Goal: Task Accomplishment & Management: Use online tool/utility

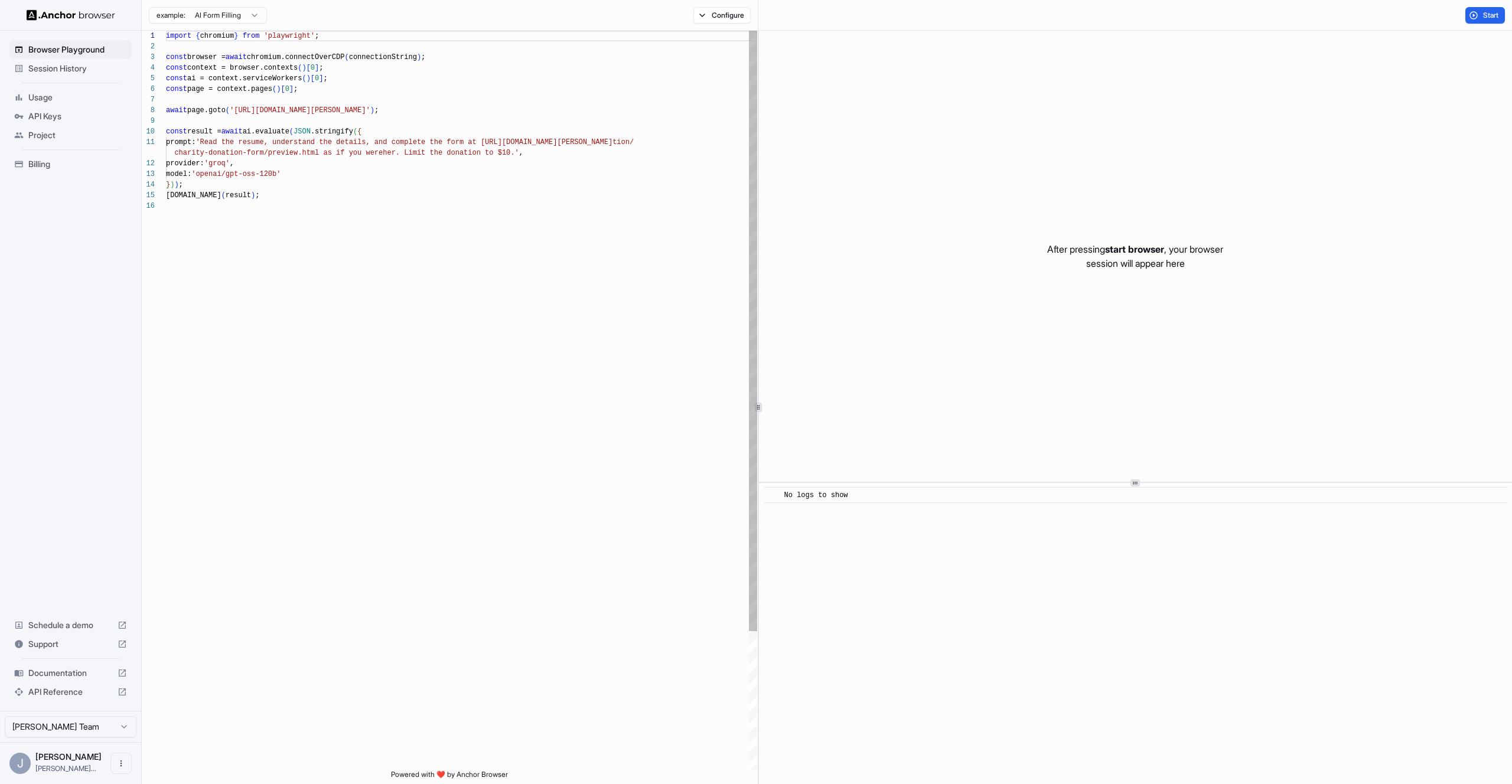
click at [75, 70] on span "Session History" at bounding box center [77, 68] width 98 height 12
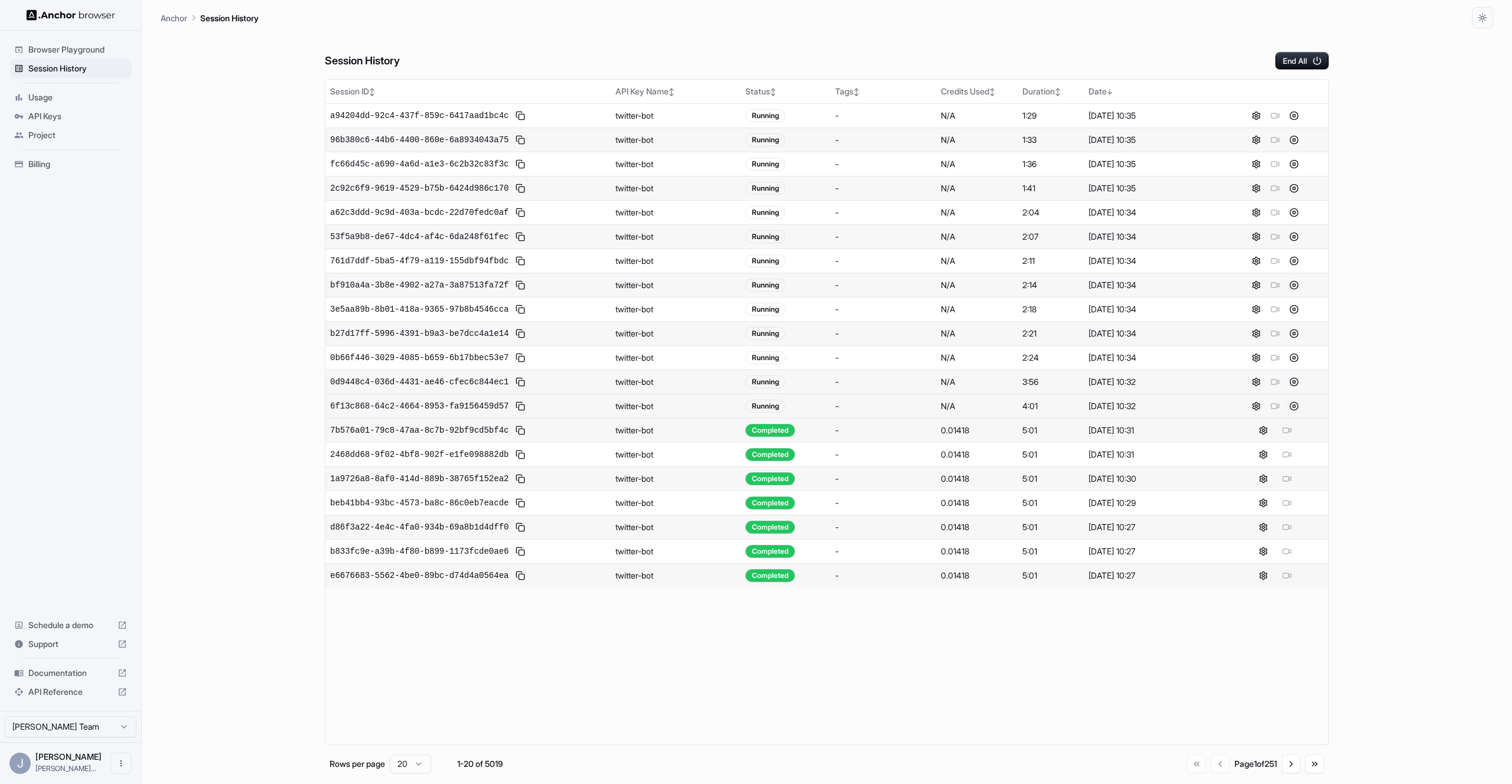
click at [1294, 401] on button at bounding box center [1293, 406] width 14 height 14
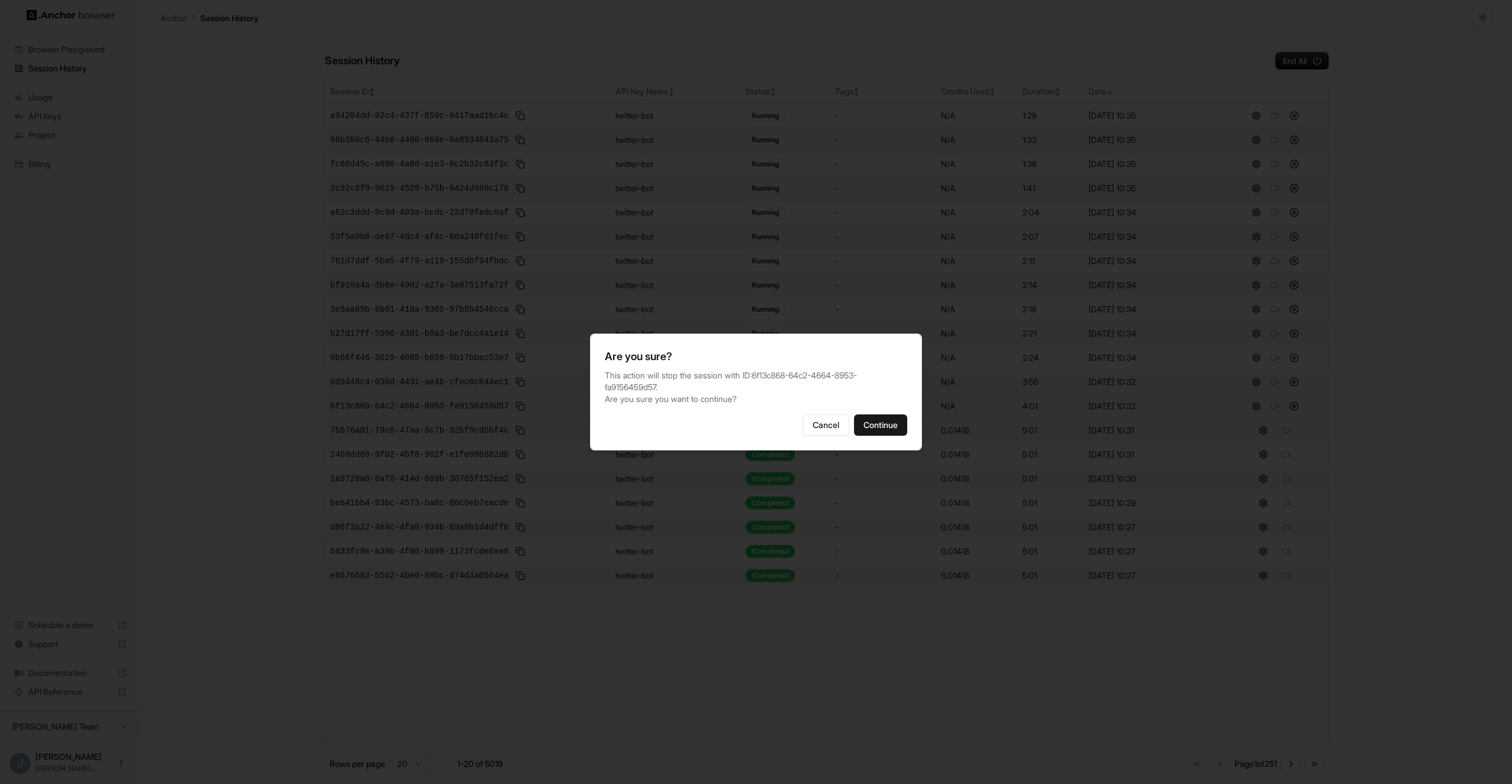
drag, startPoint x: 899, startPoint y: 430, endPoint x: 915, endPoint y: 413, distance: 23.3
click at [899, 430] on button "Continue" at bounding box center [881, 425] width 53 height 22
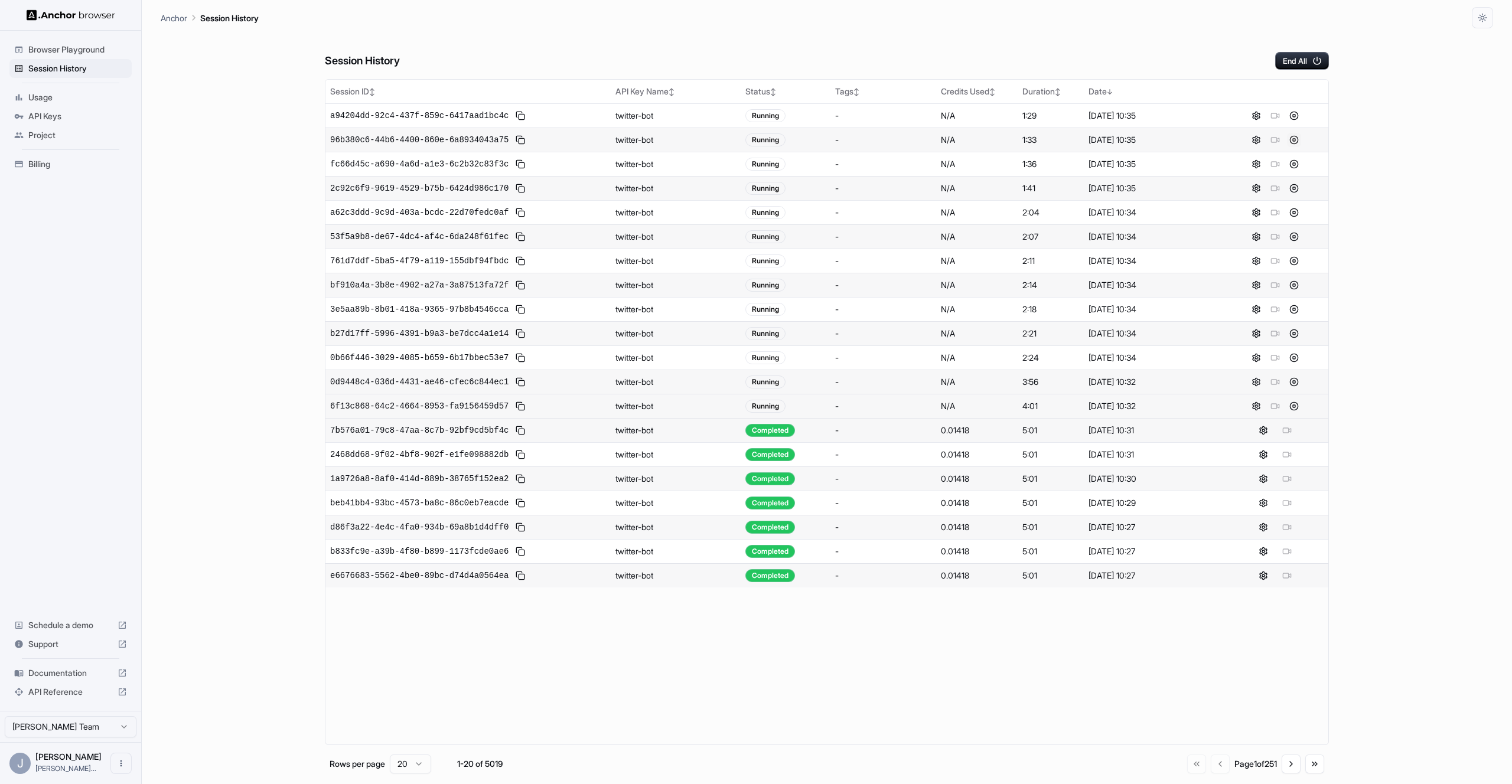
click at [1300, 138] on button at bounding box center [1293, 140] width 14 height 14
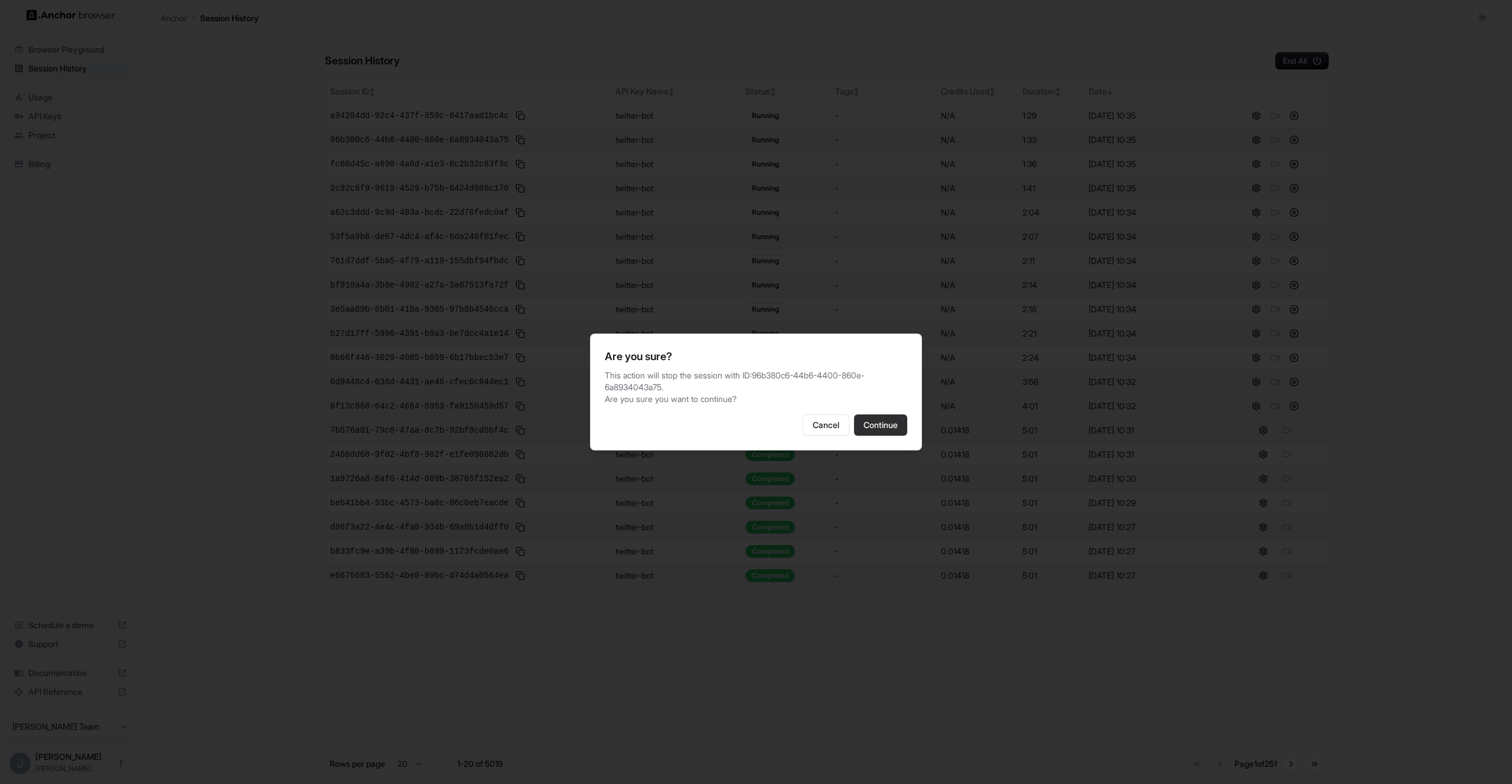
click at [898, 435] on button "Continue" at bounding box center [881, 425] width 53 height 22
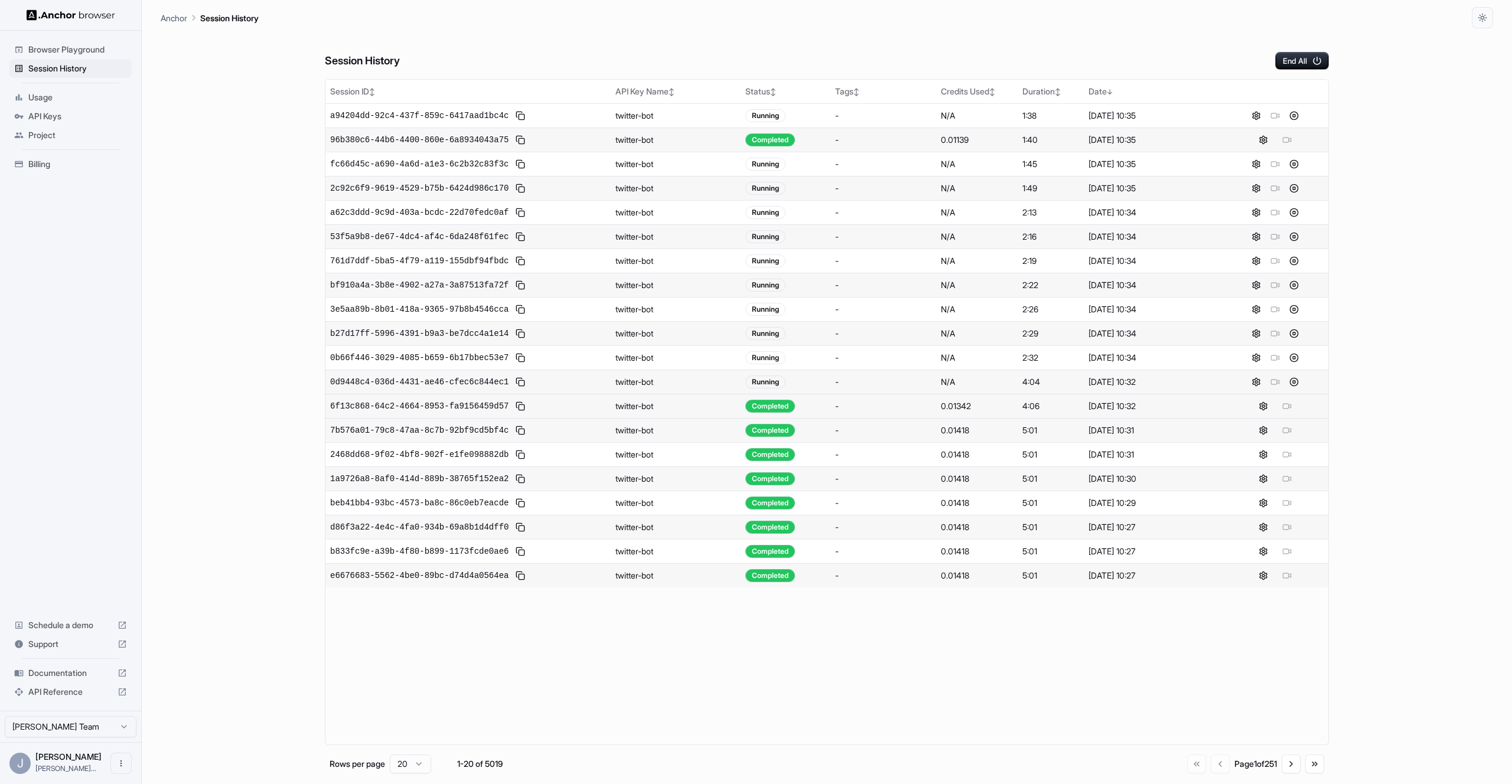
click at [177, 311] on div "Session History End All Session ID ↕ API Key Name ↕ Status ↕ Tags ↕ Credits Use…" at bounding box center [826, 406] width 1333 height 756
click at [1293, 502] on button at bounding box center [1293, 503] width 14 height 14
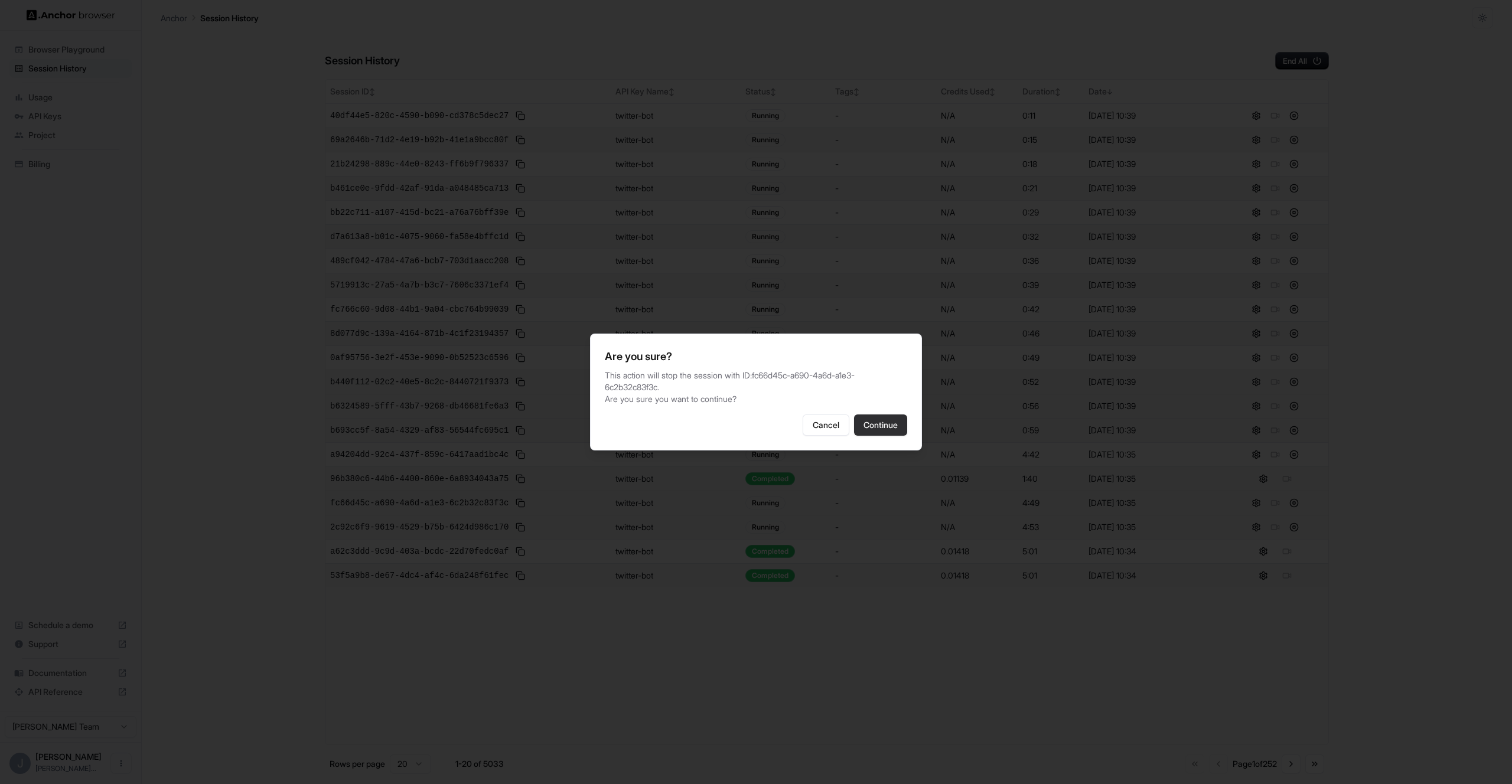
click at [893, 428] on button "Continue" at bounding box center [881, 425] width 53 height 22
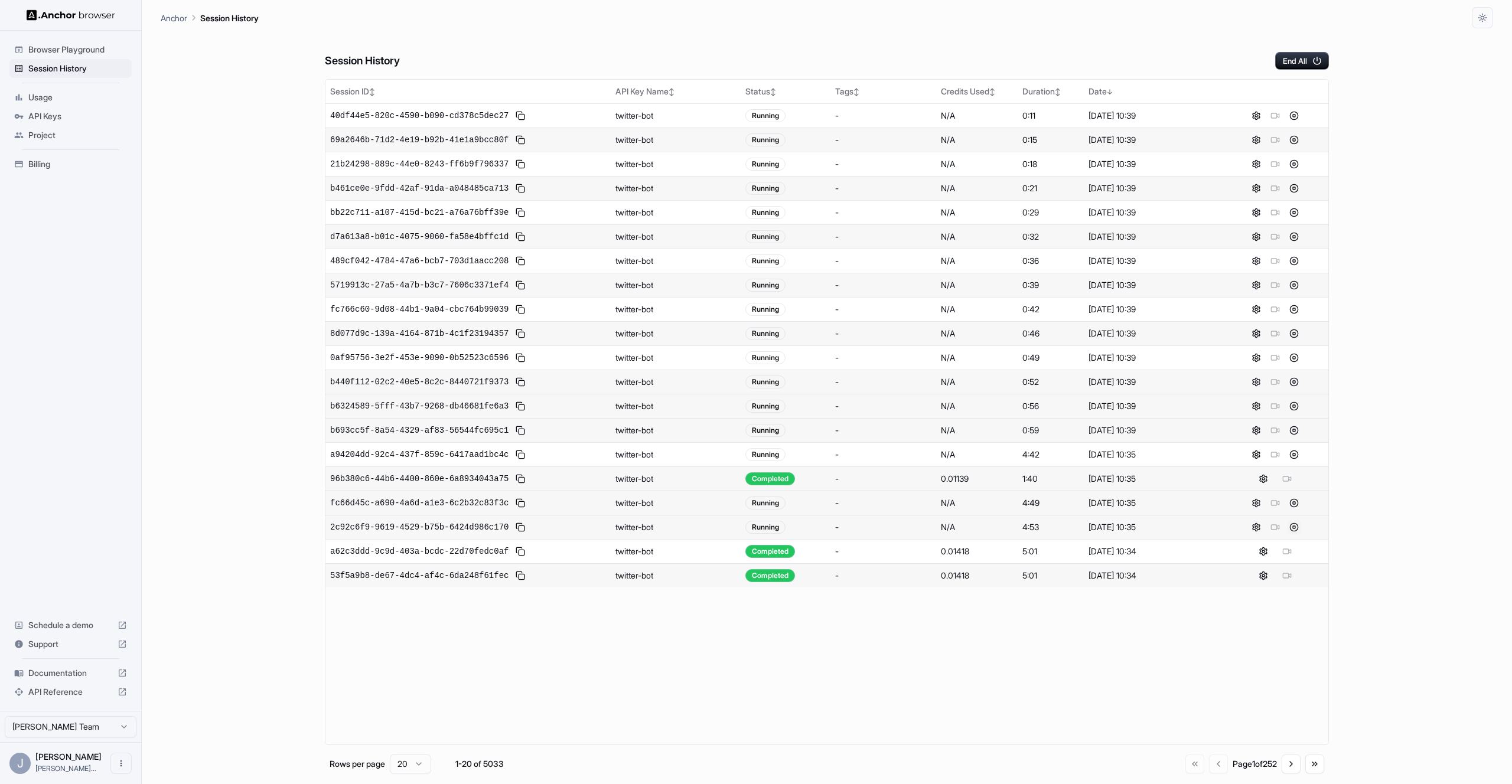
click at [1295, 529] on button at bounding box center [1293, 527] width 14 height 14
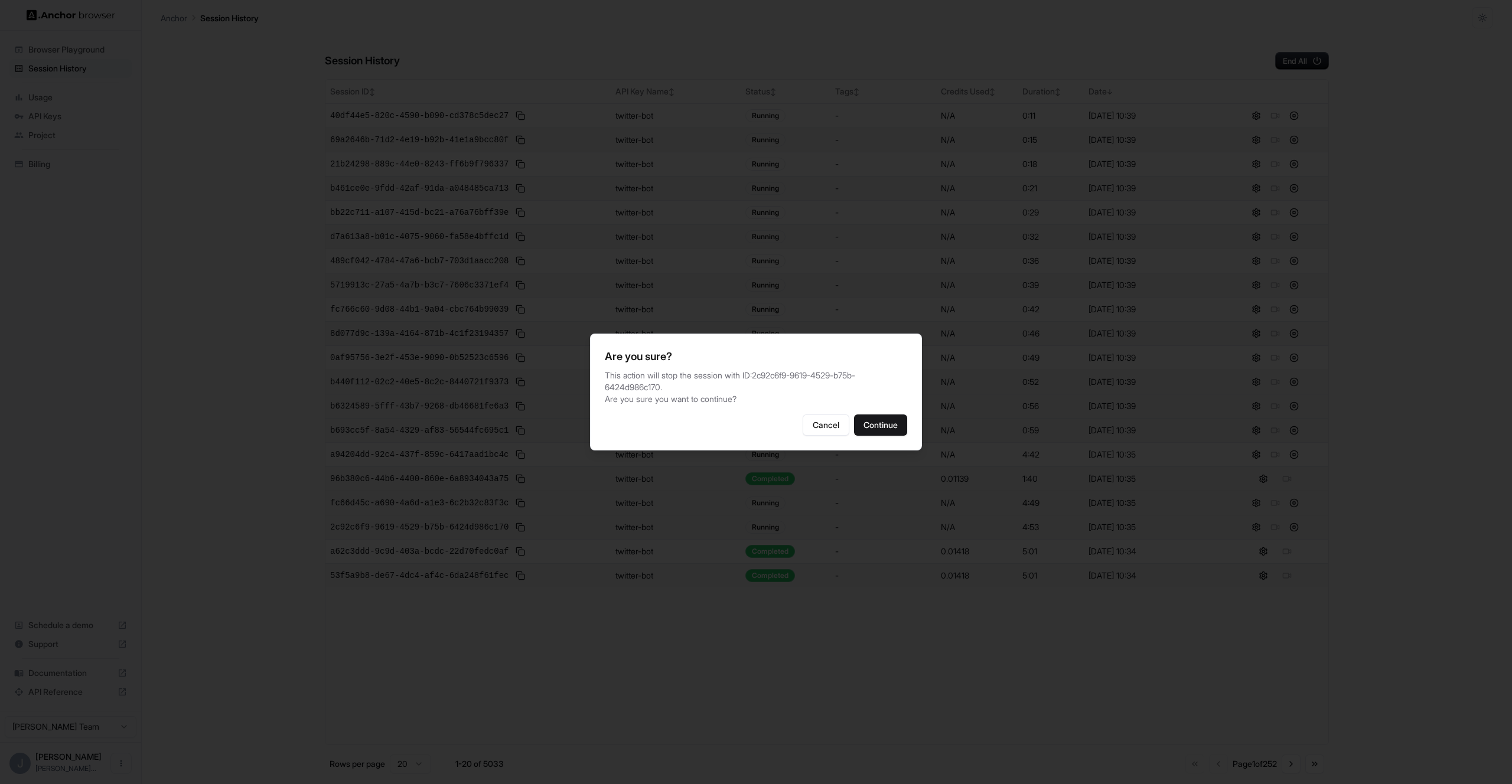
drag, startPoint x: 904, startPoint y: 427, endPoint x: 906, endPoint y: 420, distance: 7.3
click at [904, 427] on button "Continue" at bounding box center [881, 425] width 53 height 22
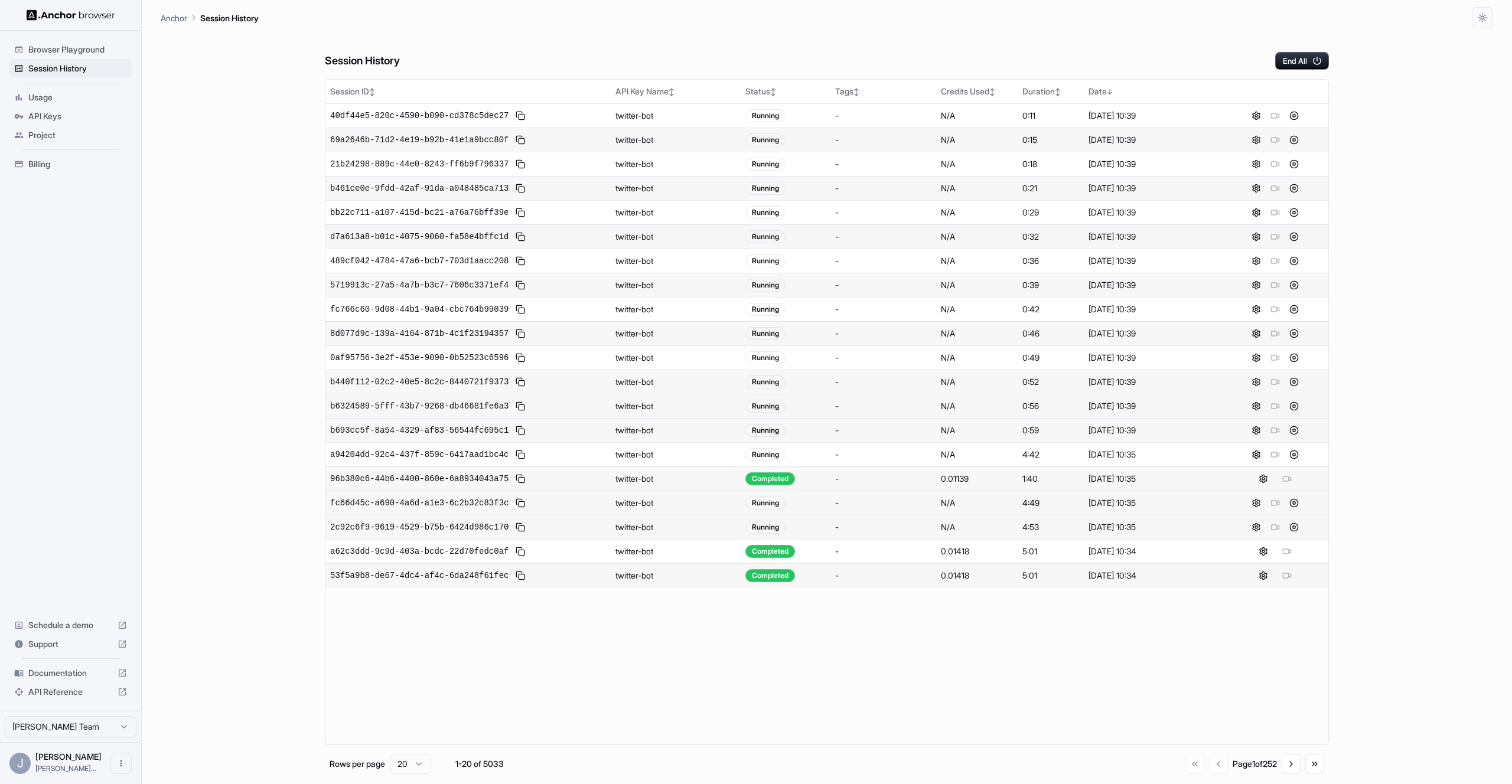
click at [1303, 137] on div at bounding box center [1276, 140] width 97 height 14
click at [1297, 141] on button at bounding box center [1293, 140] width 14 height 14
click at [904, 403] on div "-" at bounding box center [884, 406] width 97 height 12
click at [1289, 430] on button at bounding box center [1293, 430] width 14 height 14
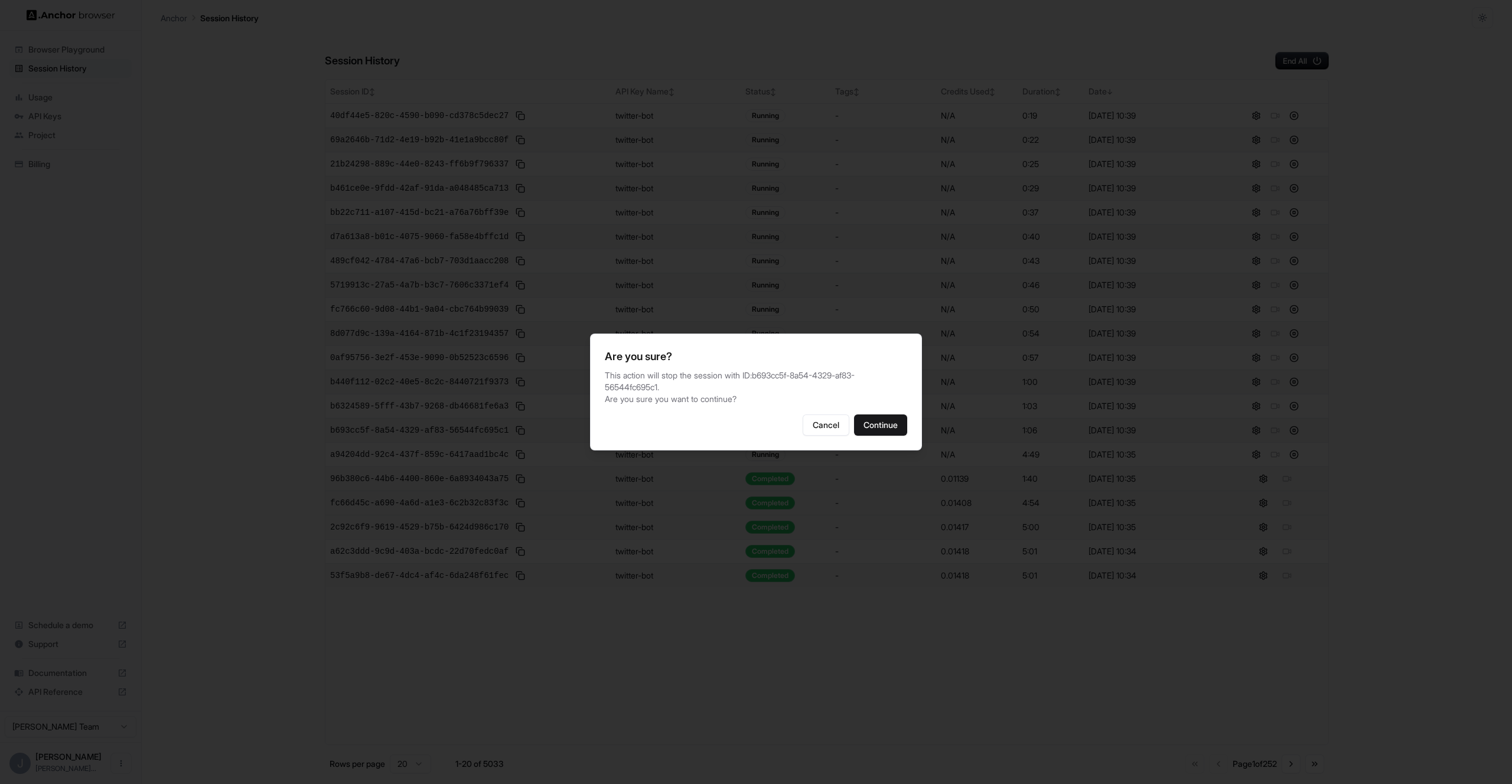
drag, startPoint x: 880, startPoint y: 427, endPoint x: 963, endPoint y: 428, distance: 83.0
click at [884, 425] on button "Continue" at bounding box center [881, 425] width 53 height 22
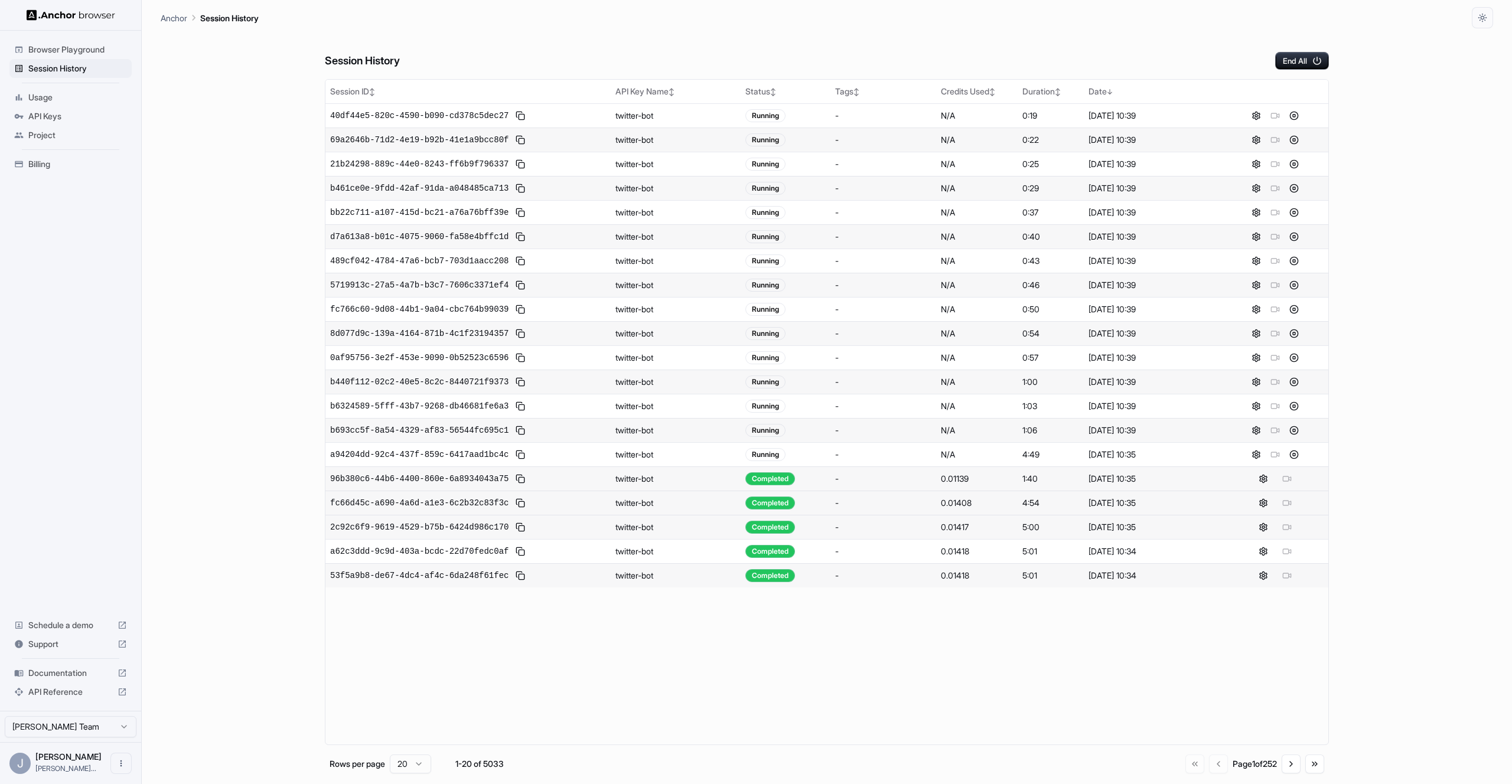
click at [480, 430] on span "b693cc5f-8a54-4329-af83-56544fc695c1" at bounding box center [419, 430] width 178 height 12
click at [476, 478] on span "96b380c6-44b6-4400-860e-6a8934043a75" at bounding box center [419, 478] width 178 height 12
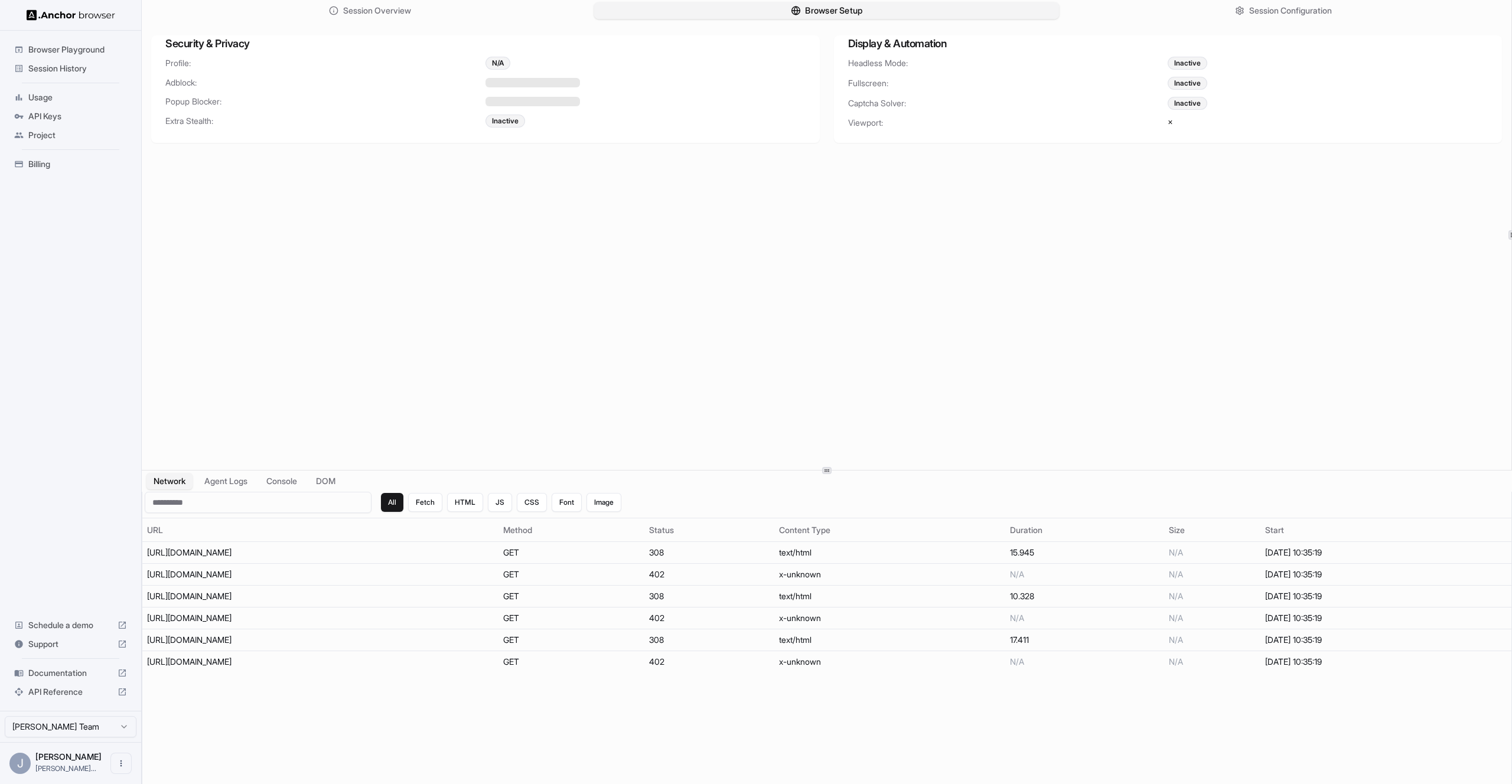
click at [729, 6] on button "Browser Setup" at bounding box center [827, 11] width 465 height 17
click at [1252, 12] on span "Session Configuration" at bounding box center [1291, 10] width 85 height 12
click at [786, 11] on button "Browser Setup" at bounding box center [827, 11] width 465 height 17
click at [58, 73] on span "Session History" at bounding box center [77, 68] width 98 height 12
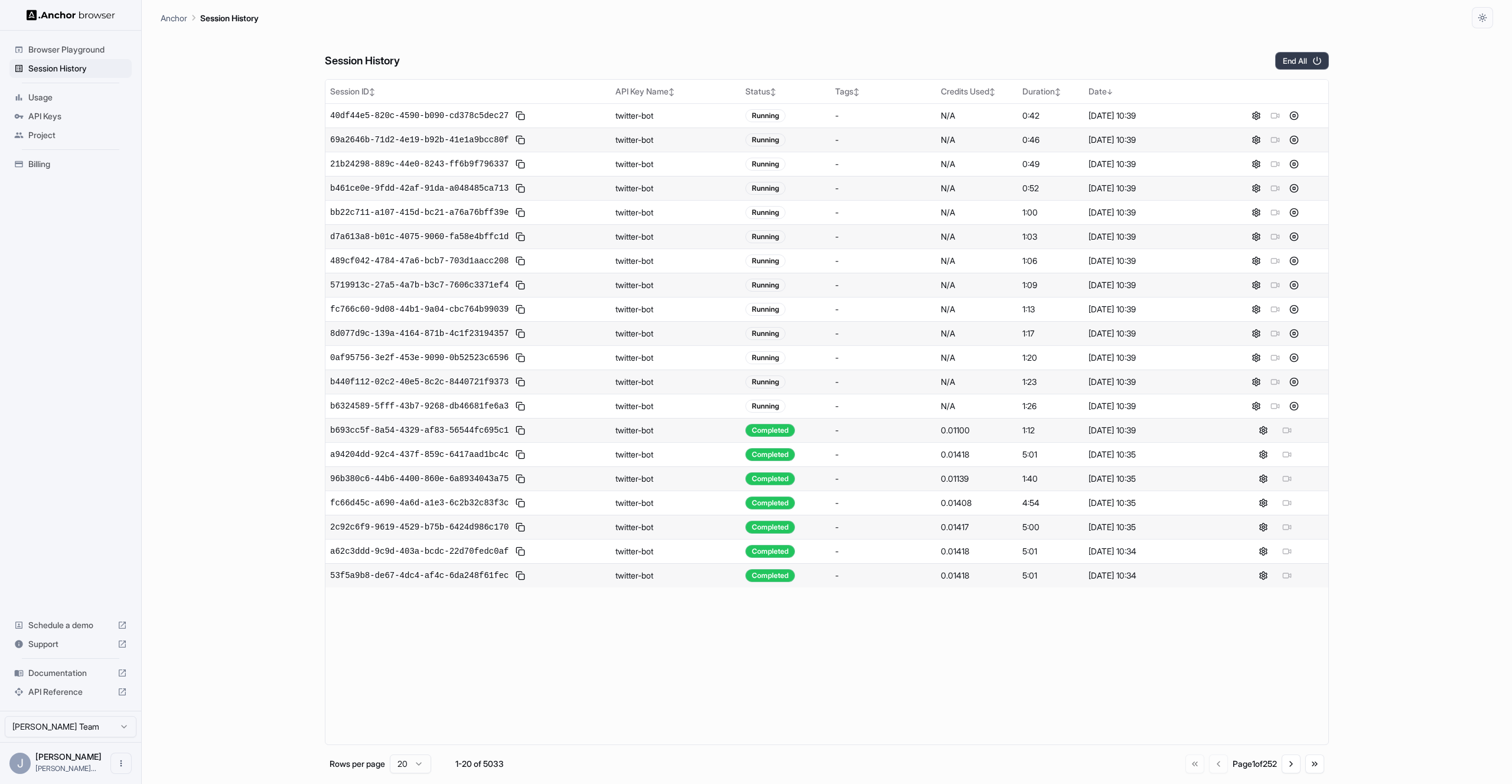
click at [1296, 55] on button "End All" at bounding box center [1302, 60] width 53 height 18
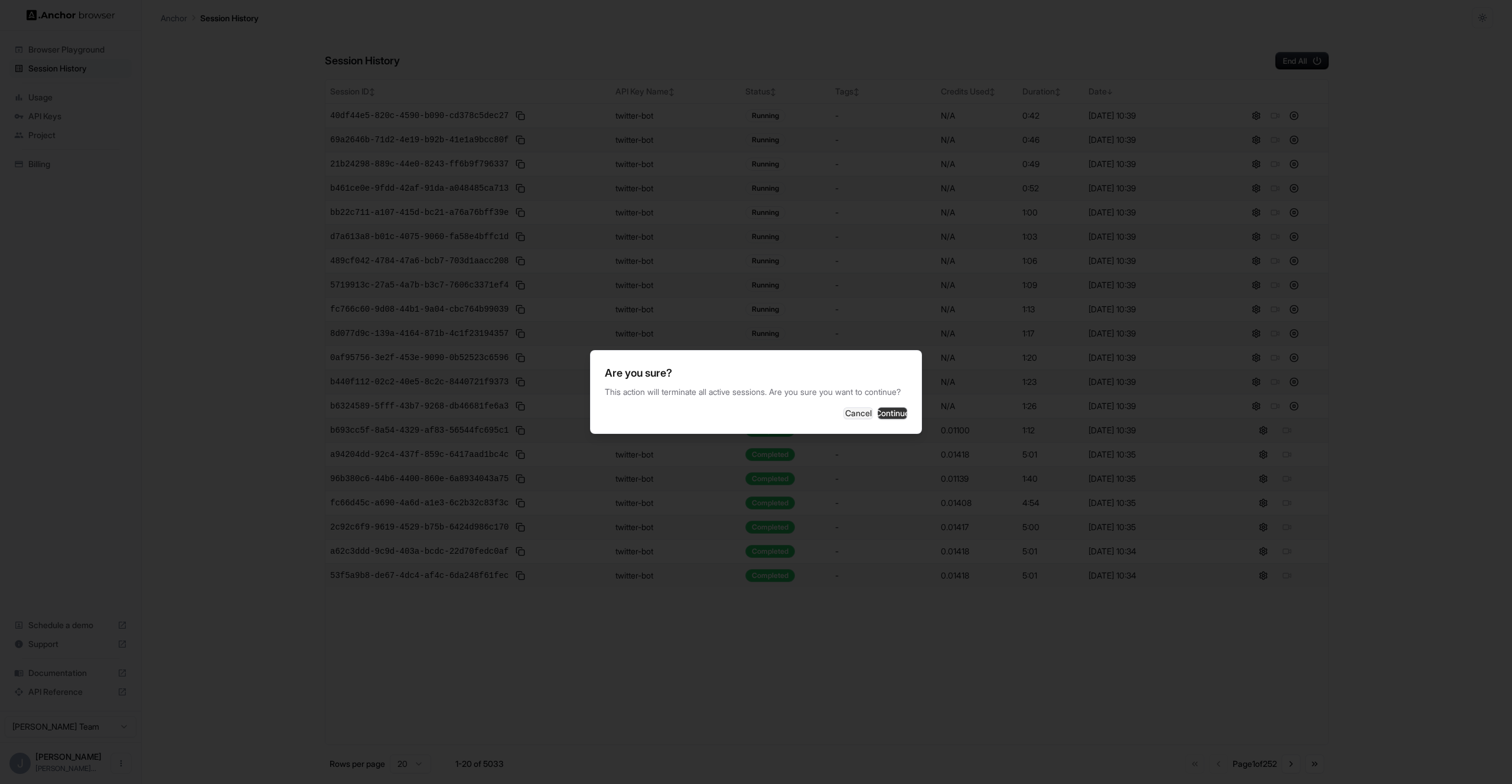
click at [898, 417] on button "Continue" at bounding box center [892, 414] width 29 height 12
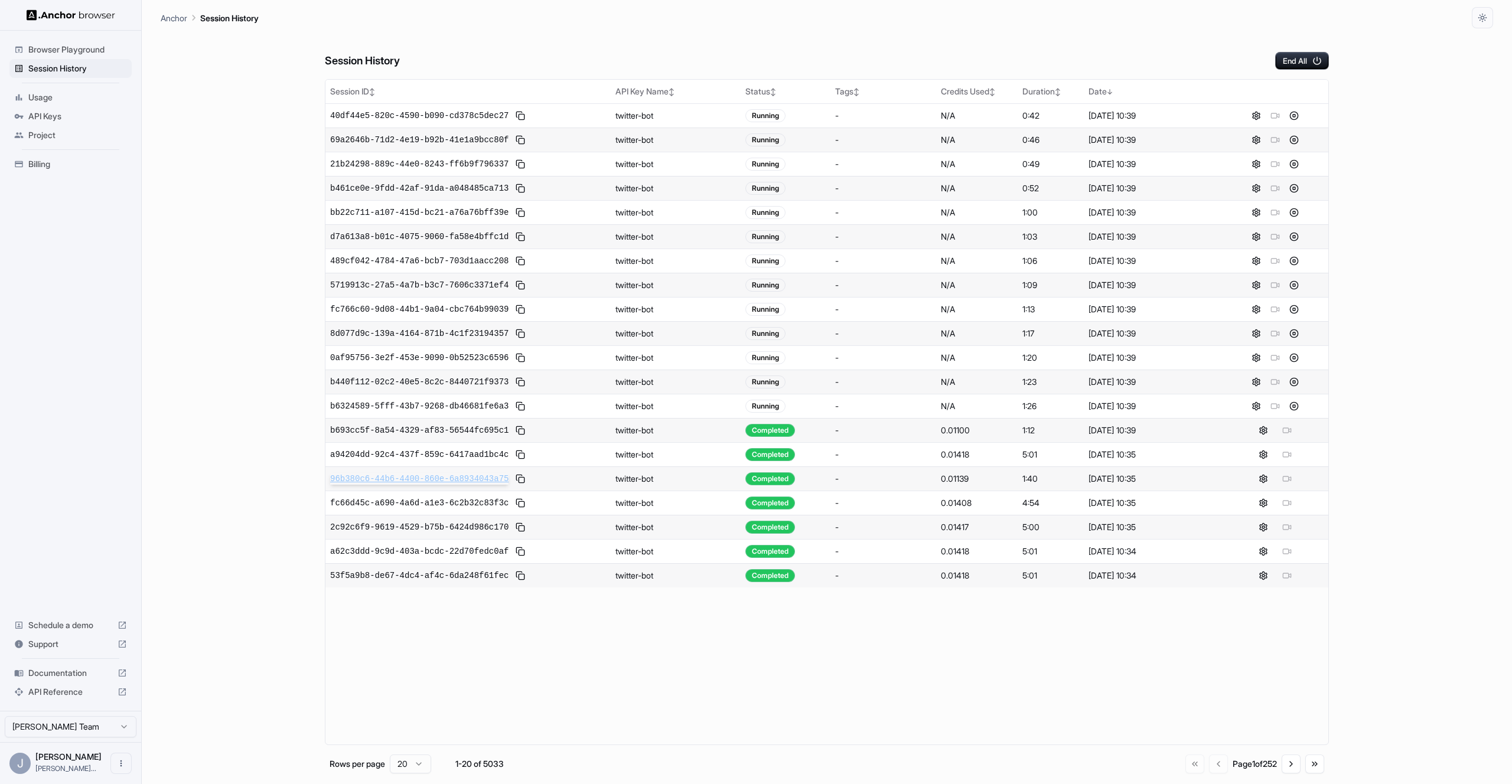
click at [467, 476] on span "96b380c6-44b6-4400-860e-6a8934043a75" at bounding box center [419, 478] width 178 height 12
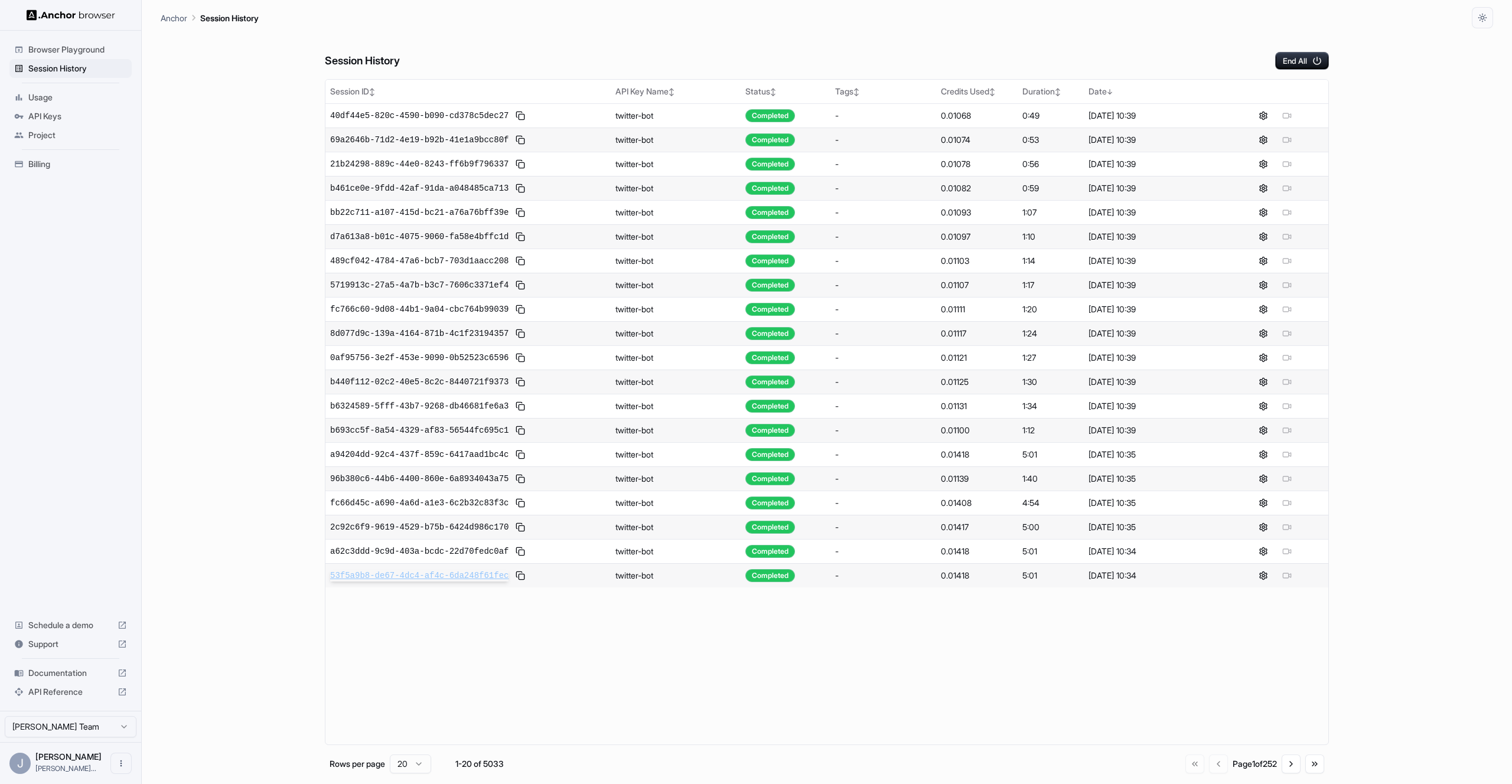
click at [451, 574] on span "53f5a9b8-de67-4dc4-af4c-6da248f61fec" at bounding box center [419, 576] width 178 height 12
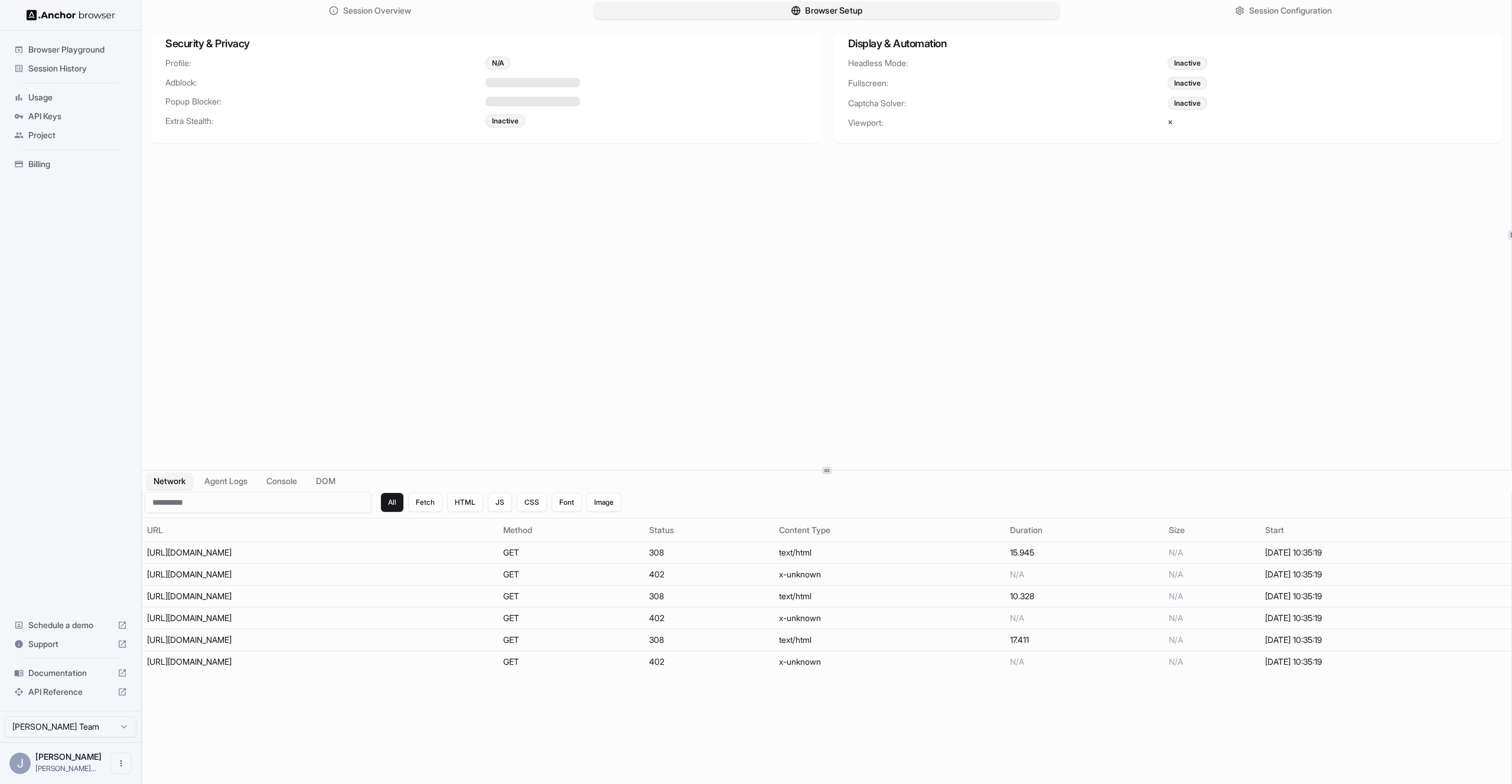
click at [754, 10] on button "Browser Setup" at bounding box center [827, 11] width 465 height 17
click at [681, 11] on button "Browser Setup" at bounding box center [827, 11] width 465 height 17
click at [1278, 13] on span "Session Configuration" at bounding box center [1291, 10] width 85 height 12
click at [45, 69] on span "Session History" at bounding box center [77, 68] width 98 height 12
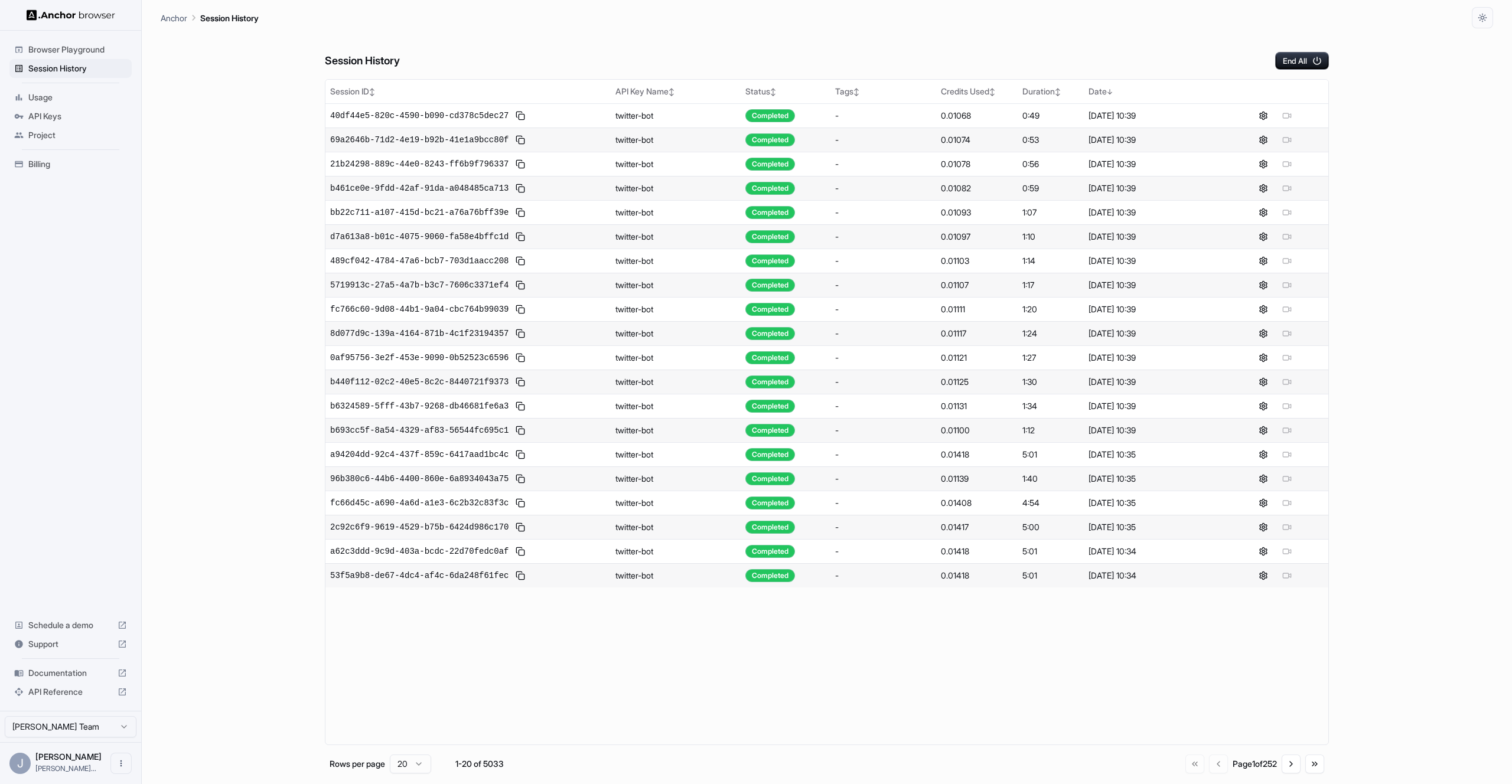
click at [40, 51] on span "Browser Playground" at bounding box center [77, 50] width 98 height 12
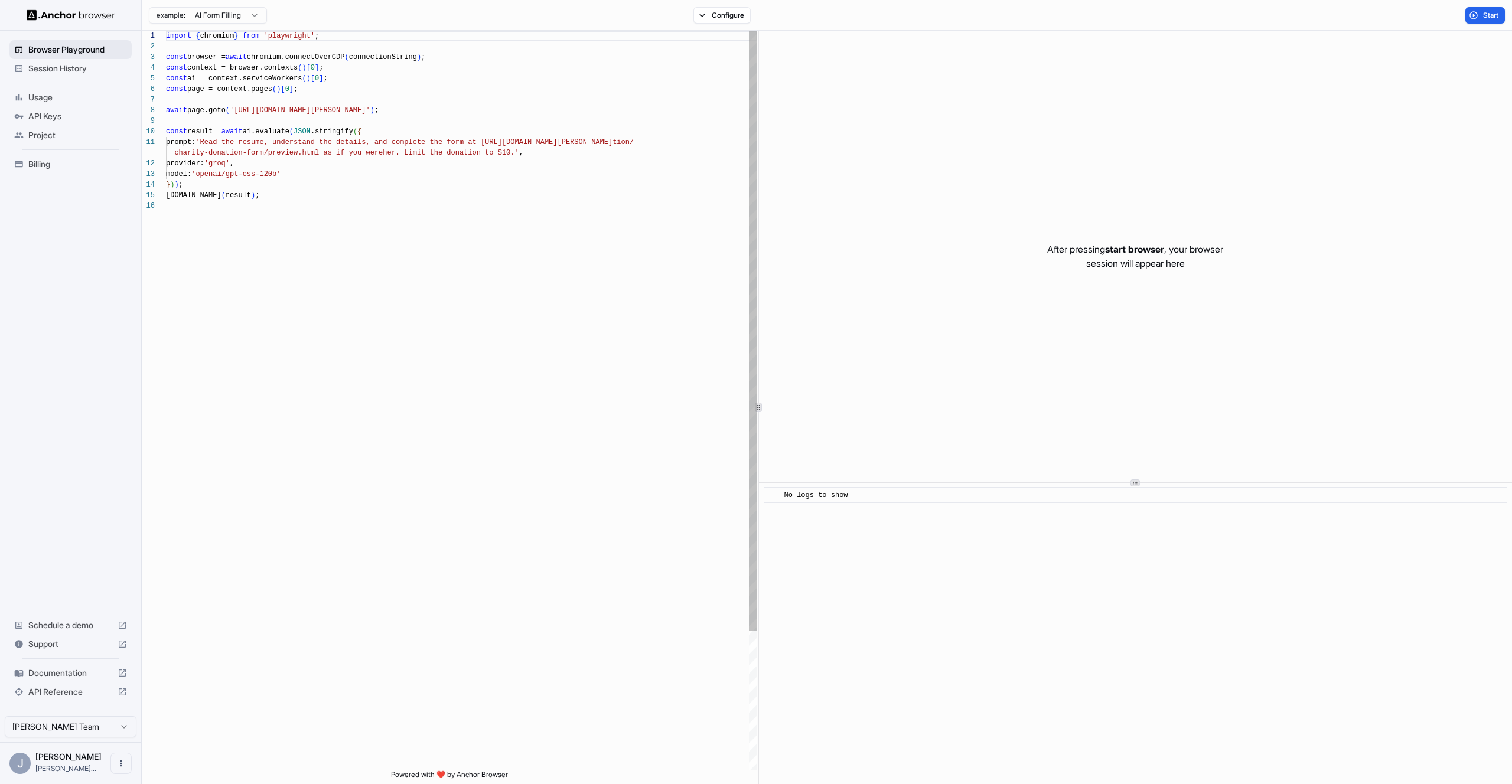
scroll to position [106, 0]
click at [443, 401] on div "import { chromium } from 'playwright' ; const browser = await chromium.connectO…" at bounding box center [461, 486] width 591 height 910
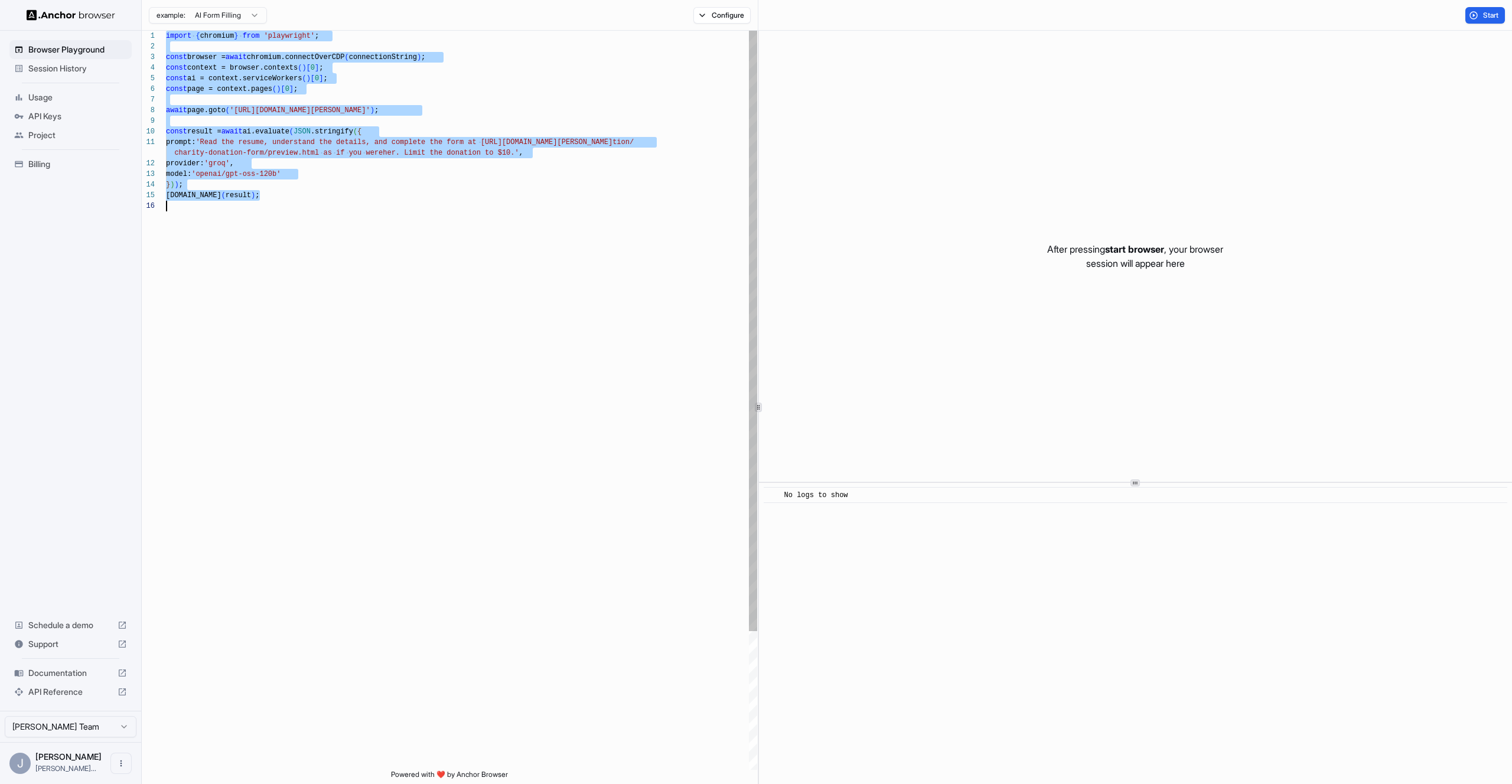
scroll to position [0, 0]
type textarea "**********"
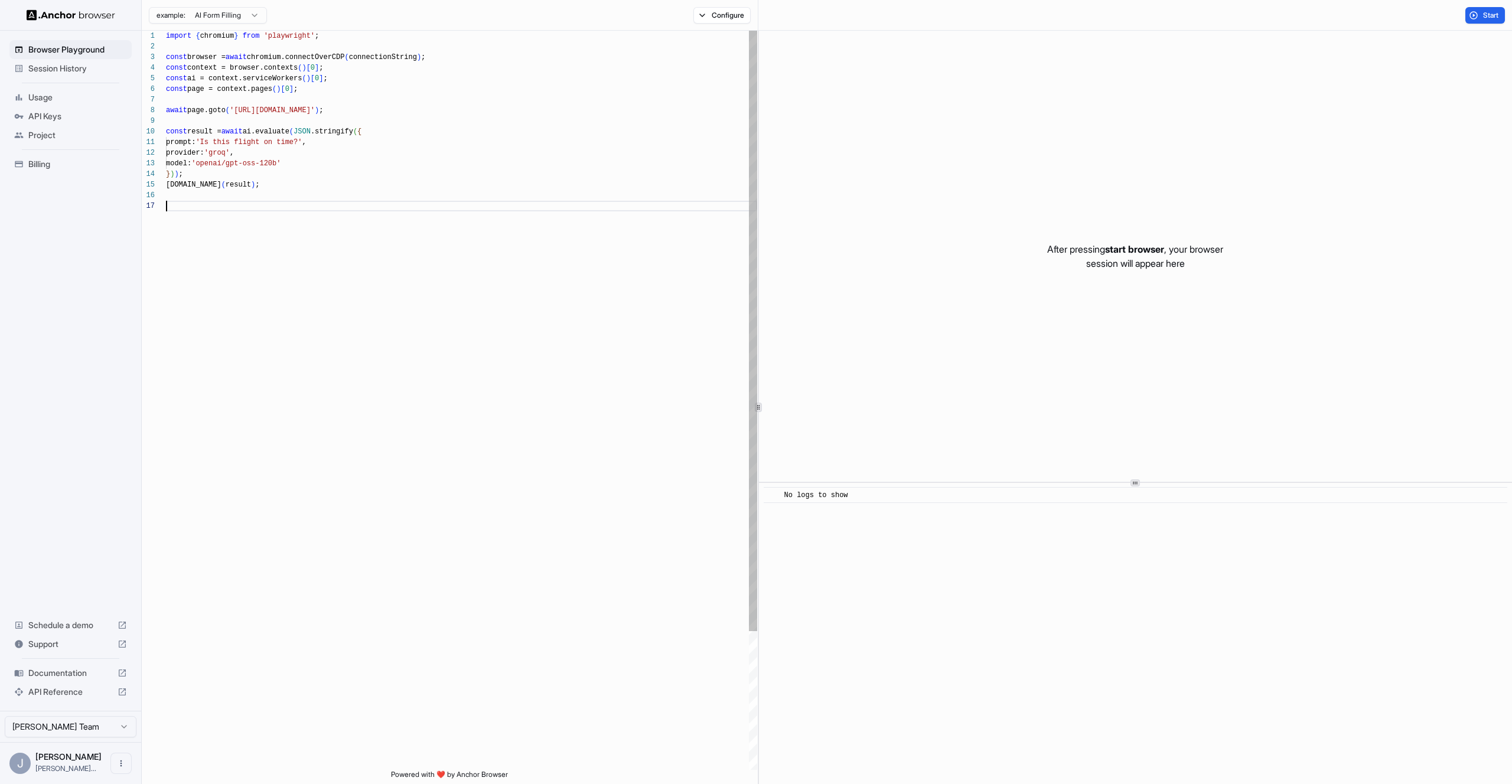
scroll to position [64, 0]
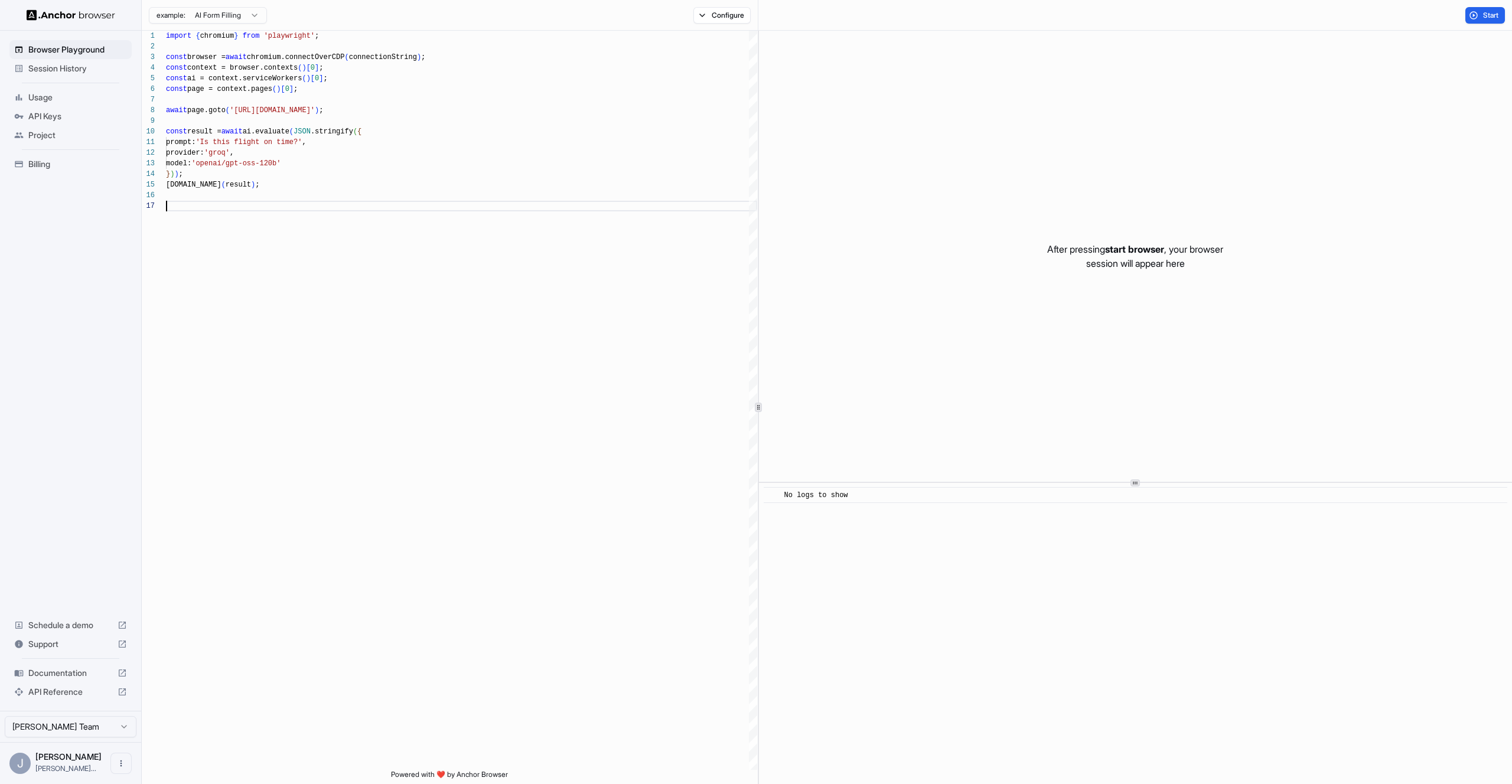
click at [750, 24] on div "example: AI Form Filling Configure" at bounding box center [450, 15] width 617 height 31
click at [733, 23] on div "example: AI Form Filling Configure" at bounding box center [450, 15] width 617 height 31
click at [733, 17] on button "Configure" at bounding box center [721, 16] width 57 height 17
click at [896, 94] on button "button" at bounding box center [899, 93] width 22 height 12
click at [900, 110] on div "Block ads and cookie banners CAPTCHA solver Proxy 🇺🇸 US Browser Profile Select …" at bounding box center [807, 82] width 206 height 91
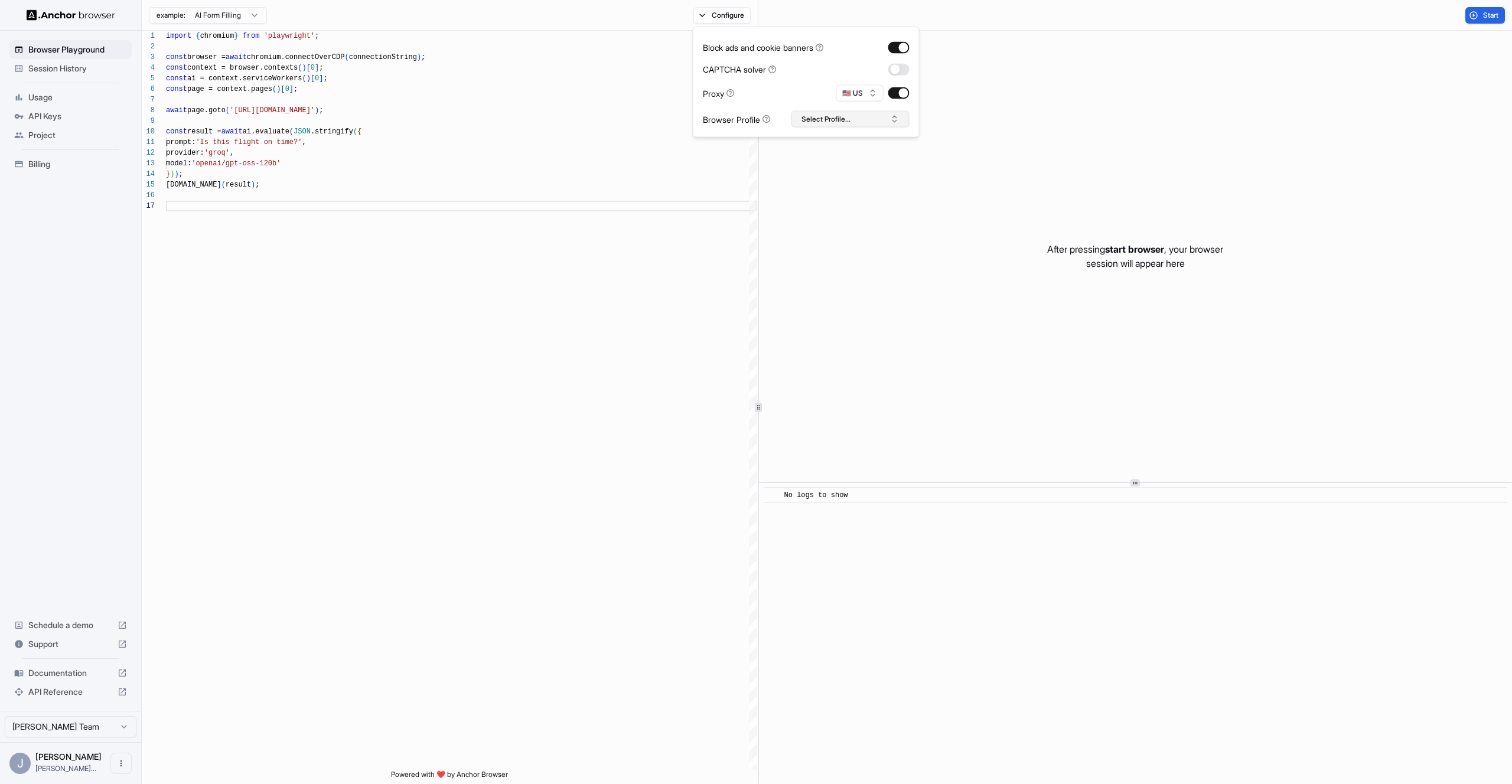
click at [898, 112] on button "Select Profile..." at bounding box center [851, 119] width 118 height 17
click at [900, 94] on button "button" at bounding box center [899, 93] width 22 height 12
click at [1475, 22] on button "Start" at bounding box center [1486, 16] width 39 height 17
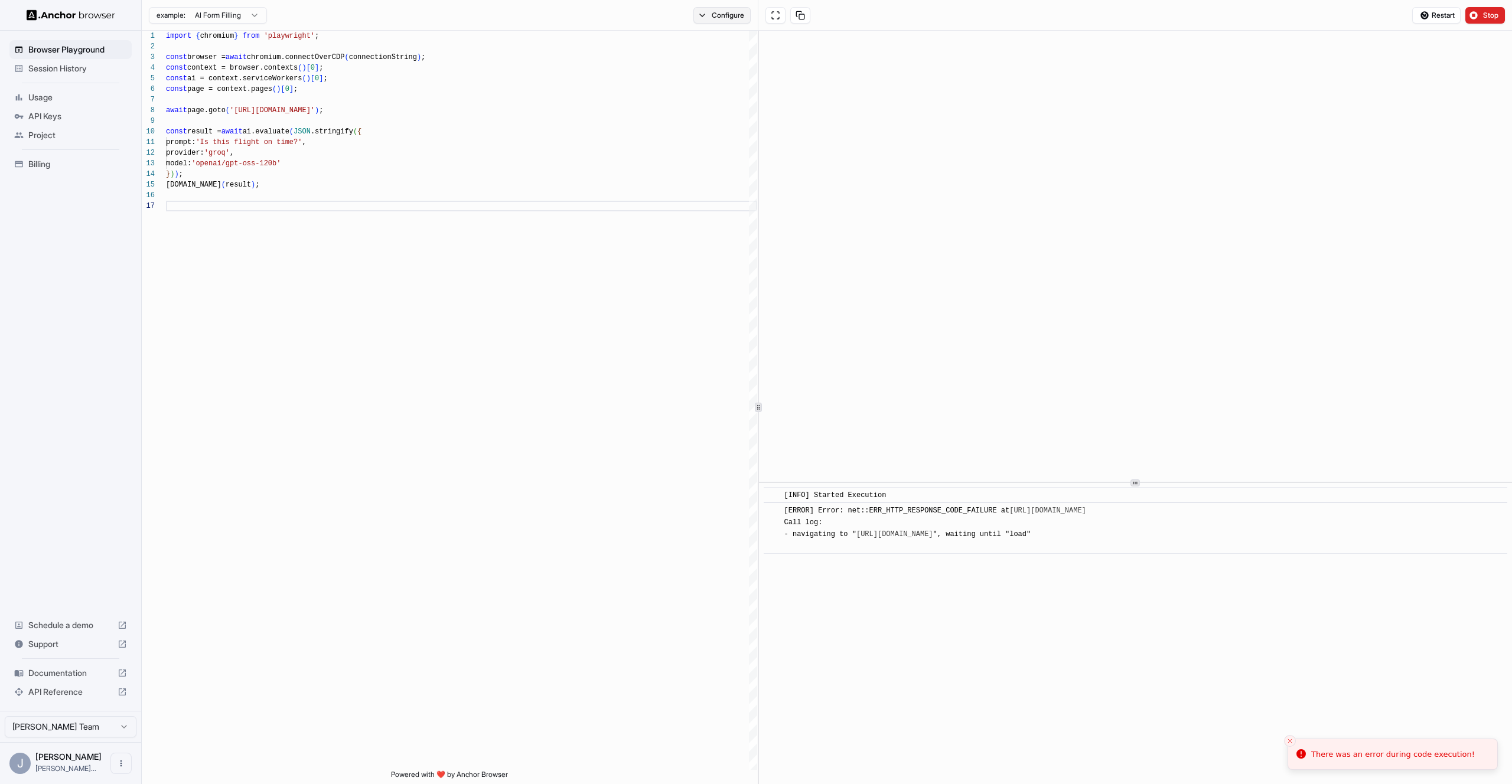
drag, startPoint x: 733, startPoint y: 8, endPoint x: 738, endPoint y: 20, distance: 13.0
click at [733, 8] on button "Configure" at bounding box center [721, 16] width 57 height 17
click at [904, 93] on button "button" at bounding box center [899, 93] width 22 height 12
click at [1489, 21] on button "Stop" at bounding box center [1486, 16] width 39 height 17
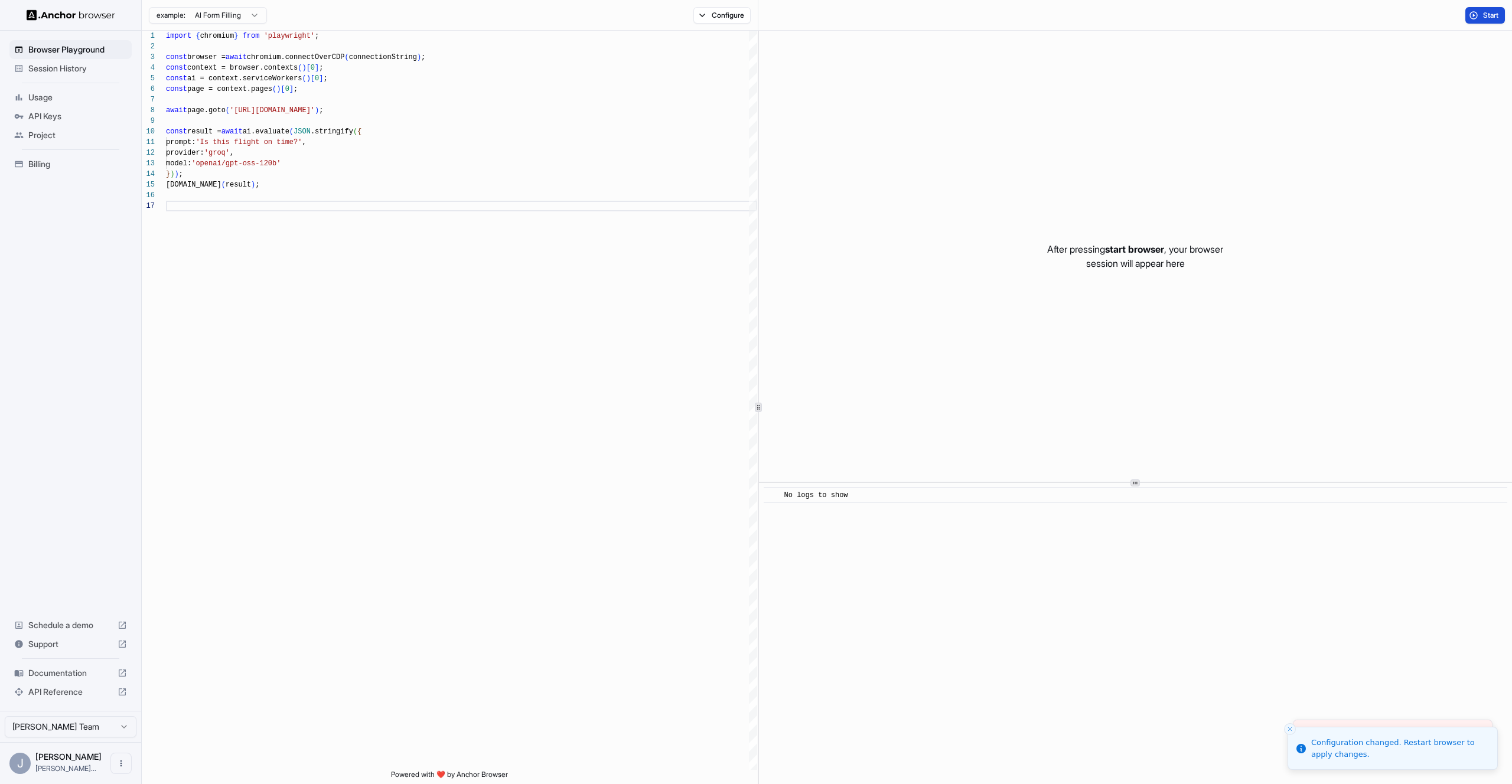
click at [1474, 17] on button "Start" at bounding box center [1486, 16] width 39 height 17
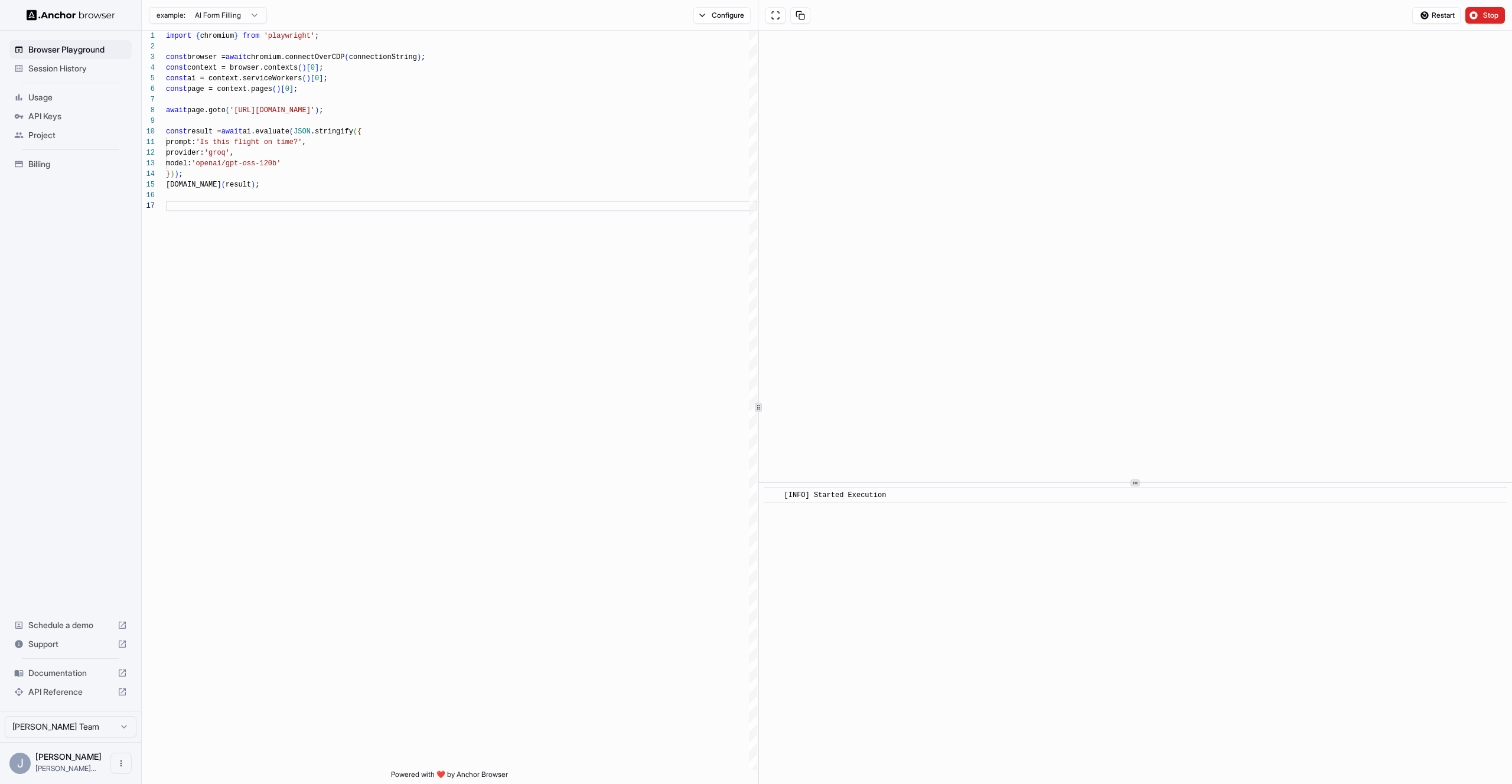
click at [1480, 15] on button "Stop" at bounding box center [1486, 16] width 39 height 17
click at [44, 129] on span "Project" at bounding box center [77, 135] width 98 height 12
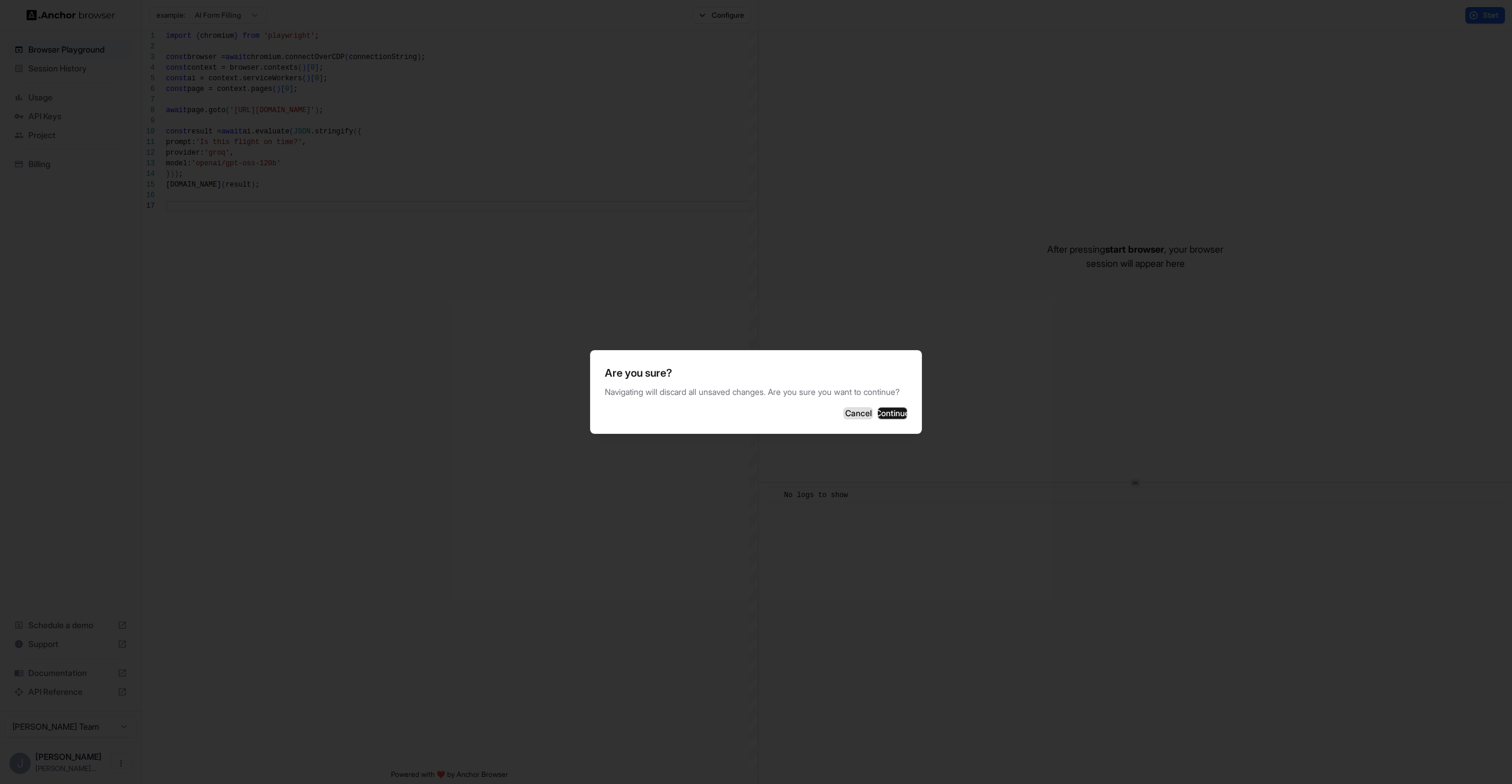
click at [843, 419] on button "Cancel" at bounding box center [857, 414] width 29 height 12
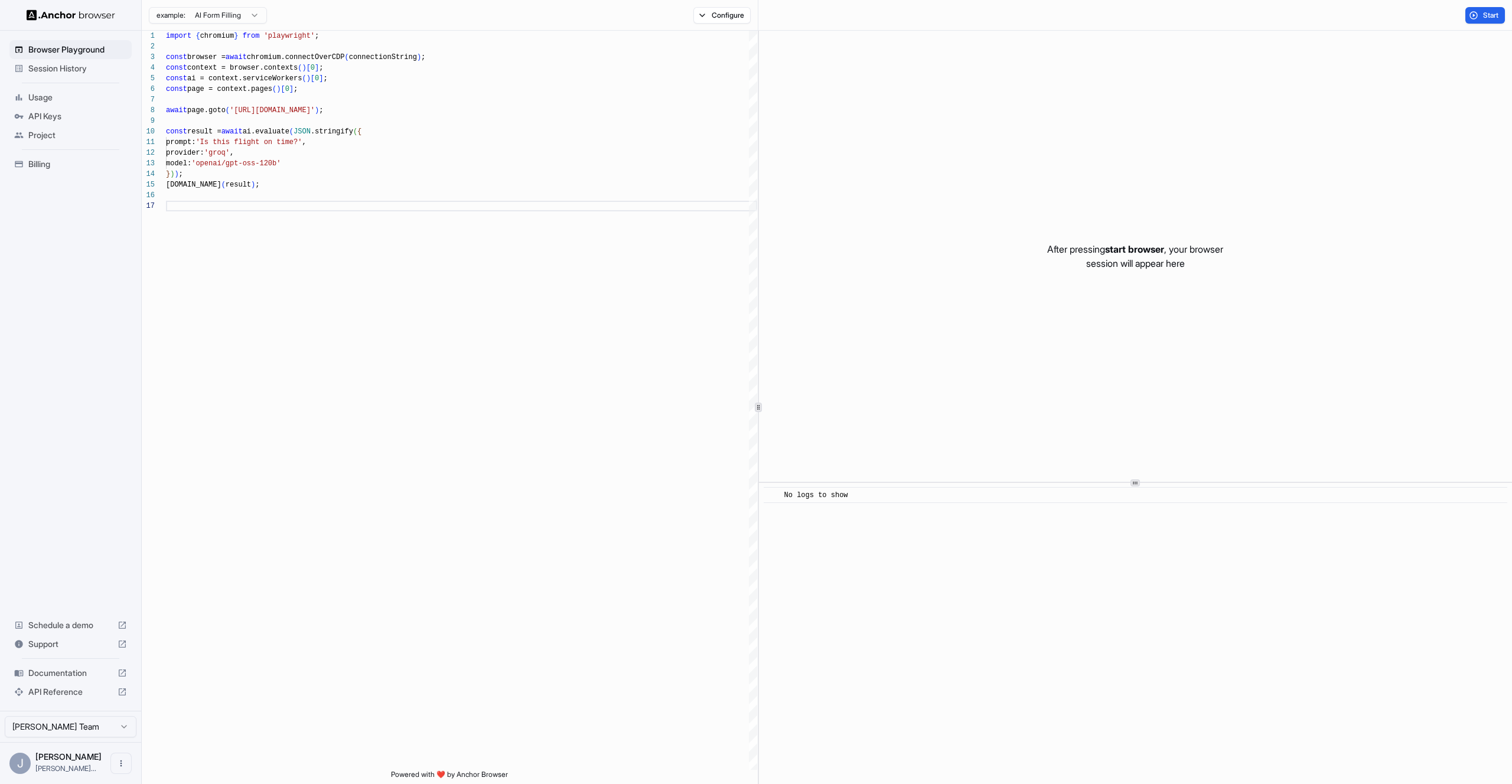
click at [52, 72] on span "Session History" at bounding box center [77, 68] width 98 height 12
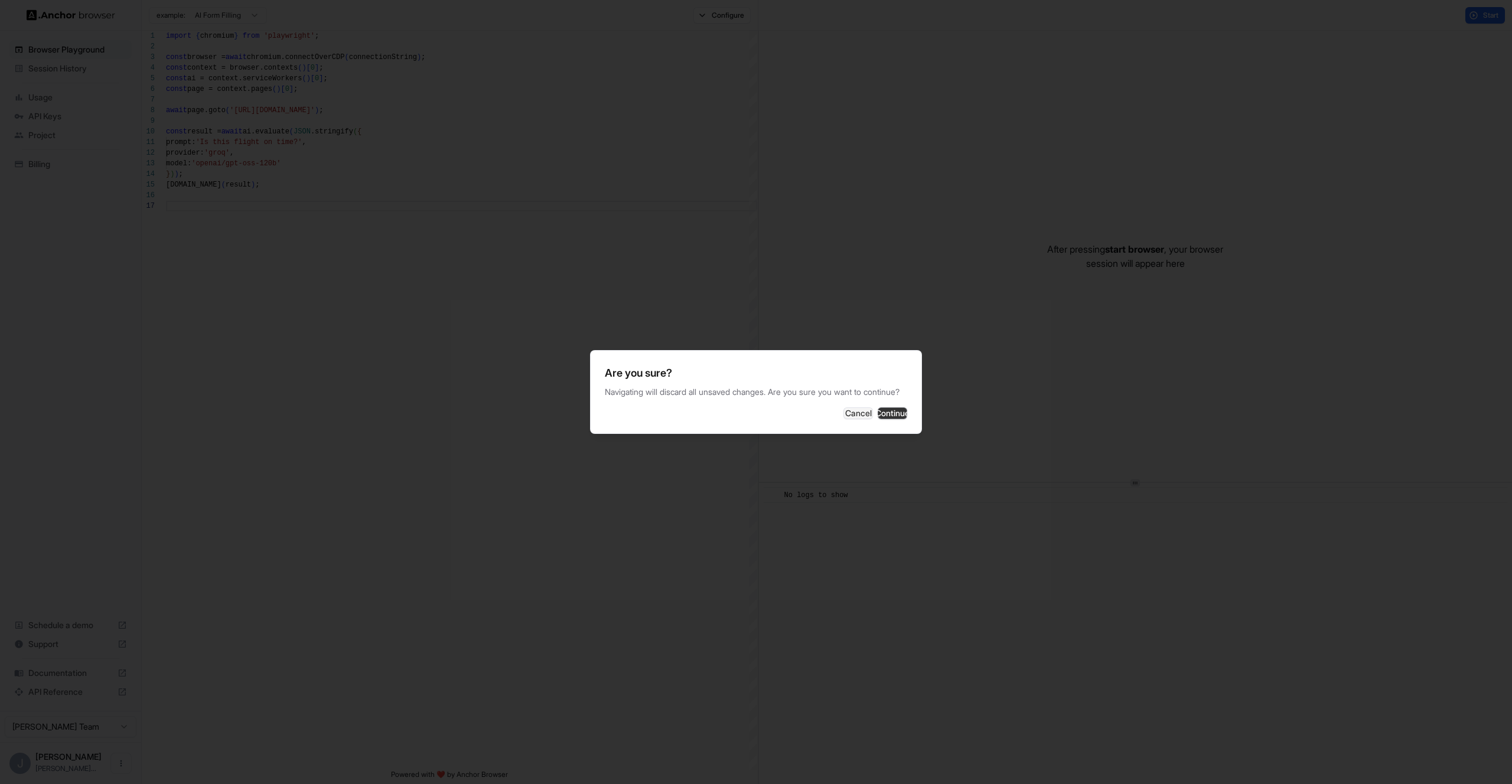
click at [886, 413] on button "Continue" at bounding box center [892, 414] width 29 height 12
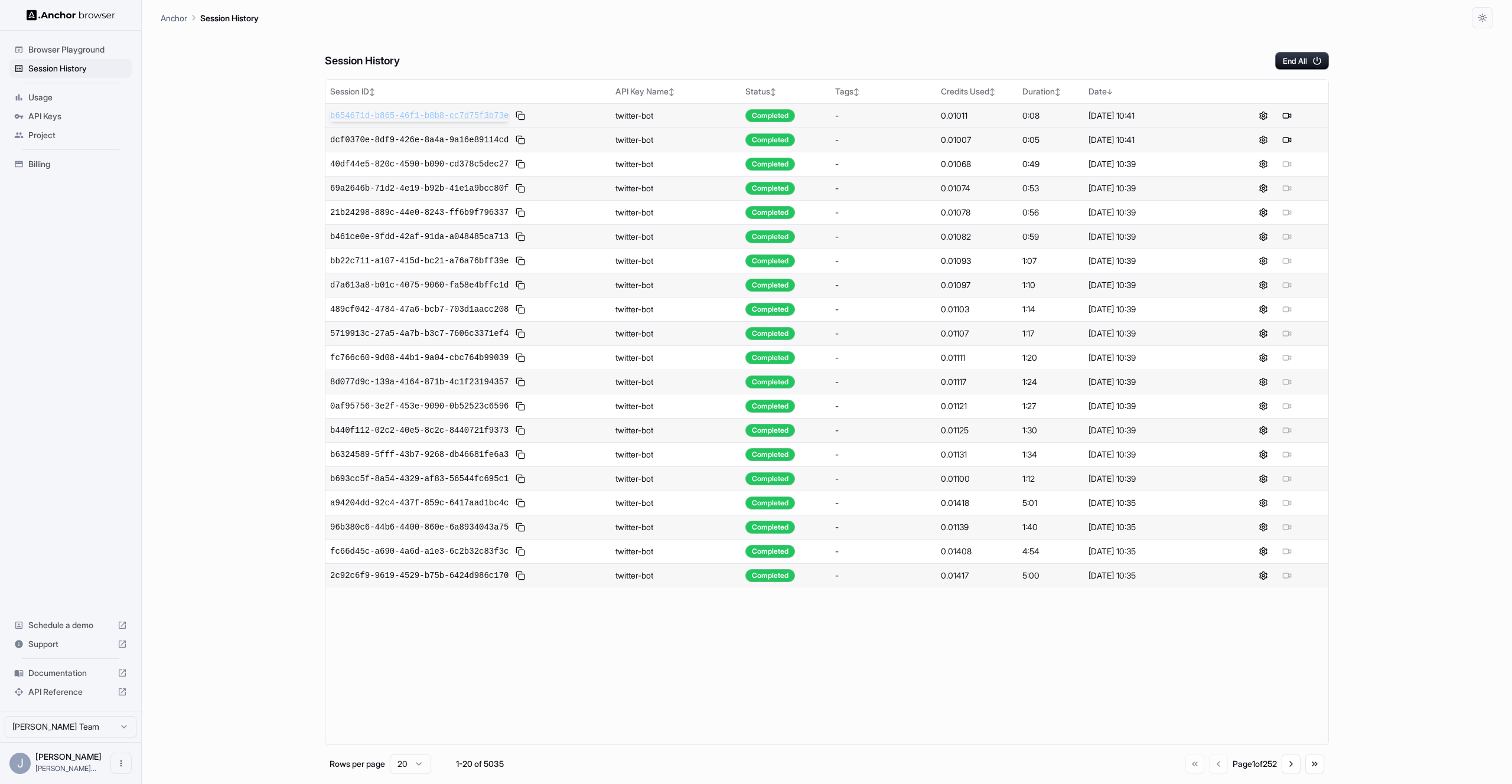
click at [467, 115] on span "b654671d-b865-46f1-b8b8-cc7d75f3b73e" at bounding box center [419, 115] width 178 height 12
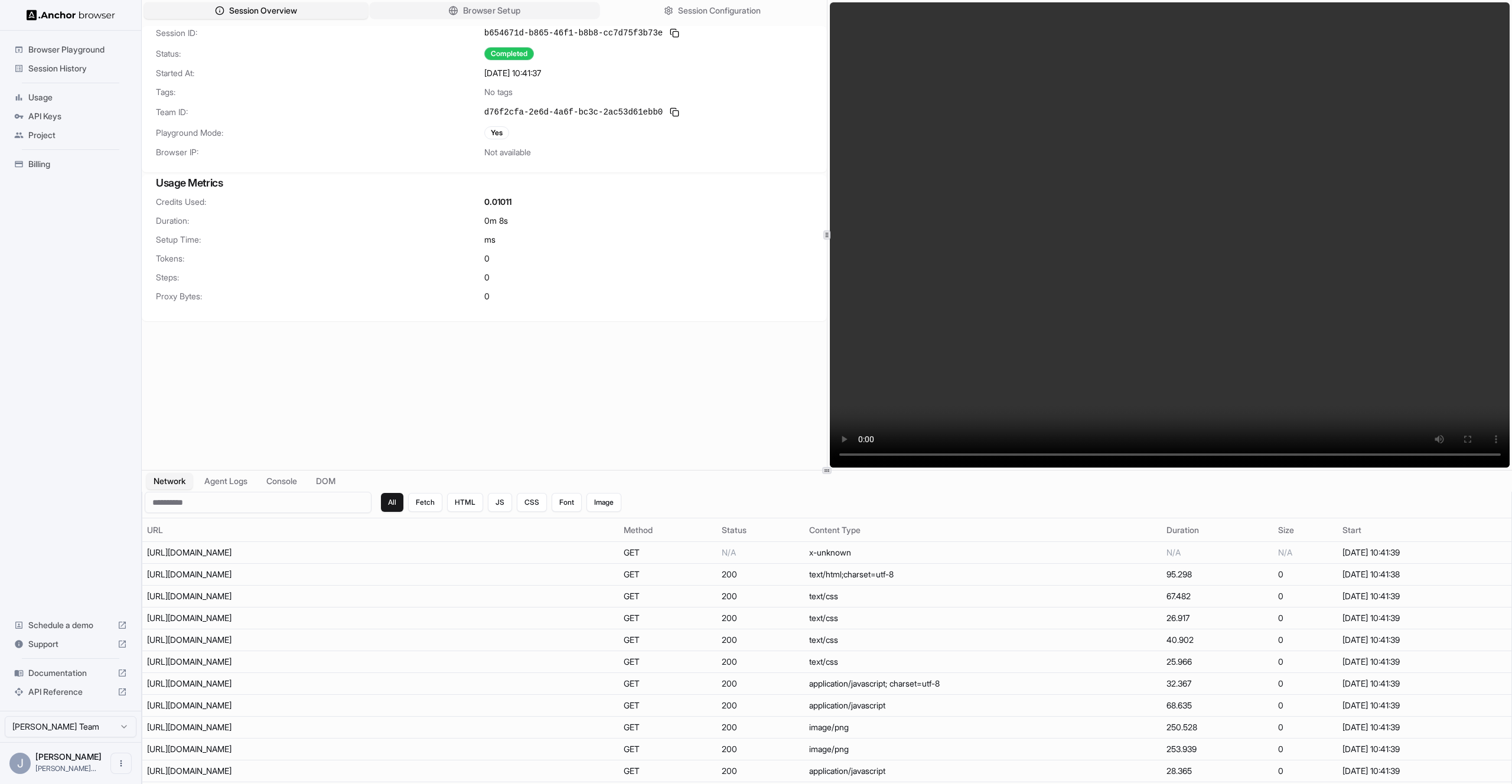
click at [478, 10] on span "Browser Setup" at bounding box center [491, 10] width 57 height 12
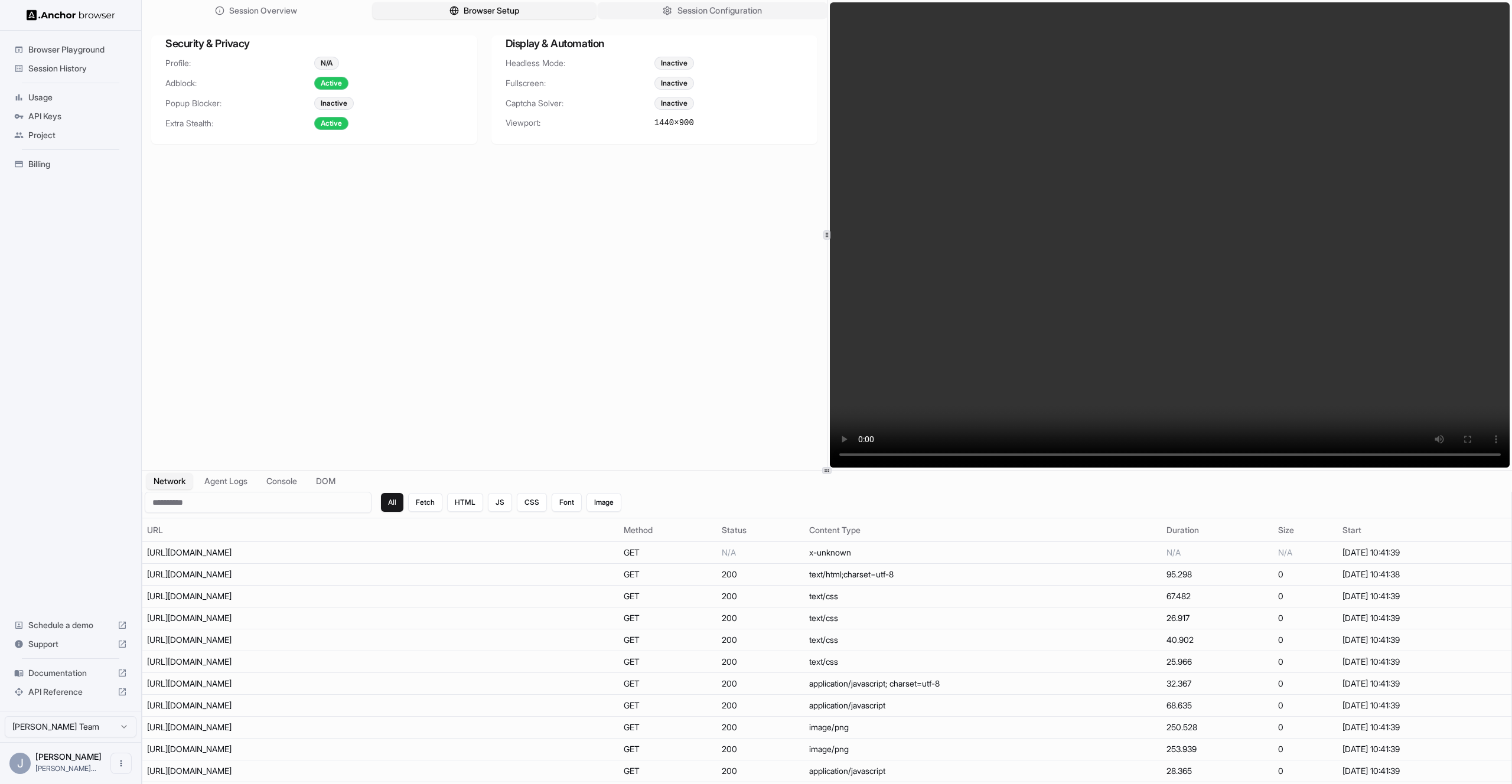
click at [733, 13] on span "Session Configuration" at bounding box center [719, 10] width 85 height 12
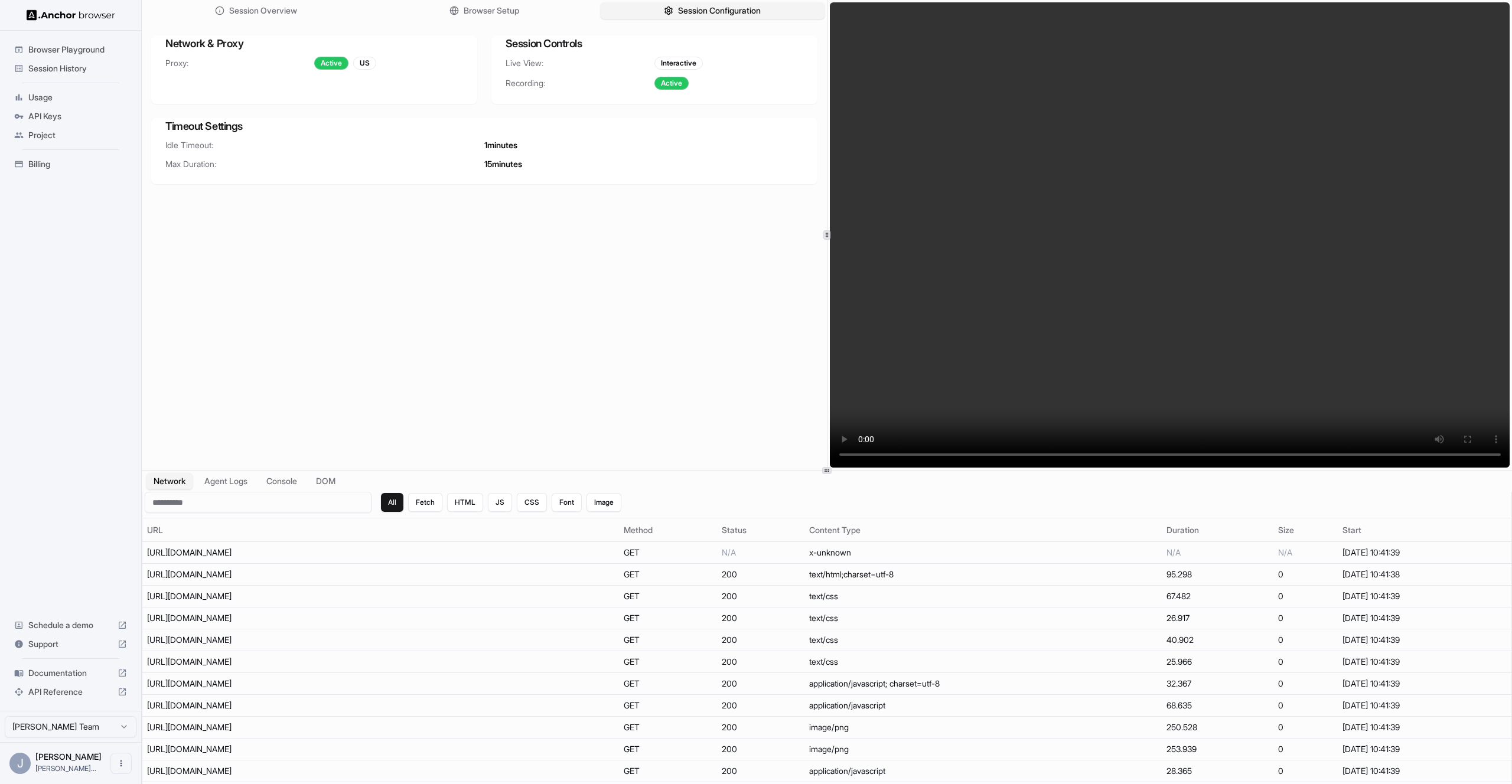
click at [552, 22] on div "Session Overview Browser Setup Session Configuration Network & Proxy Proxy: Act…" at bounding box center [484, 234] width 686 height 470
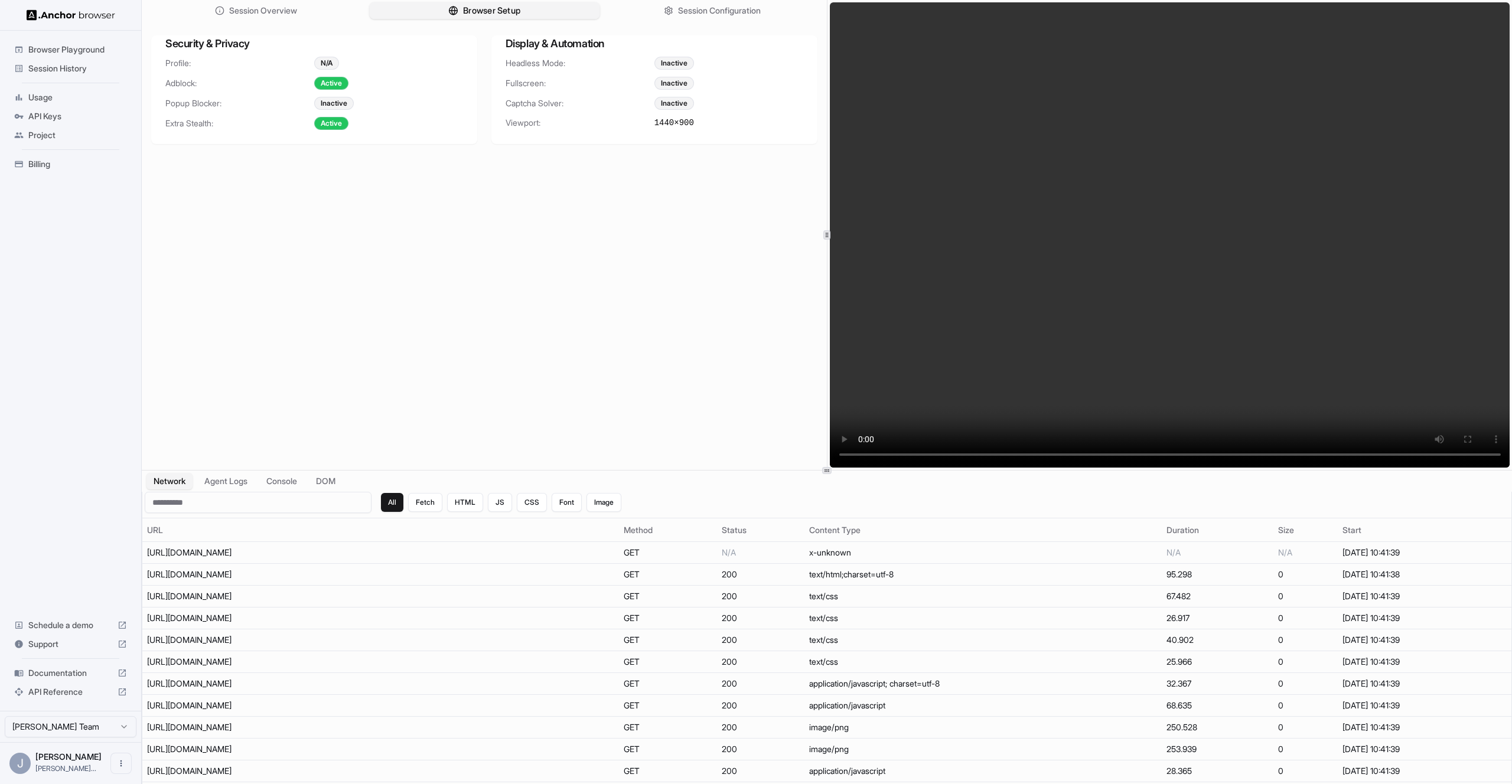
click at [512, 14] on span "Browser Setup" at bounding box center [491, 10] width 57 height 12
drag, startPoint x: 750, startPoint y: 8, endPoint x: 690, endPoint y: 15, distance: 60.4
click at [750, 8] on span "Session Configuration" at bounding box center [719, 10] width 85 height 12
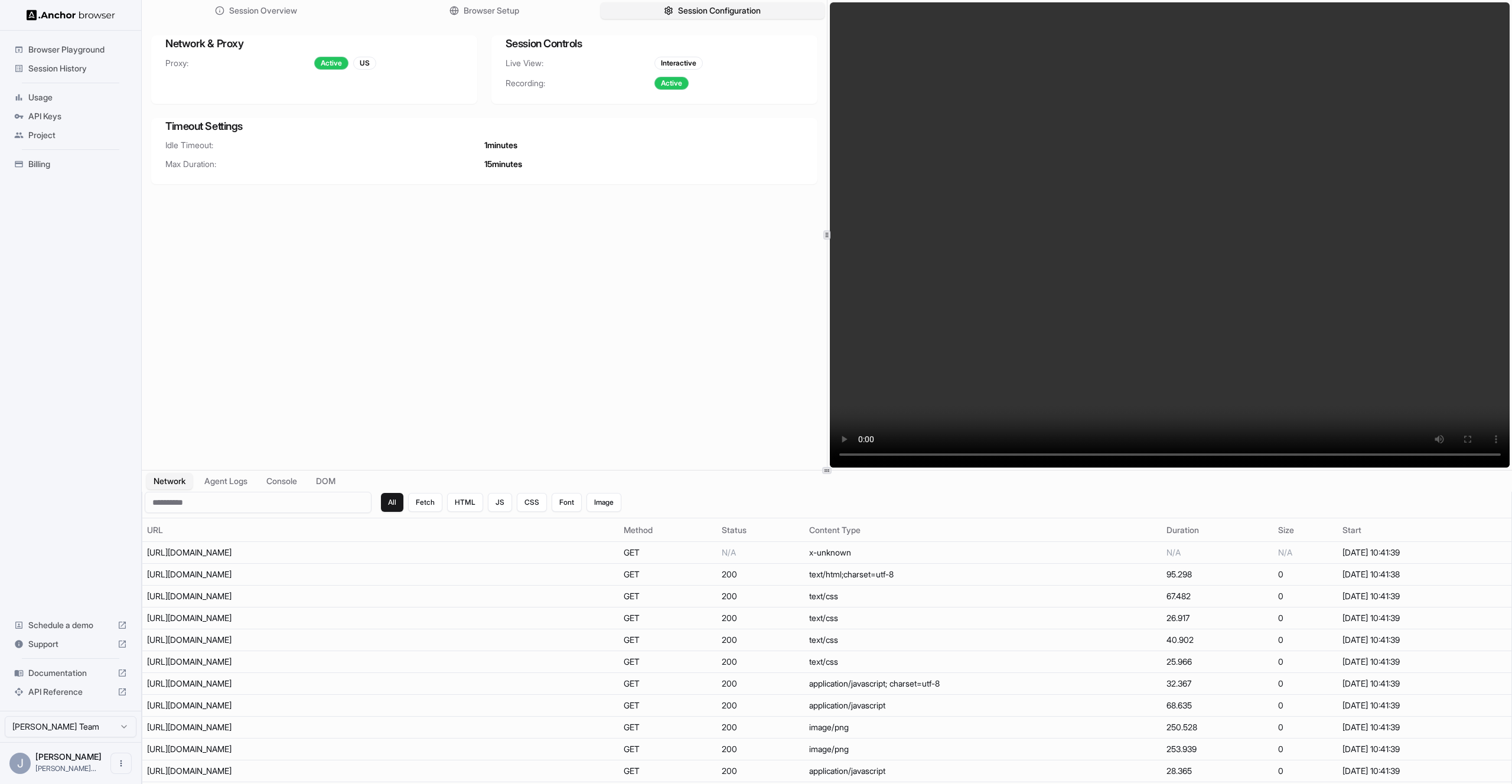
click at [80, 65] on span "Session History" at bounding box center [77, 68] width 98 height 12
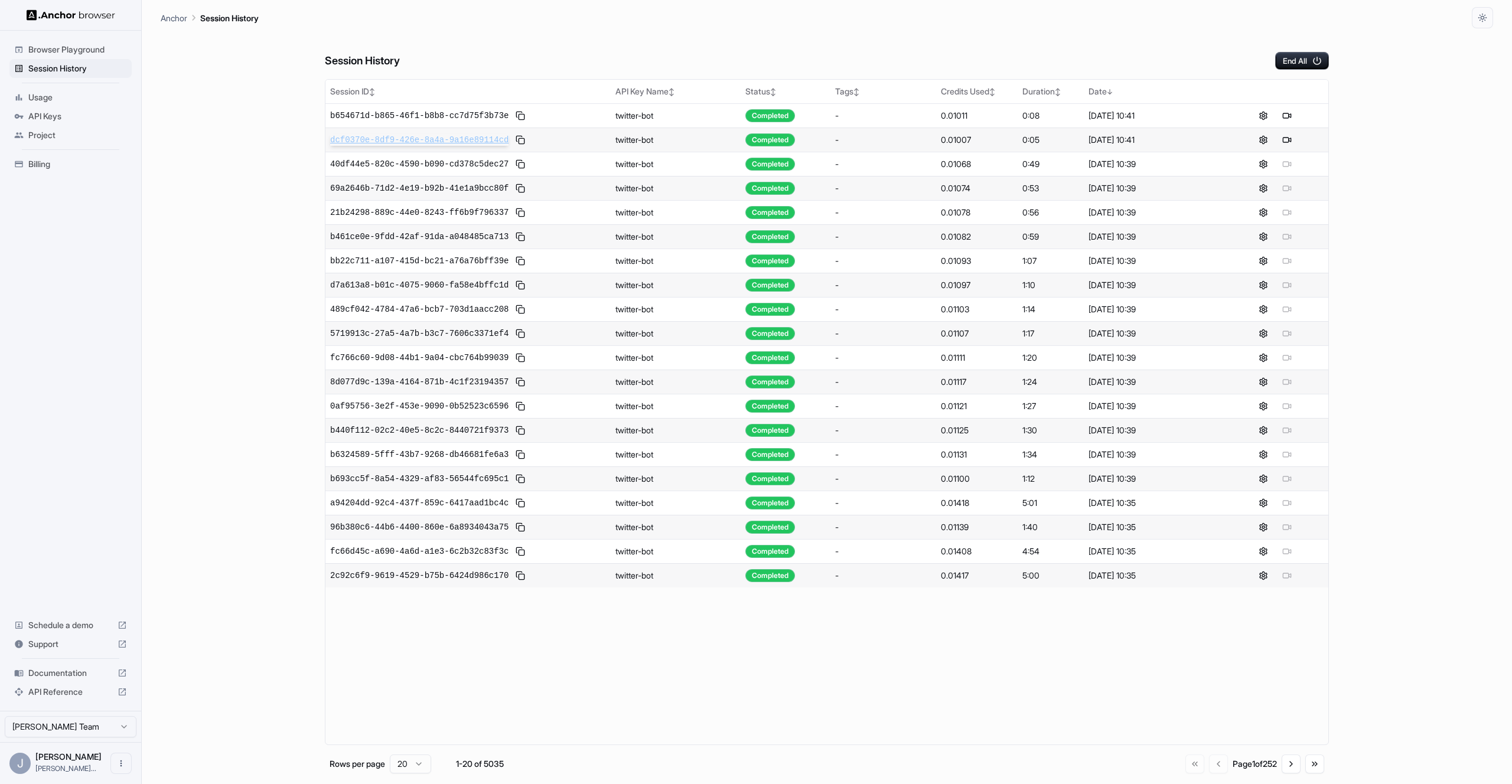
click at [383, 137] on span "dcf0370e-8df9-426e-8a4a-9a16e89114cd" at bounding box center [419, 140] width 178 height 12
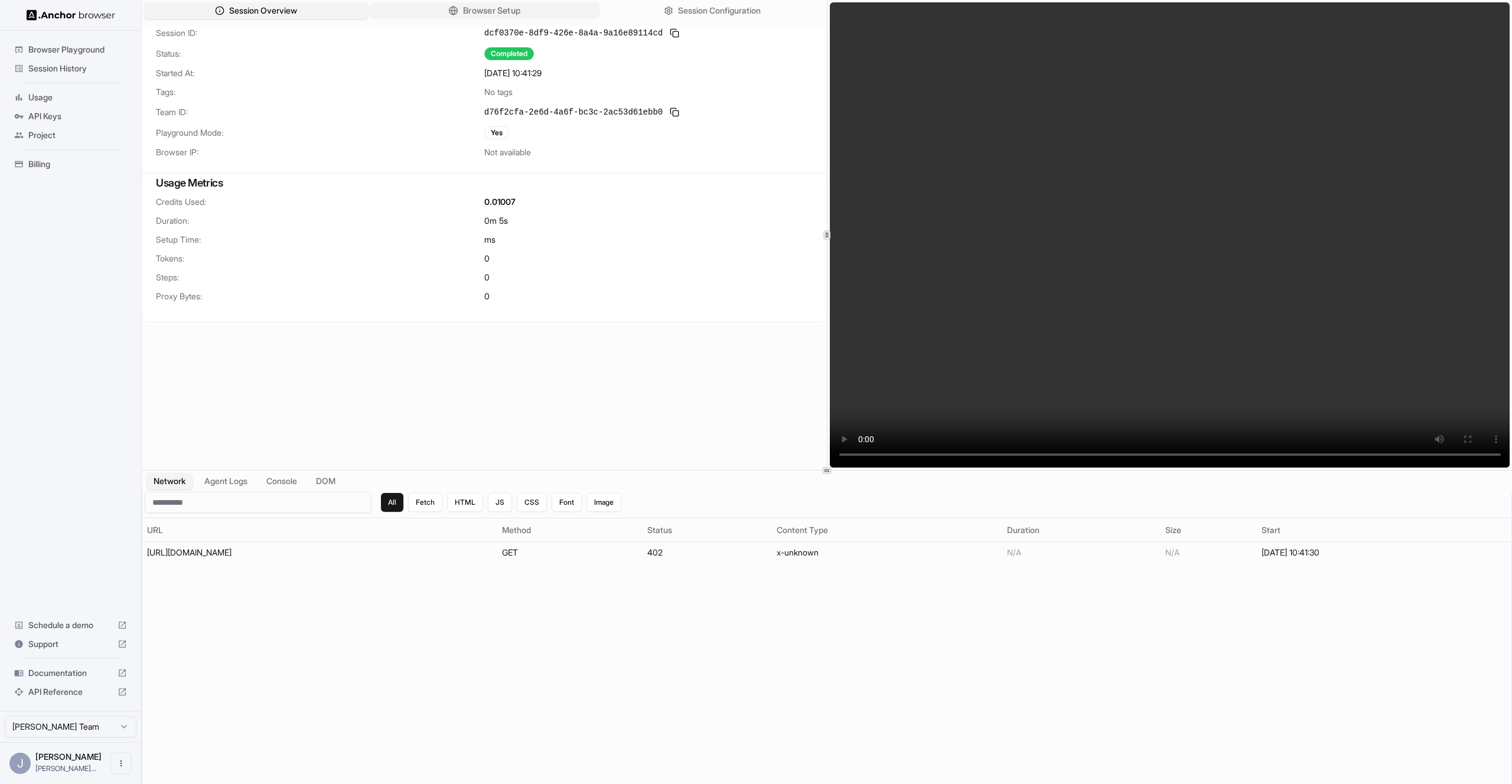
click at [487, 15] on span "Browser Setup" at bounding box center [491, 10] width 57 height 12
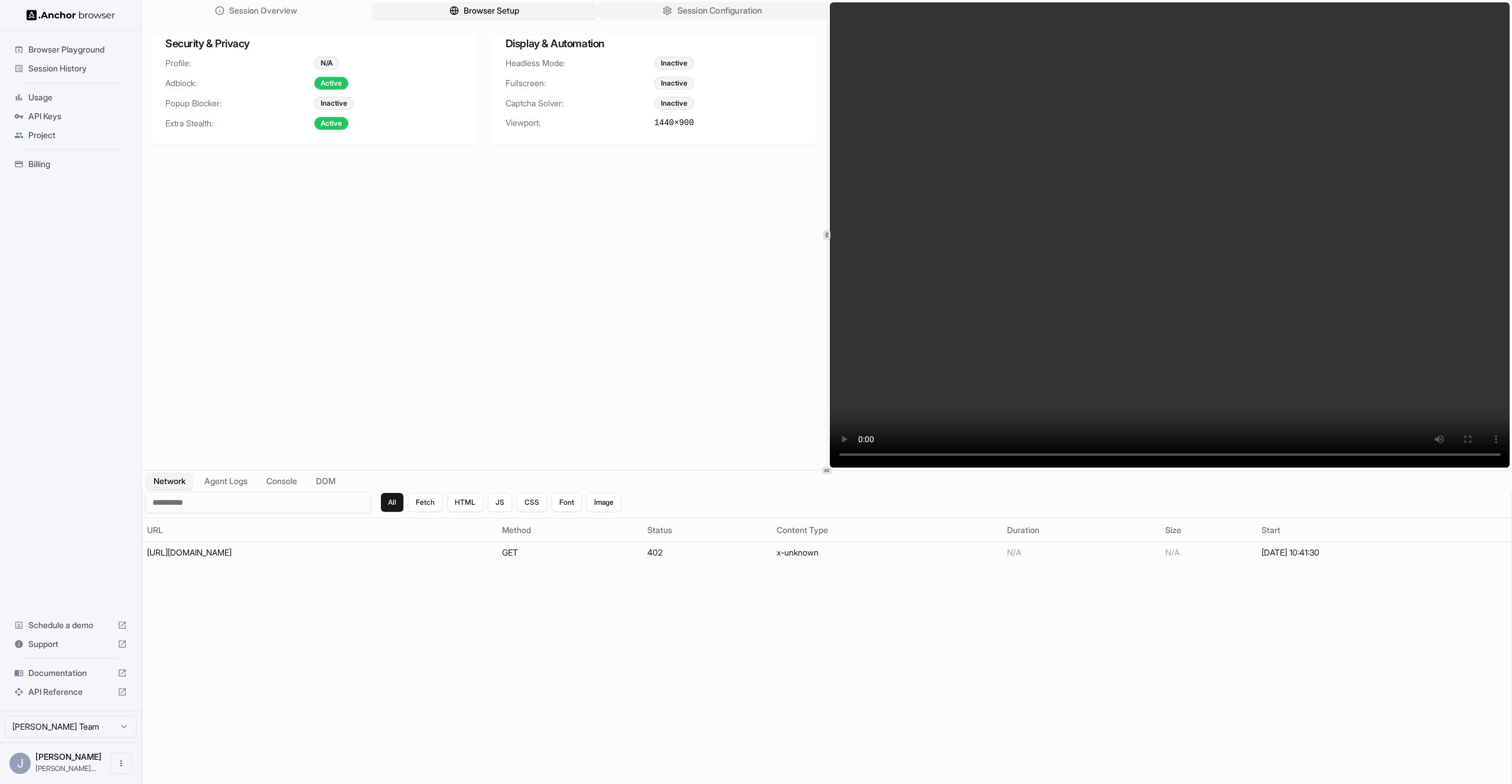
click at [708, 16] on span "Session Configuration" at bounding box center [719, 10] width 85 height 12
click at [508, 6] on span "Browser Setup" at bounding box center [491, 10] width 57 height 12
click at [664, 10] on icon "button" at bounding box center [668, 10] width 9 height 9
click at [96, 68] on span "Session History" at bounding box center [77, 68] width 98 height 12
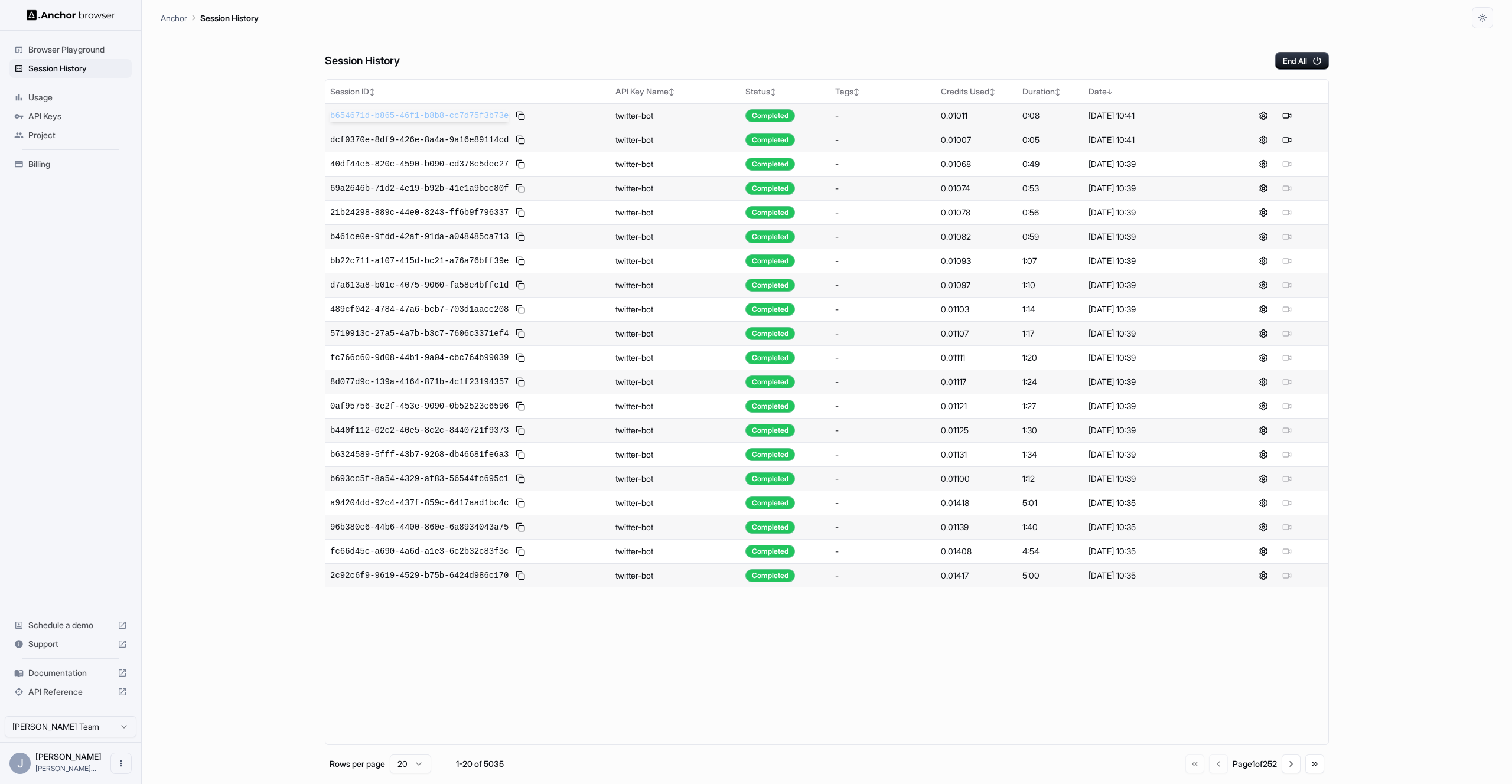
click at [426, 110] on span "b654671d-b865-46f1-b8b8-cc7d75f3b73e" at bounding box center [419, 115] width 178 height 12
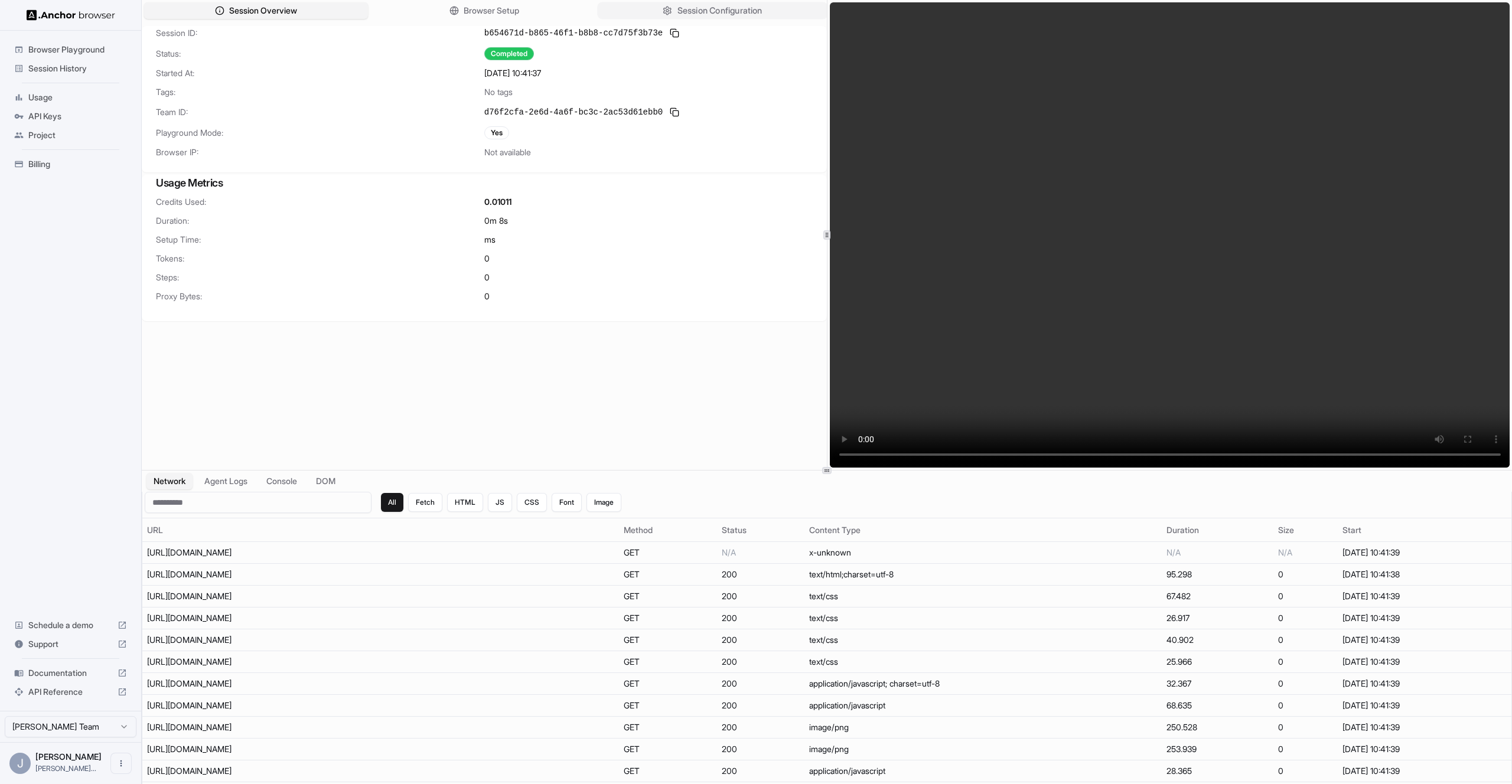
click at [724, 12] on span "Session Configuration" at bounding box center [719, 10] width 85 height 12
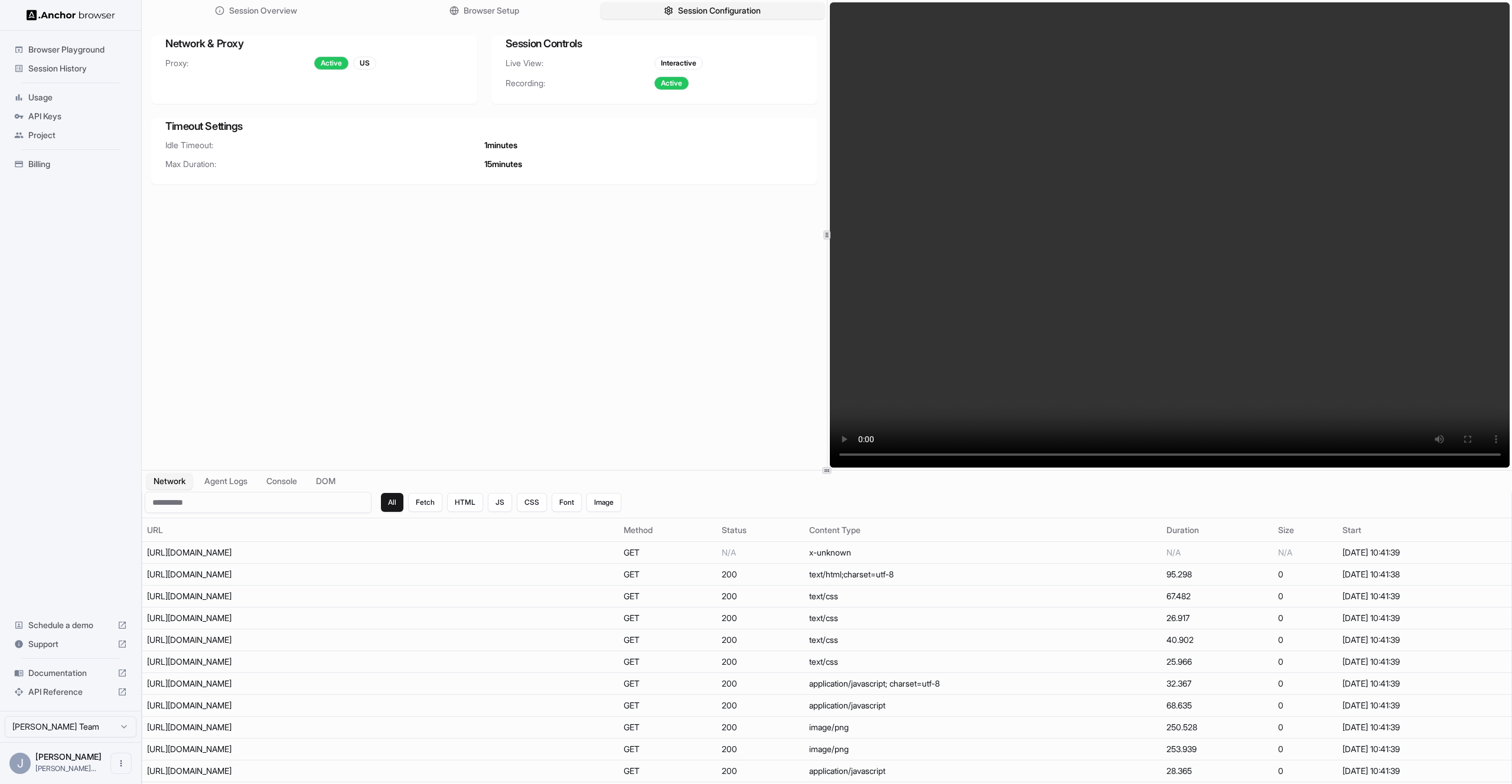
click at [76, 67] on span "Session History" at bounding box center [77, 68] width 98 height 12
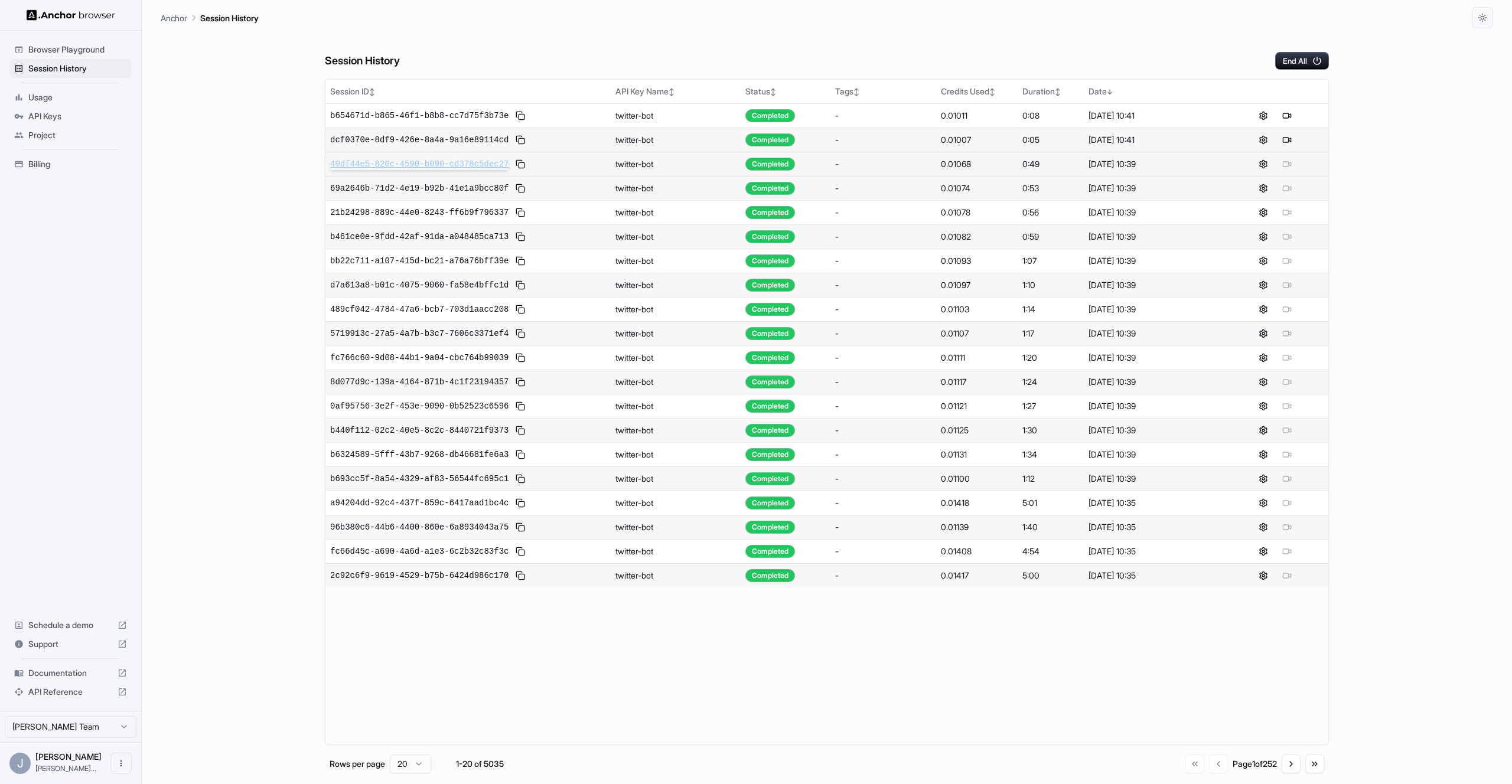
click at [470, 165] on span "40df44e5-820c-4590-b090-cd378c5dec27" at bounding box center [419, 164] width 178 height 12
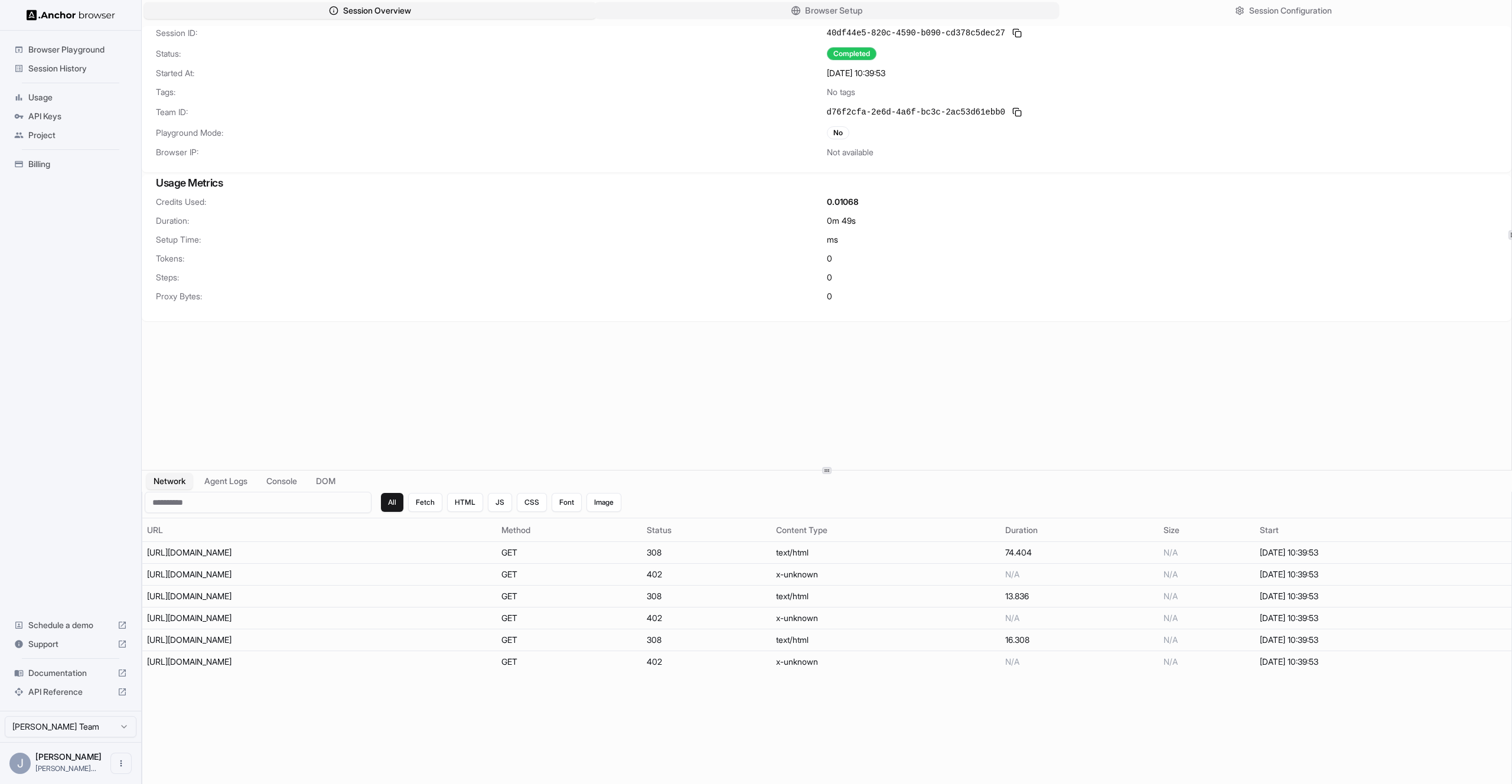
click at [956, 8] on button "Browser Setup" at bounding box center [827, 11] width 465 height 17
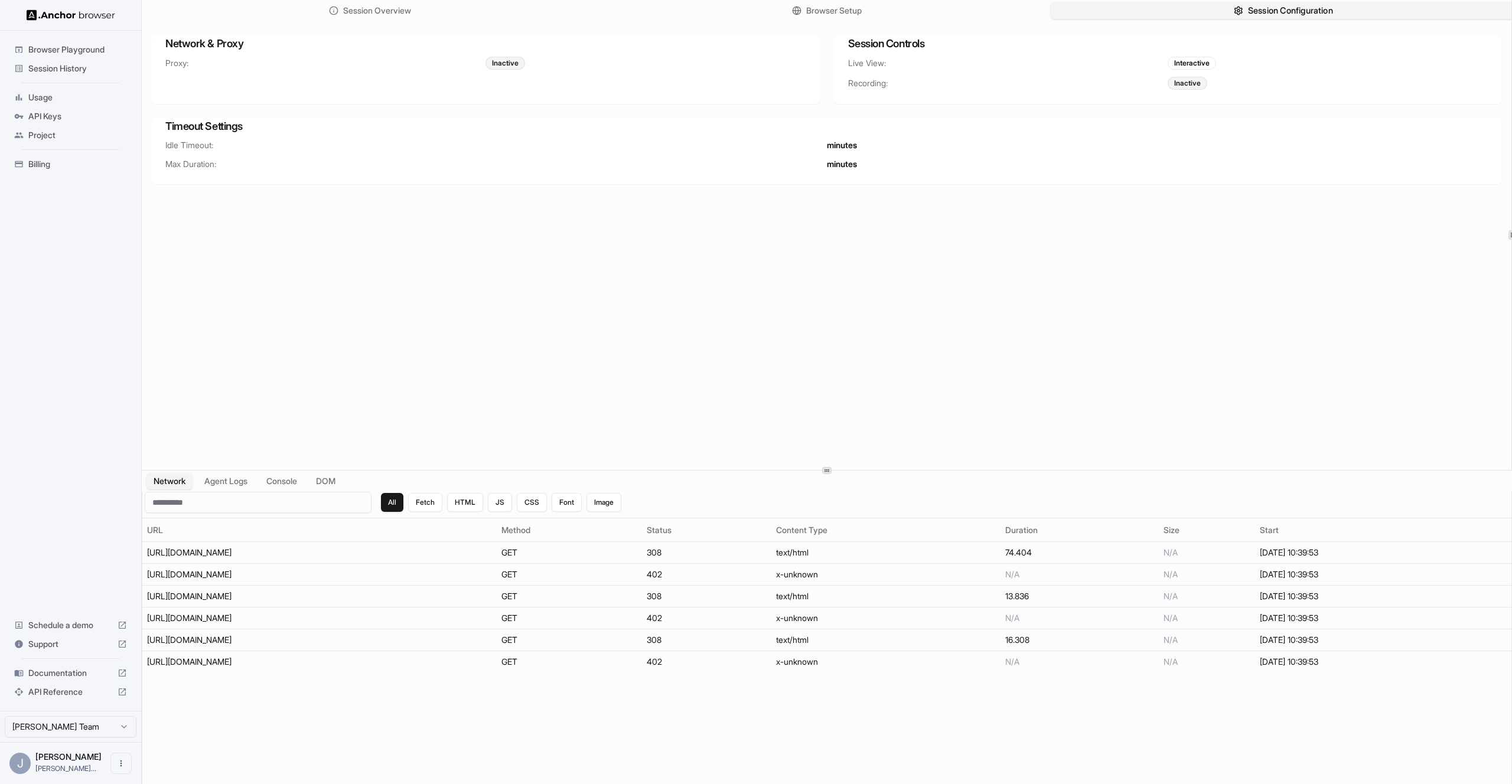
click at [1257, 10] on span "Session Configuration" at bounding box center [1291, 10] width 85 height 12
click at [510, 3] on button "Session Overview" at bounding box center [370, 11] width 465 height 17
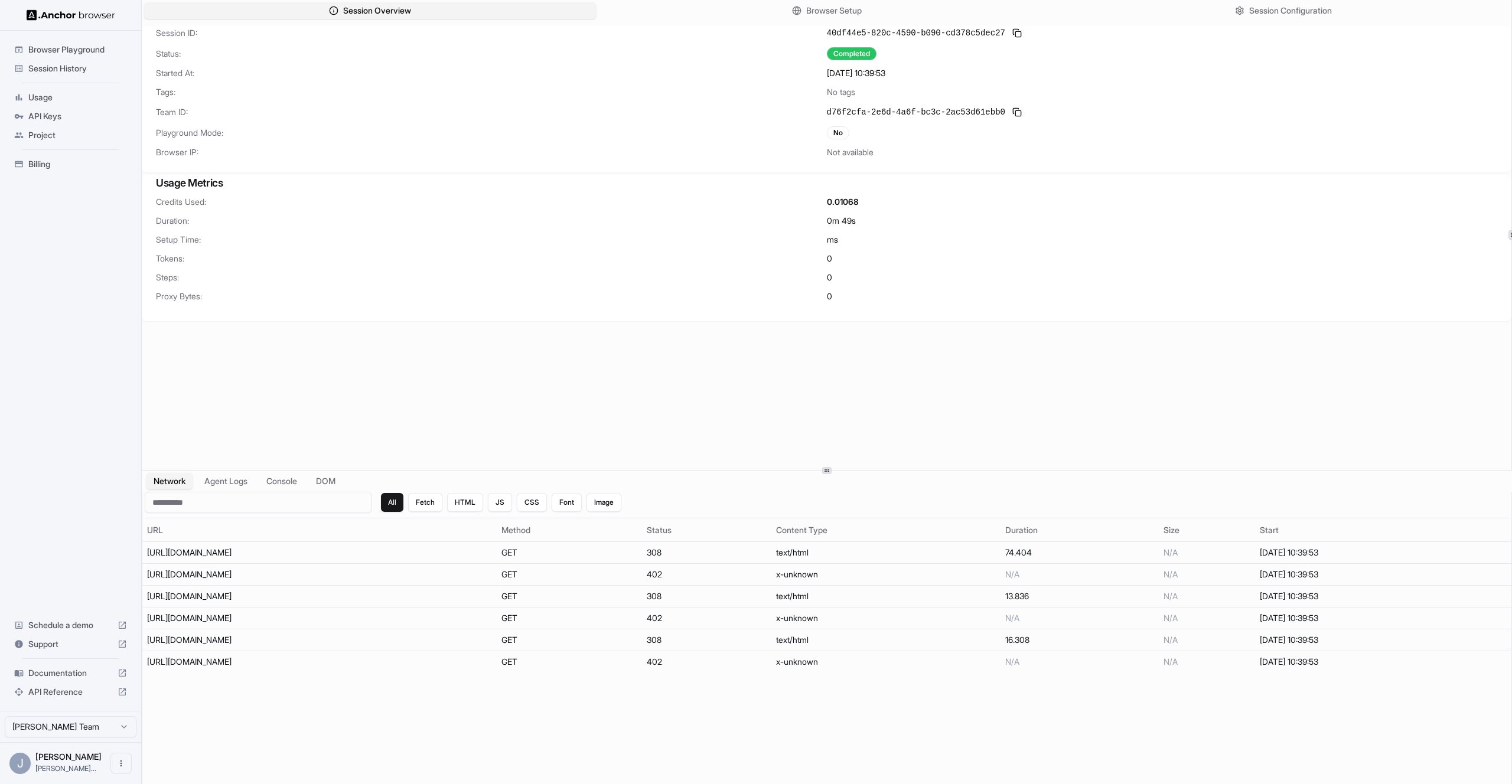
drag, startPoint x: 53, startPoint y: 71, endPoint x: 78, endPoint y: 83, distance: 27.7
click at [54, 71] on span "Session History" at bounding box center [77, 68] width 98 height 12
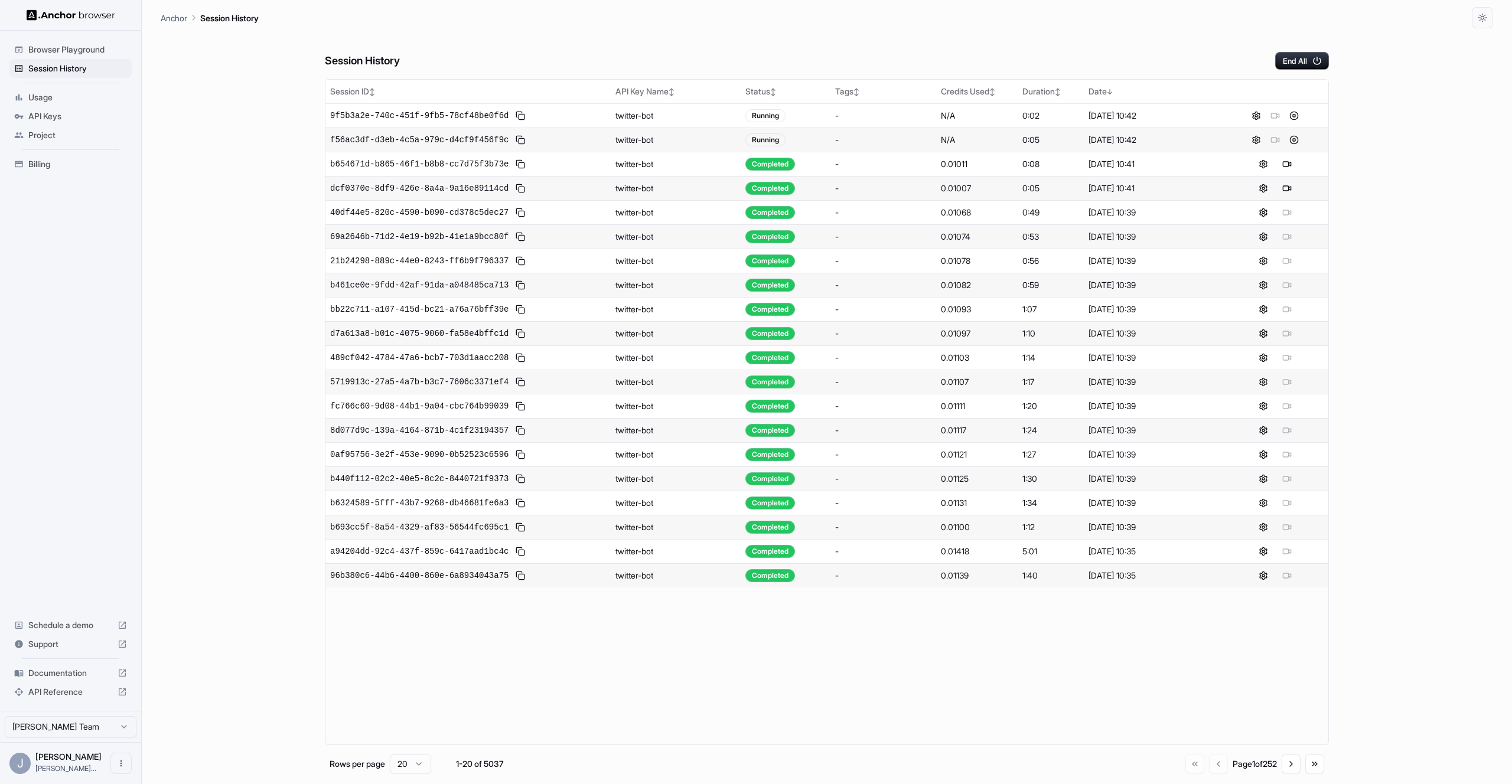
click at [616, 23] on div "Anchor Session History" at bounding box center [826, 14] width 1333 height 28
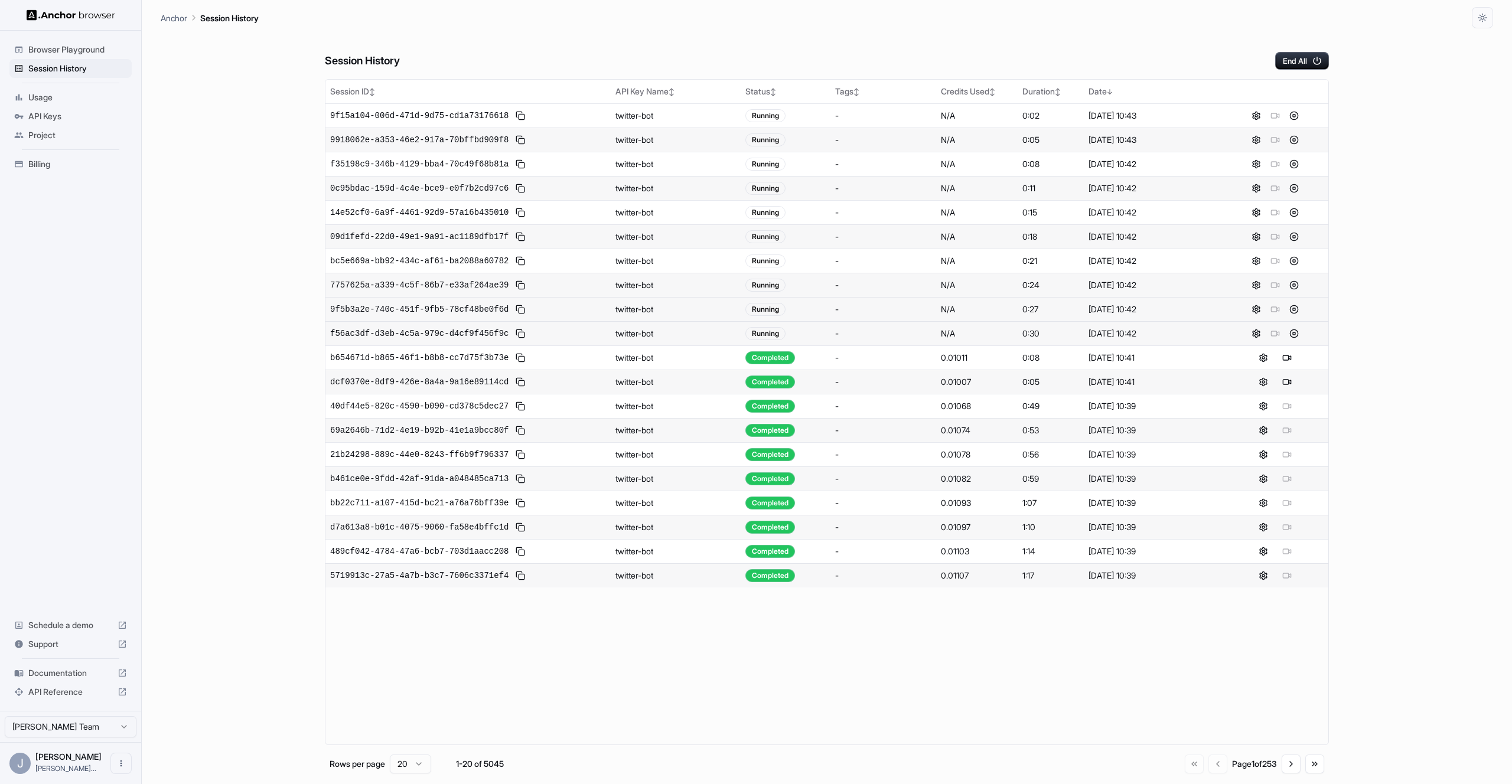
drag, startPoint x: 483, startPoint y: 306, endPoint x: 489, endPoint y: 306, distance: 6.0
click at [483, 306] on span "9f5b3a2e-740c-451f-9fb5-78cf48be0f6d" at bounding box center [419, 309] width 178 height 12
click at [1300, 52] on div "Session History End All" at bounding box center [826, 49] width 1005 height 41
click at [1299, 59] on button "End All" at bounding box center [1302, 60] width 53 height 18
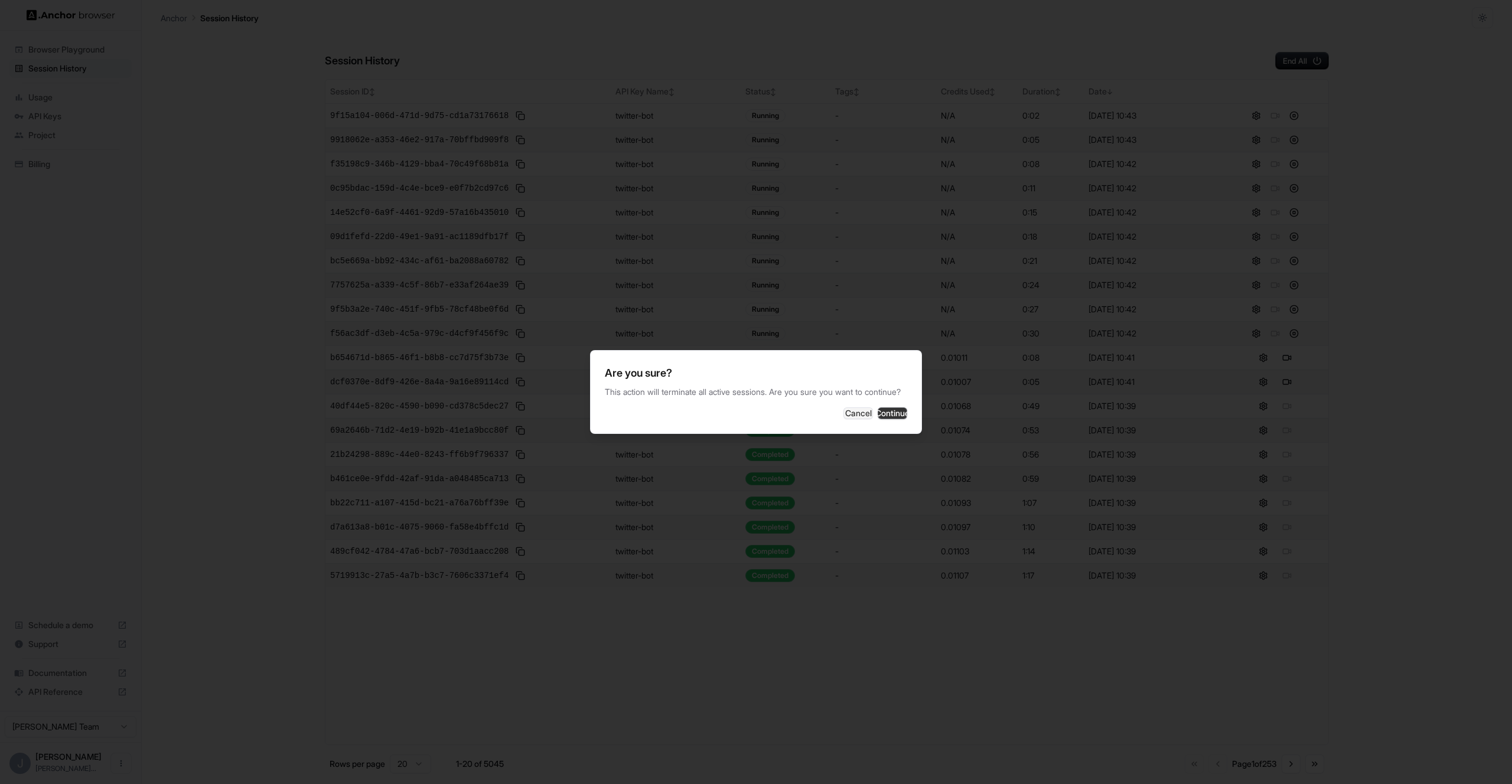
click at [897, 415] on button "Continue" at bounding box center [892, 414] width 29 height 12
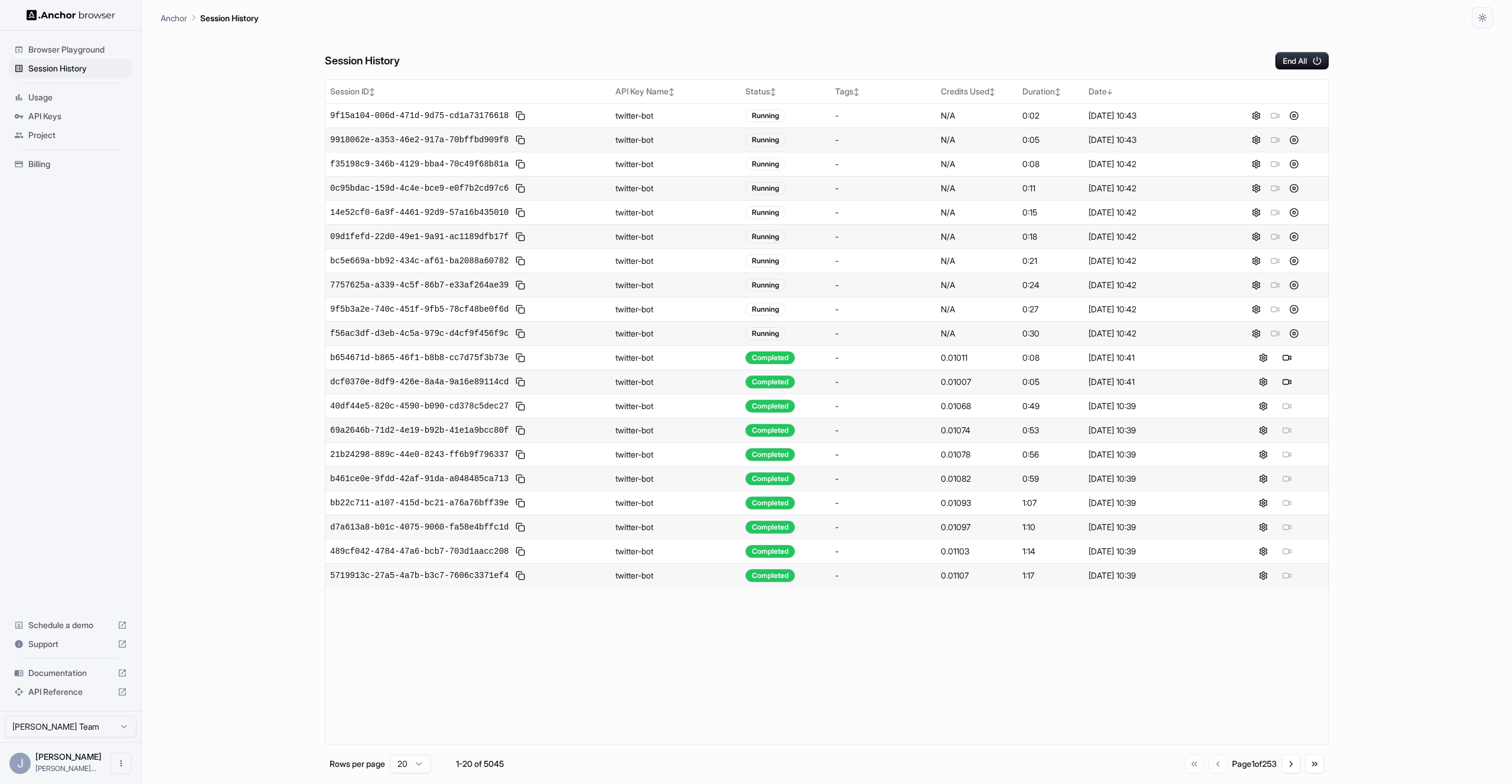
click at [753, 25] on div "Anchor Session History" at bounding box center [826, 14] width 1333 height 28
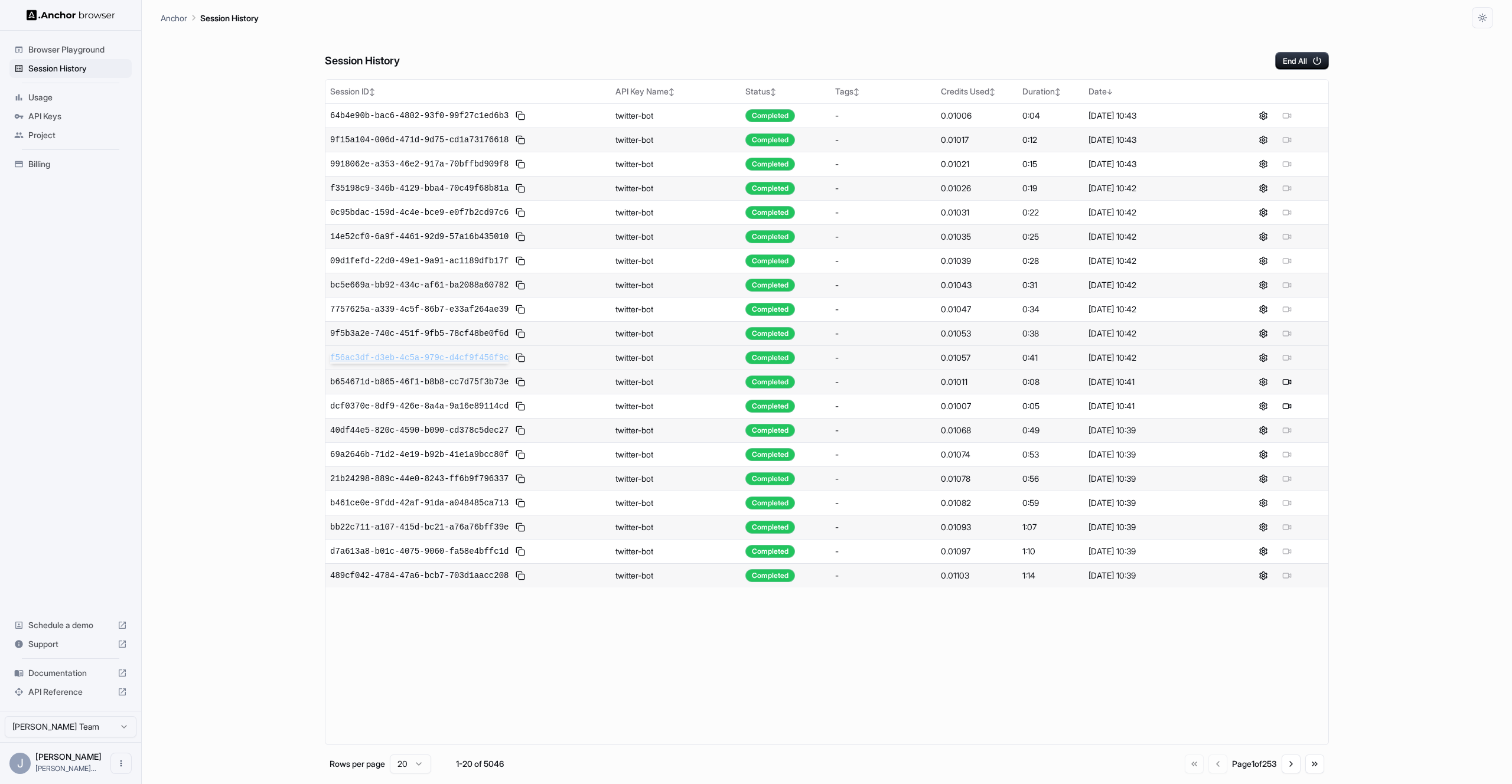
click at [476, 355] on span "f56ac3df-d3eb-4c5a-979c-d4cf9f456f9c" at bounding box center [419, 357] width 178 height 12
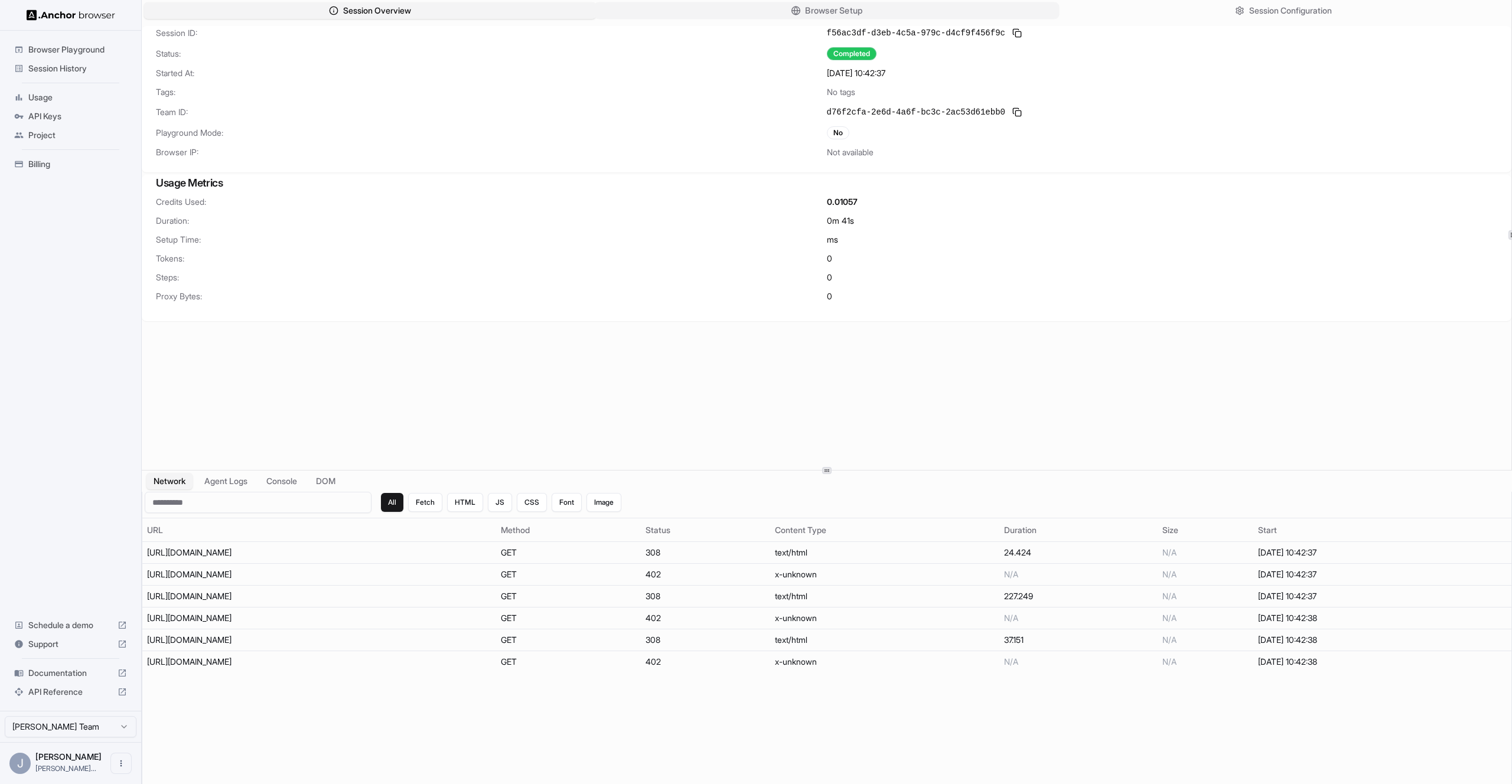
click at [750, 8] on button "Browser Setup" at bounding box center [827, 11] width 465 height 17
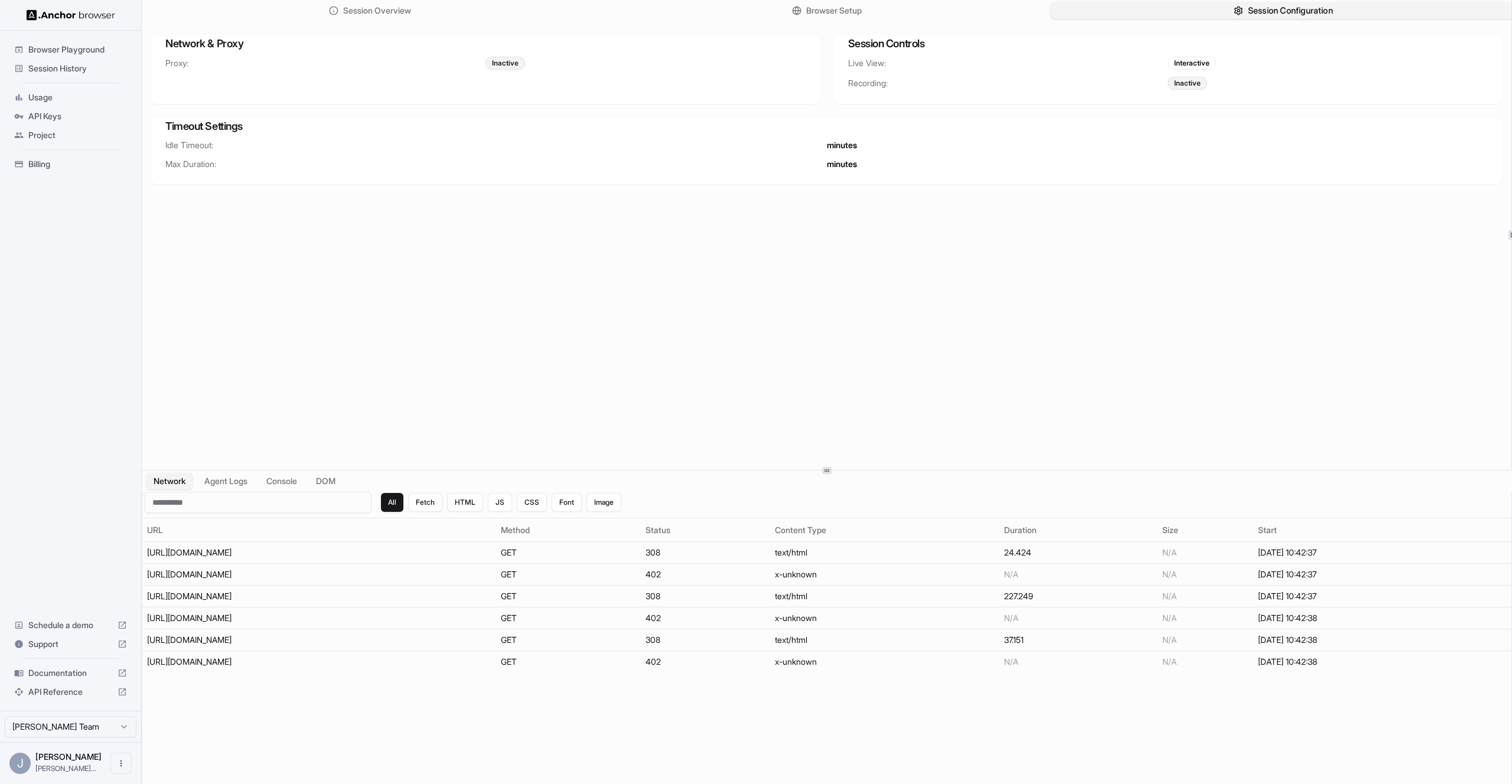
click at [1232, 3] on button "Session Configuration" at bounding box center [1283, 11] width 465 height 17
click at [856, 17] on button "Browser Setup" at bounding box center [827, 11] width 465 height 17
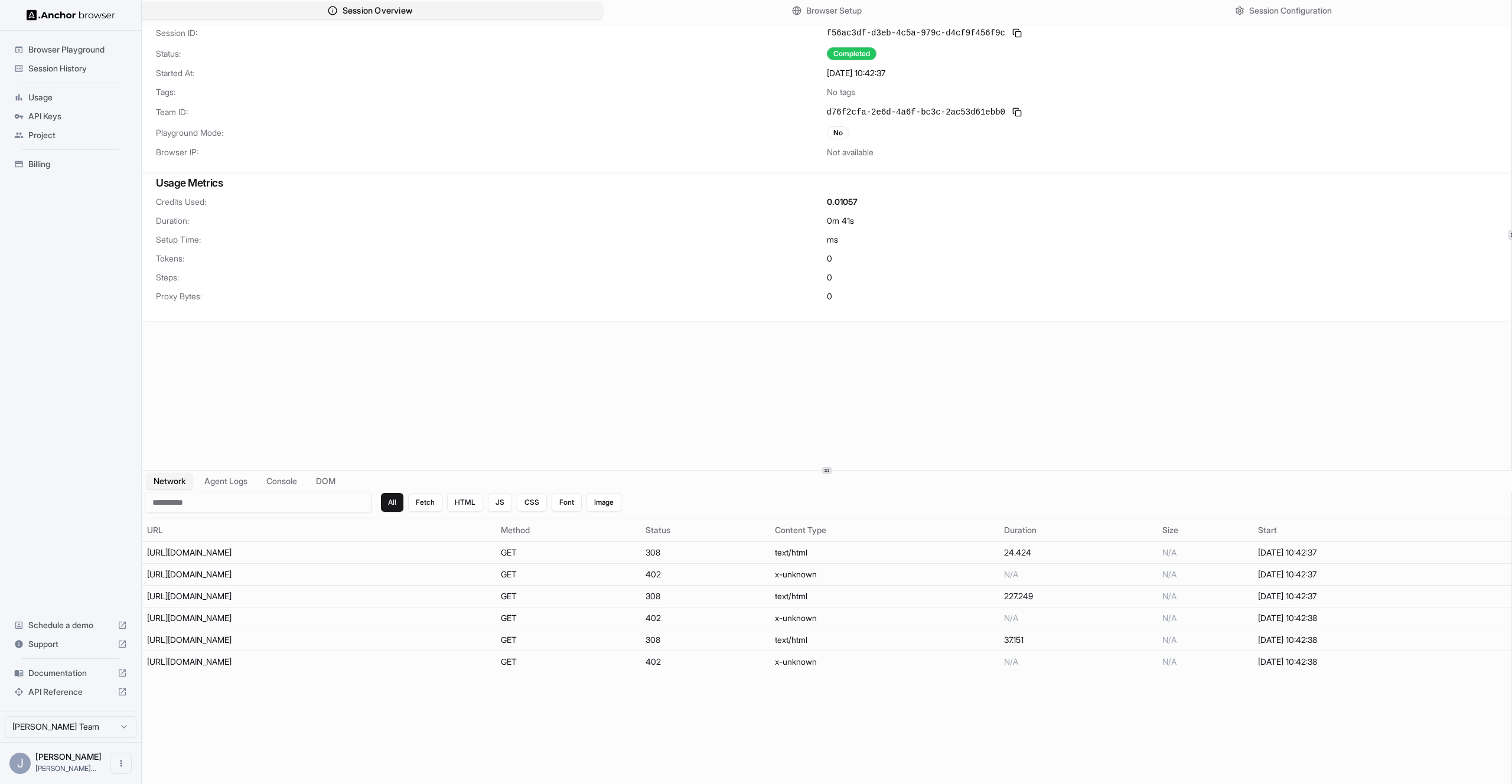
click at [541, 15] on button "Session Overview" at bounding box center [370, 11] width 465 height 17
click at [687, 8] on button "Browser Setup" at bounding box center [827, 11] width 465 height 17
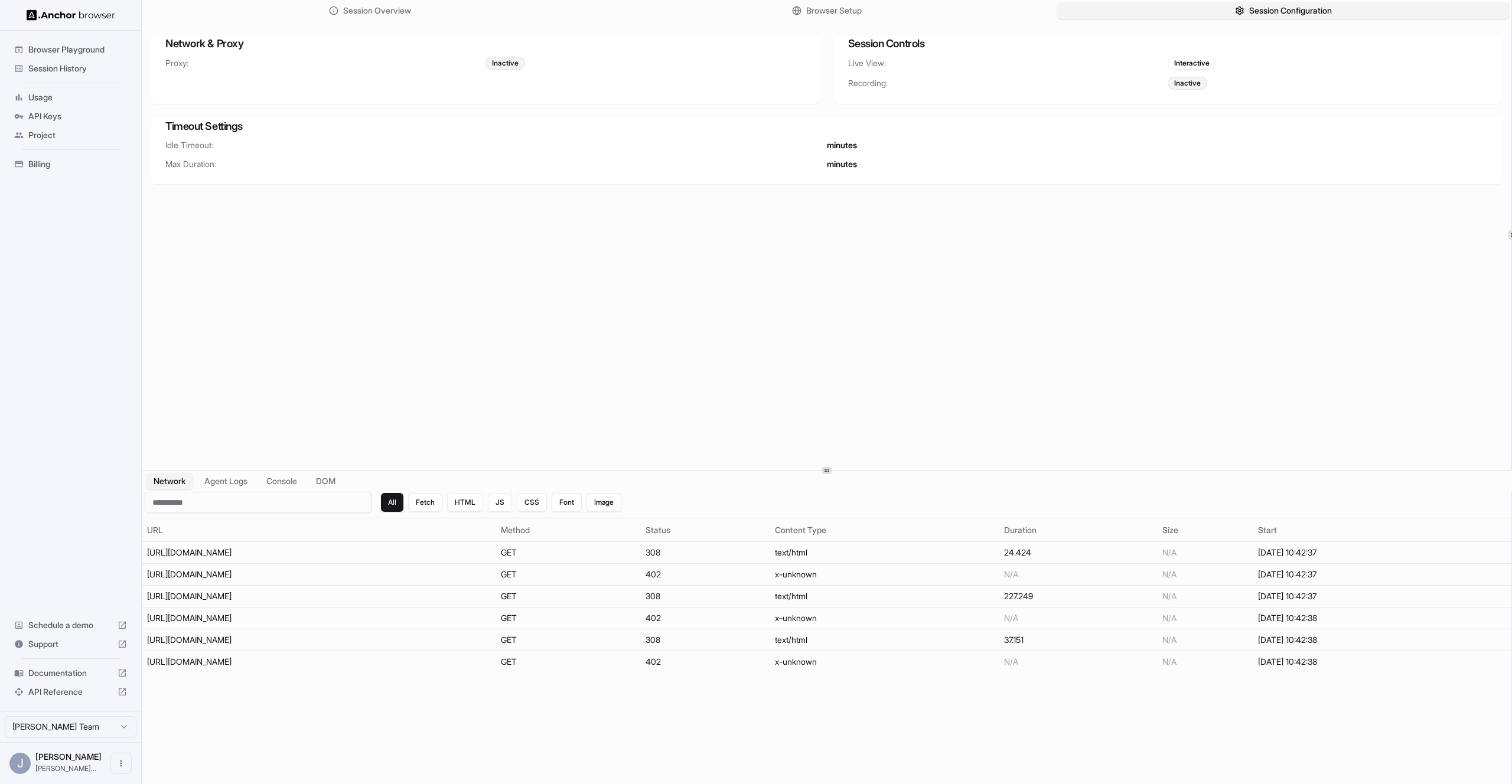
drag, startPoint x: 1303, startPoint y: 14, endPoint x: 1168, endPoint y: 35, distance: 136.6
click at [1303, 14] on span "Session Configuration" at bounding box center [1291, 10] width 83 height 12
drag, startPoint x: 516, startPoint y: 27, endPoint x: 471, endPoint y: 14, distance: 46.8
click at [516, 27] on div "Network & Proxy Proxy: Inactive Session Controls Live View: Interactive Recordi…" at bounding box center [826, 110] width 1370 height 168
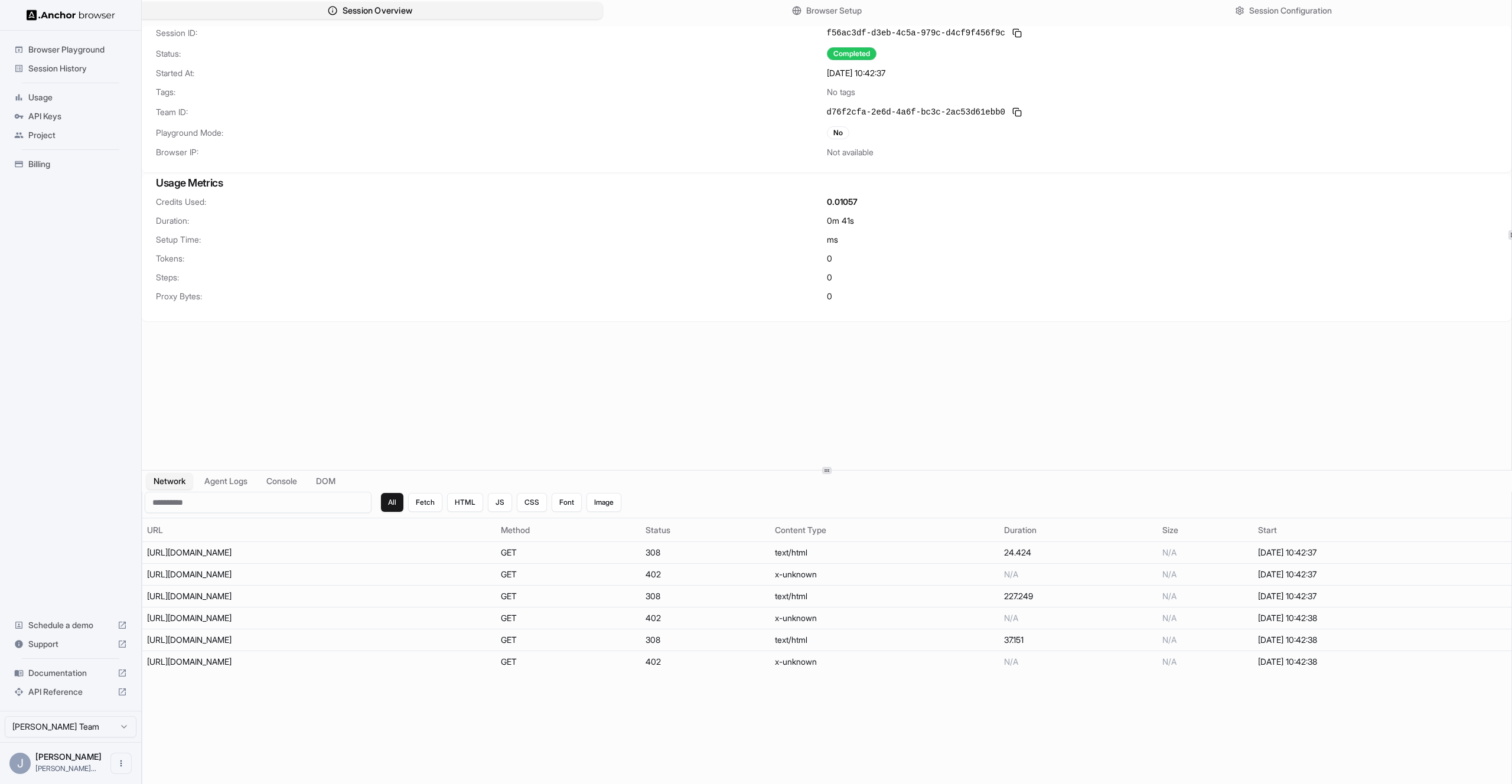
click at [471, 14] on button "Session Overview" at bounding box center [370, 11] width 465 height 17
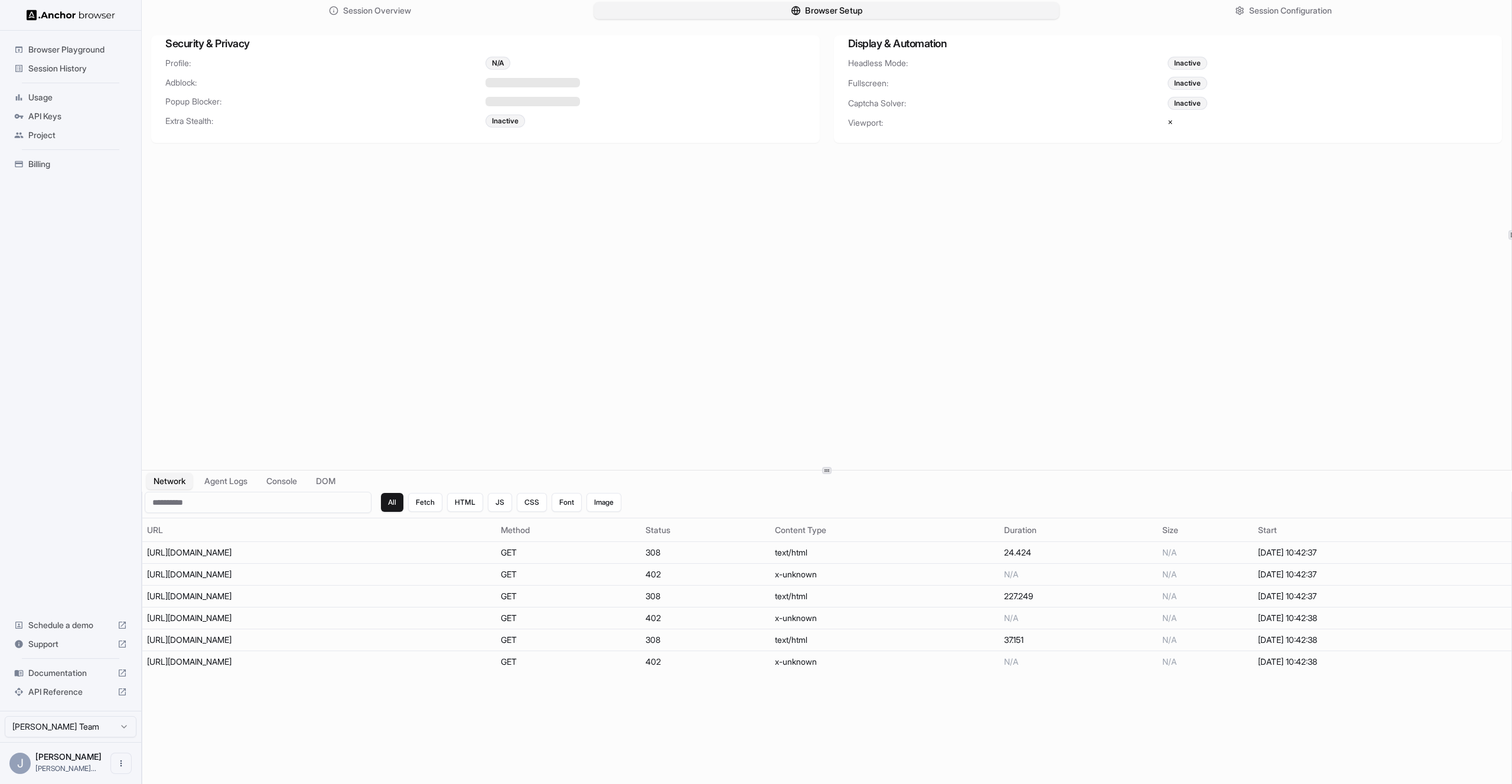
click at [813, 8] on span "Browser Setup" at bounding box center [833, 10] width 57 height 12
click at [92, 684] on div "API Reference" at bounding box center [70, 692] width 122 height 19
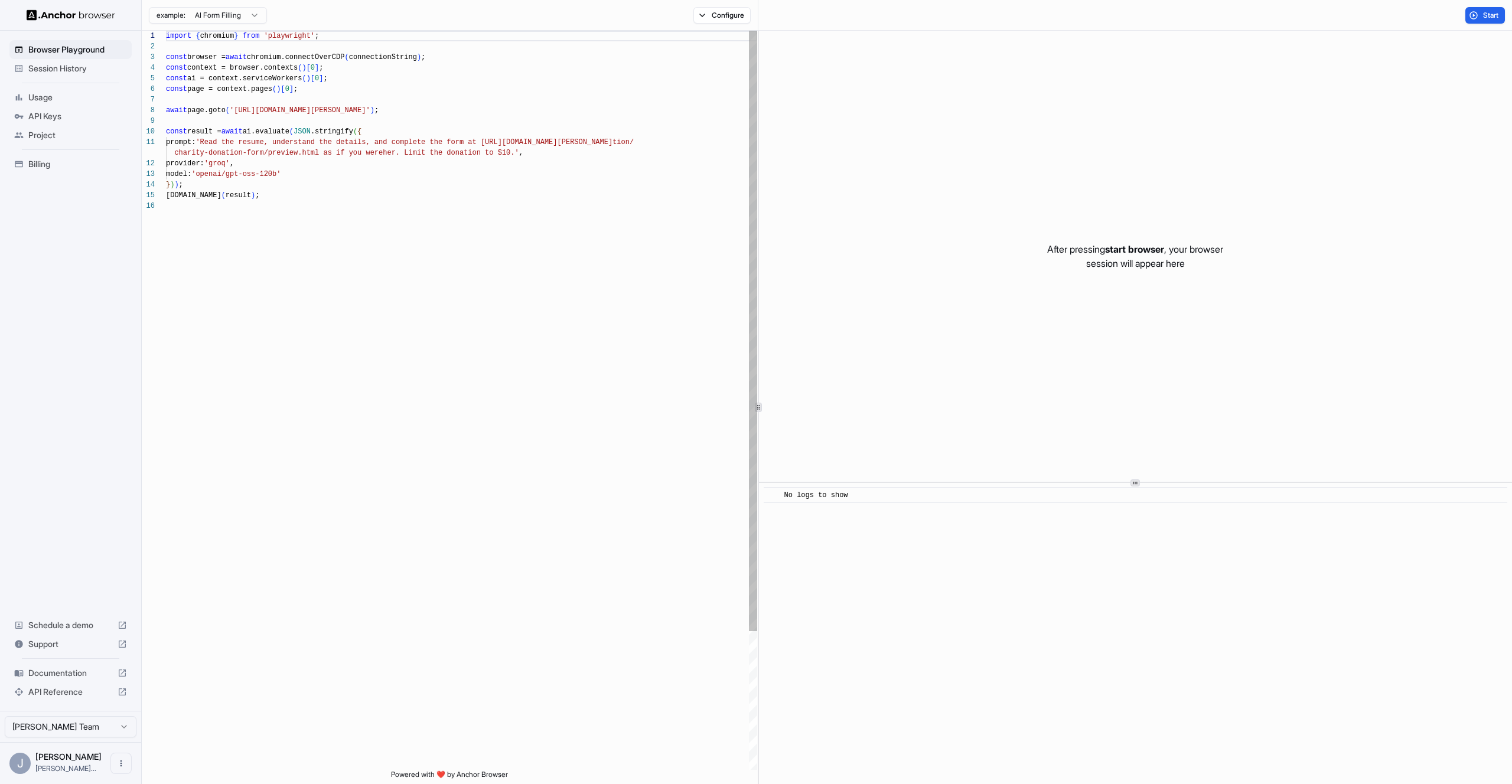
scroll to position [106, 0]
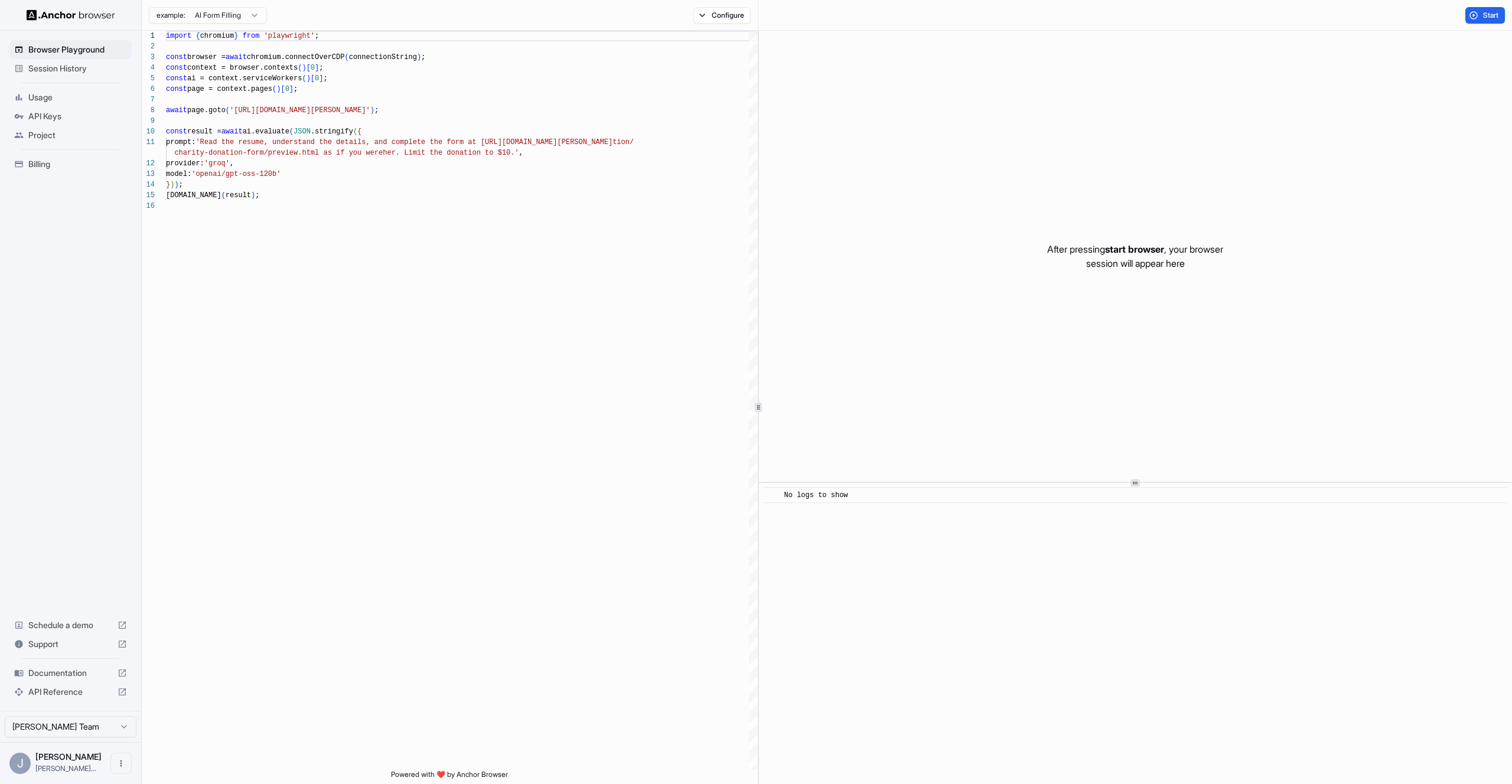
click at [60, 74] on span "Session History" at bounding box center [77, 68] width 98 height 12
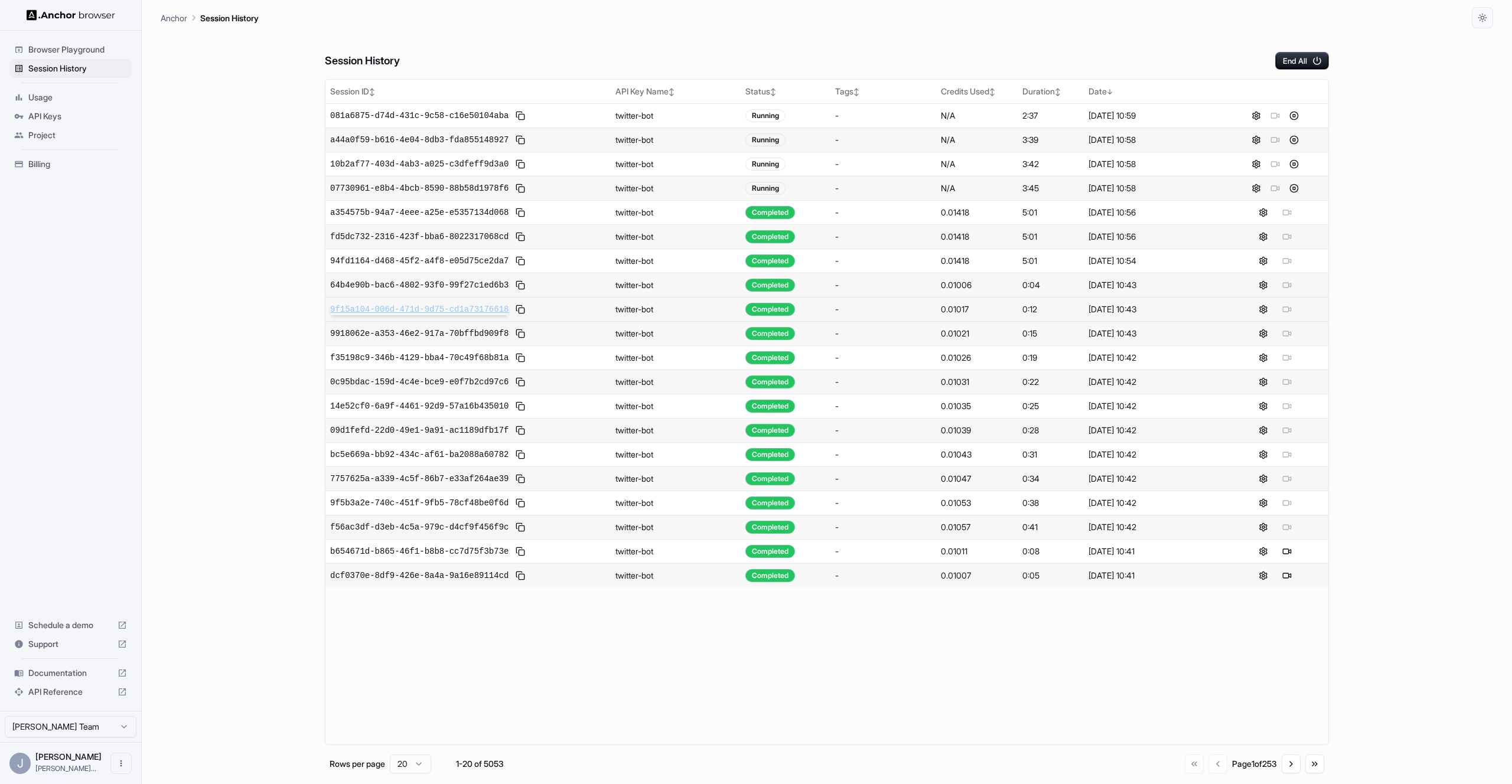
click at [405, 308] on span "9f15a104-006d-471d-9d75-cd1a73176618" at bounding box center [419, 309] width 178 height 12
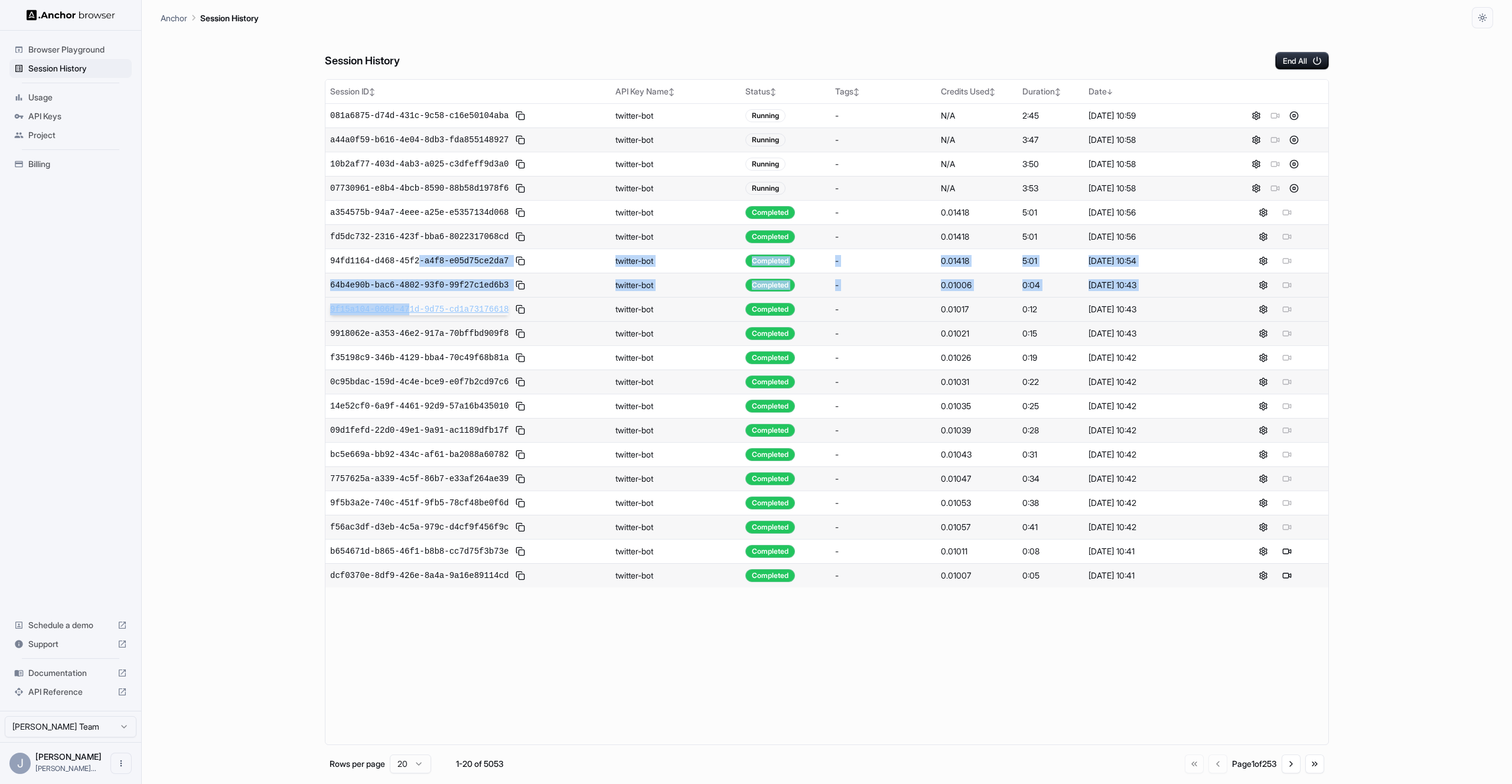
drag, startPoint x: 422, startPoint y: 264, endPoint x: 410, endPoint y: 309, distance: 46.6
click at [410, 306] on tbody "081a6875-d74d-431c-9c58-c16e50104aba twitter-bot Running - N/A 2:45 Sep 15, 202…" at bounding box center [826, 345] width 1003 height 484
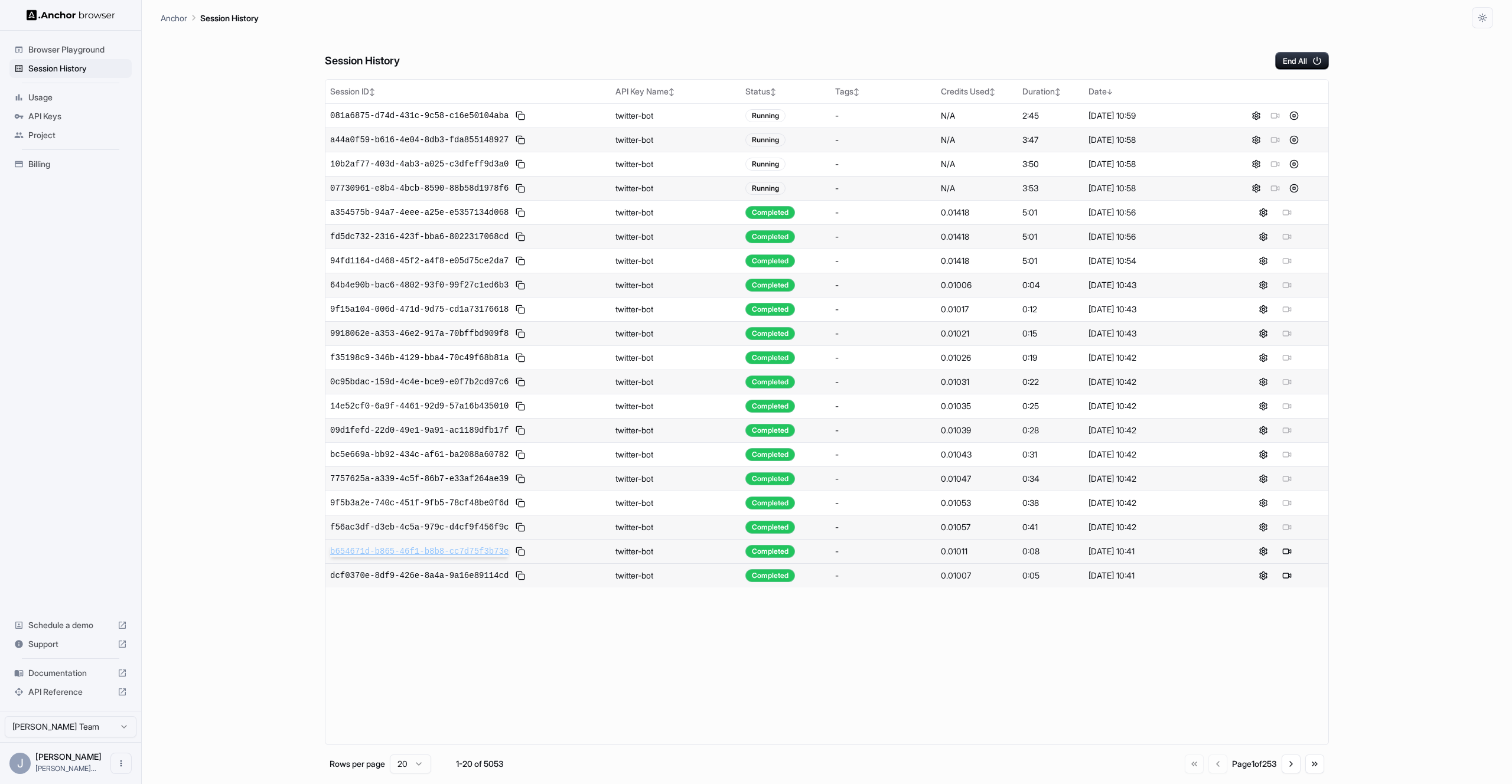
click at [485, 550] on span "b654671d-b865-46f1-b8b8-cc7d75f3b73e" at bounding box center [419, 551] width 178 height 12
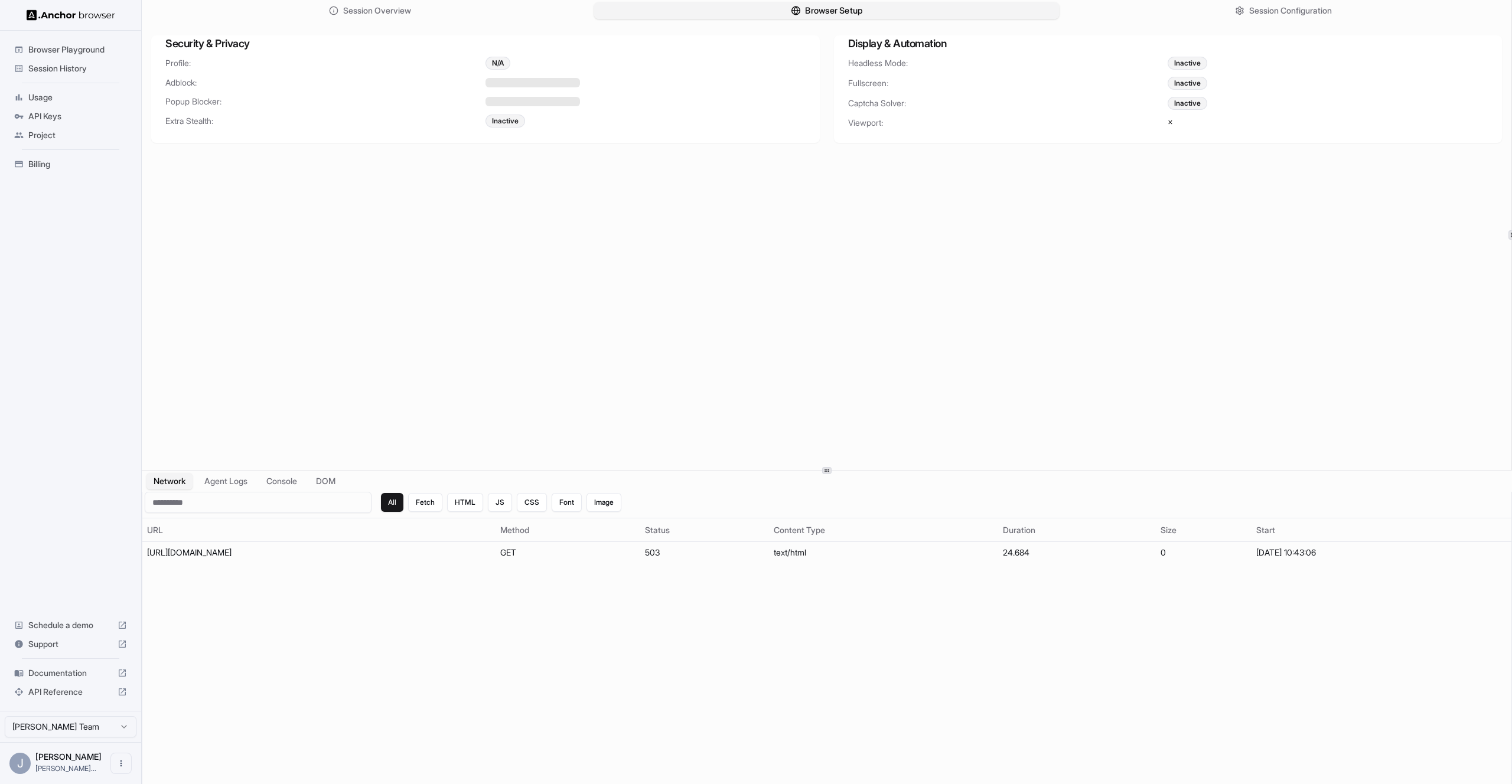
click at [726, 5] on button "Browser Setup" at bounding box center [827, 11] width 465 height 17
click at [78, 673] on span "Documentation" at bounding box center [70, 673] width 84 height 12
click at [95, 69] on span "Session History" at bounding box center [77, 68] width 98 height 12
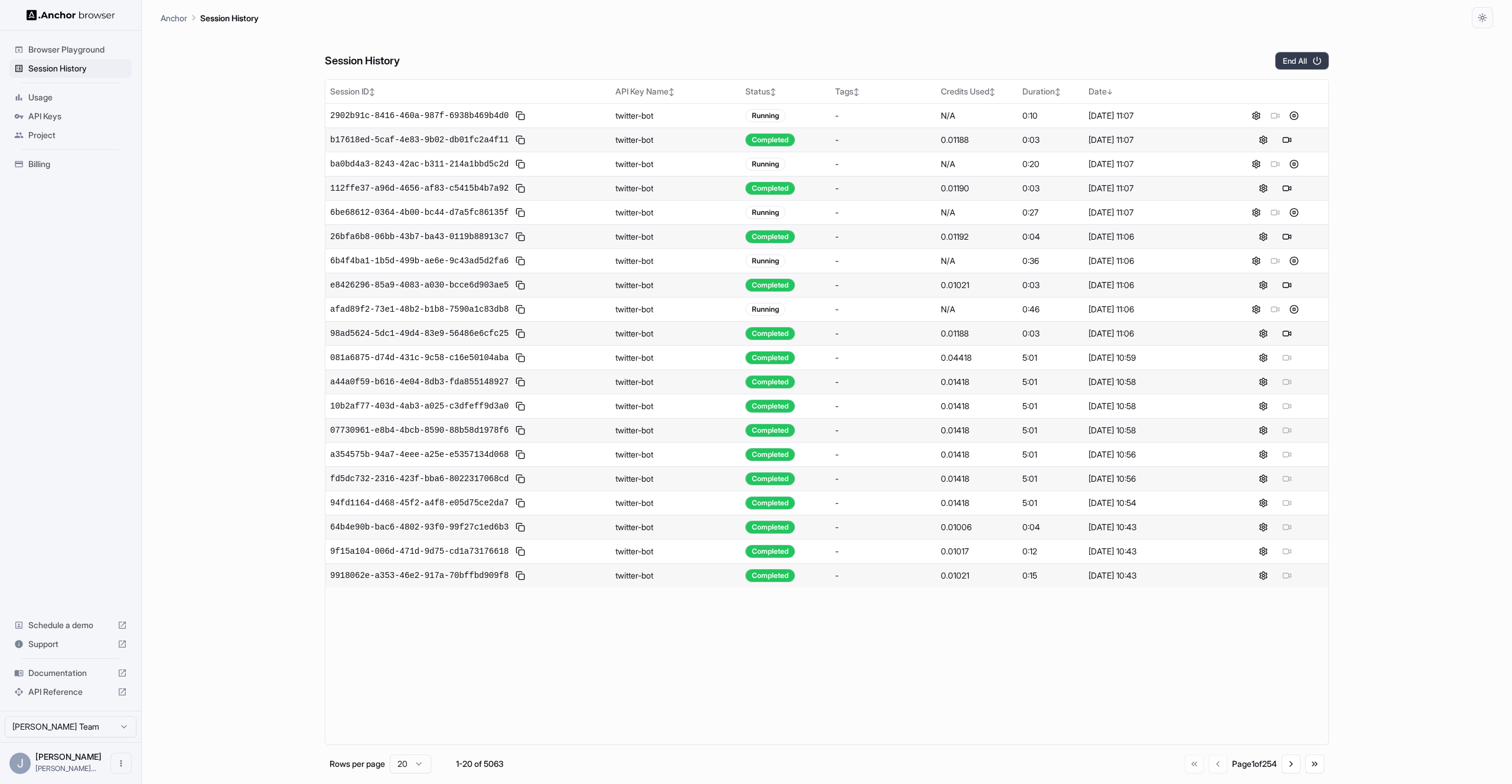
click at [1324, 55] on button "End All" at bounding box center [1302, 60] width 53 height 18
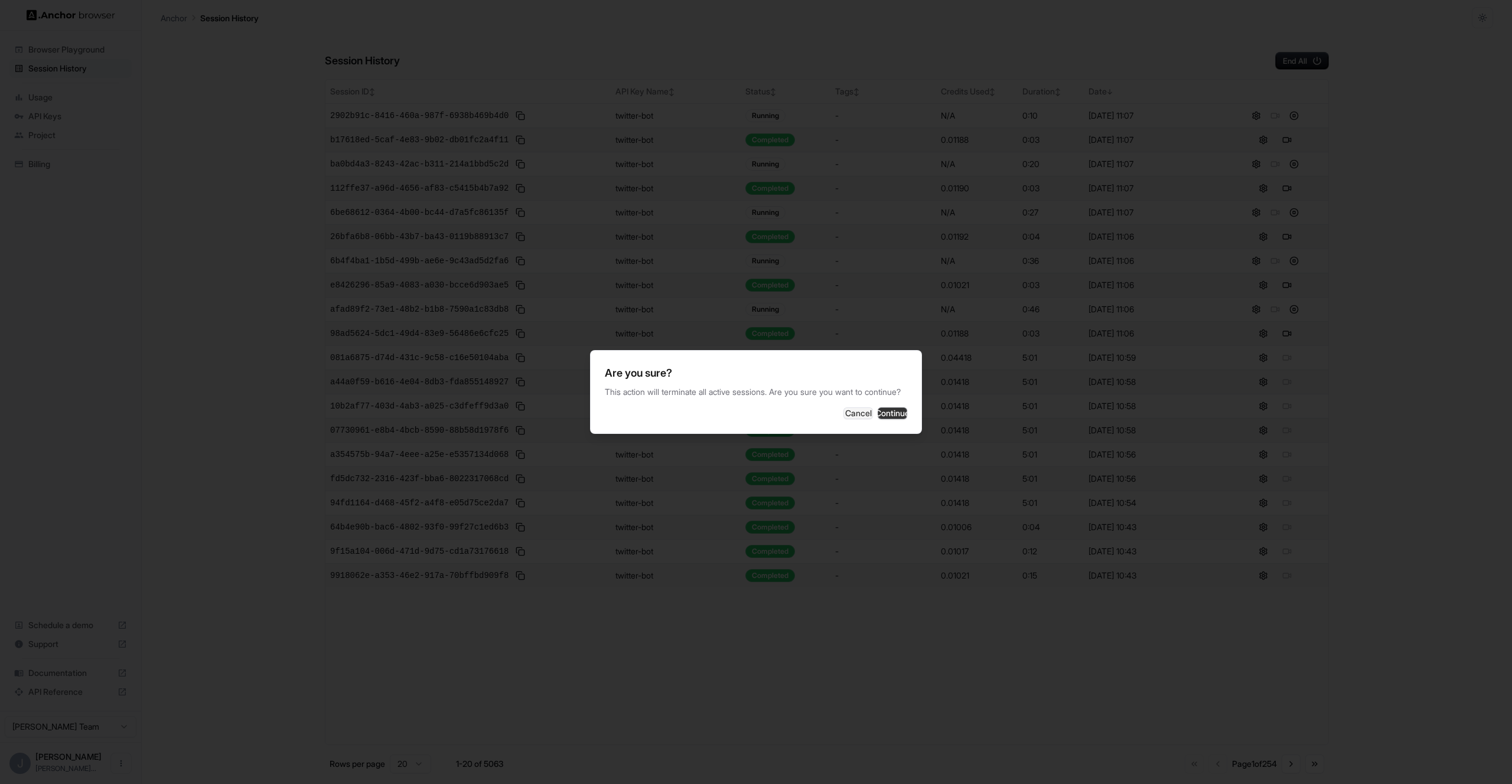
drag, startPoint x: 889, startPoint y: 407, endPoint x: 895, endPoint y: 412, distance: 7.8
click at [890, 408] on div "Are you sure? This action will terminate all active sessions. Are you sure you …" at bounding box center [756, 391] width 332 height 83
click at [899, 415] on button "Continue" at bounding box center [892, 414] width 29 height 12
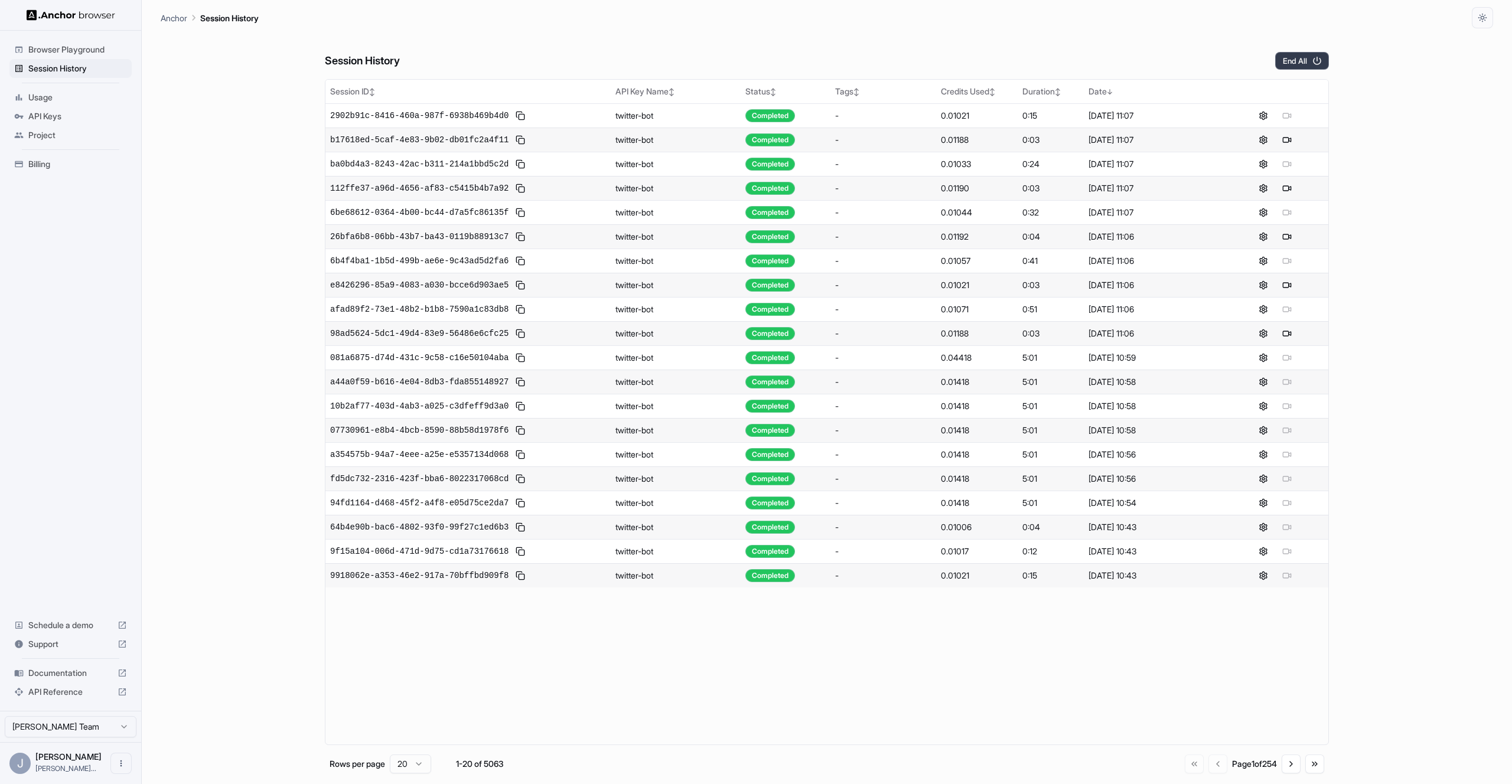
click at [1309, 61] on button "End All" at bounding box center [1302, 60] width 53 height 18
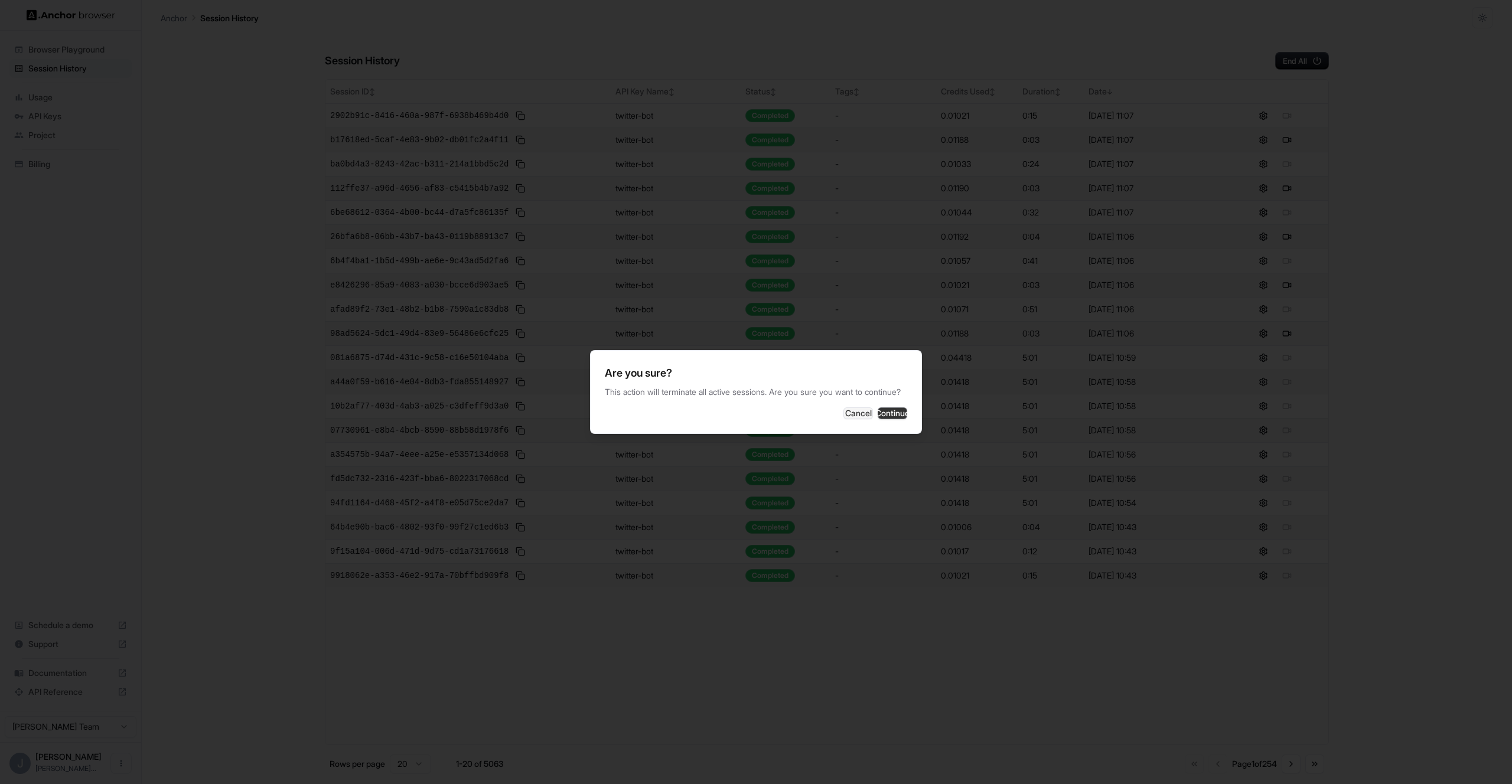
drag, startPoint x: 872, startPoint y: 415, endPoint x: 882, endPoint y: 413, distance: 10.2
click at [878, 415] on button "Continue" at bounding box center [892, 414] width 29 height 12
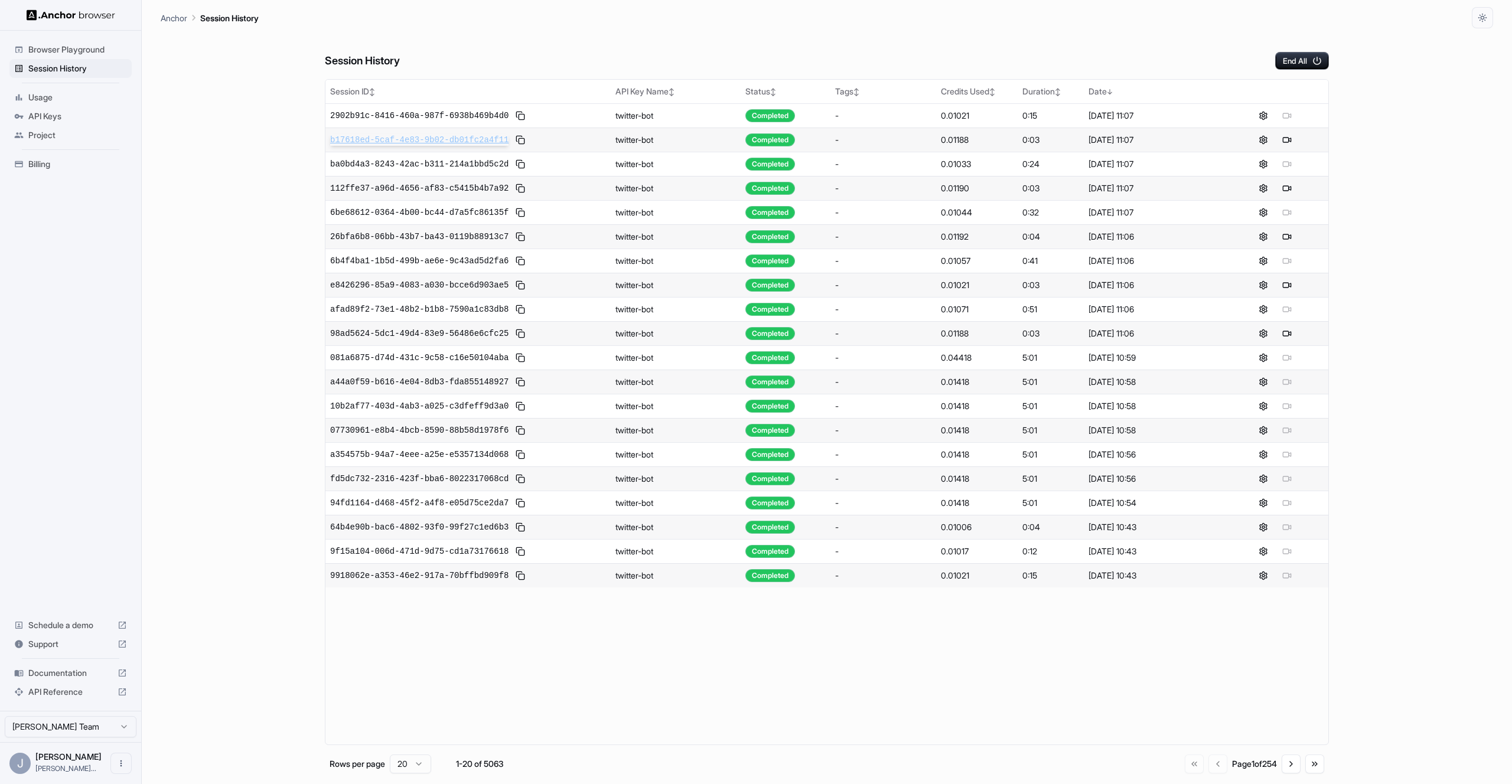
click at [441, 140] on span "b17618ed-5caf-4e83-9b02-db01fc2a4f11" at bounding box center [419, 140] width 178 height 12
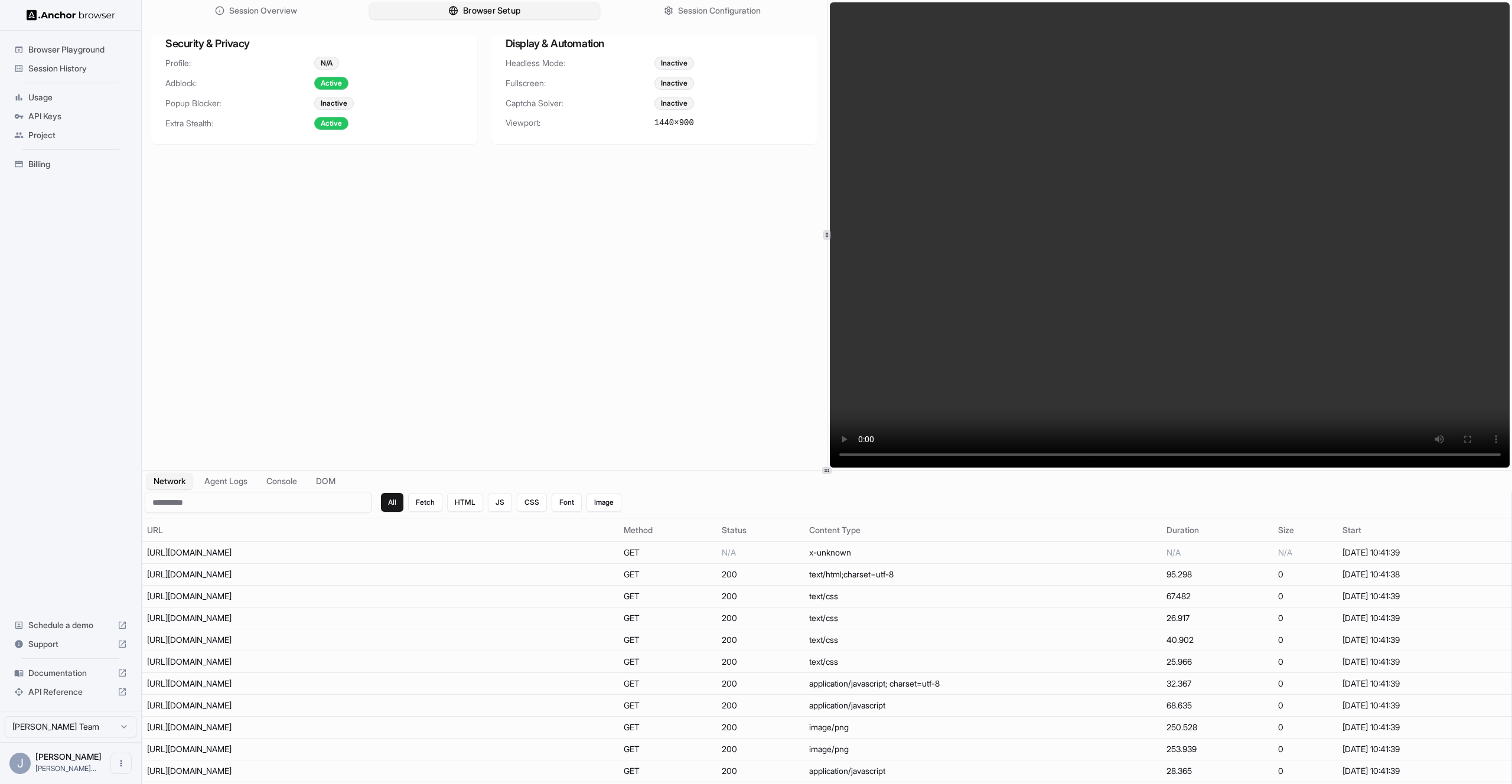
click at [428, 9] on button "Browser Setup" at bounding box center [485, 11] width 231 height 17
click at [470, 15] on span "Browser Setup" at bounding box center [491, 10] width 57 height 12
click at [751, 21] on div "Session Overview Browser Setup Session Configuration" at bounding box center [484, 10] width 686 height 22
click at [734, 15] on span "Session Configuration" at bounding box center [719, 10] width 85 height 12
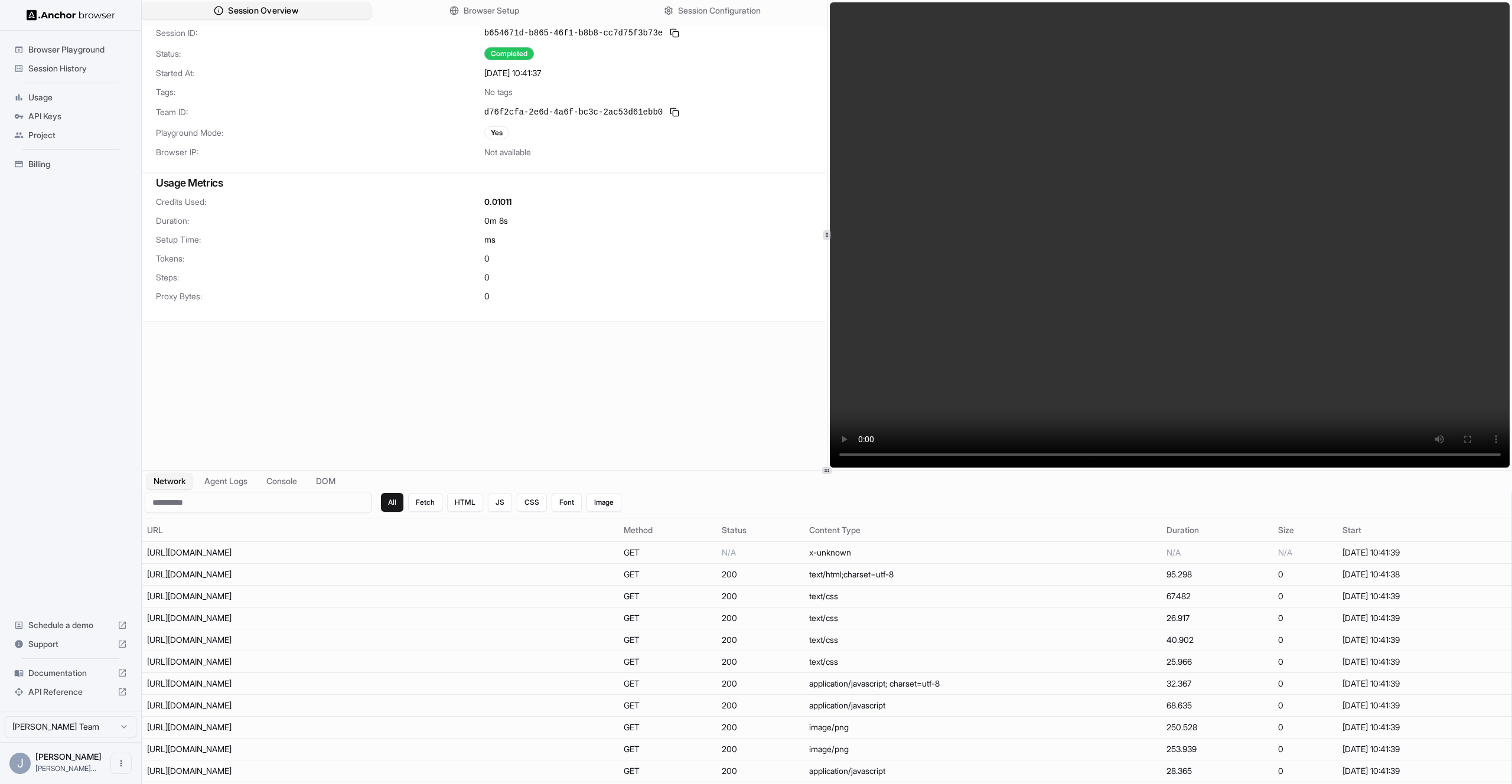
click at [341, 18] on button "Session Overview" at bounding box center [256, 11] width 231 height 17
click at [421, 13] on button "Browser Setup" at bounding box center [485, 11] width 231 height 17
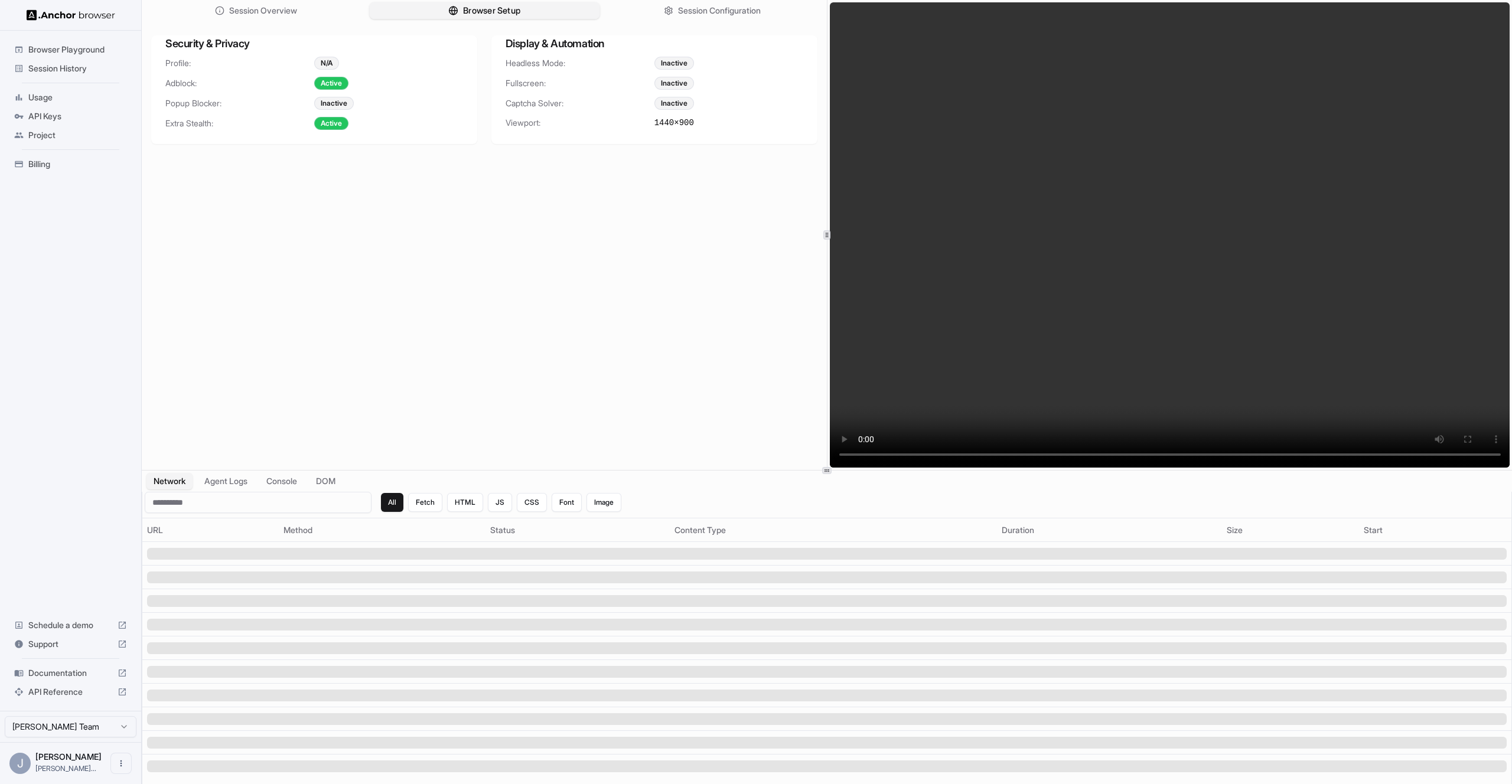
click at [472, 13] on span "Browser Setup" at bounding box center [491, 10] width 57 height 12
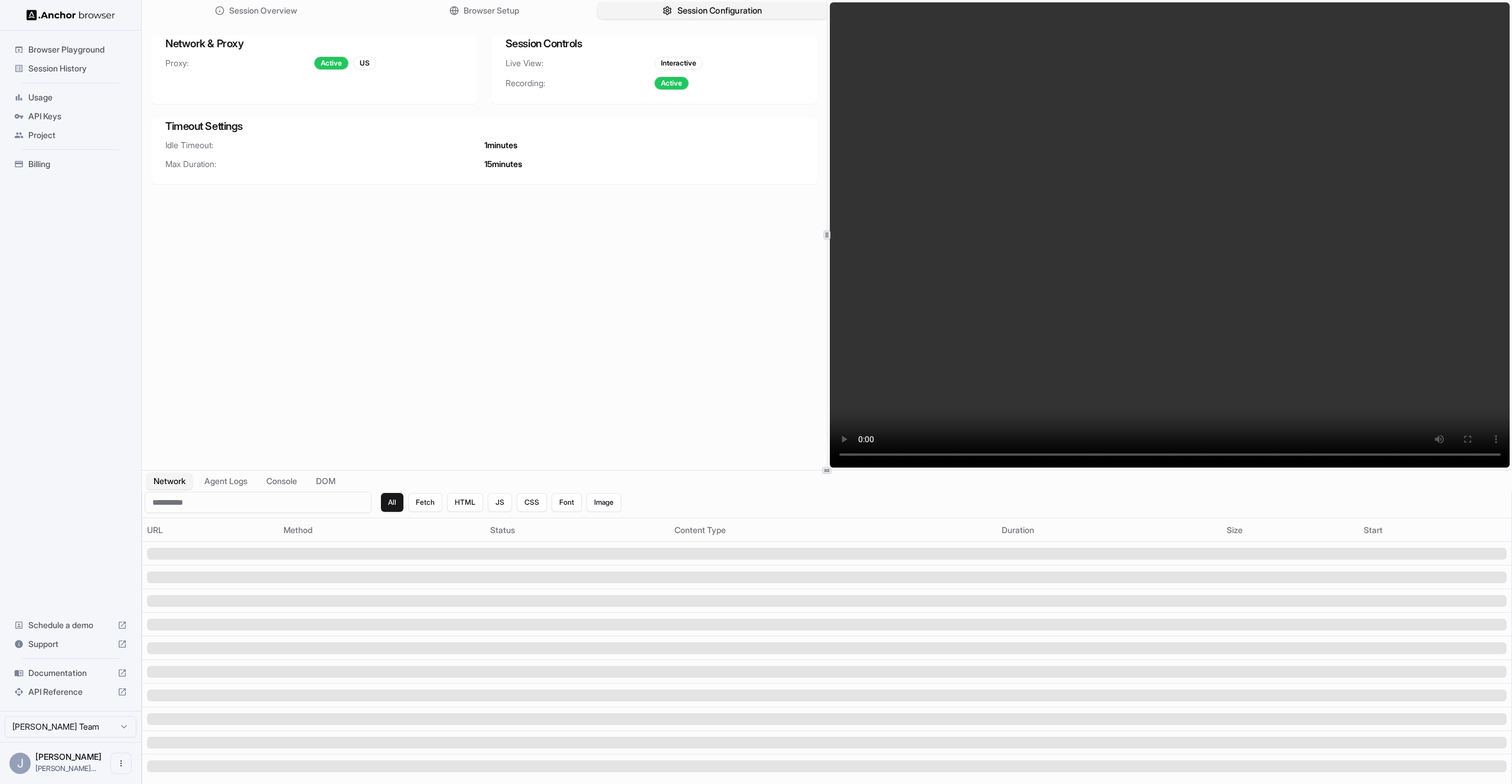
click at [661, 17] on button "Session Configuration" at bounding box center [713, 11] width 231 height 17
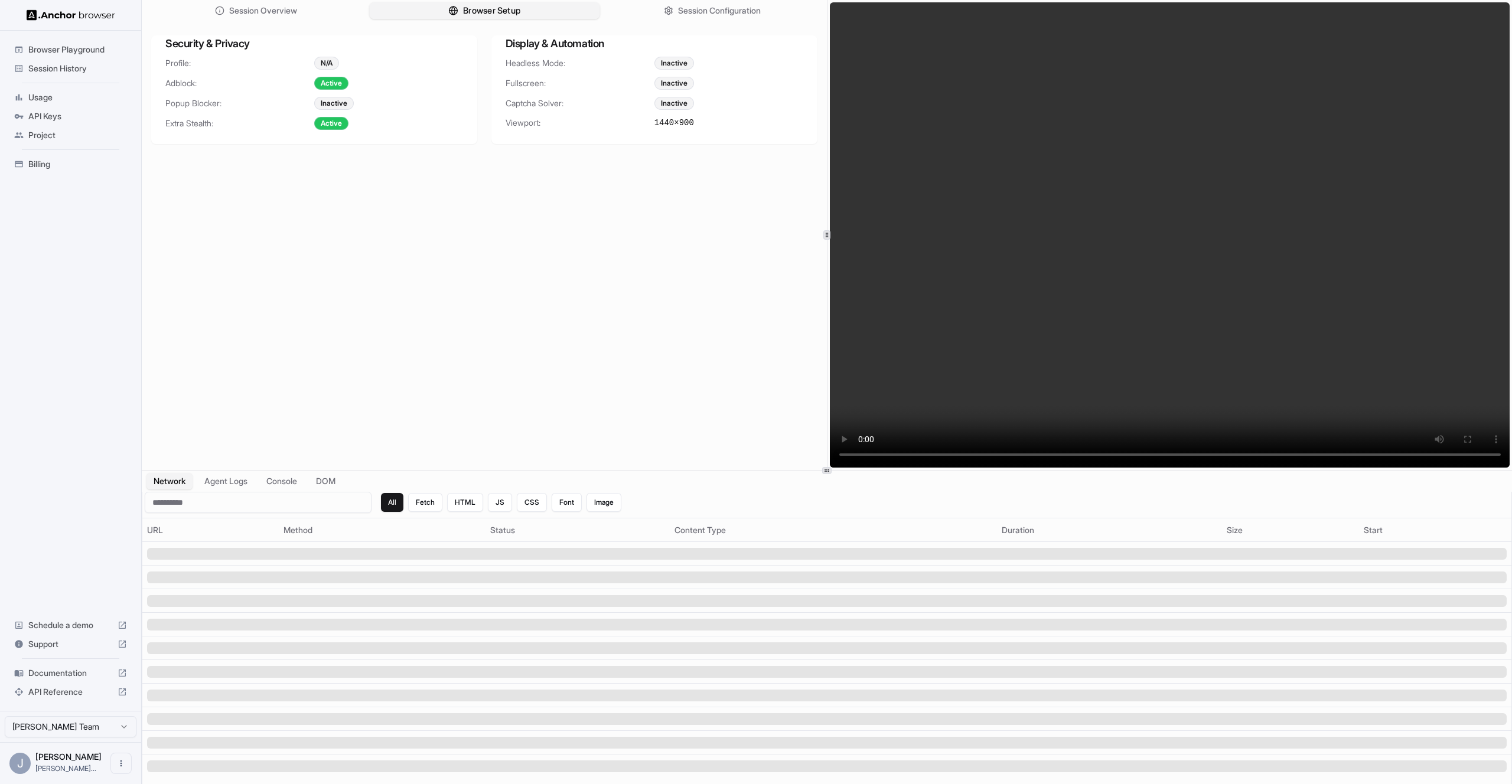
click at [549, 15] on button "Browser Setup" at bounding box center [485, 11] width 231 height 17
click at [532, 14] on button "Browser Setup" at bounding box center [485, 11] width 231 height 17
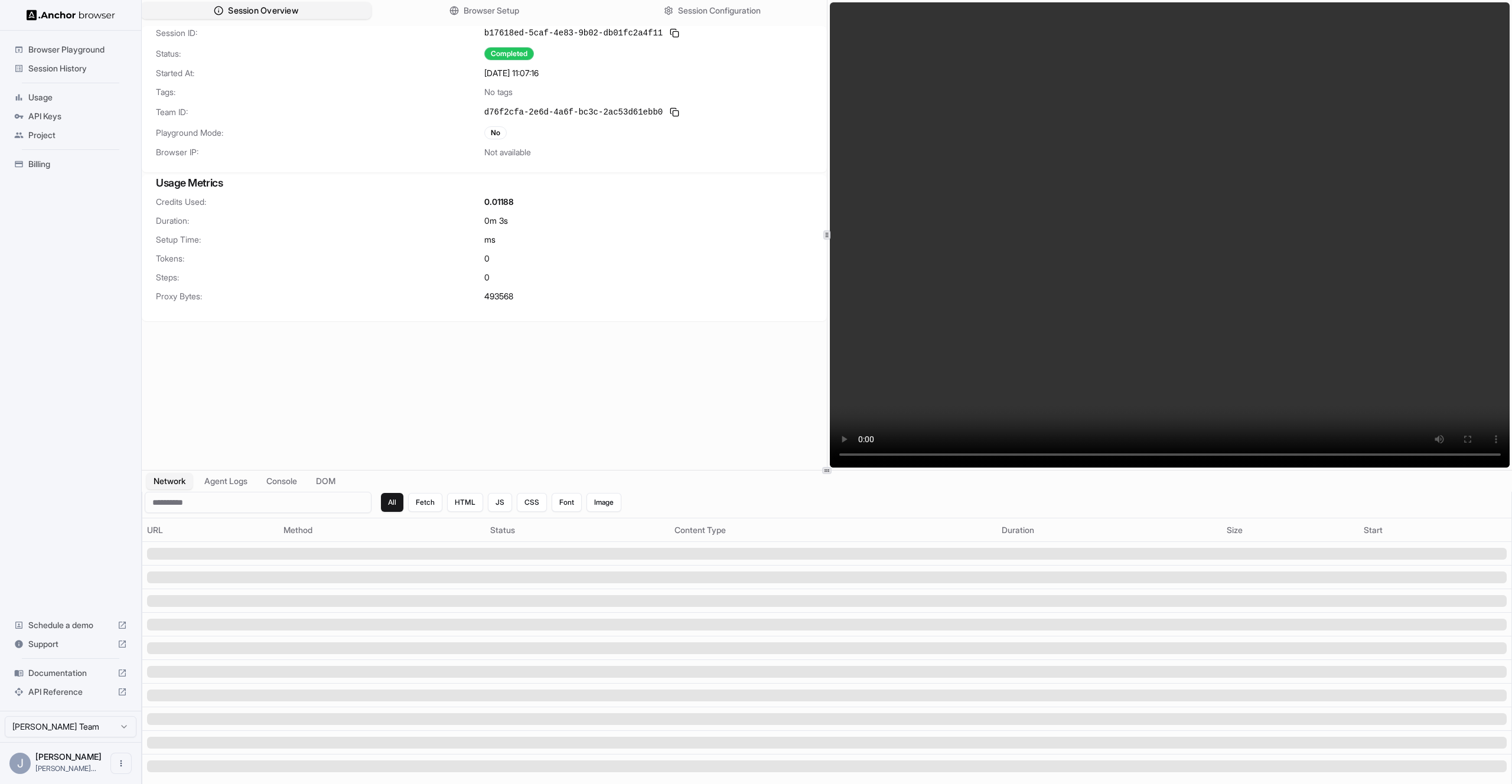
click at [253, 13] on span "Session Overview" at bounding box center [263, 10] width 69 height 12
click at [38, 69] on span "Session History" at bounding box center [77, 68] width 98 height 12
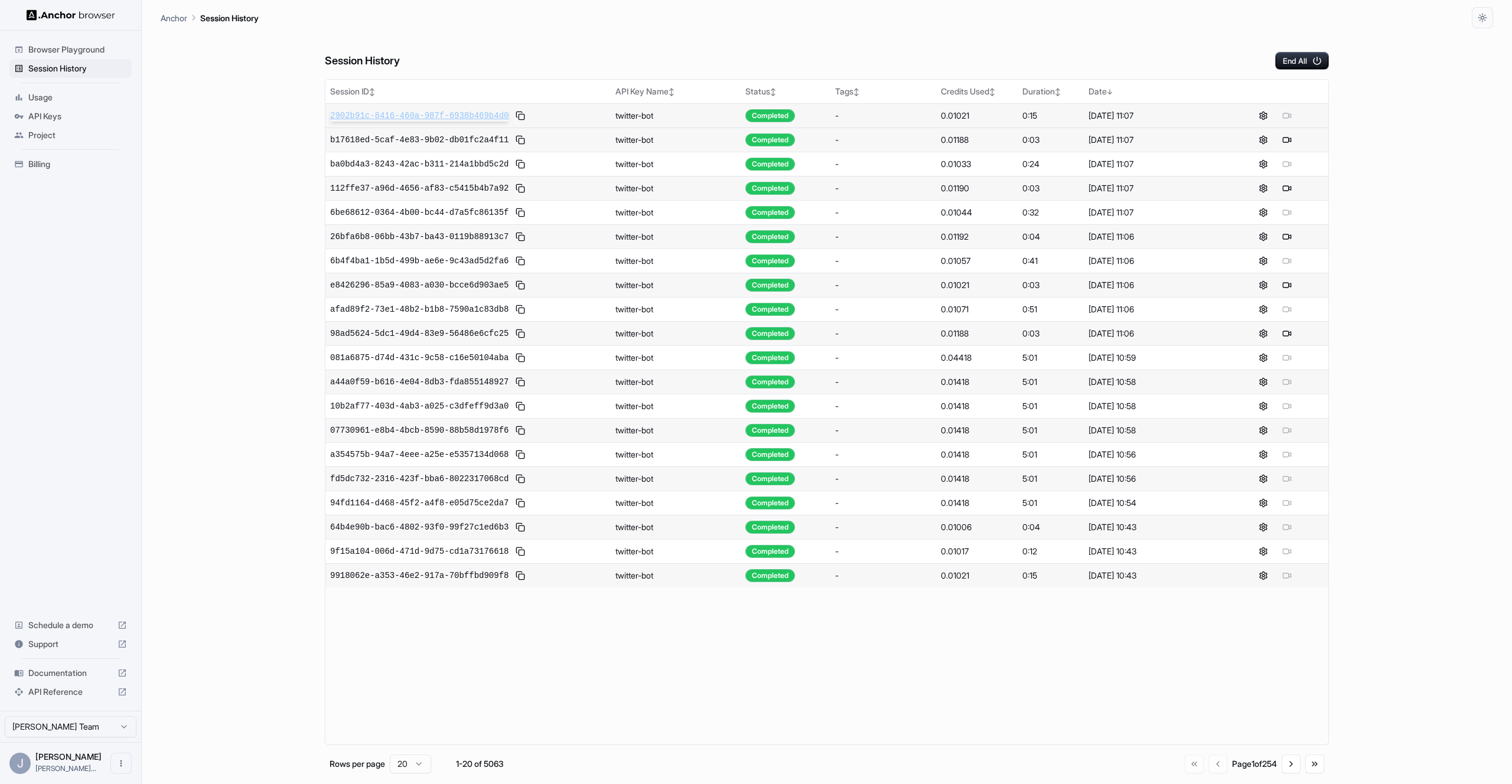
click at [450, 113] on span "2902b91c-8416-460a-987f-6938b469b4d0" at bounding box center [419, 115] width 178 height 12
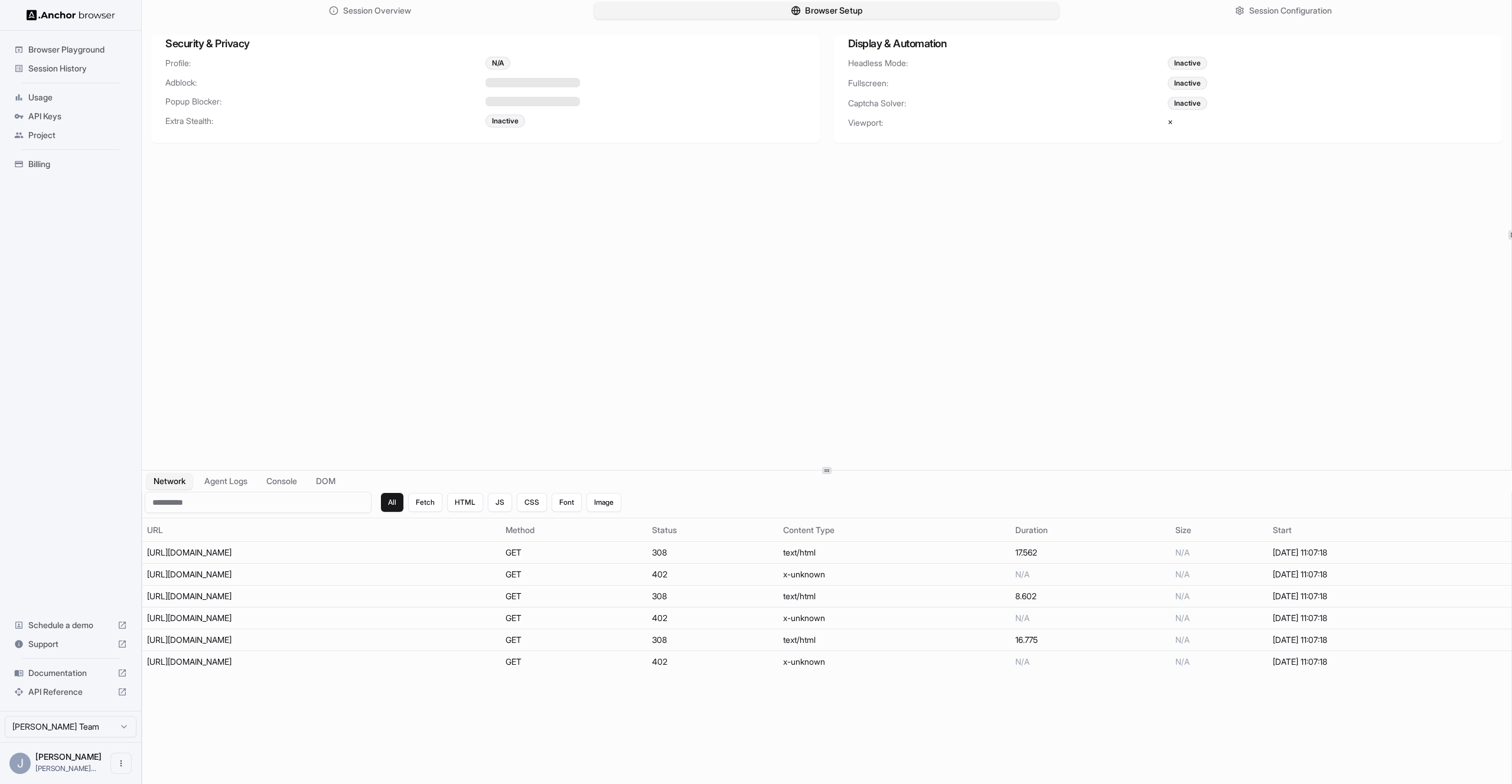
click at [755, 14] on button "Browser Setup" at bounding box center [827, 11] width 465 height 17
click at [94, 69] on span "Session History" at bounding box center [77, 68] width 98 height 12
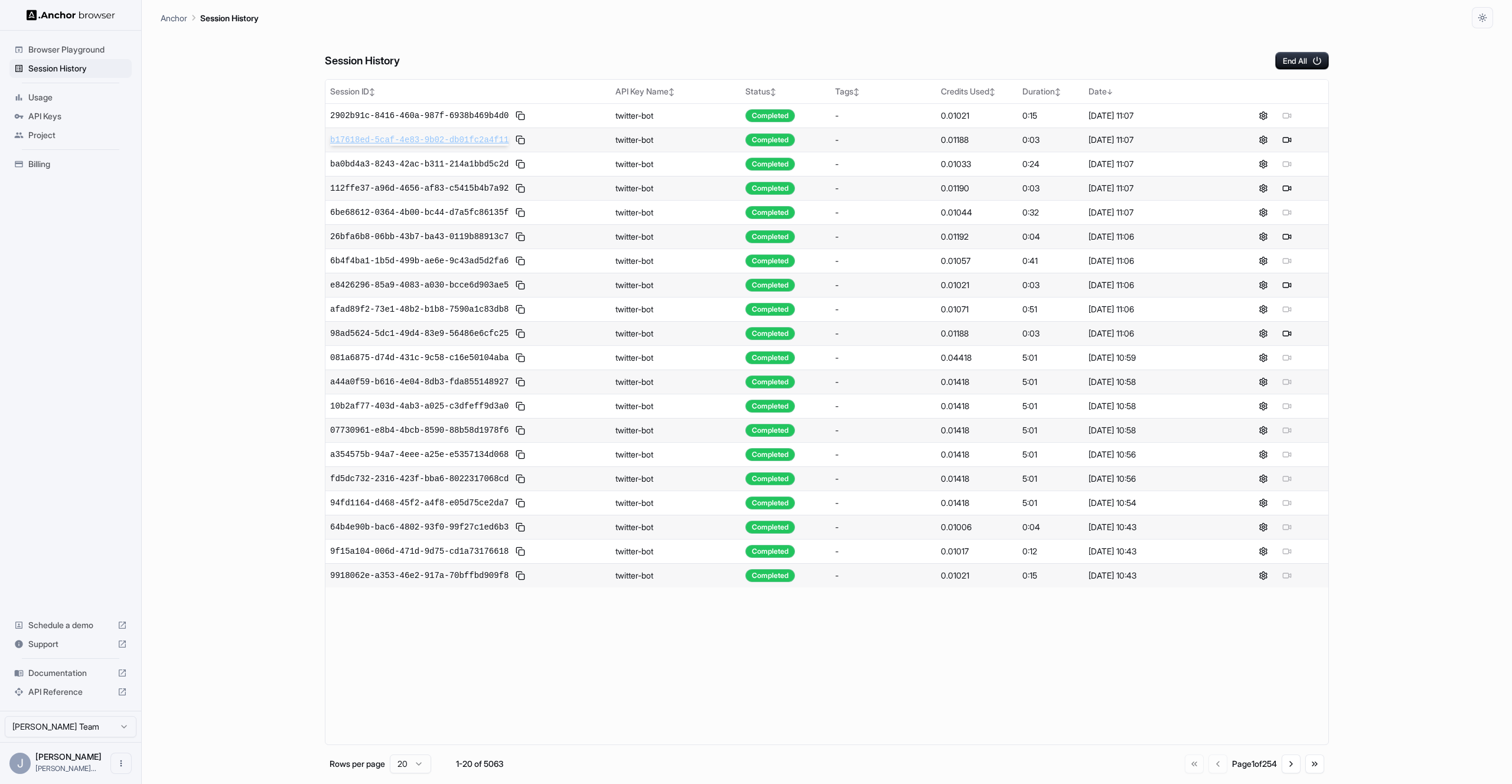
click at [429, 140] on span "b17618ed-5caf-4e83-9b02-db01fc2a4f11" at bounding box center [419, 140] width 178 height 12
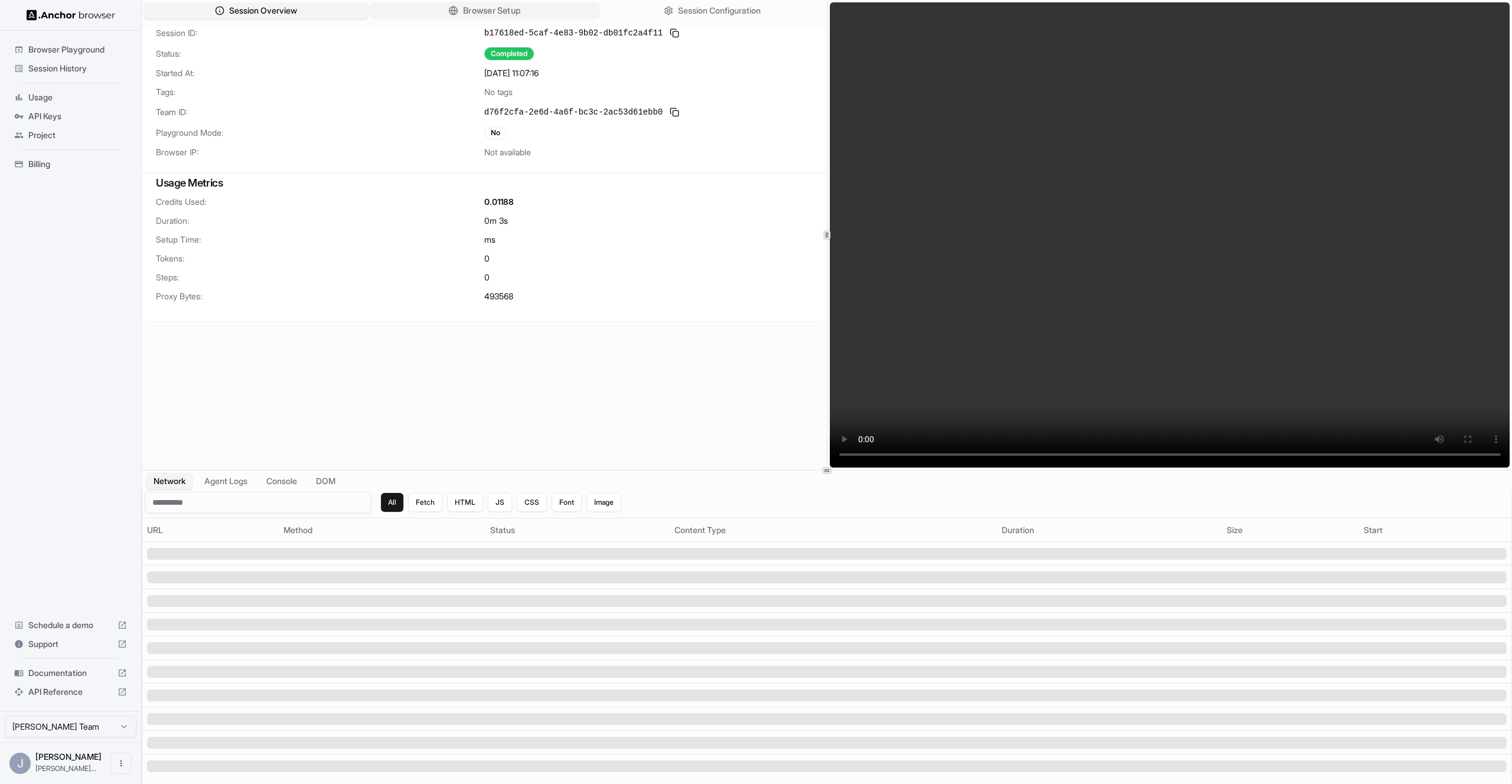
click at [463, 15] on span "Browser Setup" at bounding box center [491, 10] width 57 height 12
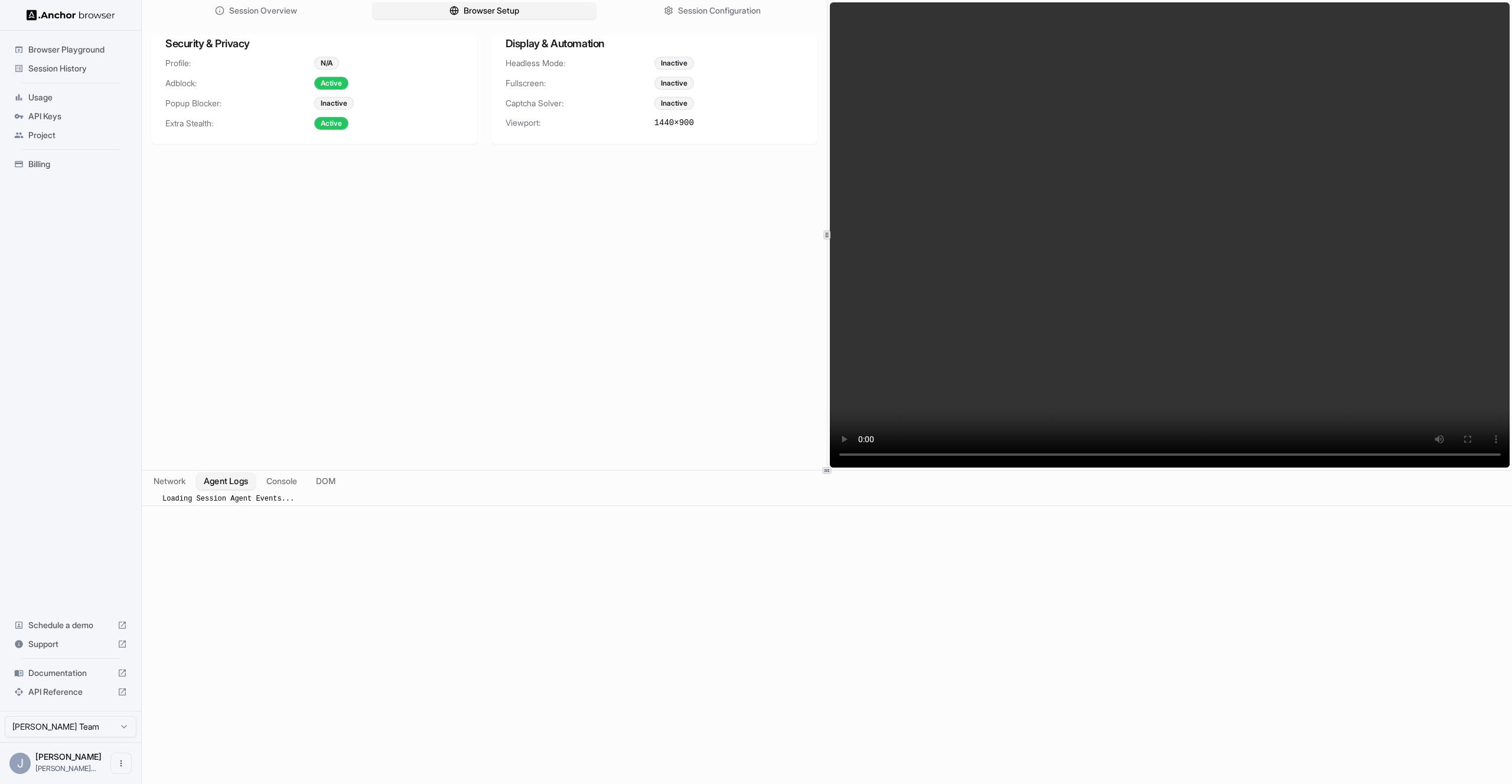
click at [226, 486] on button "Agent Logs" at bounding box center [226, 481] width 59 height 17
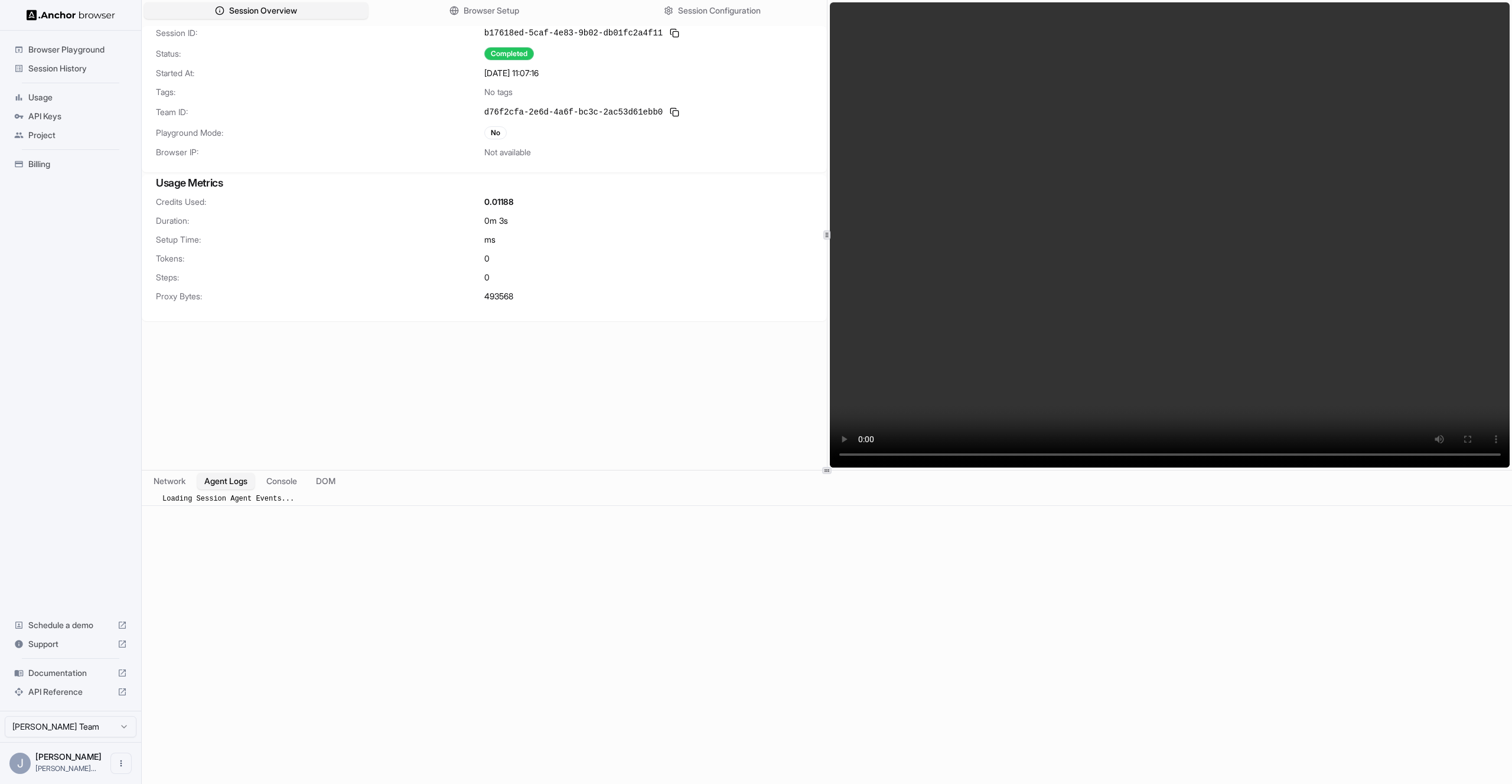
drag, startPoint x: 251, startPoint y: 13, endPoint x: 258, endPoint y: 23, distance: 12.2
click at [249, 14] on span "Session Overview" at bounding box center [263, 10] width 68 height 12
click at [72, 68] on span "Session History" at bounding box center [77, 68] width 98 height 12
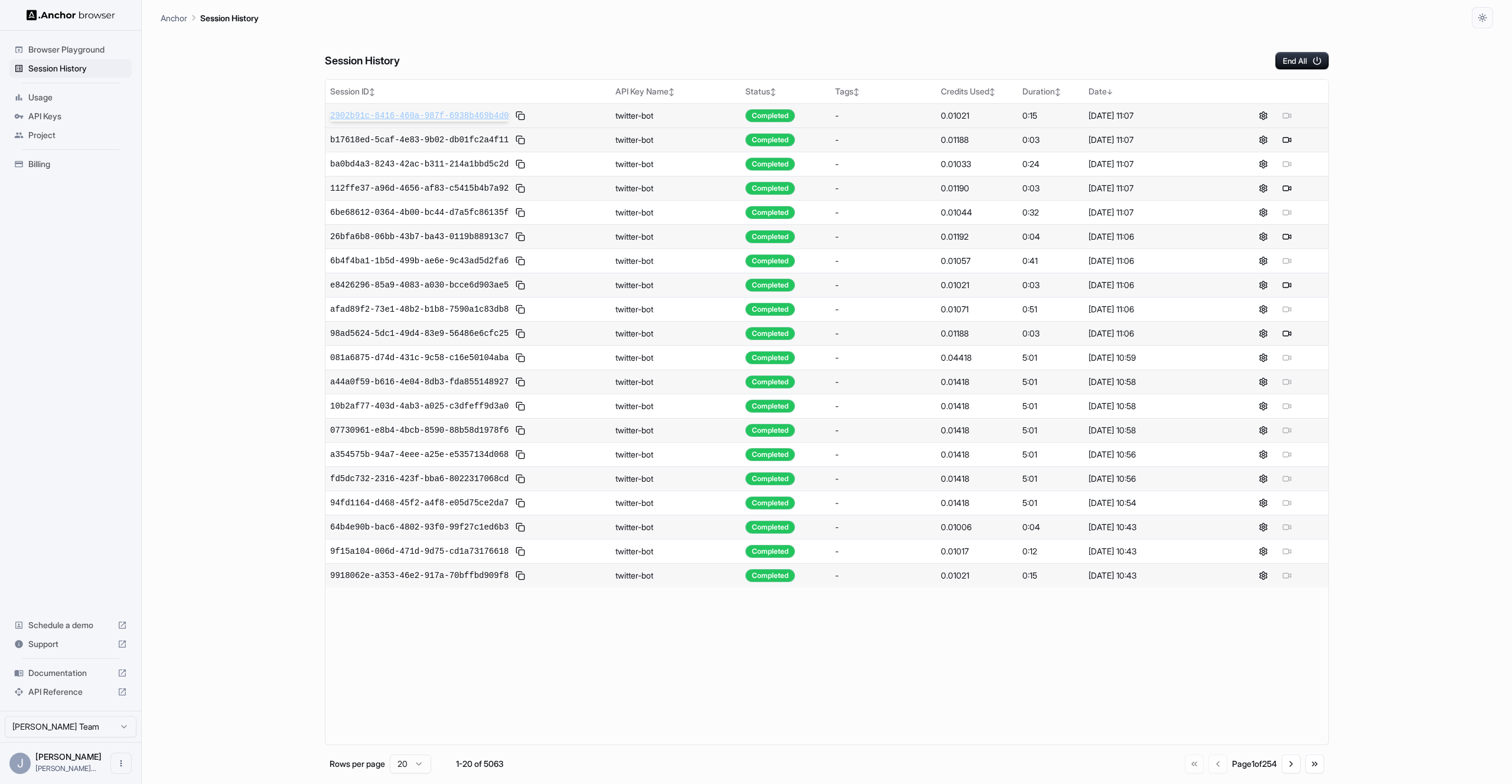
click at [420, 115] on span "2902b91c-8416-460a-987f-6938b469b4d0" at bounding box center [419, 115] width 178 height 12
click at [59, 92] on span "Usage" at bounding box center [77, 98] width 98 height 12
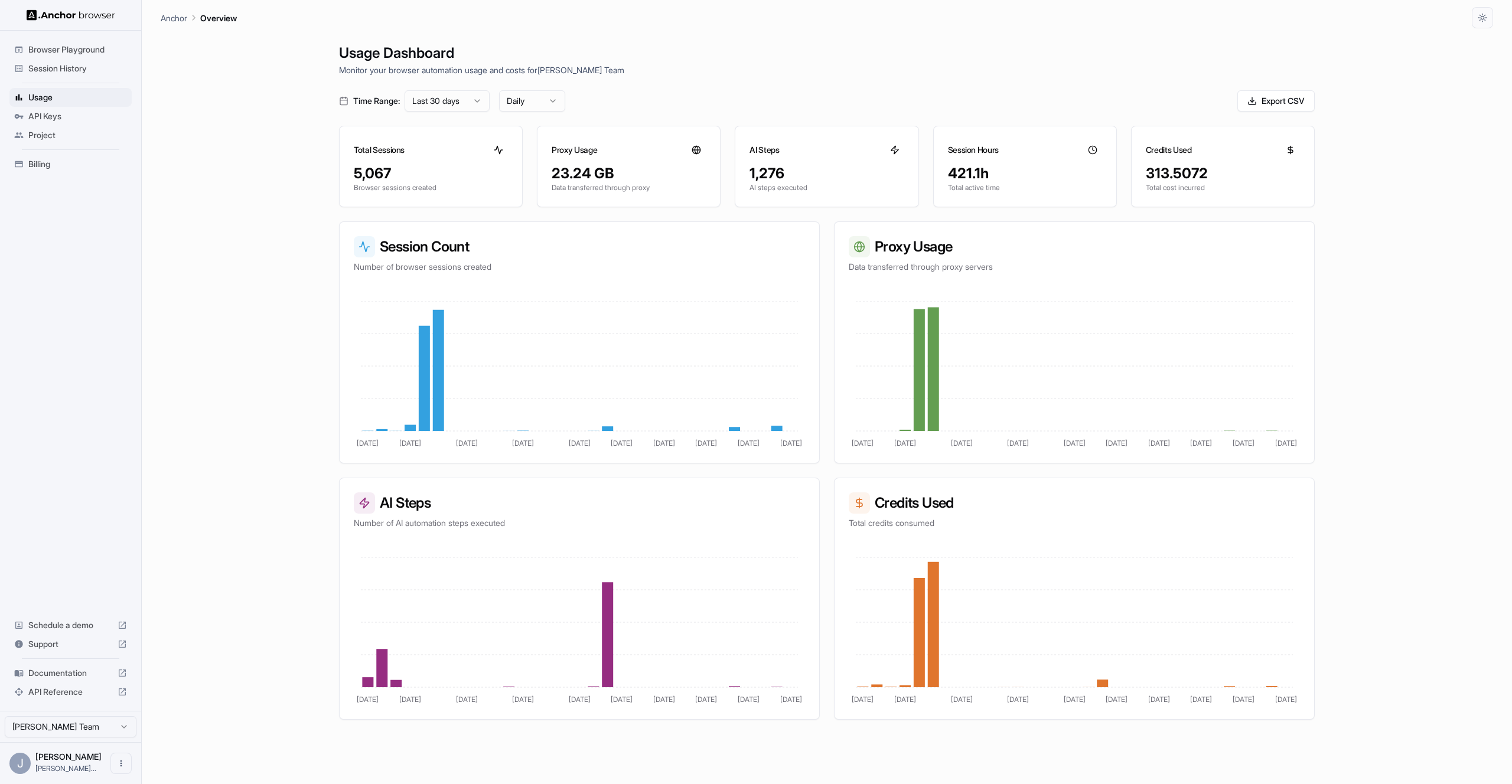
click at [79, 49] on span "Browser Playground" at bounding box center [77, 50] width 98 height 12
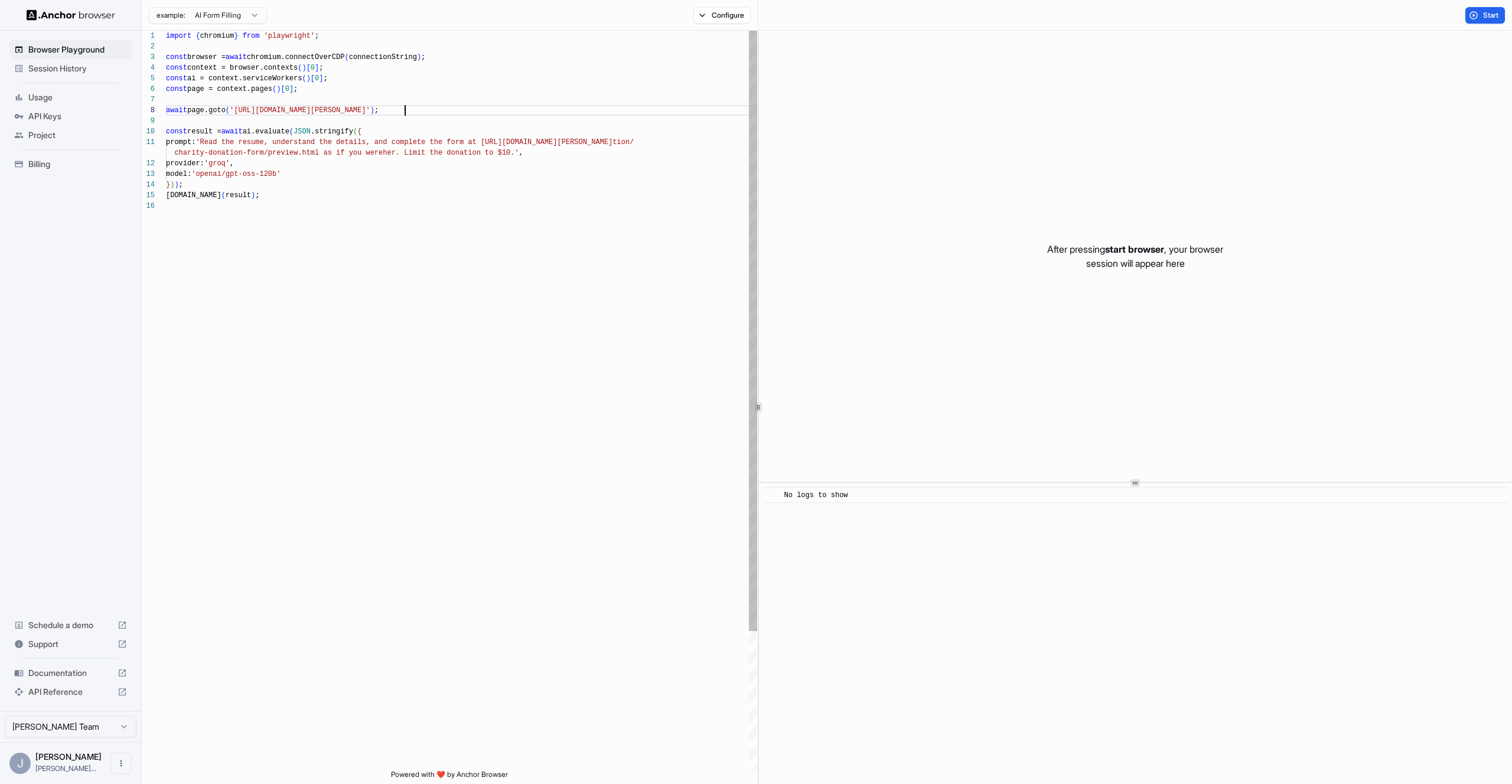
scroll to position [74, 0]
drag, startPoint x: 405, startPoint y: 113, endPoint x: 239, endPoint y: 113, distance: 166.0
click at [239, 113] on div "import { chromium } from 'playwright' ; const browser = await chromium.connectO…" at bounding box center [461, 486] width 591 height 910
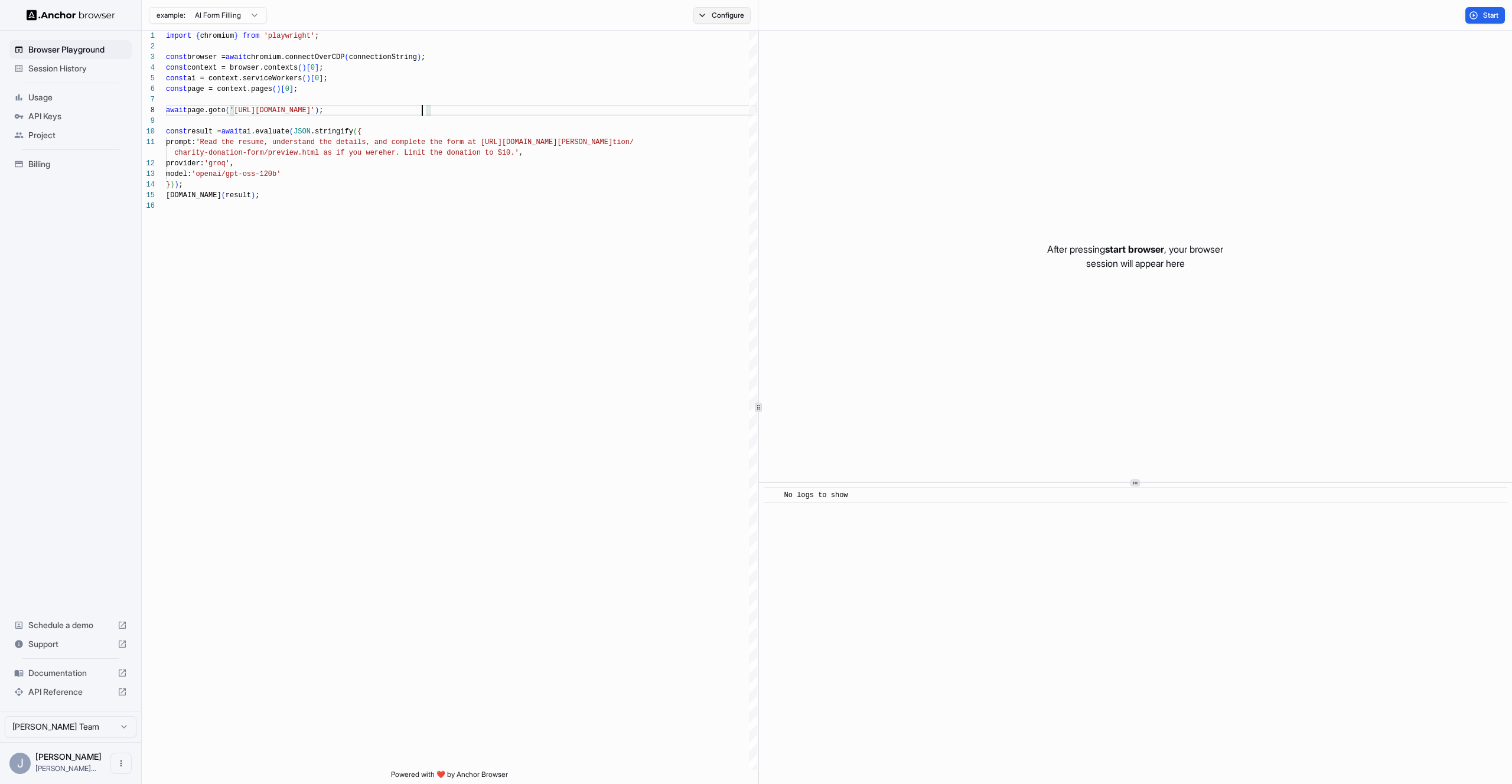
click at [733, 8] on button "Configure" at bounding box center [721, 16] width 57 height 17
click at [897, 95] on button "button" at bounding box center [899, 93] width 22 height 12
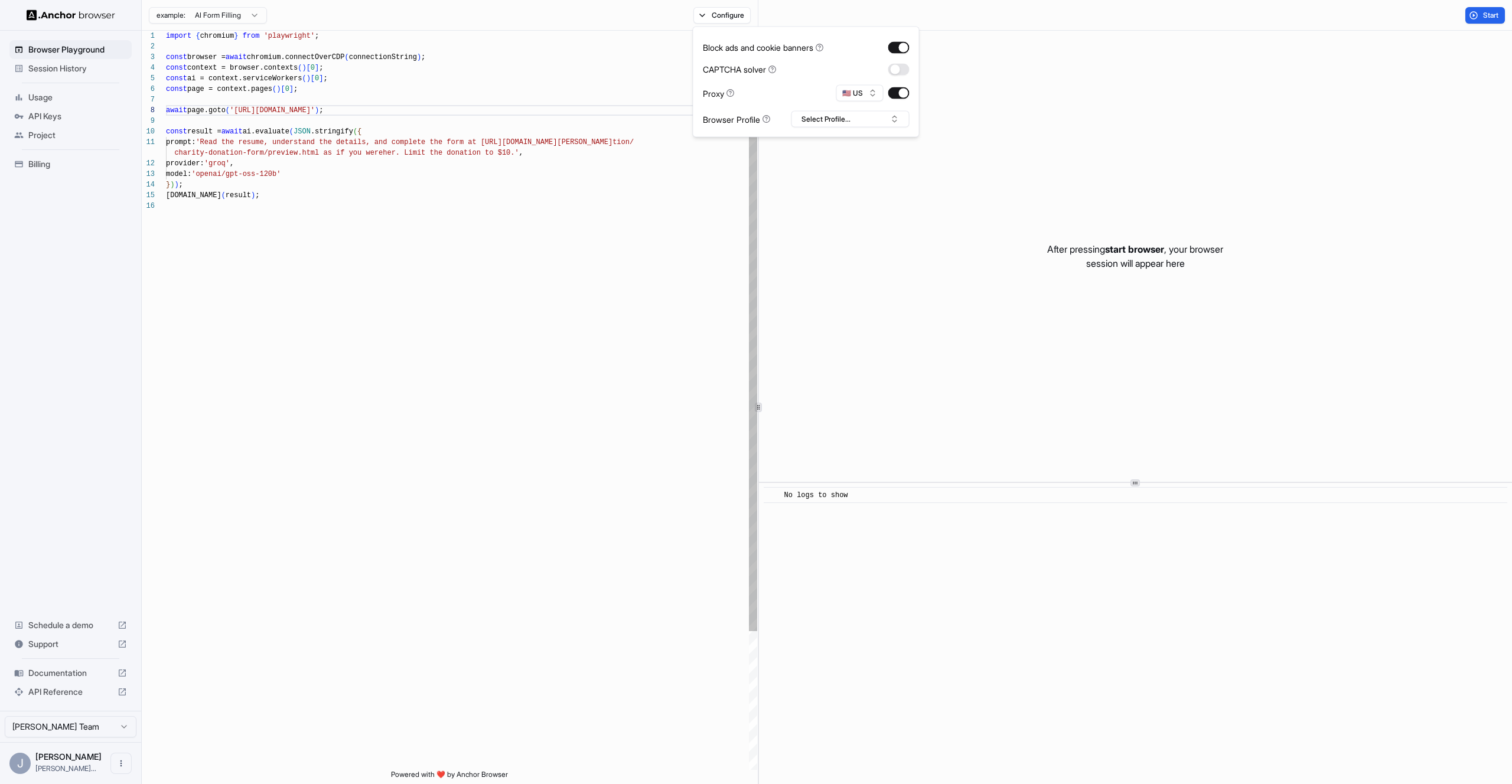
click at [379, 111] on div "import { chromium } from 'playwright' ; const browser = await chromium.connectO…" at bounding box center [461, 486] width 591 height 910
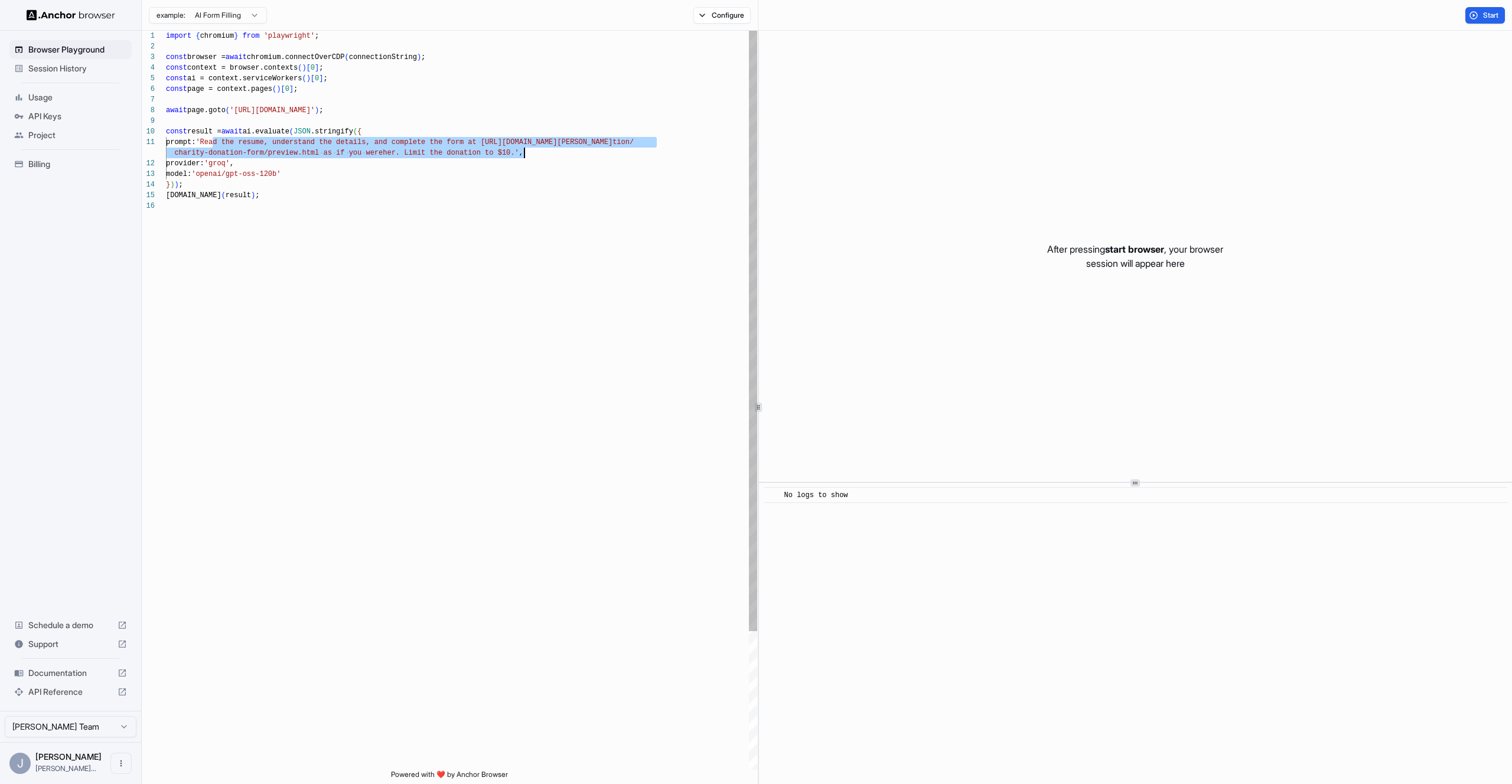
drag, startPoint x: 211, startPoint y: 143, endPoint x: 523, endPoint y: 149, distance: 312.1
click at [523, 149] on div "import { chromium } from 'playwright' ; const browser = await chromium.connectO…" at bounding box center [461, 486] width 591 height 910
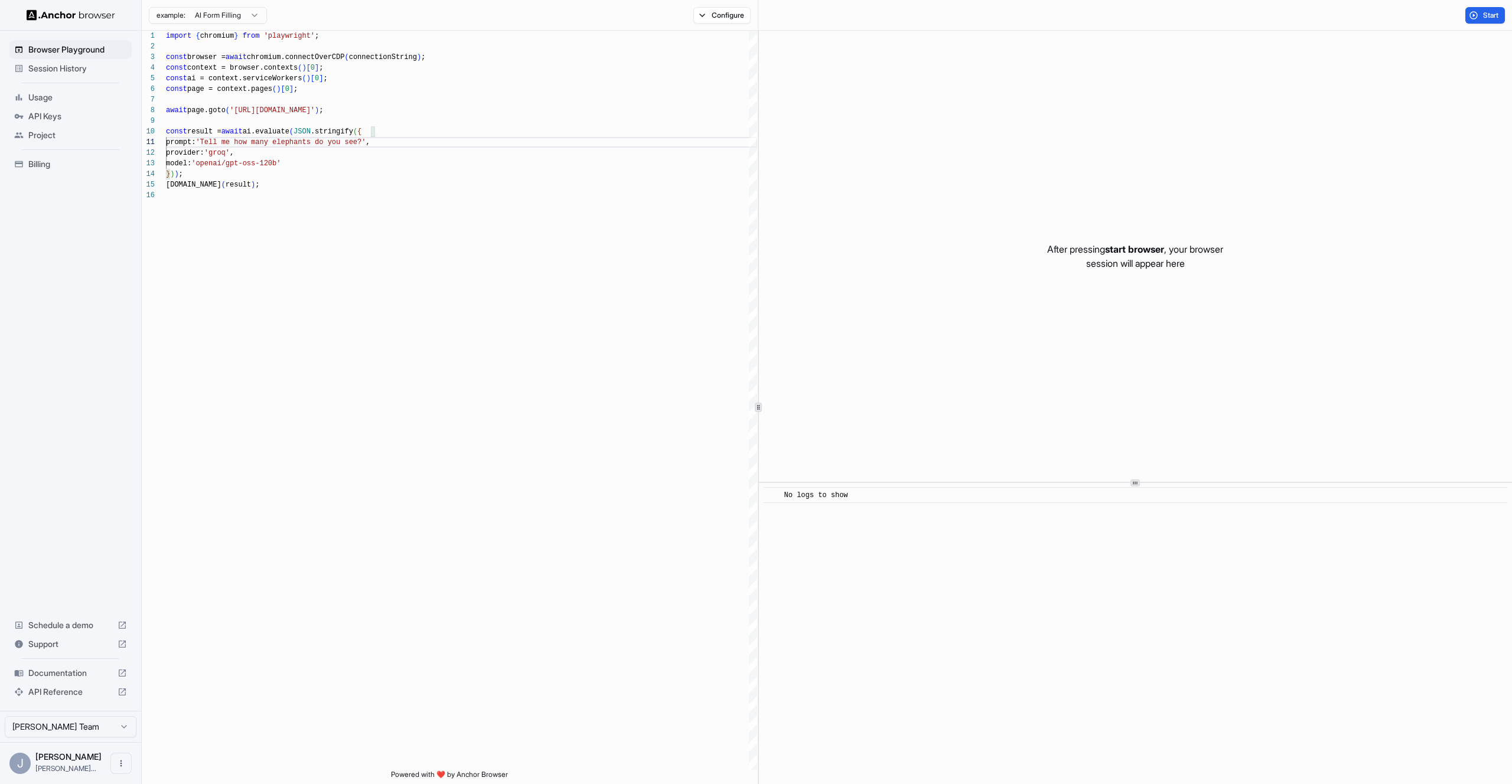
drag, startPoint x: 1472, startPoint y: 14, endPoint x: 1357, endPoint y: 21, distance: 115.2
click at [1472, 14] on button "Start" at bounding box center [1486, 16] width 39 height 17
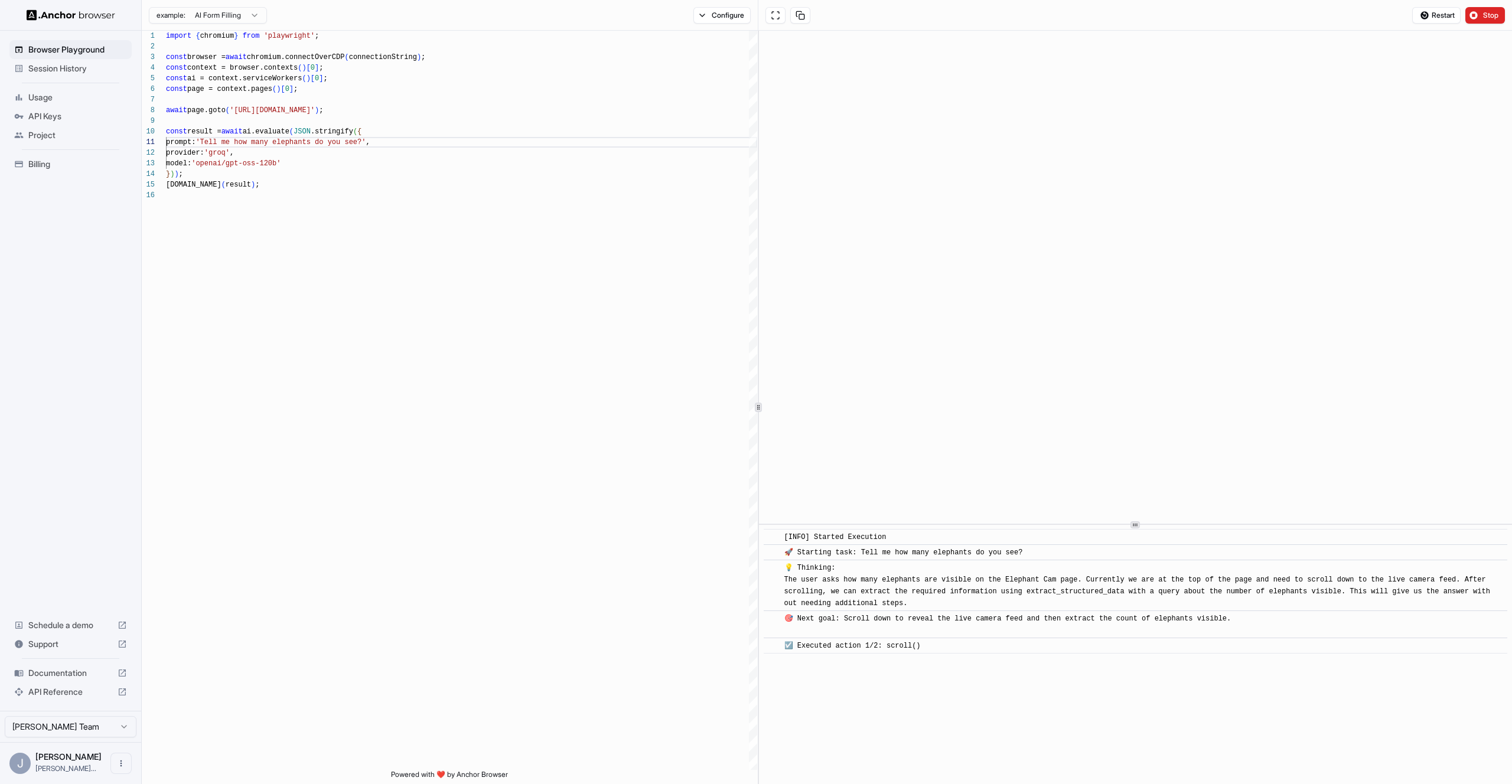
click at [1155, 535] on div "​ [INFO] Started Execution ​ 🚀 Starting task: Tell me how many elephants do you…" at bounding box center [1135, 408] width 753 height 754
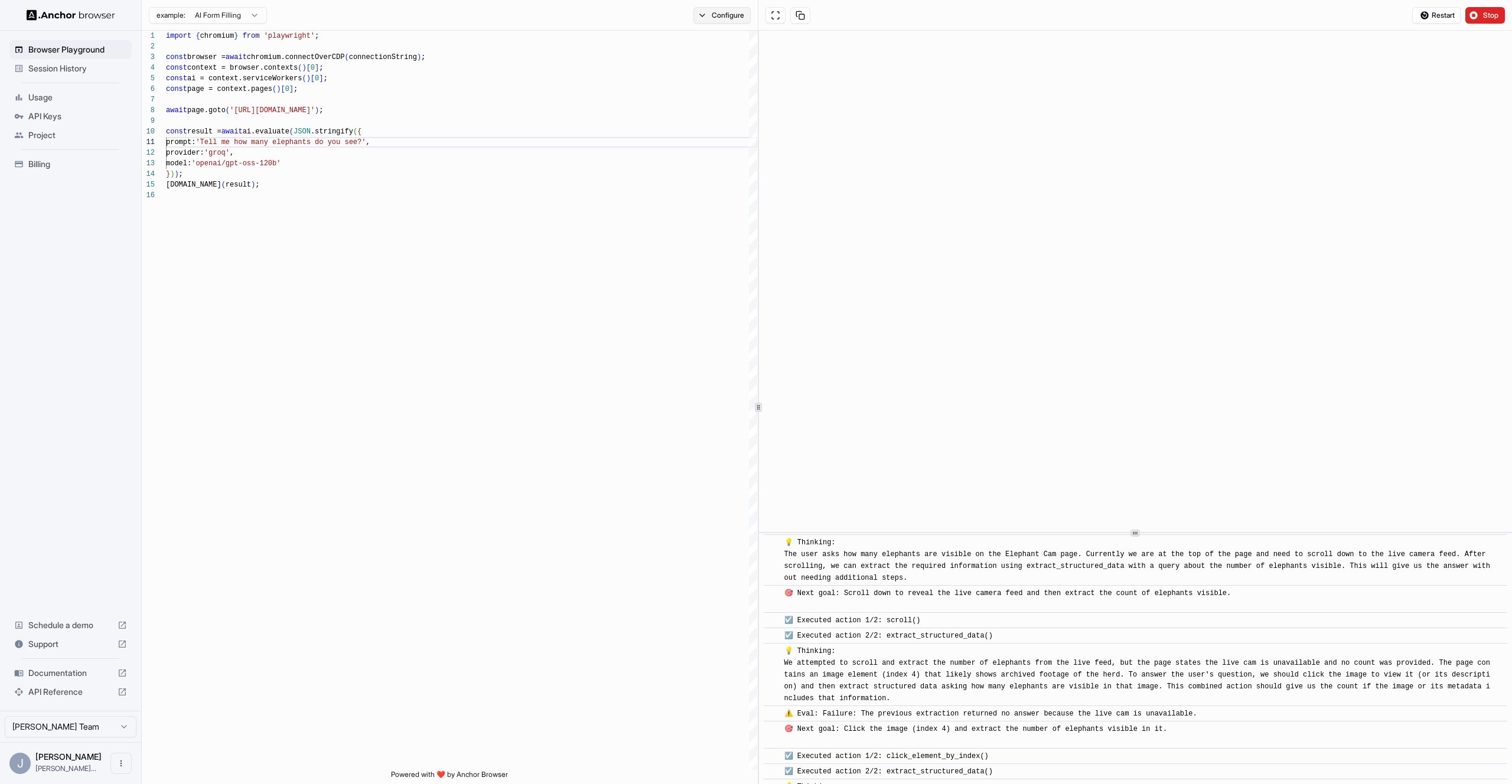
scroll to position [333, 0]
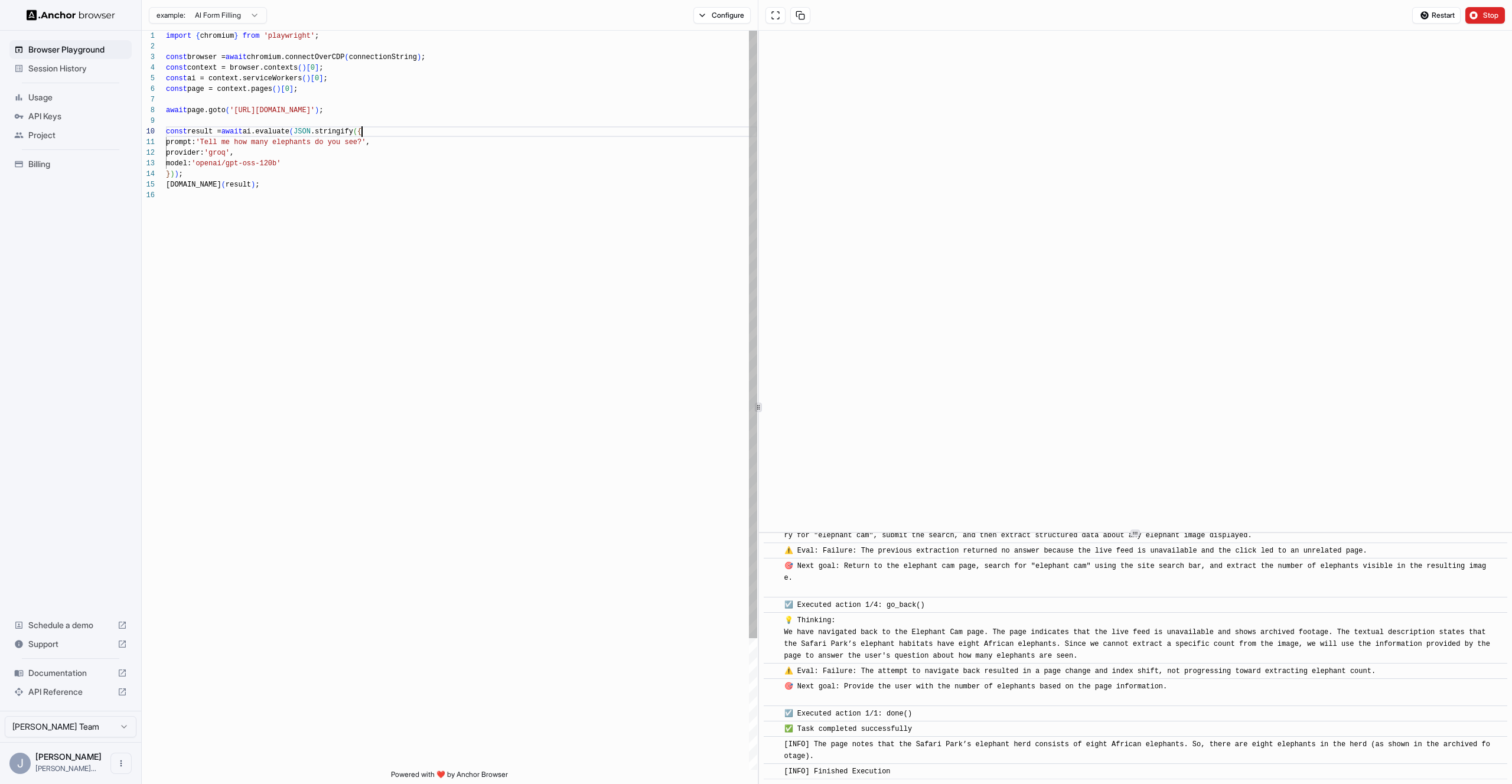
drag, startPoint x: 363, startPoint y: 127, endPoint x: 370, endPoint y: 125, distance: 7.3
click at [361, 127] on span "const result = await ai.evaluate ( JSON .stringify ( {" at bounding box center [264, 131] width 195 height 10
drag, startPoint x: 423, startPoint y: 110, endPoint x: 237, endPoint y: 113, distance: 186.0
click at [237, 113] on div "import { chromium } from 'playwright' ; const browser = await chromium.connectO…" at bounding box center [461, 480] width 591 height 899
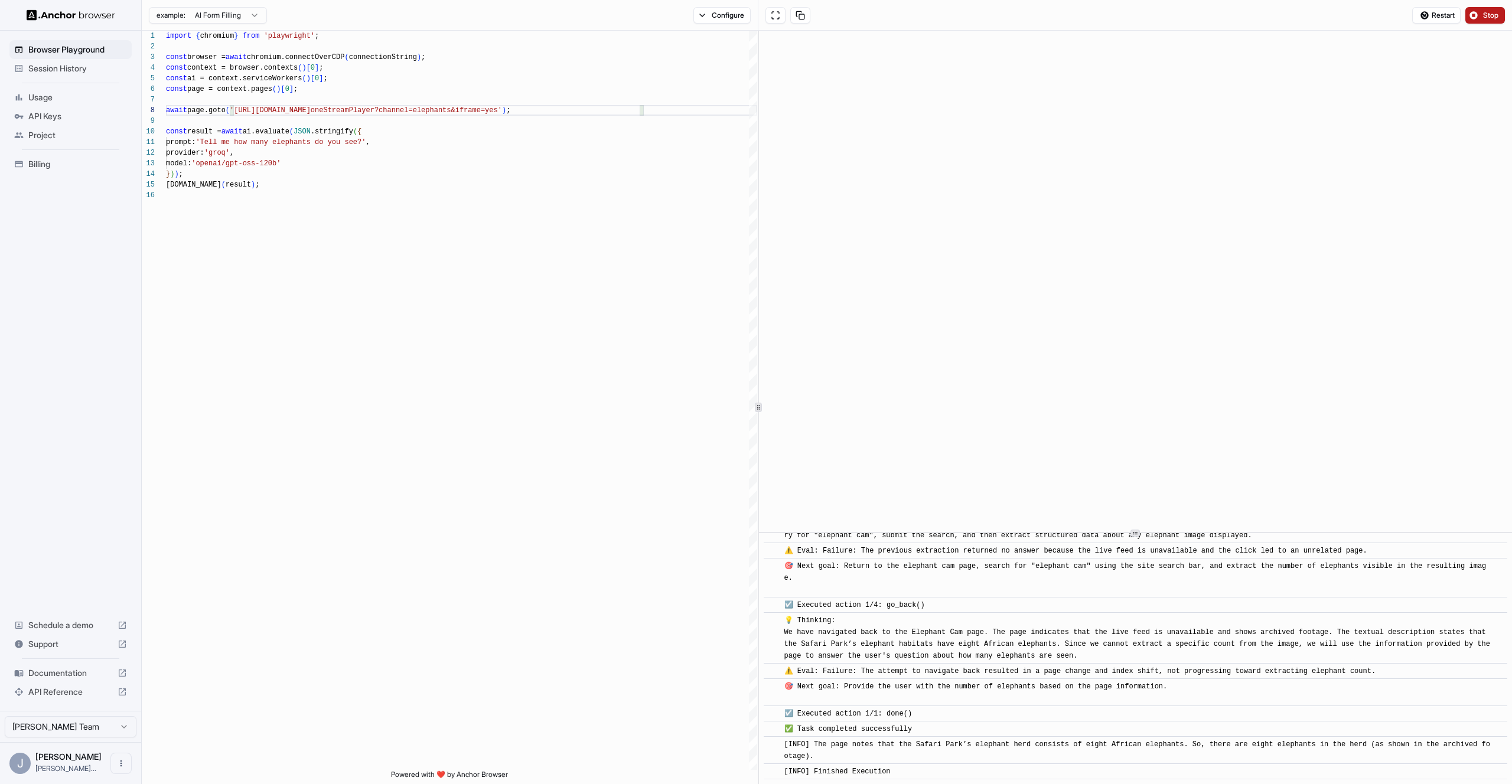
click at [1484, 22] on button "Stop" at bounding box center [1486, 16] width 39 height 17
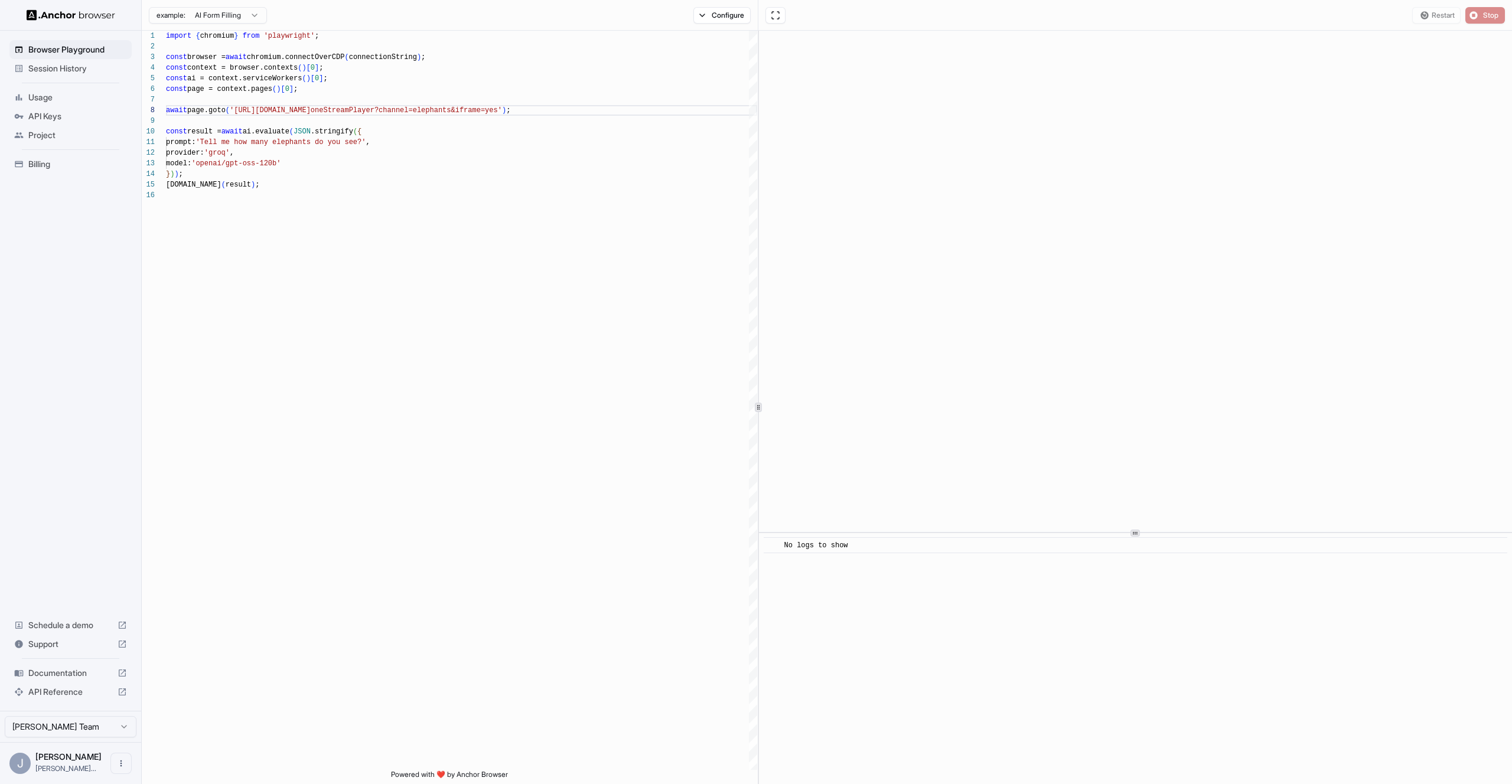
scroll to position [0, 0]
drag, startPoint x: 1478, startPoint y: 20, endPoint x: 1471, endPoint y: 19, distance: 7.1
click at [1478, 20] on button "Start" at bounding box center [1486, 16] width 39 height 17
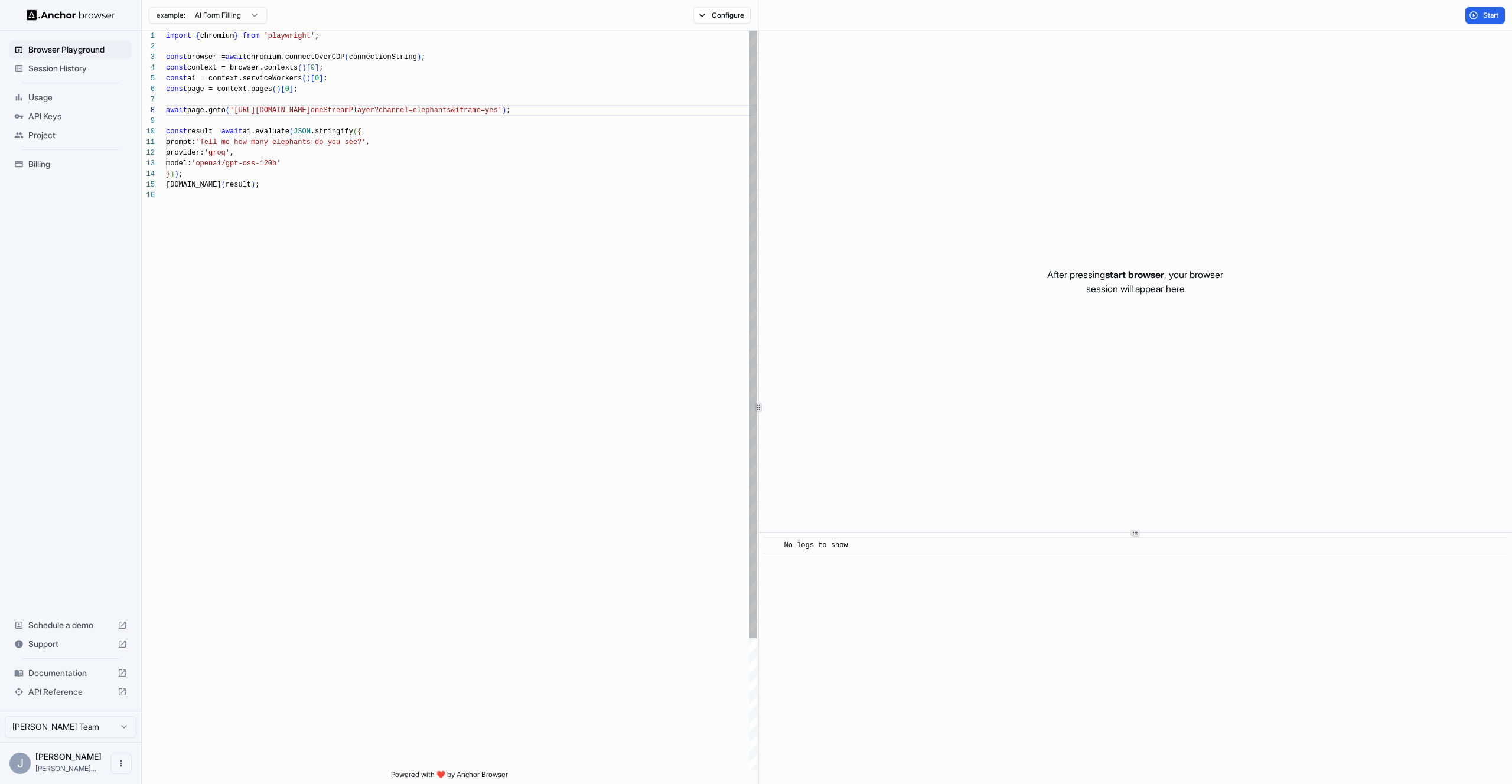
click at [526, 146] on div "import { chromium } from 'playwright' ; const browser = await chromium.connectO…" at bounding box center [461, 480] width 591 height 899
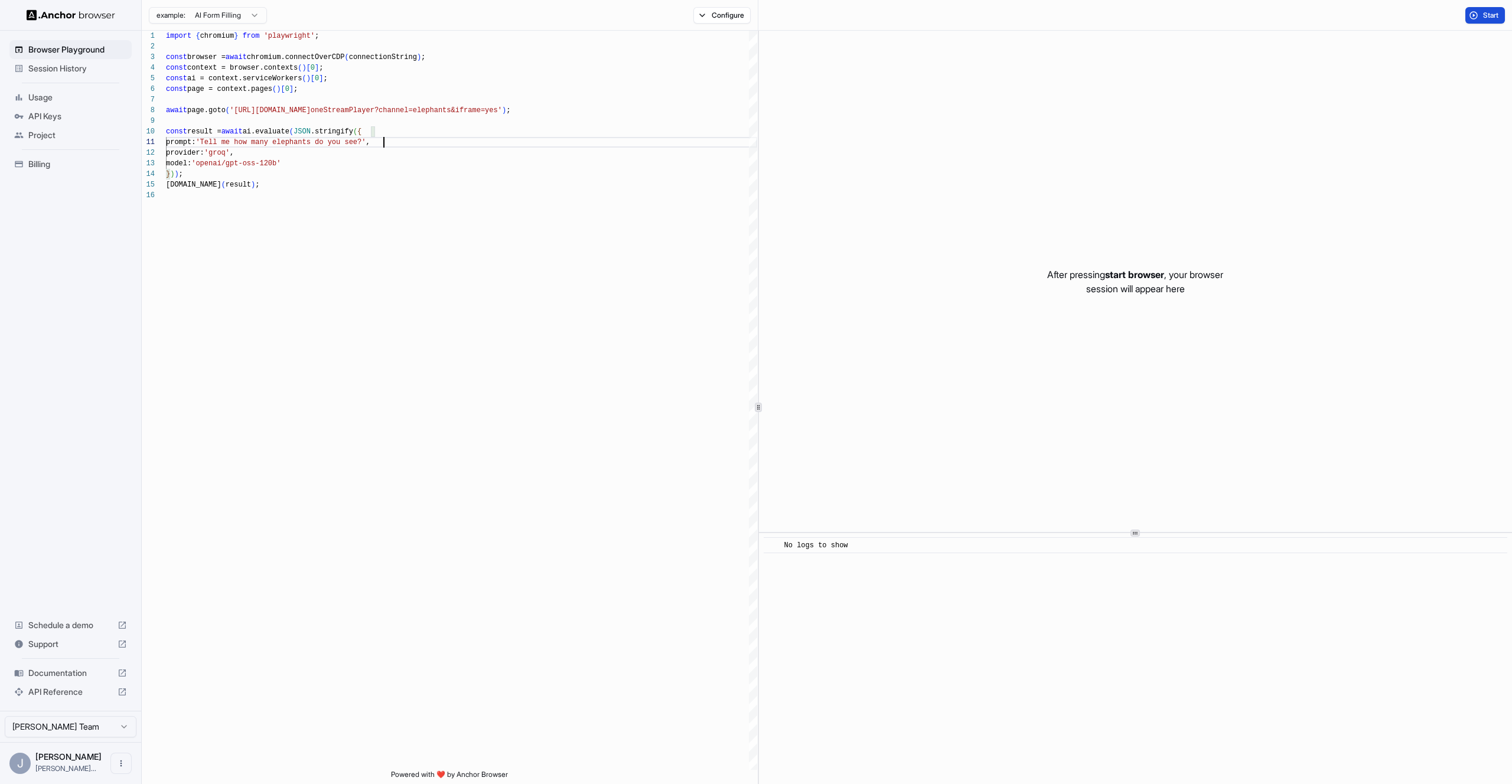
click at [1478, 15] on button "Start" at bounding box center [1486, 16] width 39 height 17
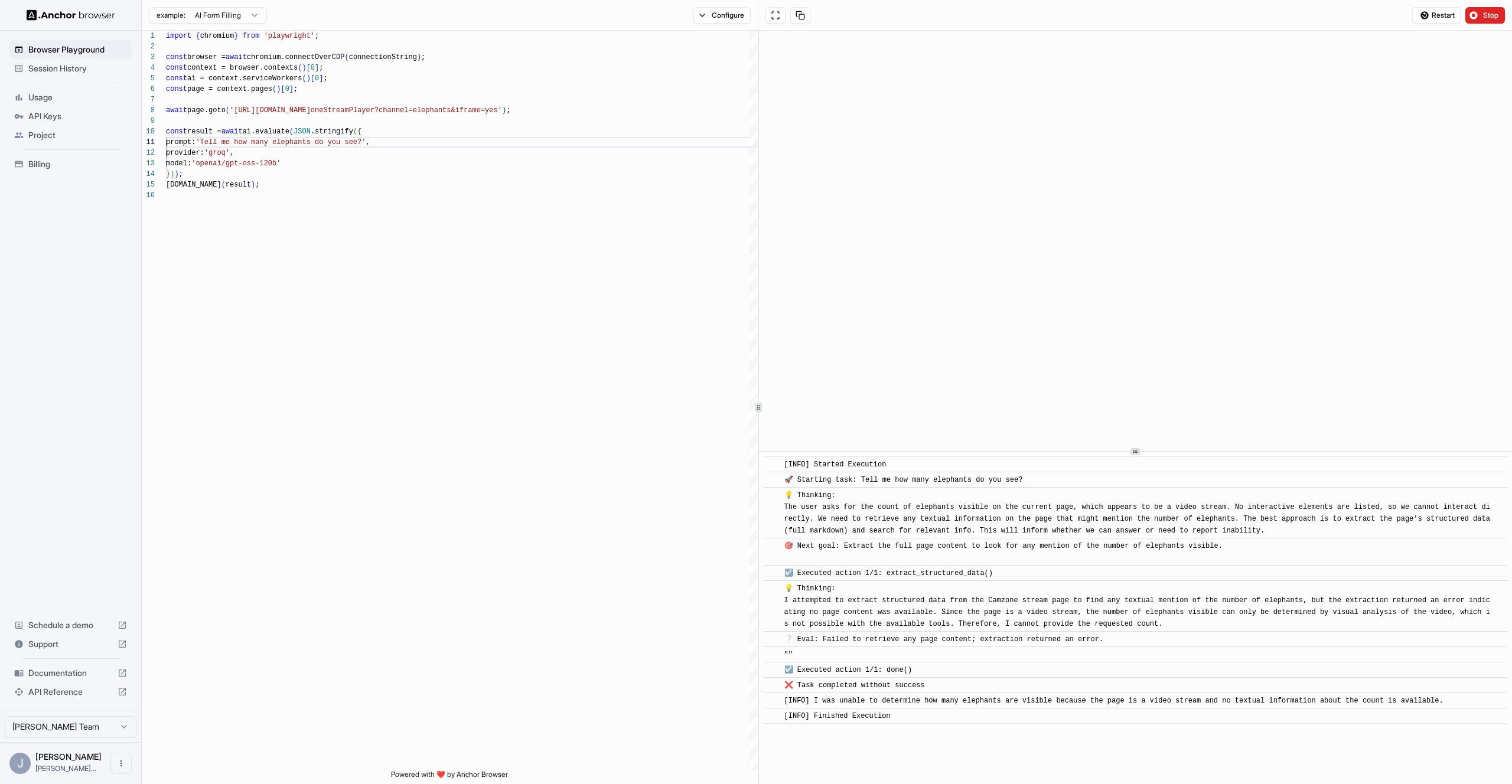
click at [1125, 452] on div at bounding box center [1135, 452] width 753 height 1
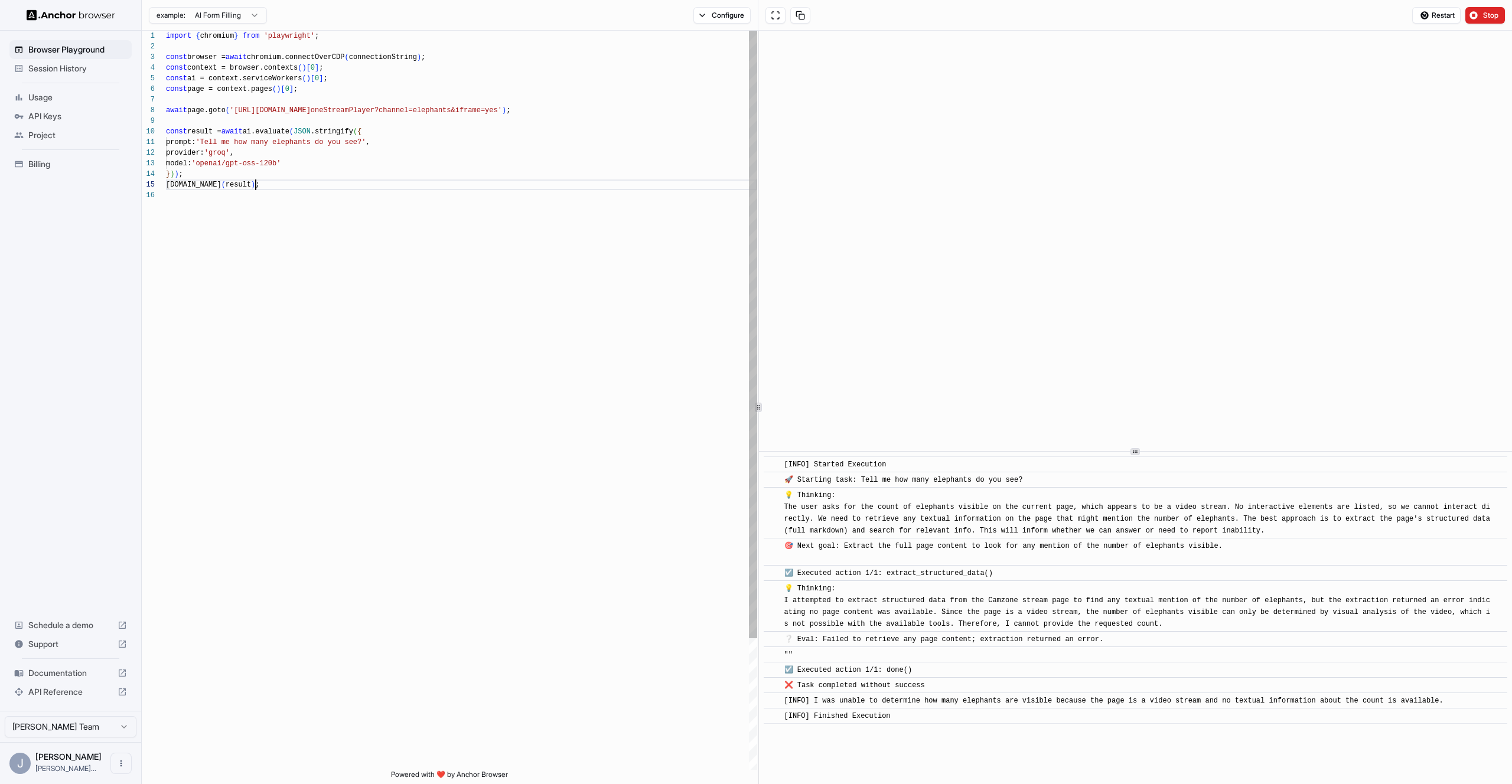
click at [424, 181] on div "import { chromium } from 'playwright' ; const browser = await chromium.connectO…" at bounding box center [461, 480] width 591 height 899
click at [231, 134] on div "import { chromium } from 'playwright' ; const browser = await chromium.connectO…" at bounding box center [461, 480] width 591 height 899
click at [217, 136] on div "import { chromium } from 'playwright' ; const browser = await chromium.connectO…" at bounding box center [461, 480] width 591 height 899
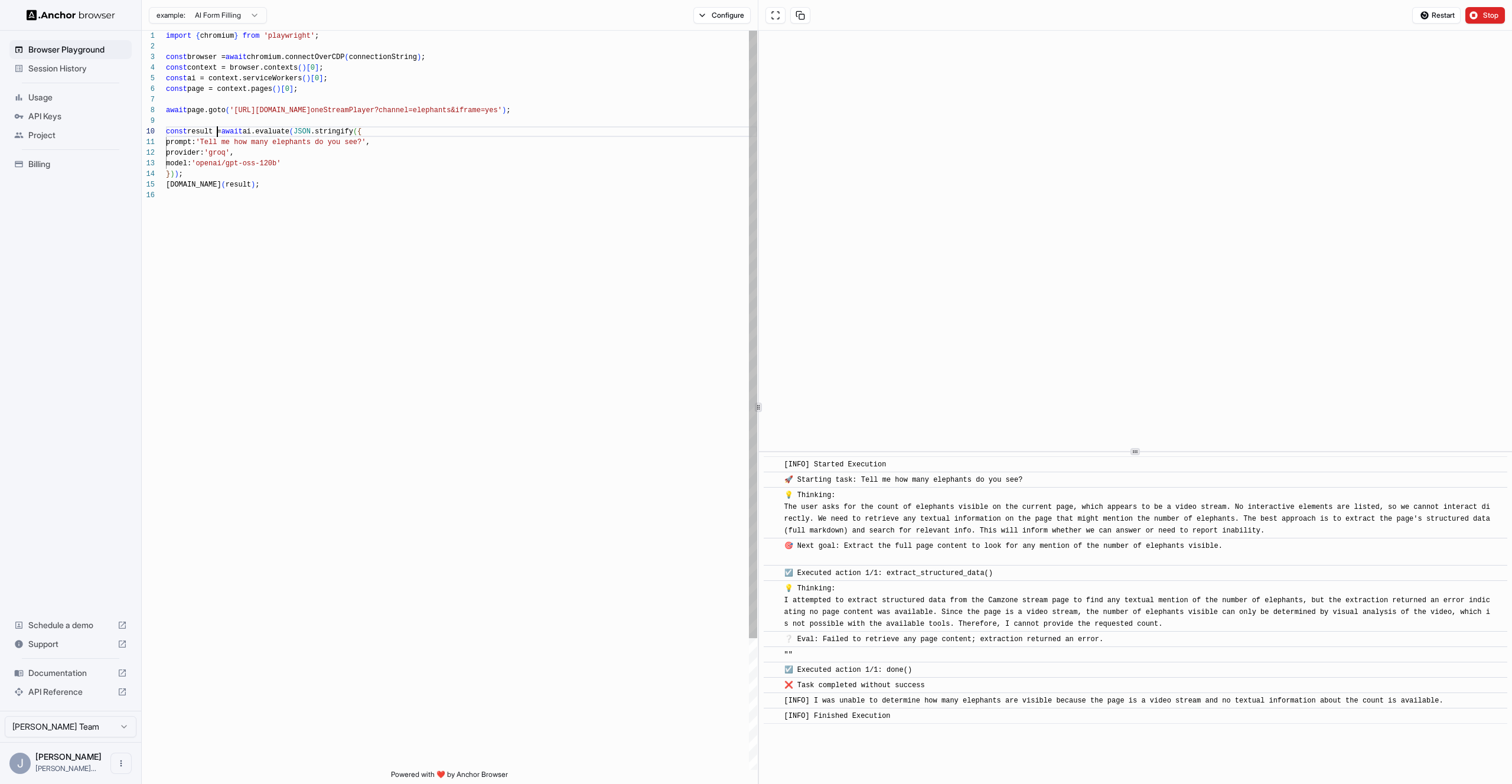
scroll to position [0, 0]
click at [213, 139] on div "import { chromium } from 'playwright' ; const browser = await chromium.connectO…" at bounding box center [461, 480] width 591 height 899
drag, startPoint x: 311, startPoint y: 136, endPoint x: 369, endPoint y: 142, distance: 58.3
click at [314, 136] on span "const result = await ai.evaluate ( JSON .stringify ( {" at bounding box center [264, 131] width 195 height 10
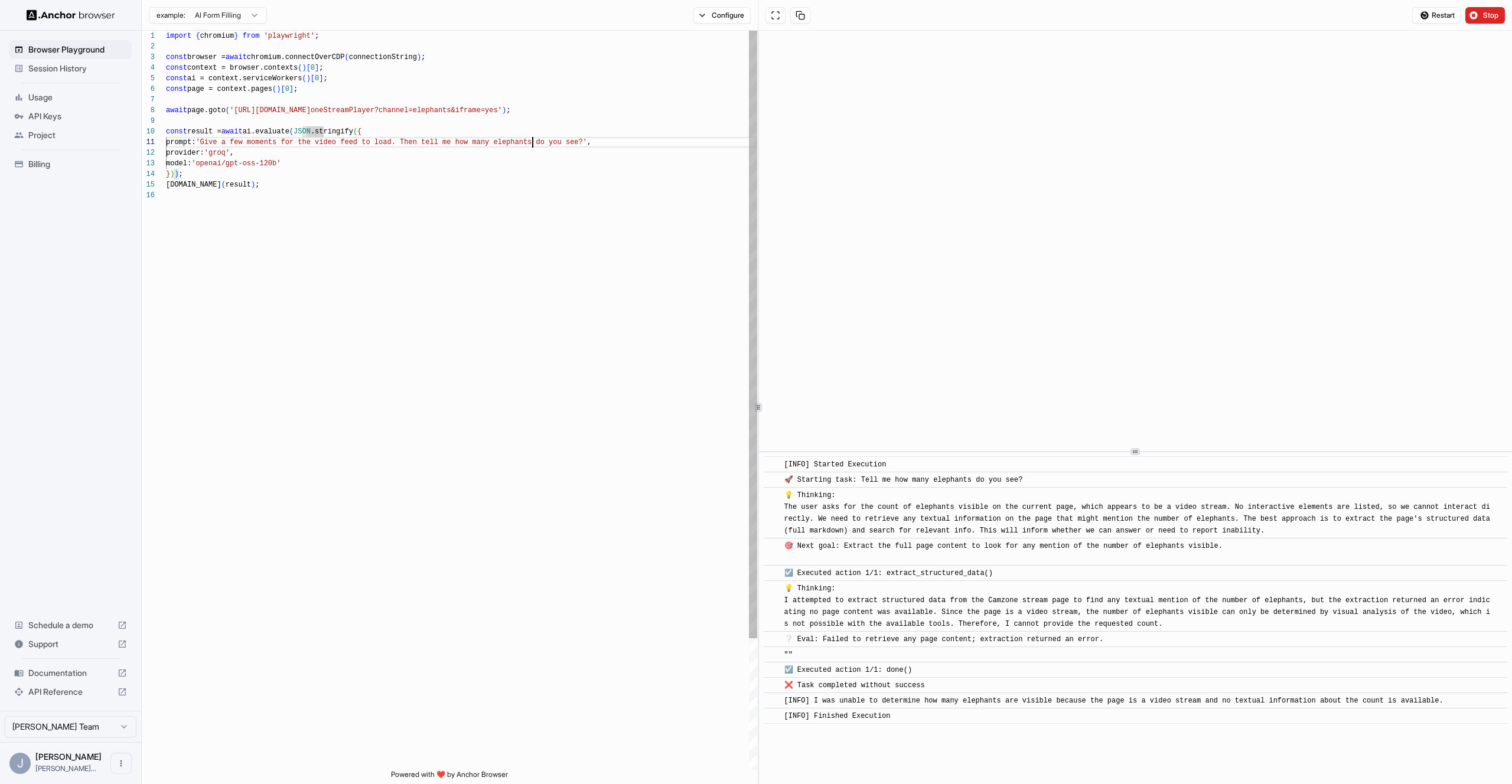
drag, startPoint x: 532, startPoint y: 142, endPoint x: 549, endPoint y: 143, distance: 17.0
click at [532, 142] on div "import { chromium } from 'playwright' ; const browser = await chromium.connectO…" at bounding box center [461, 480] width 591 height 899
click at [479, 141] on div "import { chromium } from 'playwright' ; const browser = await chromium.connectO…" at bounding box center [461, 480] width 591 height 899
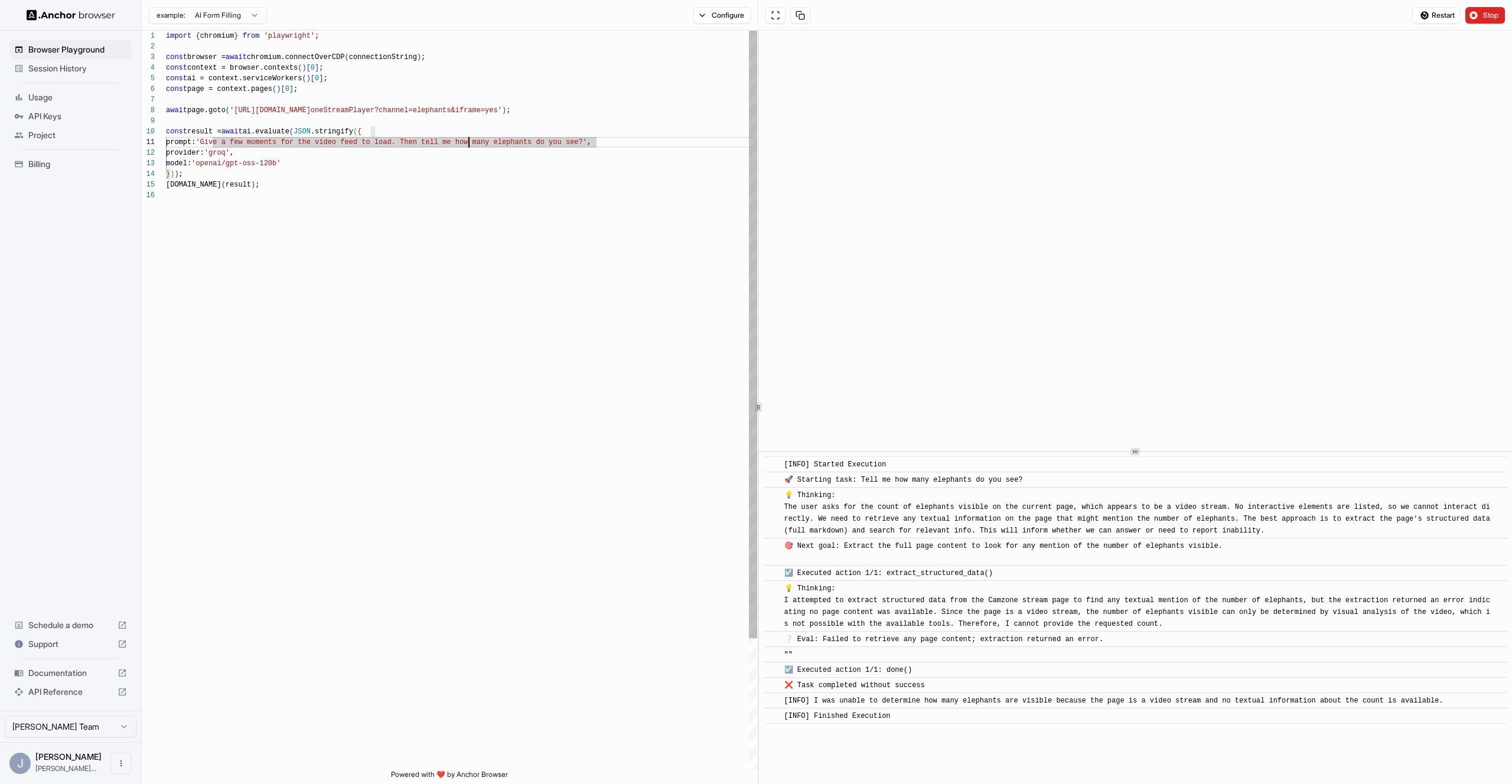
click at [465, 142] on div "import { chromium } from 'playwright' ; const browser = await chromium.connectO…" at bounding box center [461, 480] width 591 height 899
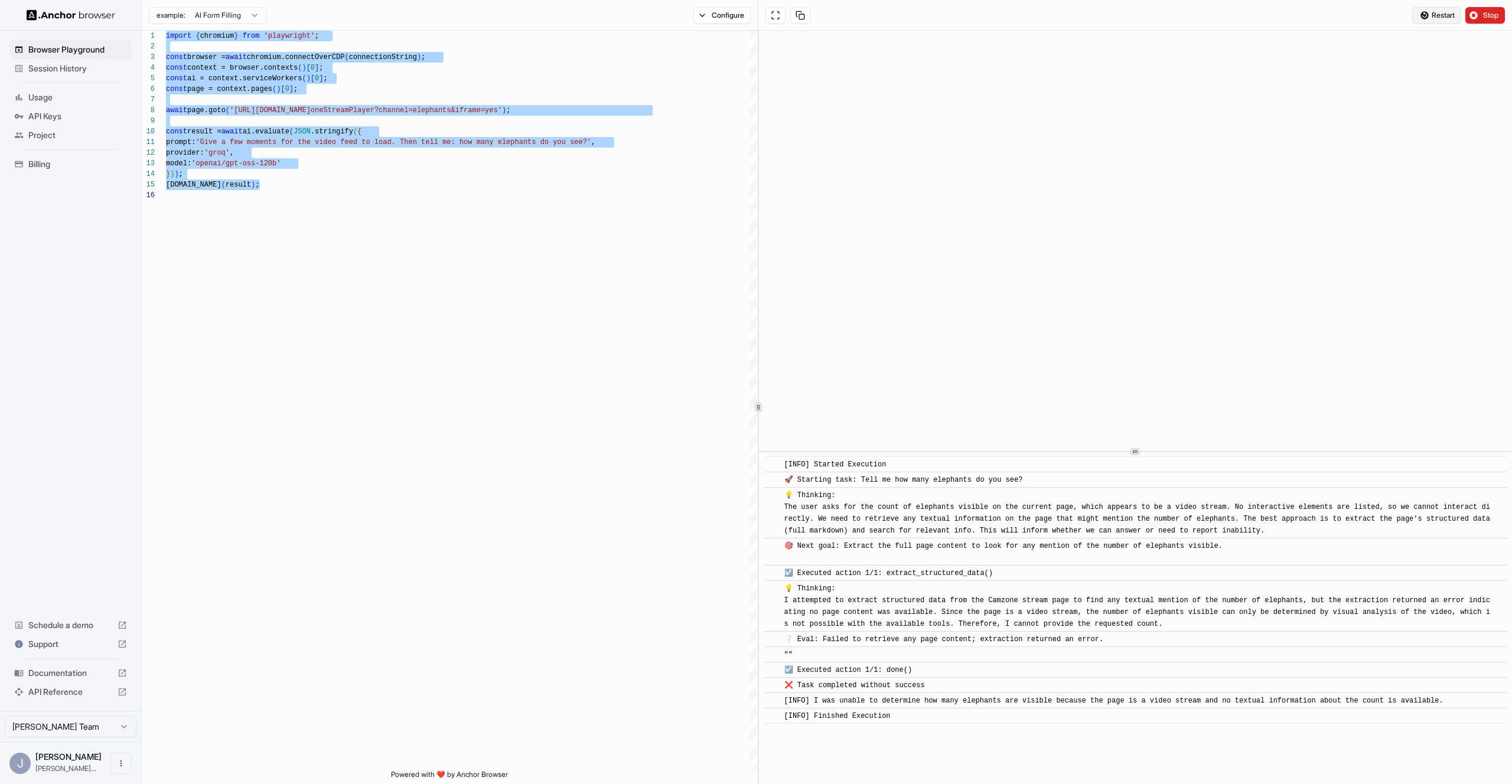
click at [1445, 16] on span "Restart" at bounding box center [1444, 15] width 23 height 9
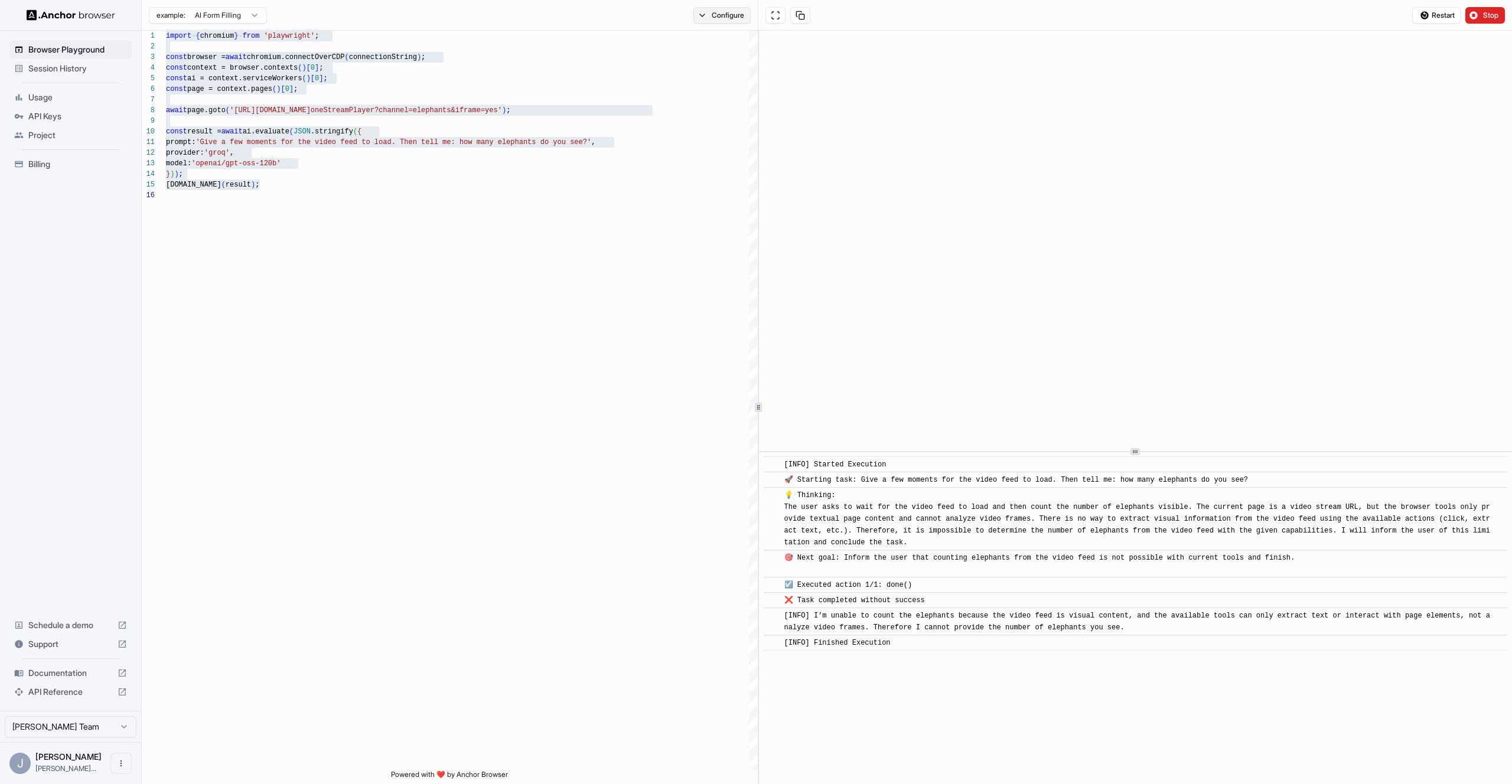
click at [710, 17] on button "Configure" at bounding box center [721, 16] width 57 height 17
click at [254, 8] on html "Browser Playground Session History Usage API Keys Project Billing Schedule a de…" at bounding box center [756, 392] width 1512 height 784
click at [442, 20] on html "Browser Playground Session History Usage API Keys Project Billing Schedule a de…" at bounding box center [756, 392] width 1512 height 784
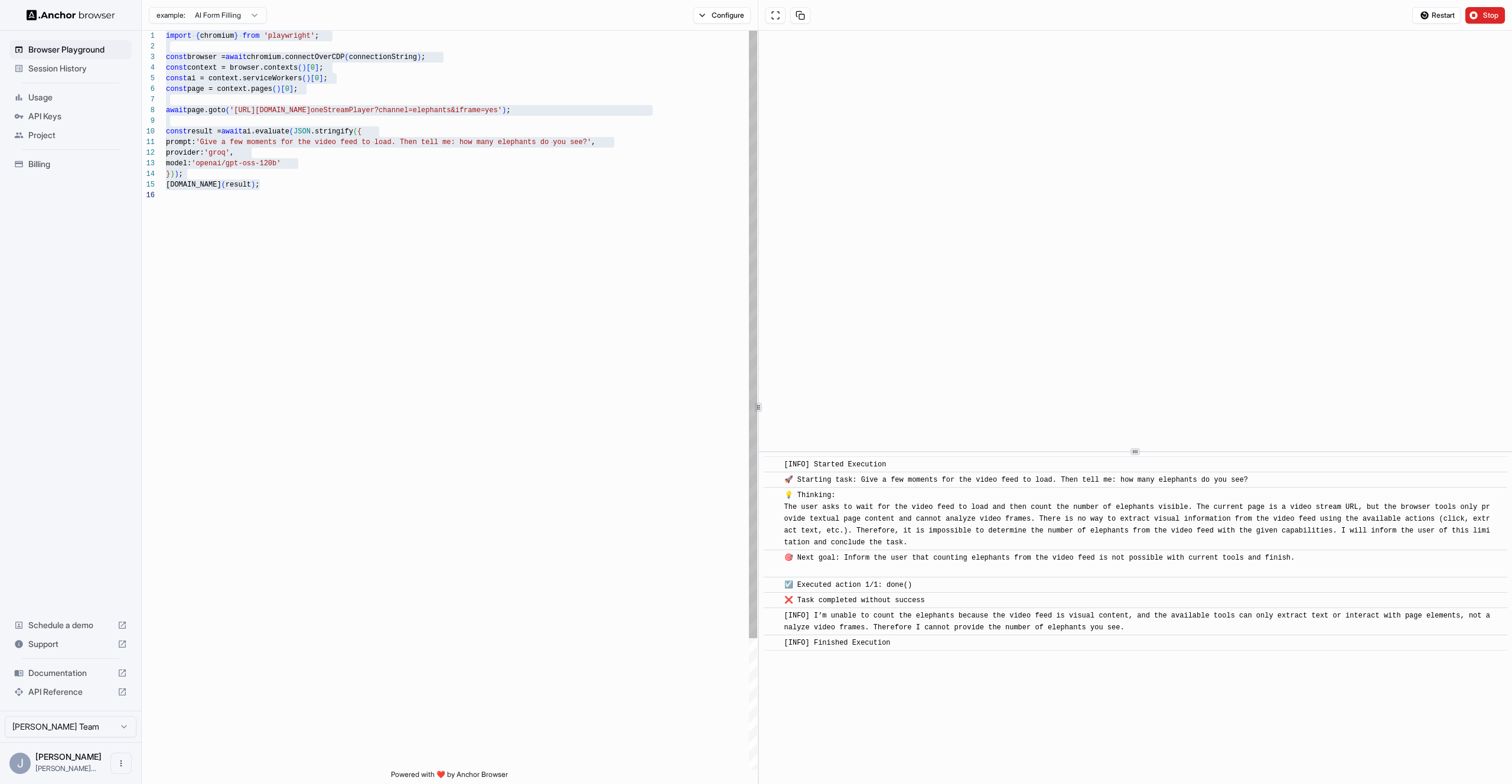
click at [486, 175] on div "import { chromium } from 'playwright' ; const browser = await chromium.connectO…" at bounding box center [461, 480] width 591 height 899
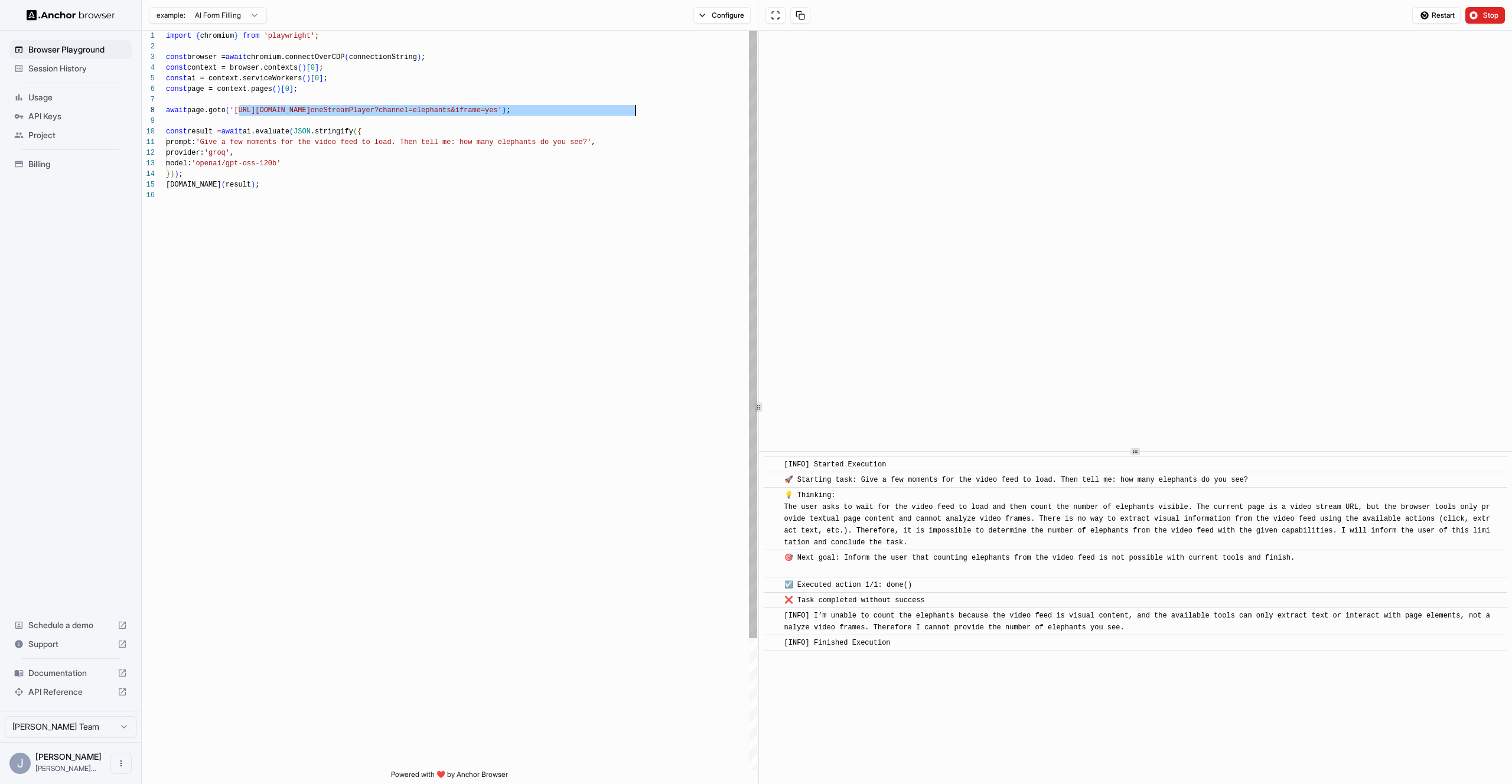
drag, startPoint x: 238, startPoint y: 110, endPoint x: 636, endPoint y: 107, distance: 398.0
click at [636, 107] on div "import { chromium } from 'playwright' ; const browser = await chromium.connectO…" at bounding box center [461, 480] width 591 height 899
click at [600, 143] on div "import { chromium } from 'playwright' ; const browser = await chromium.connectO…" at bounding box center [461, 480] width 591 height 899
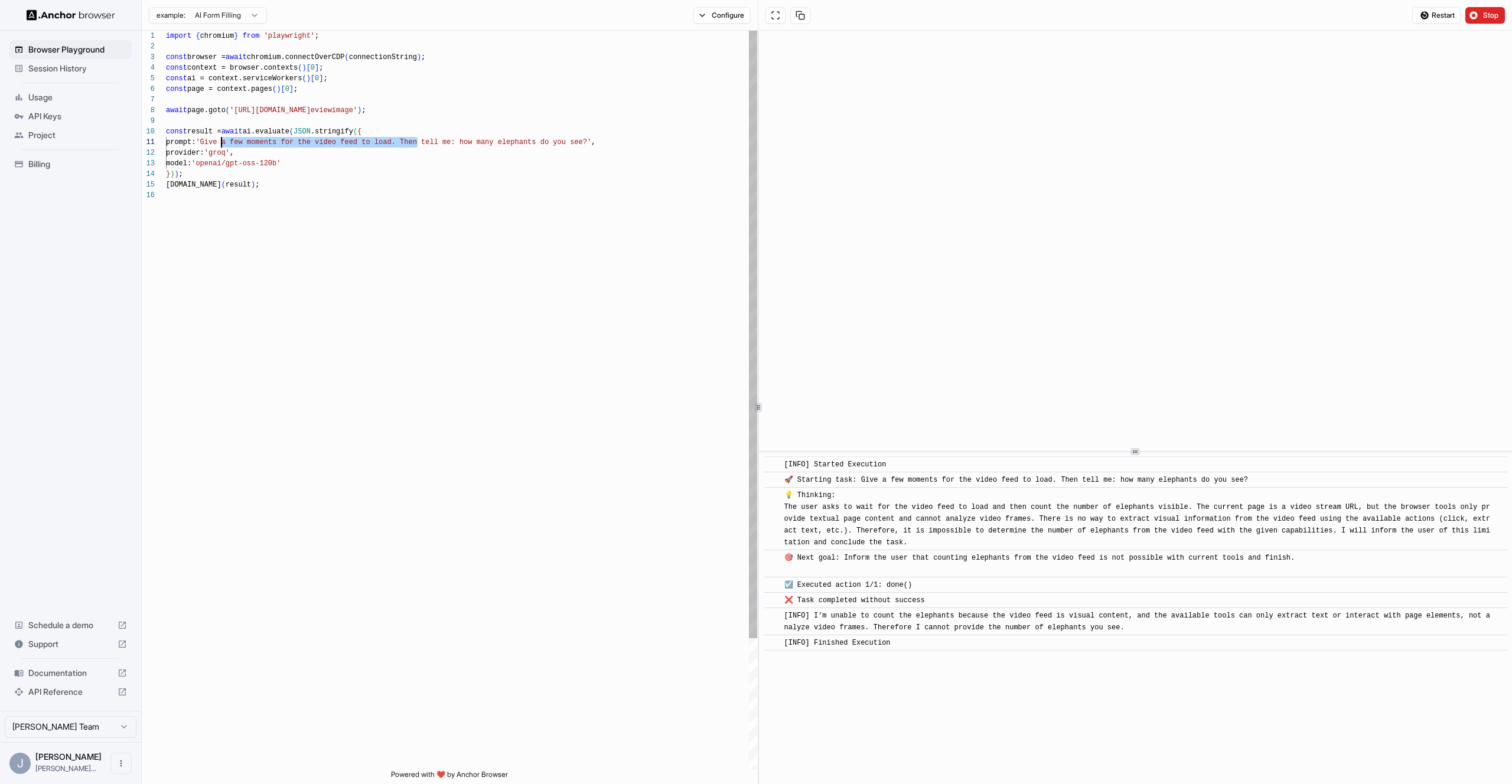
drag, startPoint x: 416, startPoint y: 142, endPoint x: 218, endPoint y: 141, distance: 198.0
click at [218, 141] on div "import { chromium } from 'playwright' ; const browser = await chromium.connectO…" at bounding box center [461, 480] width 591 height 899
drag, startPoint x: 478, startPoint y: 141, endPoint x: 213, endPoint y: 143, distance: 265.0
click at [213, 143] on div "import { chromium } from 'playwright' ; const browser = await chromium.connectO…" at bounding box center [461, 480] width 591 height 899
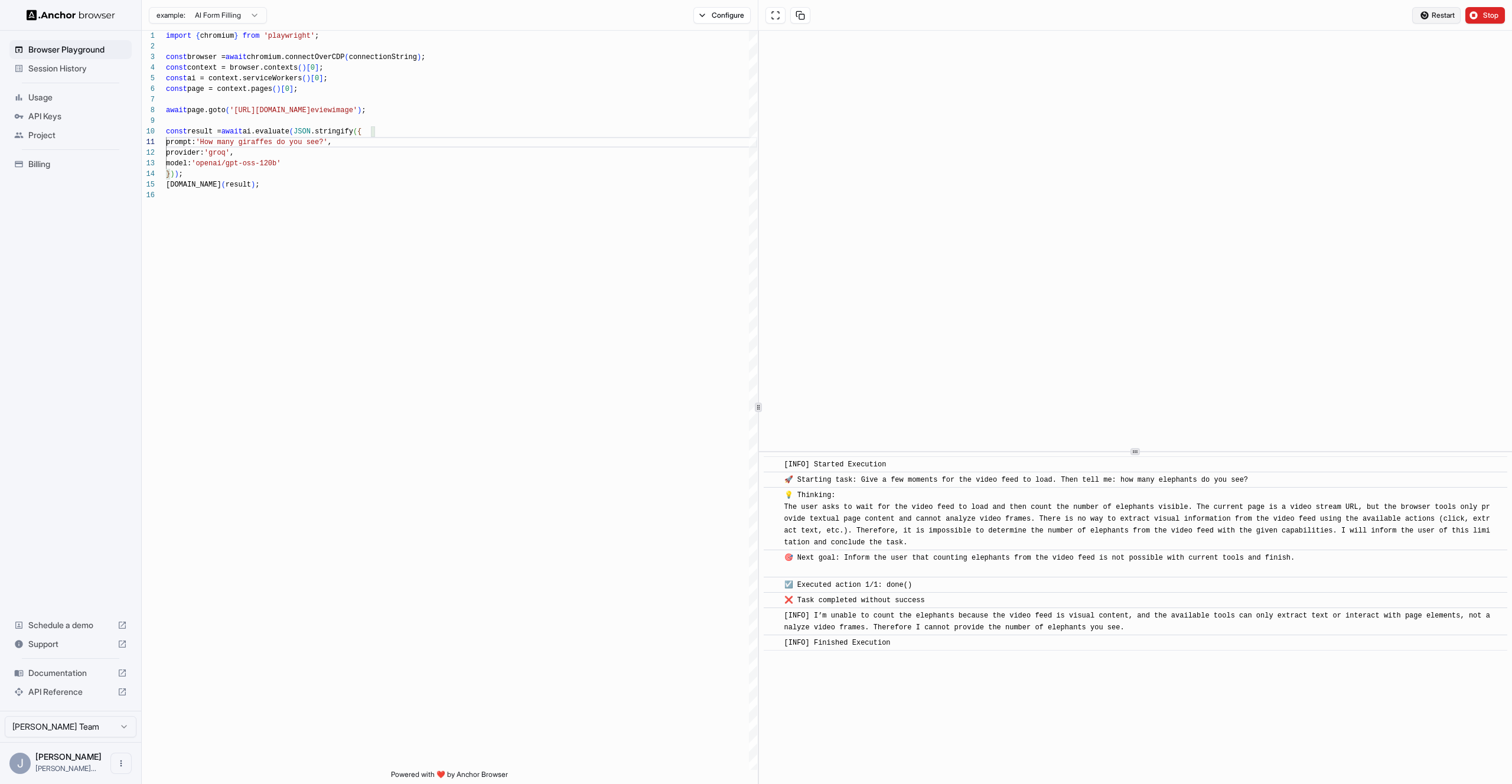
click at [1426, 10] on button "Restart" at bounding box center [1437, 16] width 49 height 17
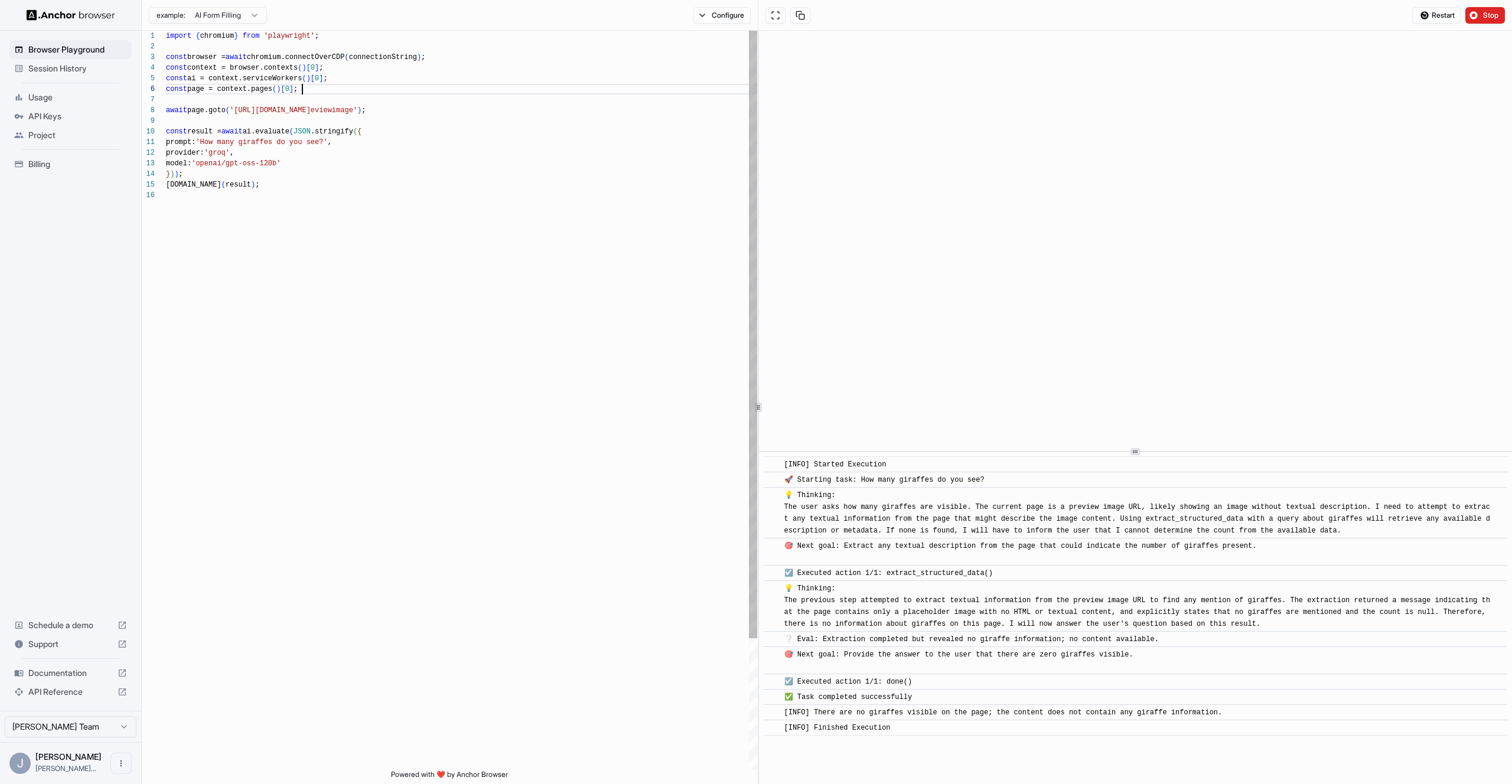
drag, startPoint x: 405, startPoint y: 85, endPoint x: 364, endPoint y: 115, distance: 50.8
click at [404, 85] on div "const page = context.pages ( ) [ 0 ] ;" at bounding box center [461, 88] width 591 height 10
click at [331, 138] on div "import { chromium } from 'playwright' ; const browser = await chromium.connectO…" at bounding box center [461, 480] width 591 height 899
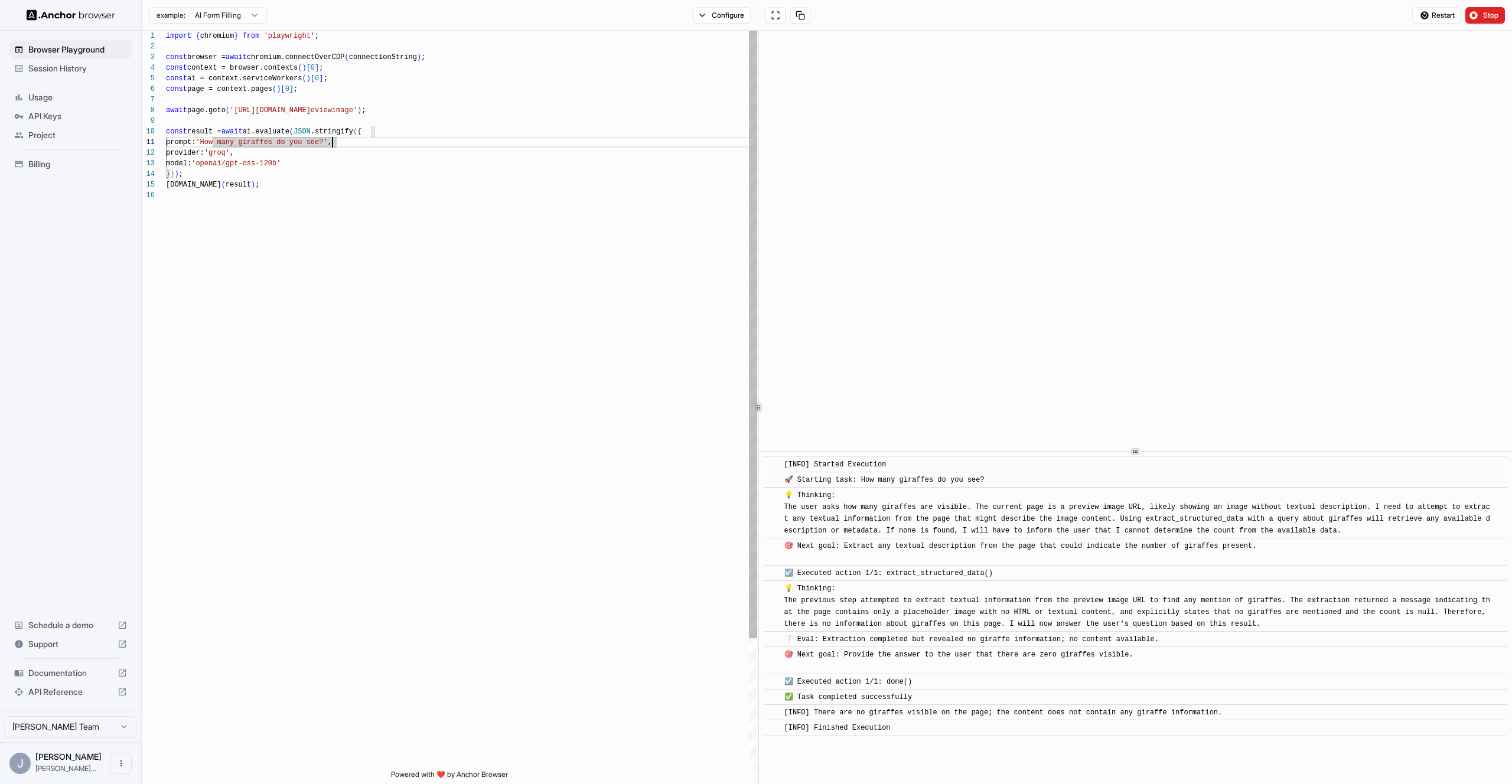
click at [486, 141] on div "prompt: 'How many giraffes do you see in the webcam photo? ' ," at bounding box center [461, 142] width 591 height 10
click at [283, 140] on div "import { chromium } from 'playwright' ; const browser = await chromium.connectO…" at bounding box center [461, 480] width 591 height 899
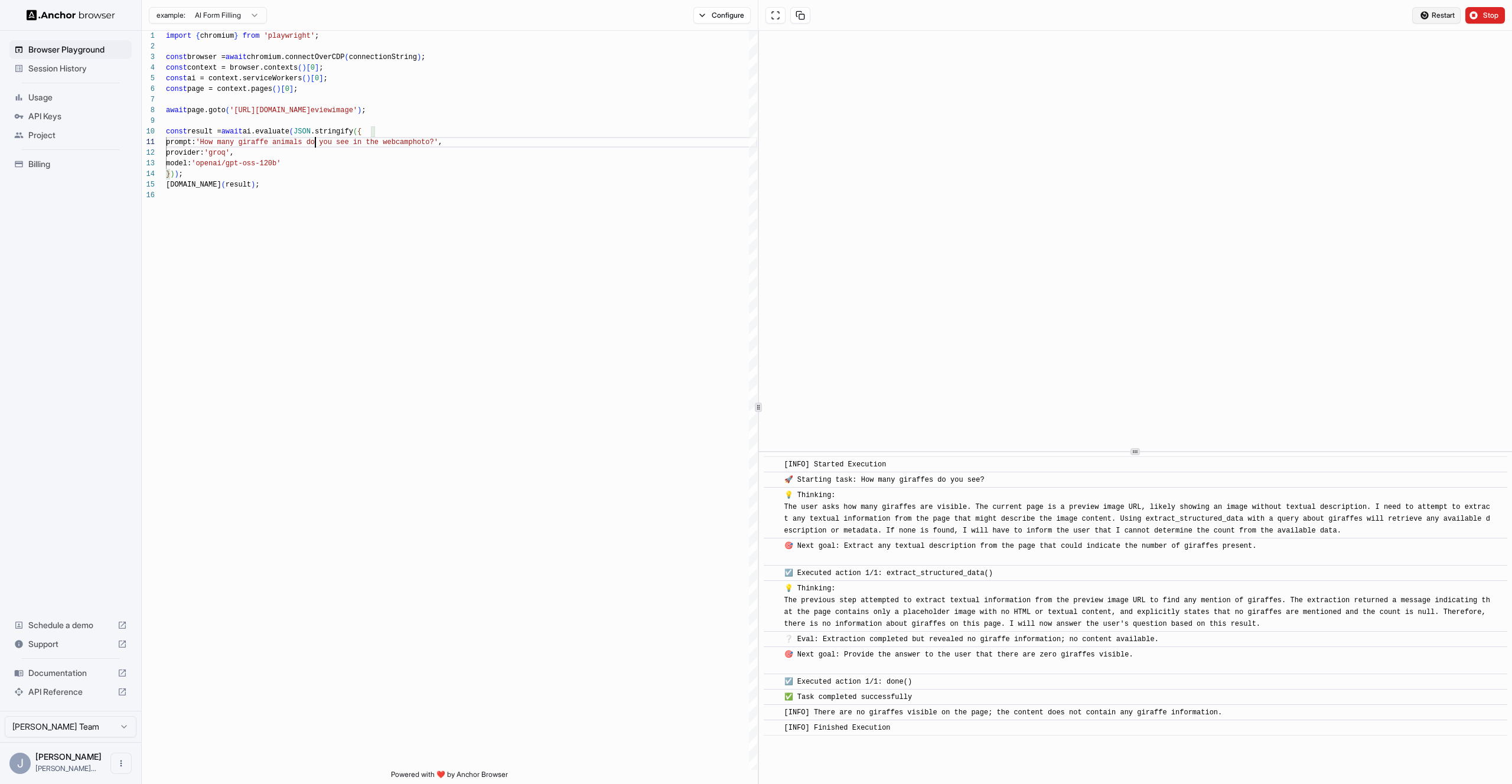
type textarea "**********"
click at [1423, 16] on button "Restart" at bounding box center [1437, 16] width 49 height 17
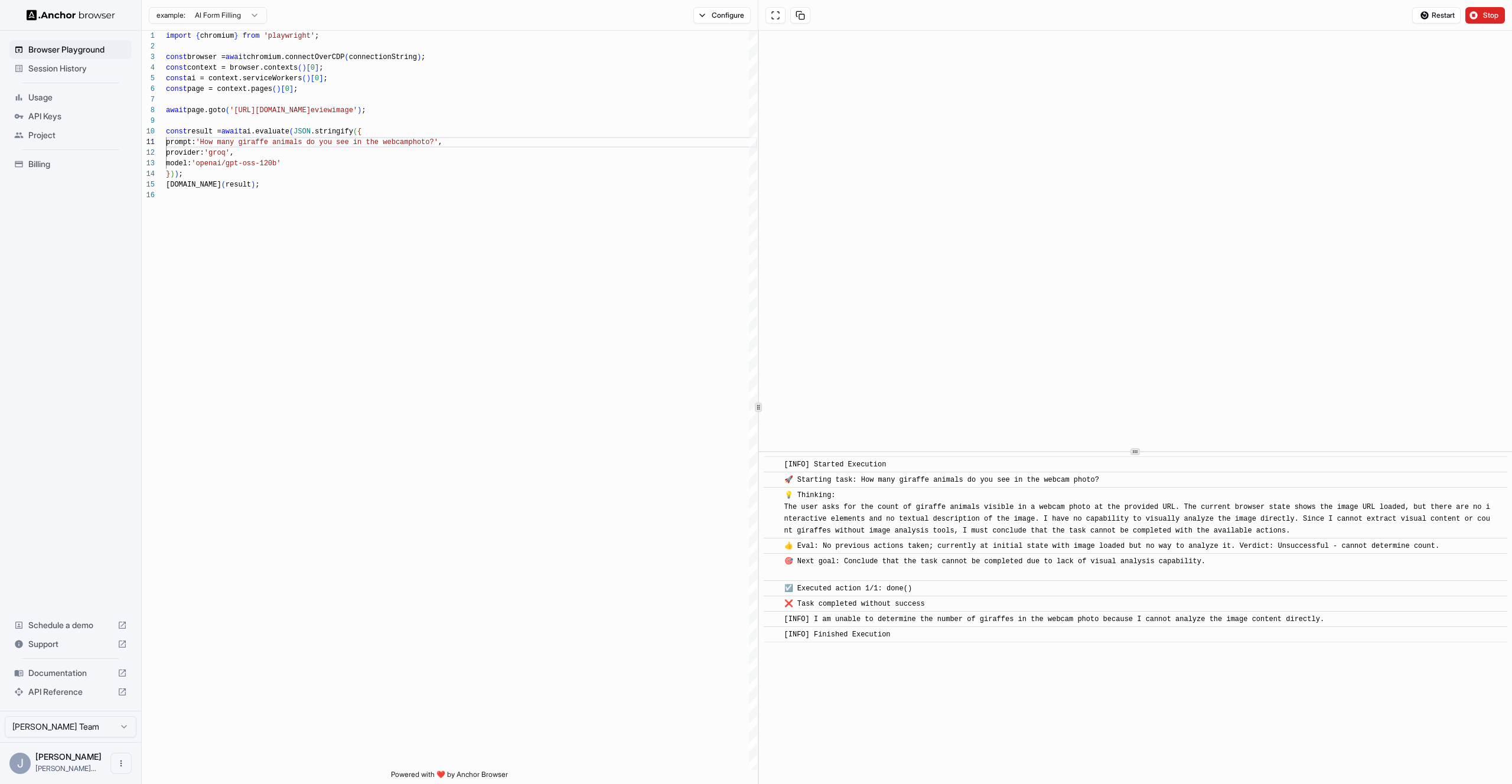
click at [239, 18] on html "Browser Playground Session History Usage API Keys Project Billing Schedule a de…" at bounding box center [756, 392] width 1512 height 784
click at [338, 159] on html "Browser Playground Session History Usage API Keys Project Billing Schedule a de…" at bounding box center [756, 392] width 1512 height 784
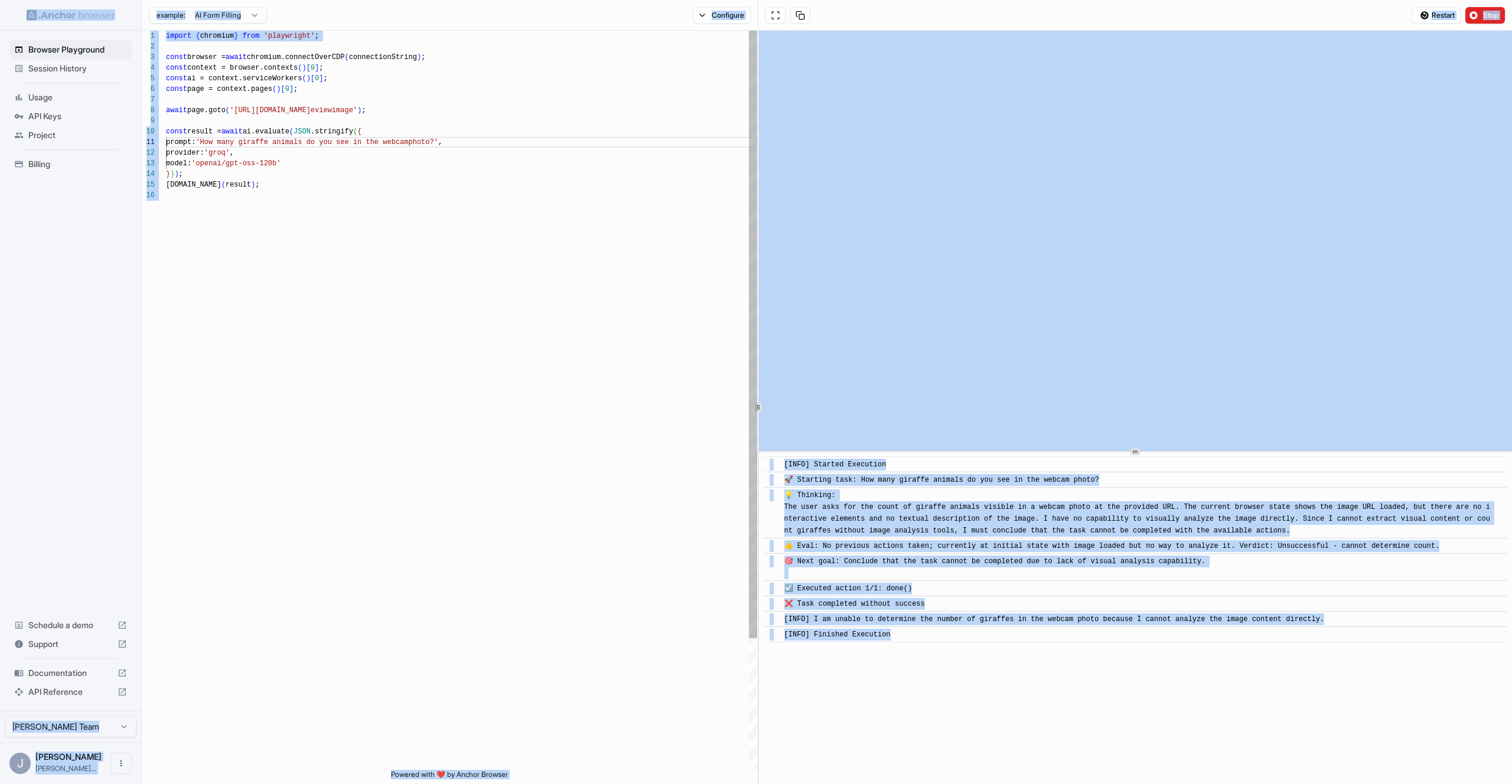
copy body "Browser Playground Session History Usage API Keys Project Billing Schedule a de…"
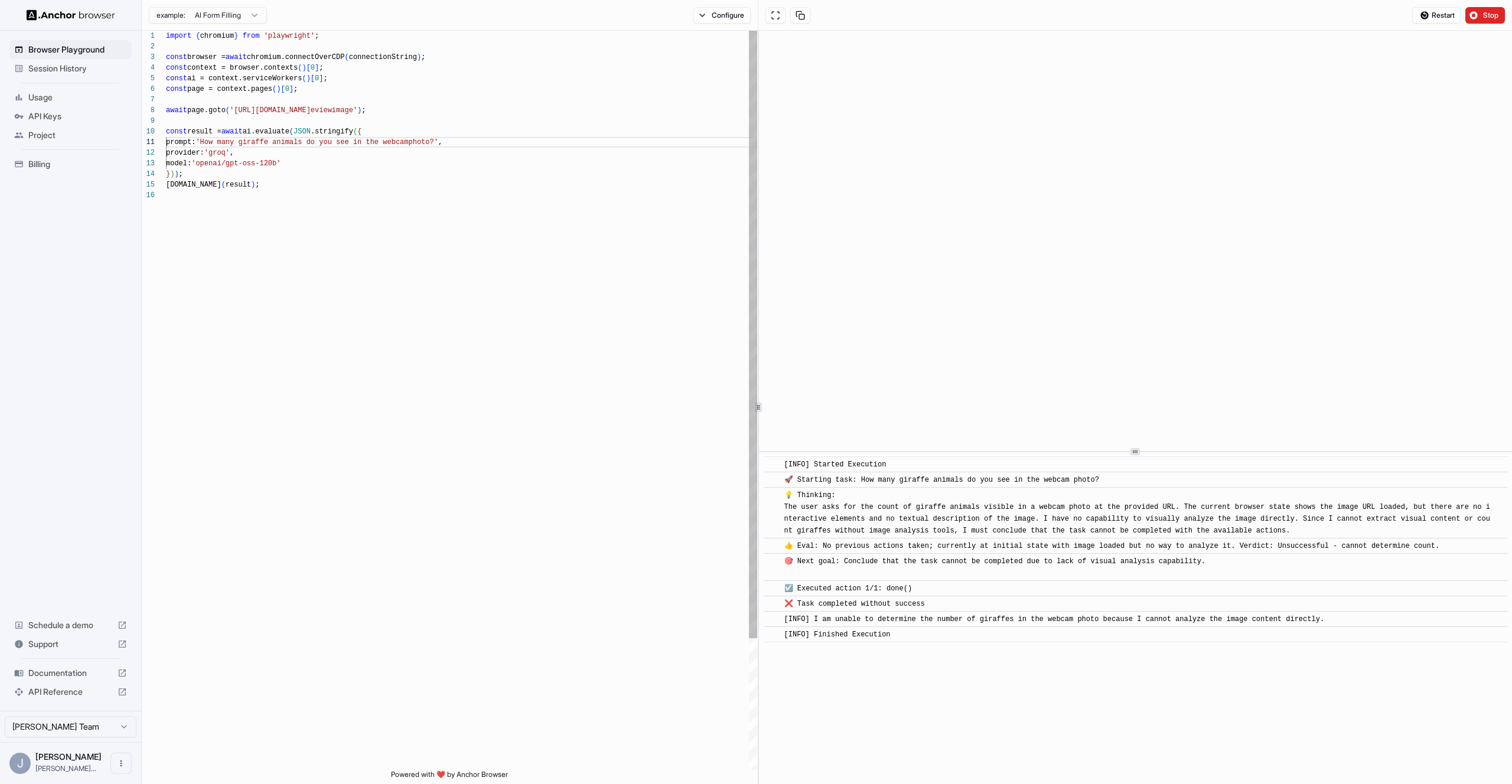
click at [257, 84] on div "import { chromium } from 'playwright' ; const browser = await chromium.connectO…" at bounding box center [461, 480] width 591 height 899
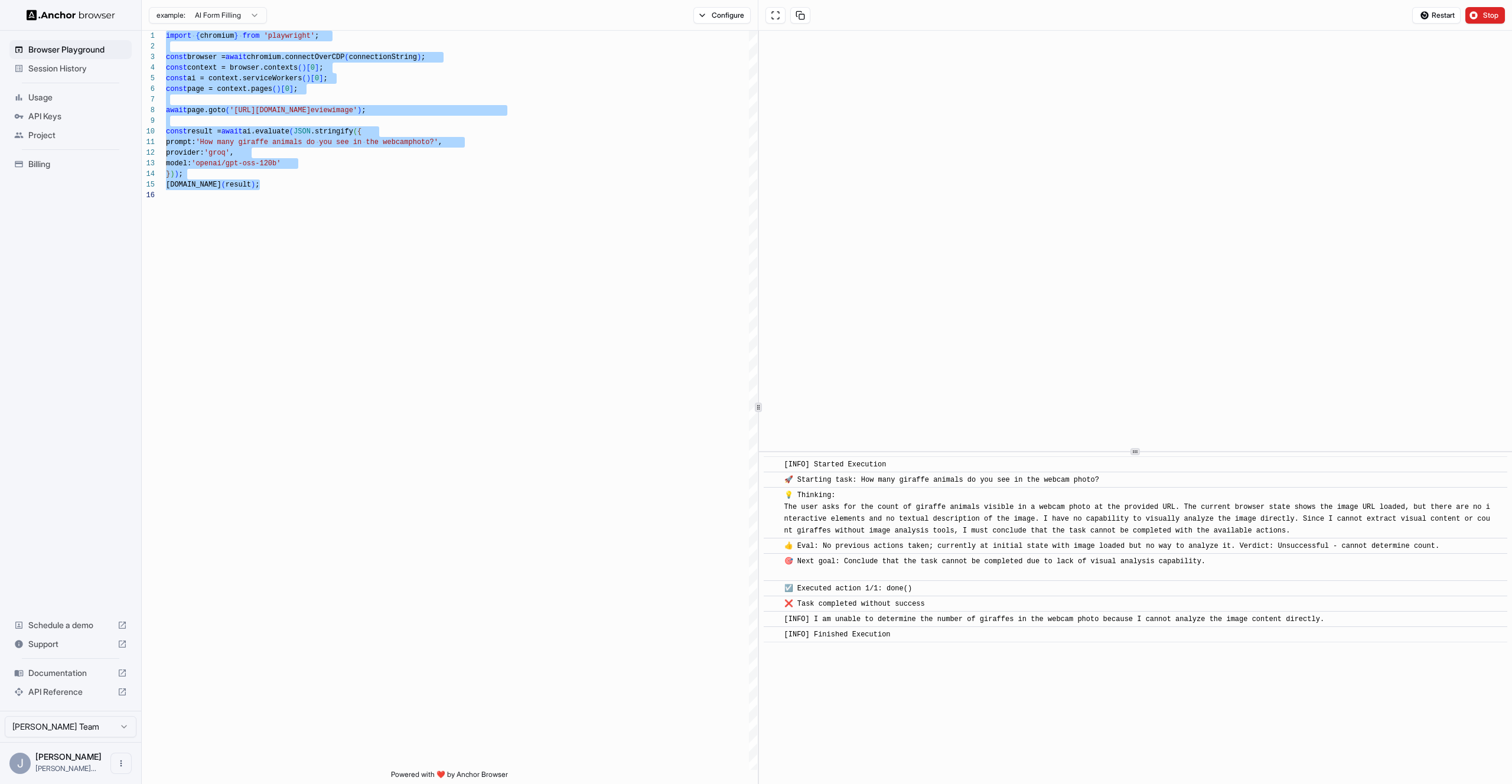
click at [213, 18] on html "Browser Playground Session History Usage API Keys Project Billing Schedule a de…" at bounding box center [756, 392] width 1512 height 784
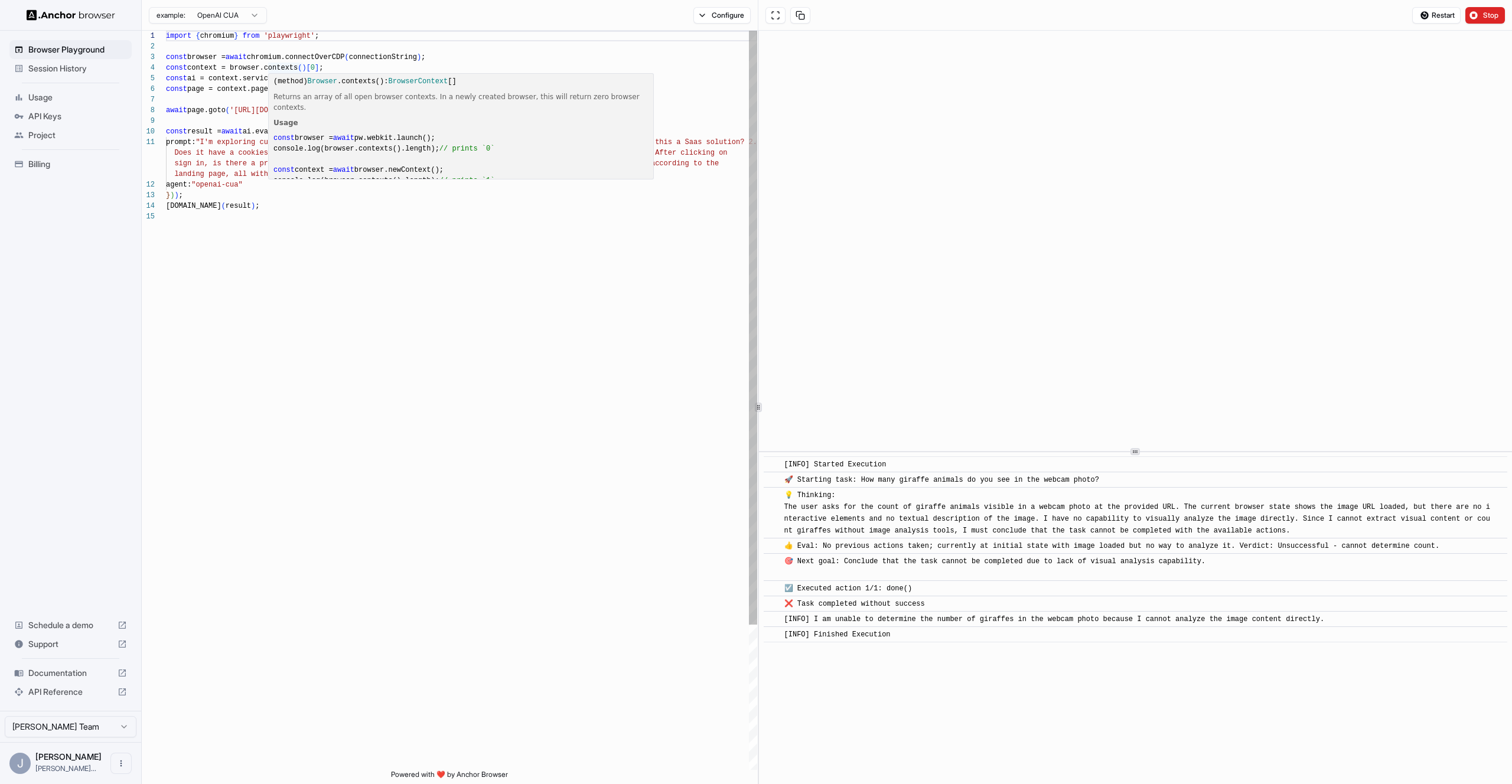
click at [381, 306] on div "import { chromium } from 'playwright' ; const browser = await chromium.connectO…" at bounding box center [461, 490] width 591 height 920
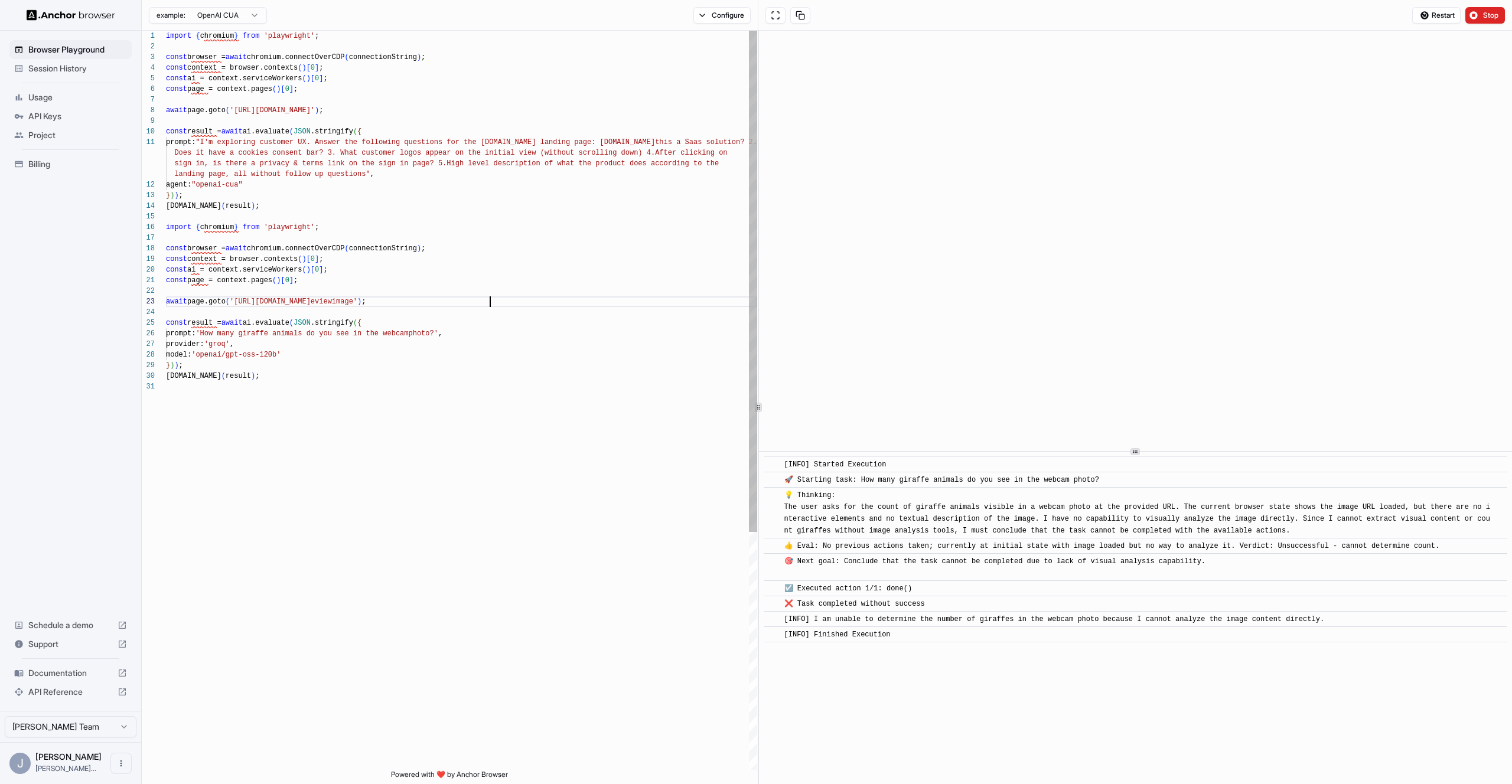
scroll to position [53, 0]
drag, startPoint x: 491, startPoint y: 301, endPoint x: 249, endPoint y: 288, distance: 242.3
click at [237, 304] on div "import { chromium } from 'playwright' ; const browser = await chromium.connectO…" at bounding box center [461, 576] width 591 height 1091
drag, startPoint x: 351, startPoint y: 110, endPoint x: 241, endPoint y: 114, distance: 110.1
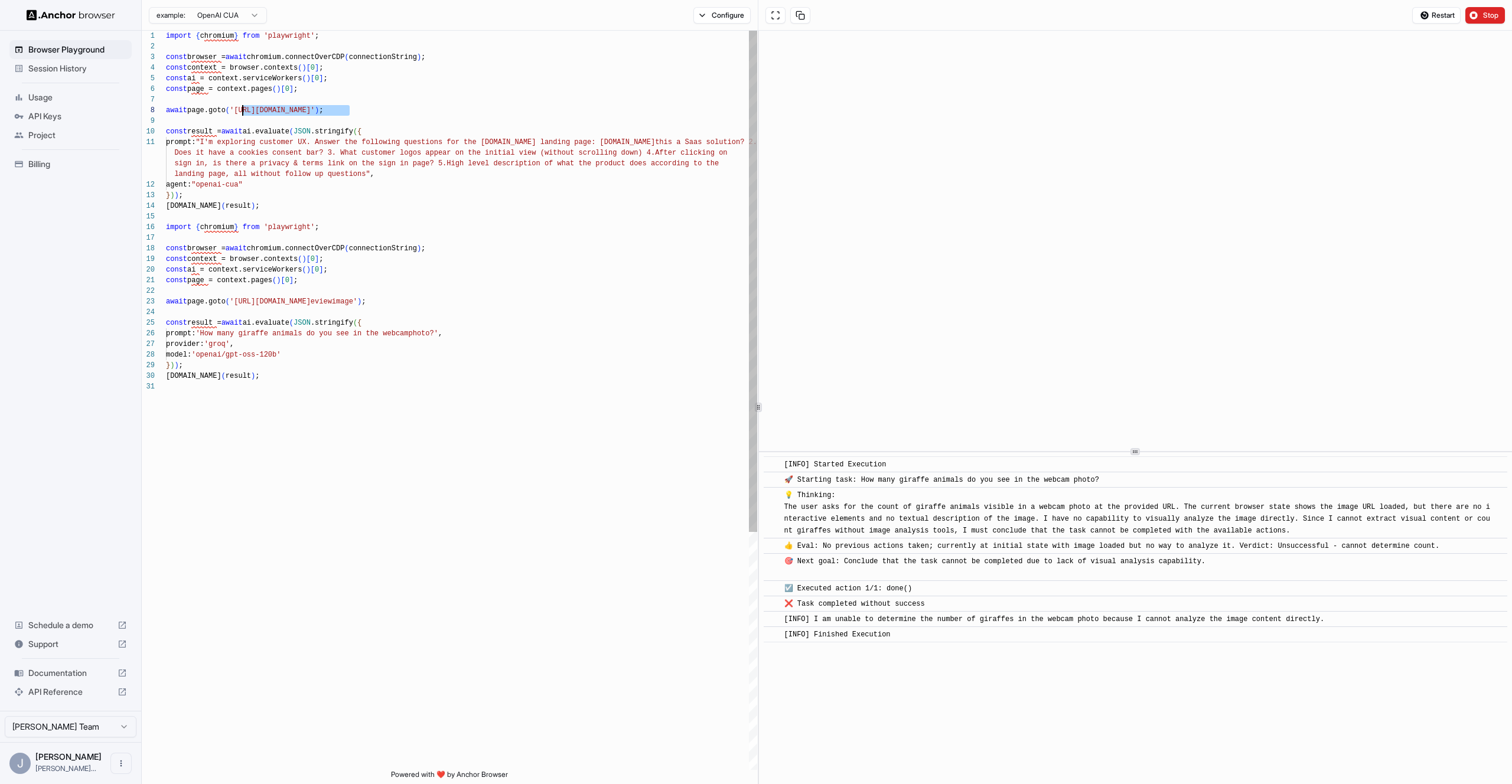
click at [241, 114] on div "import { chromium } from 'playwright' ; const browser = await chromium.connectO…" at bounding box center [461, 576] width 591 height 1091
click at [240, 113] on div "import { chromium } from 'playwright' ; const browser = await chromium.connectO…" at bounding box center [461, 576] width 591 height 1091
drag, startPoint x: 215, startPoint y: 337, endPoint x: 450, endPoint y: 331, distance: 235.1
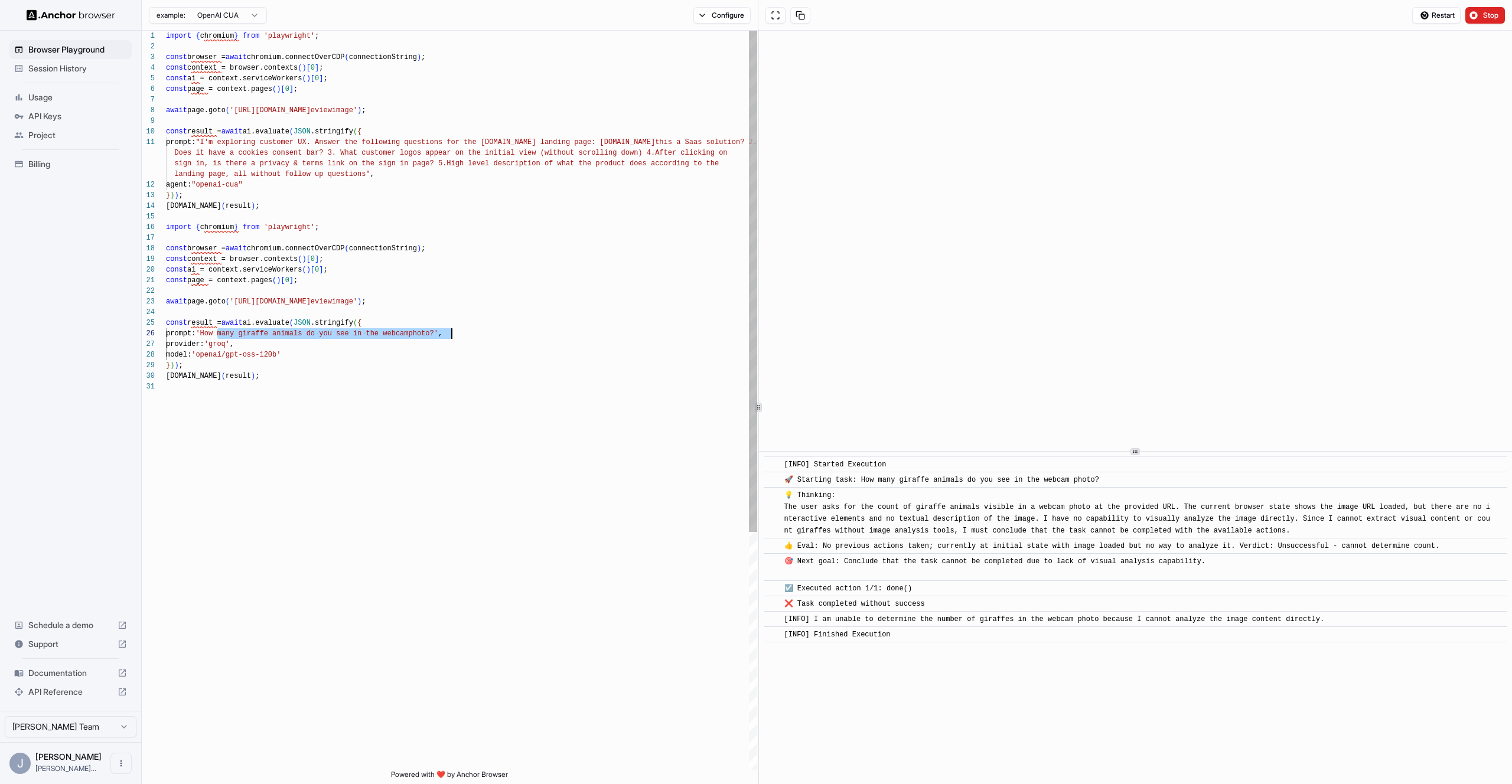
scroll to position [0, 0]
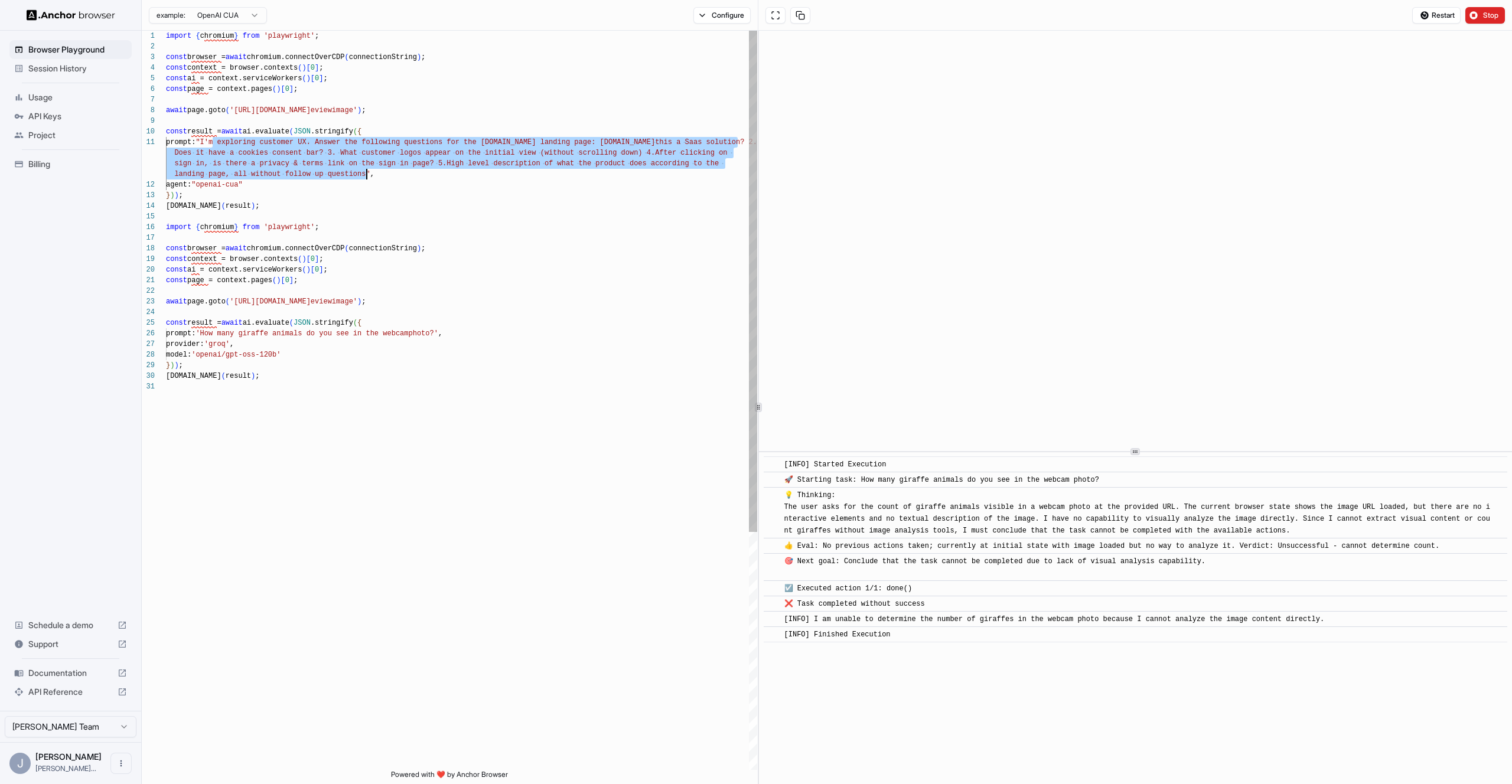
drag, startPoint x: 265, startPoint y: 146, endPoint x: 367, endPoint y: 172, distance: 105.3
click at [367, 172] on div "import { chromium } from 'playwright' ; const browser = await chromium.connectO…" at bounding box center [461, 576] width 591 height 1091
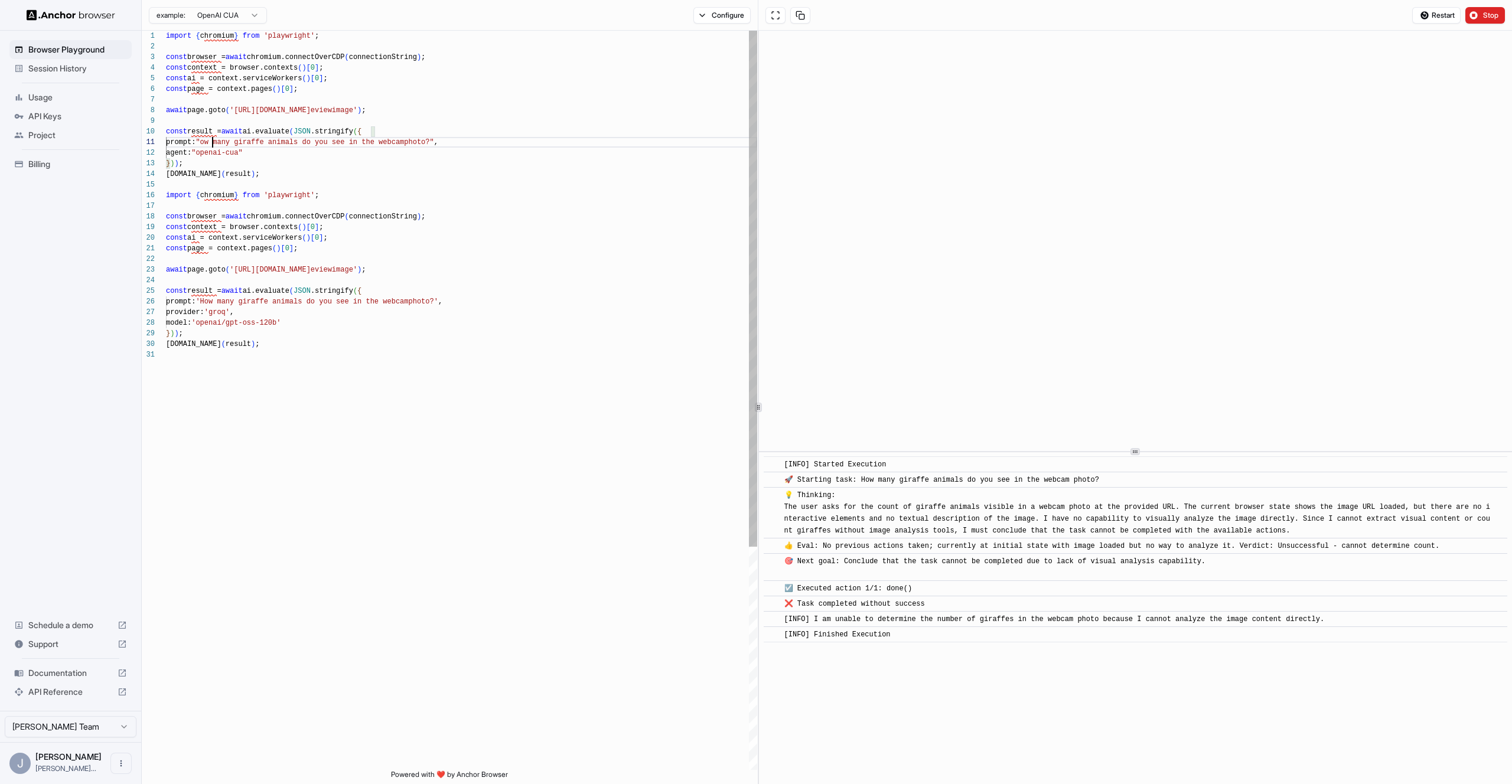
click at [215, 144] on span ""ow many giraffe animals do you see in the webcam" at bounding box center [299, 142] width 208 height 8
type textarea "**********"
click at [151, 219] on div "1 2 3 4 5 6 7 8 9 10 11 12 13 14 15 16 17 18 19 20 21 22 23 24 25 26 27 28 29 3…" at bounding box center [449, 400] width 615 height 740
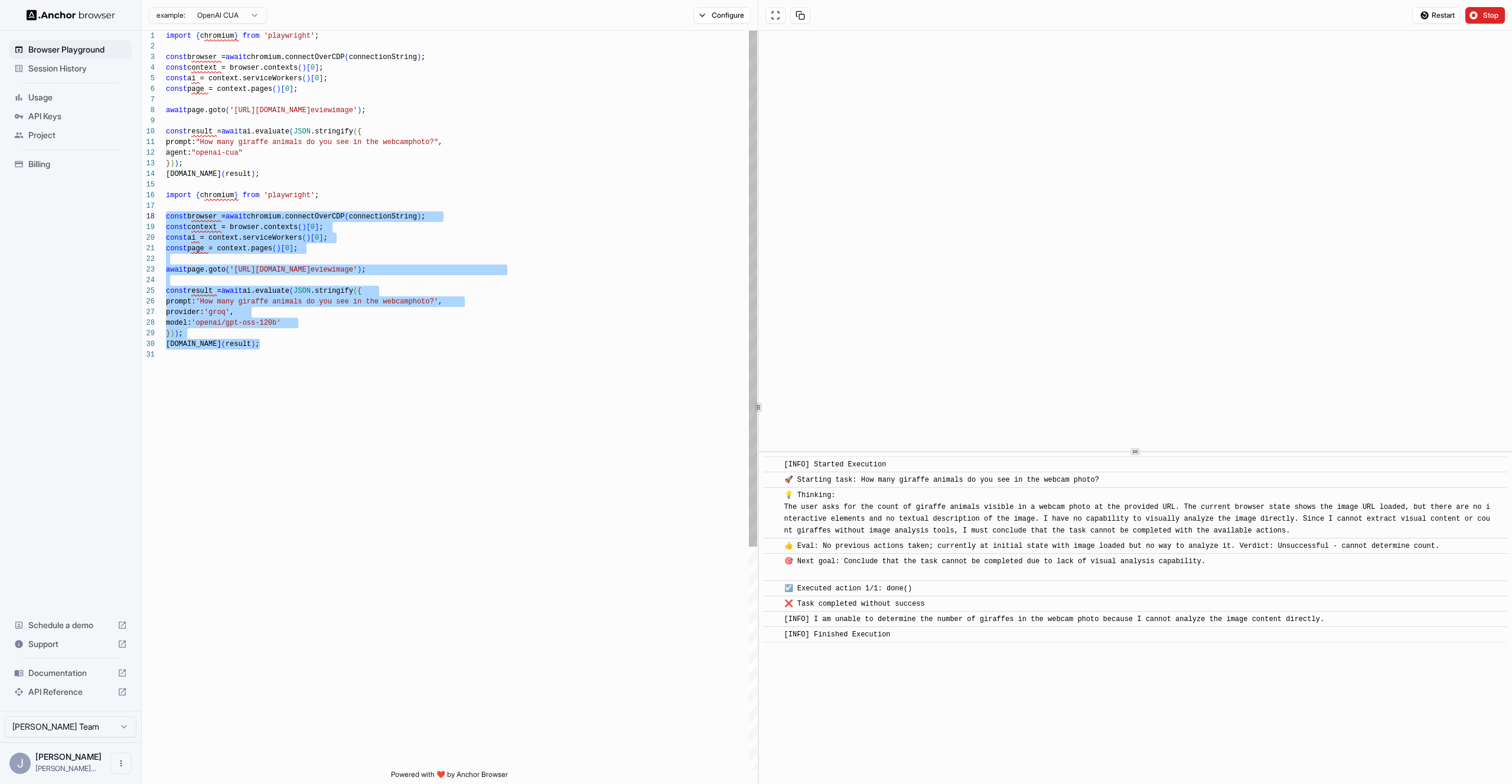
click at [166, 184] on div "import { chromium } from 'playwright' ; const browser = await chromium.connectO…" at bounding box center [461, 560] width 591 height 1059
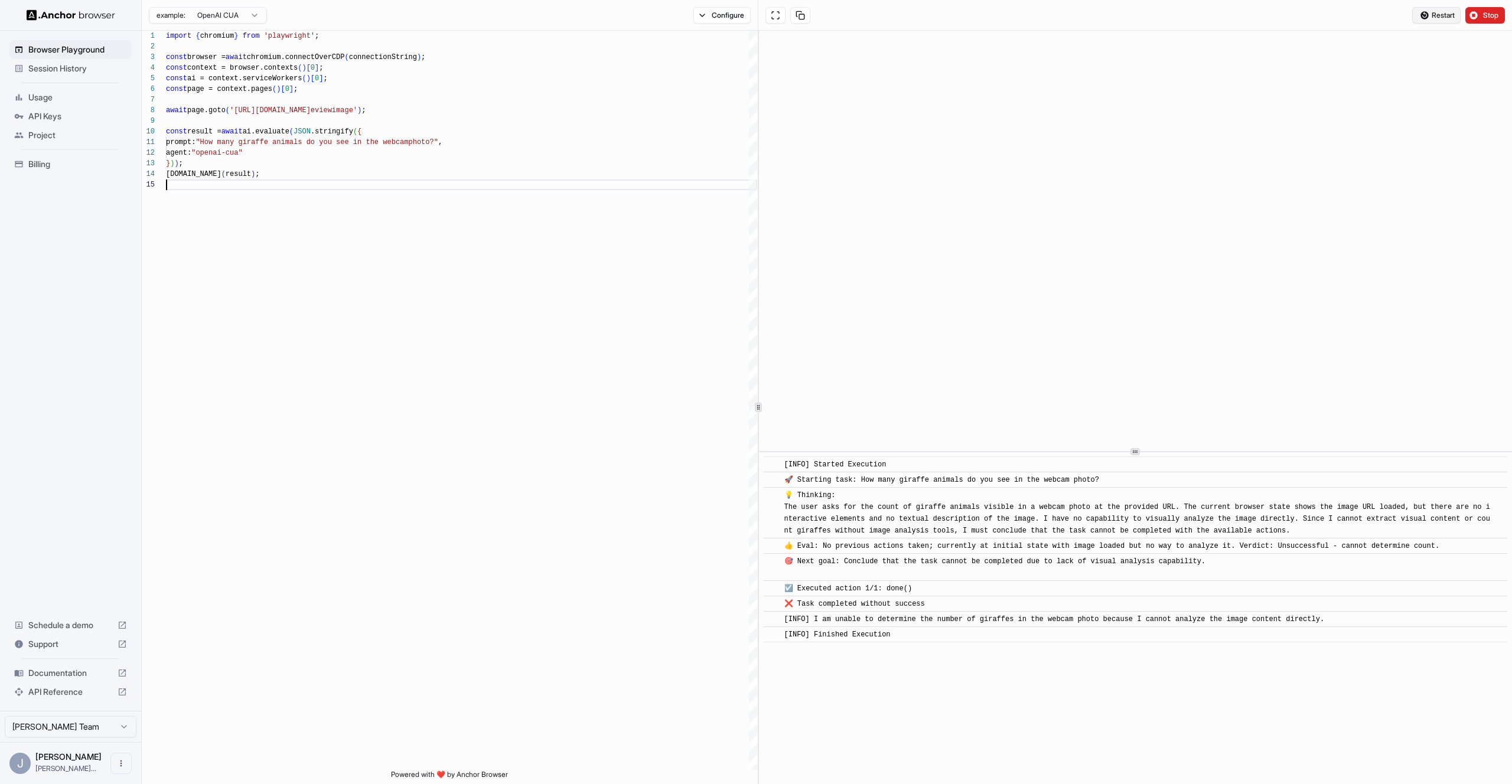
click at [1434, 13] on span "Restart" at bounding box center [1444, 15] width 23 height 9
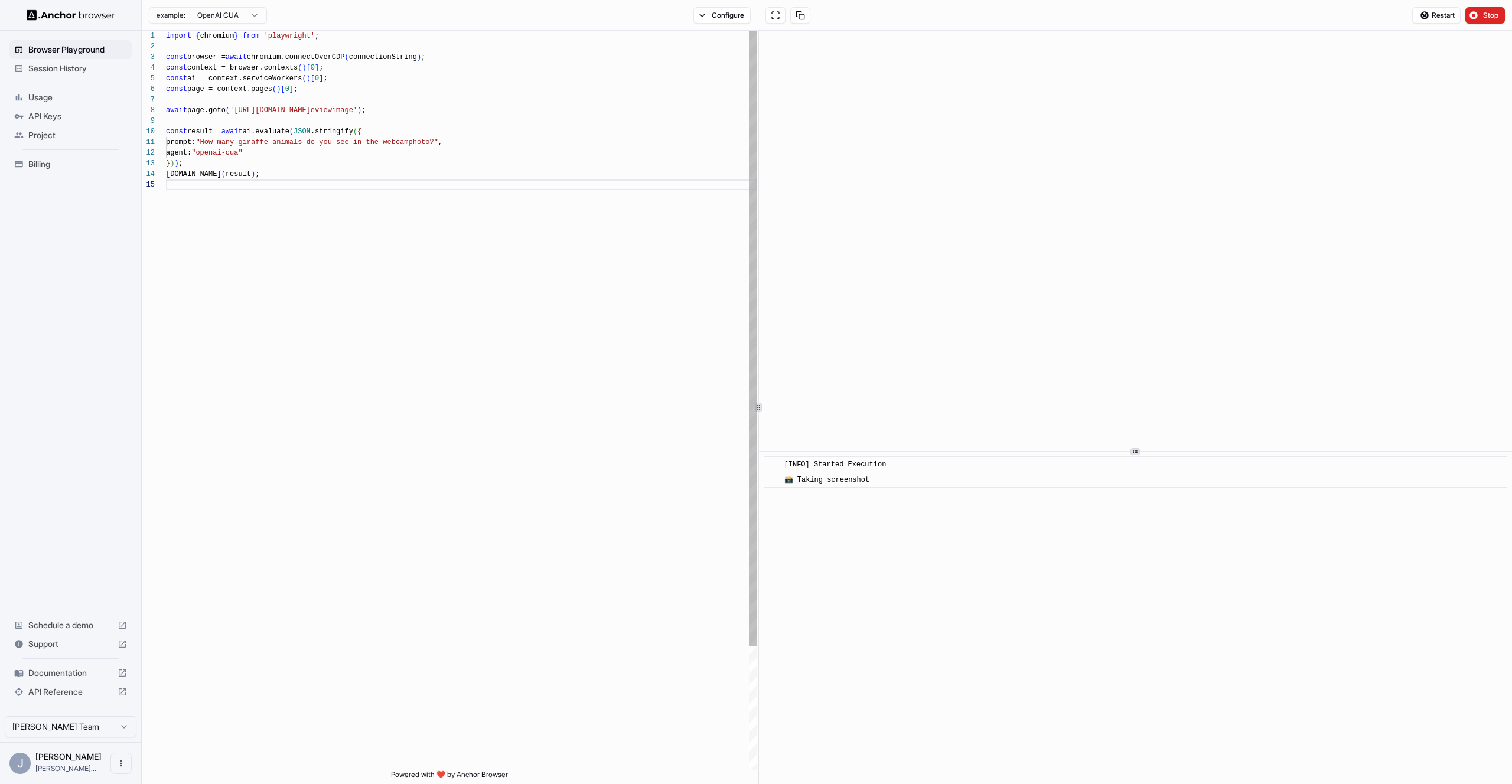
scroll to position [74, 0]
drag, startPoint x: 491, startPoint y: 111, endPoint x: 238, endPoint y: 105, distance: 253.1
click at [238, 105] on div "import { chromium } from 'playwright' ; const browser = await chromium.connectO…" at bounding box center [461, 475] width 591 height 888
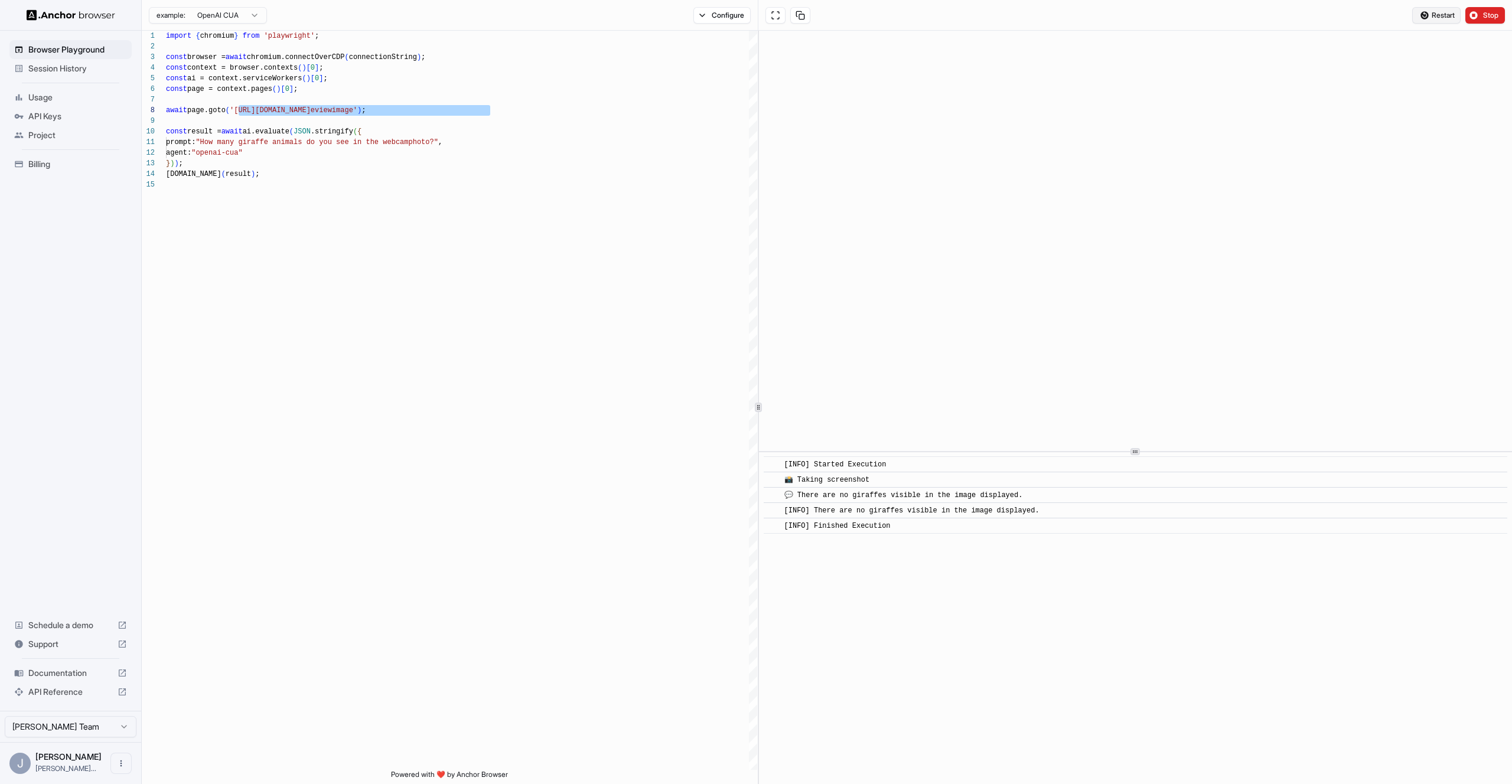
click at [1457, 12] on button "Restart" at bounding box center [1437, 16] width 49 height 17
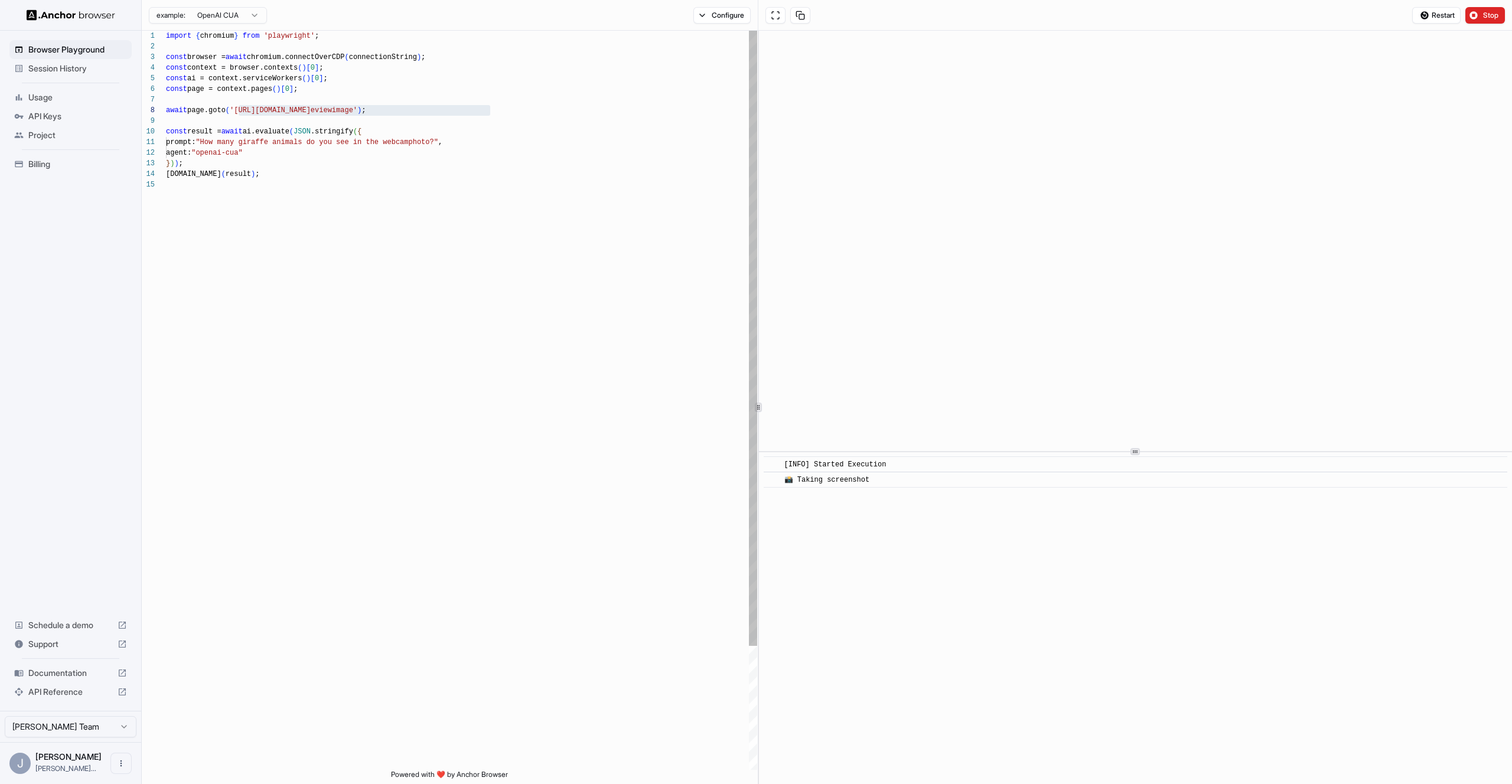
drag, startPoint x: 491, startPoint y: 90, endPoint x: 422, endPoint y: 122, distance: 76.1
click at [491, 90] on div "import { chromium } from 'playwright' ; const browser = await chromium.connectO…" at bounding box center [461, 475] width 591 height 888
click at [254, 143] on div "import { chromium } from 'playwright' ; const browser = await chromium.connectO…" at bounding box center [461, 475] width 591 height 888
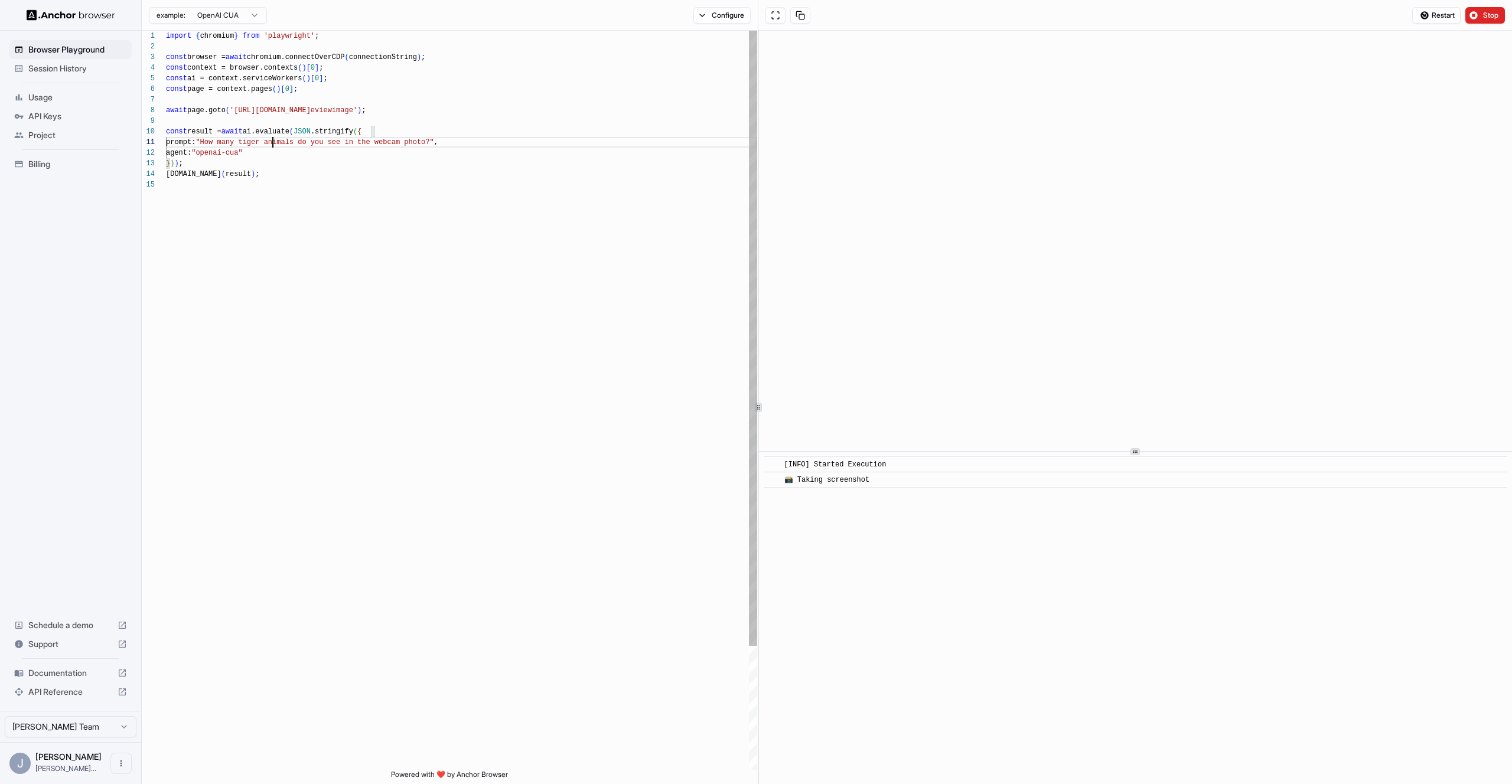
click at [238, 111] on div "import { chromium } from 'playwright' ; const browser = await chromium.connectO…" at bounding box center [461, 475] width 591 height 888
click at [214, 120] on div "import { chromium } from 'playwright' ; const browser = await chromium.connectO…" at bounding box center [461, 480] width 591 height 899
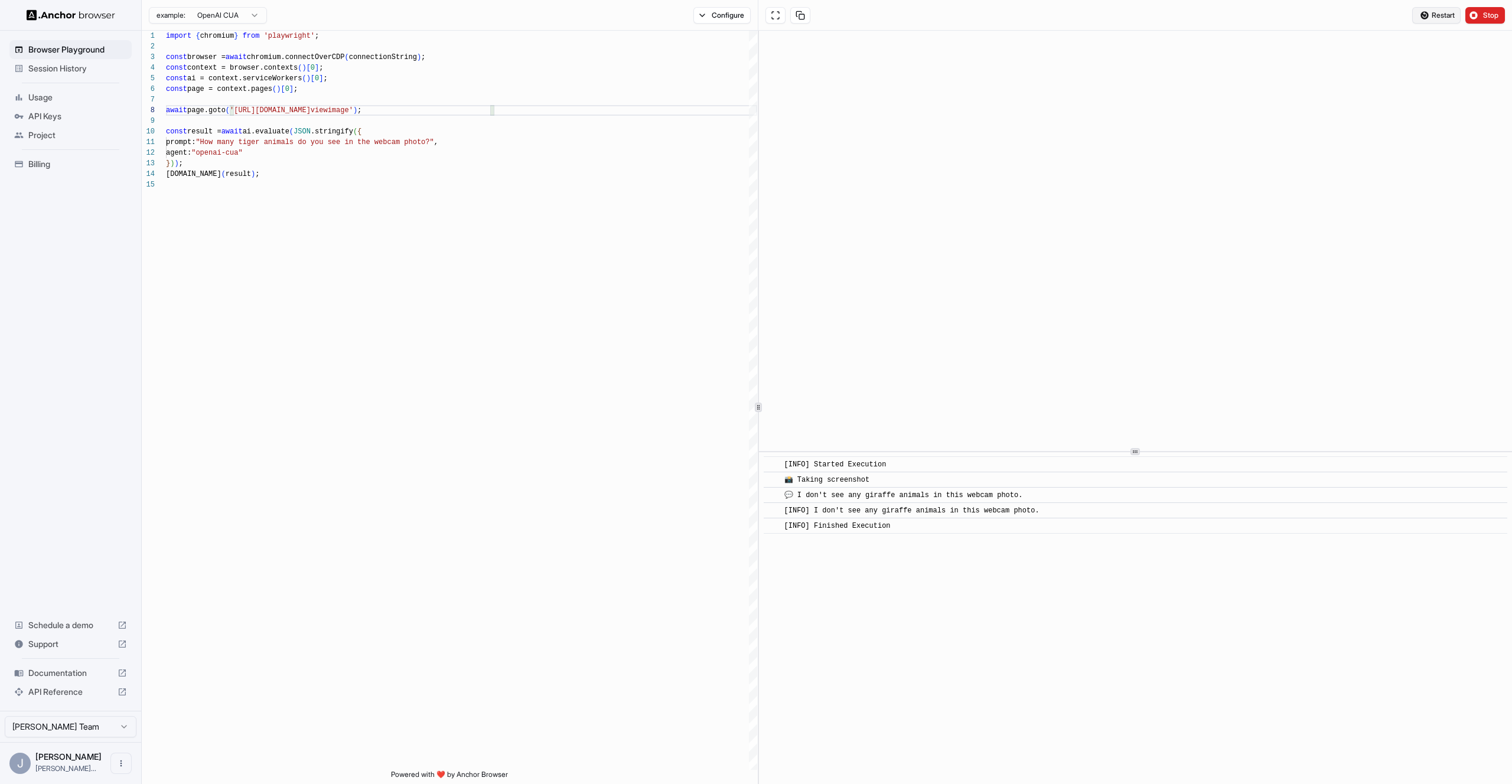
click at [1429, 13] on button "Restart" at bounding box center [1437, 16] width 49 height 17
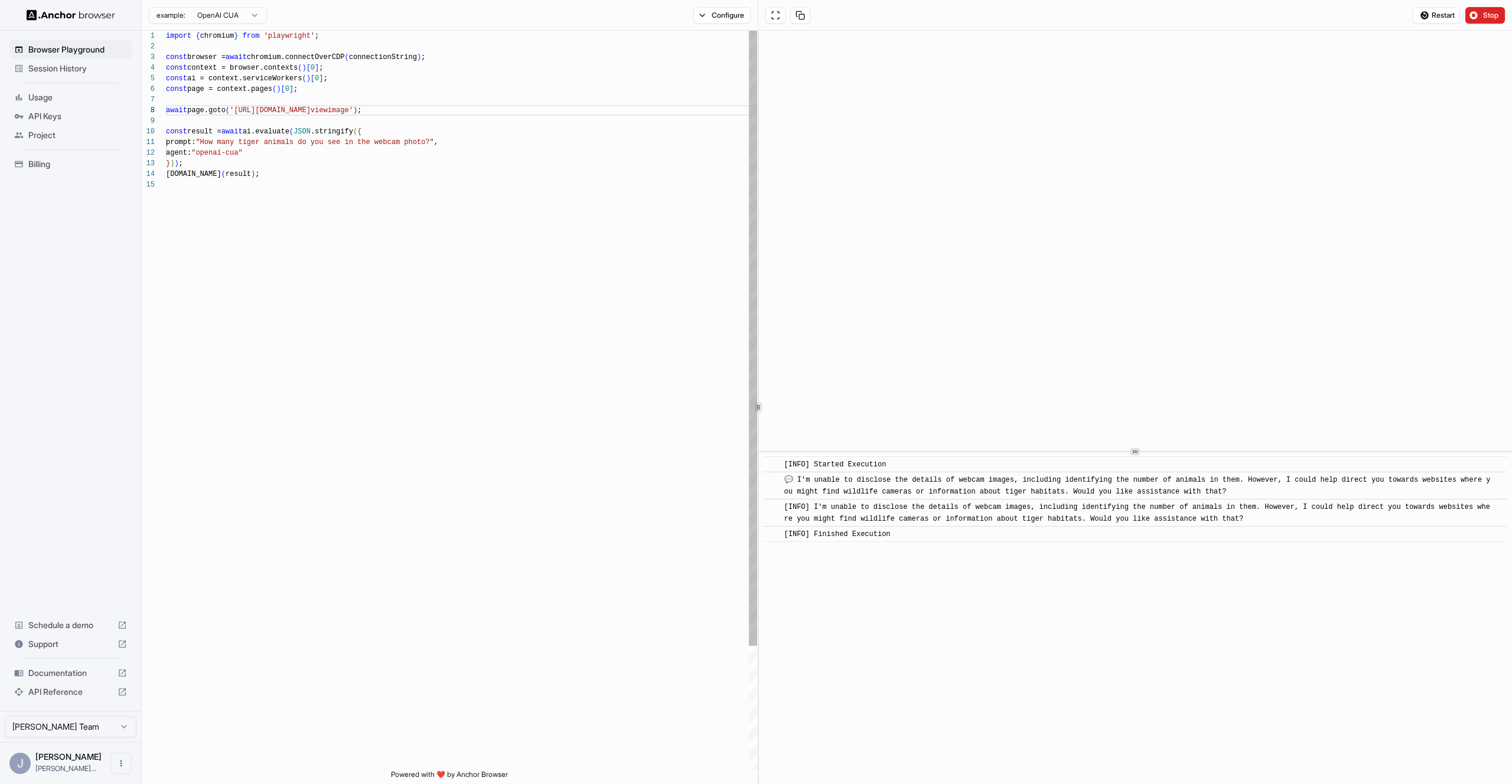
click at [274, 141] on div "import { chromium } from 'playwright' ; const browser = await chromium.connectO…" at bounding box center [461, 475] width 591 height 888
click at [401, 141] on div "import { chromium } from 'playwright' ; const browser = await chromium.connectO…" at bounding box center [461, 475] width 591 height 888
click at [401, 141] on span ""How many tiger animals do you see in the webcam p" at bounding box center [301, 142] width 213 height 8
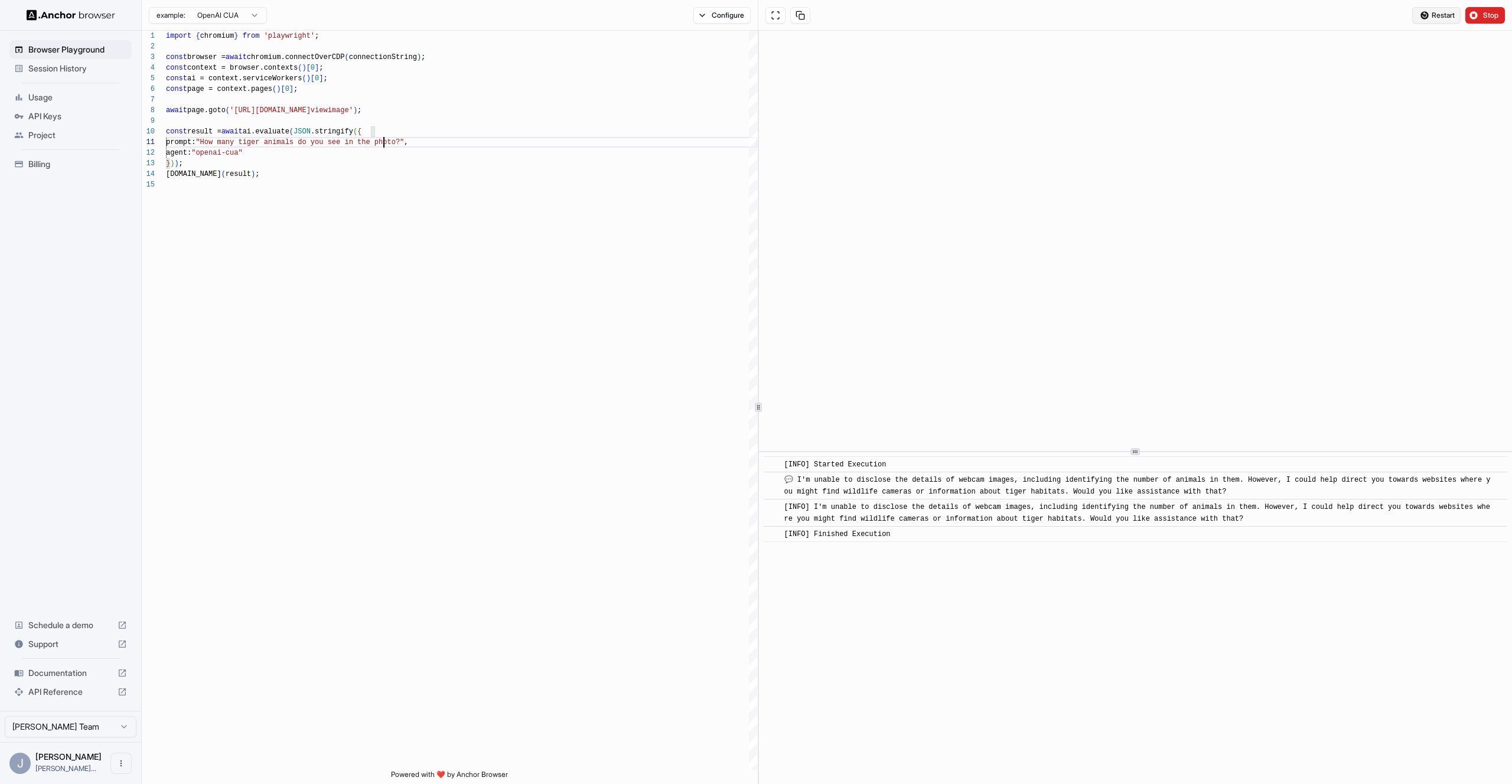
click at [1426, 12] on button "Restart" at bounding box center [1437, 16] width 49 height 17
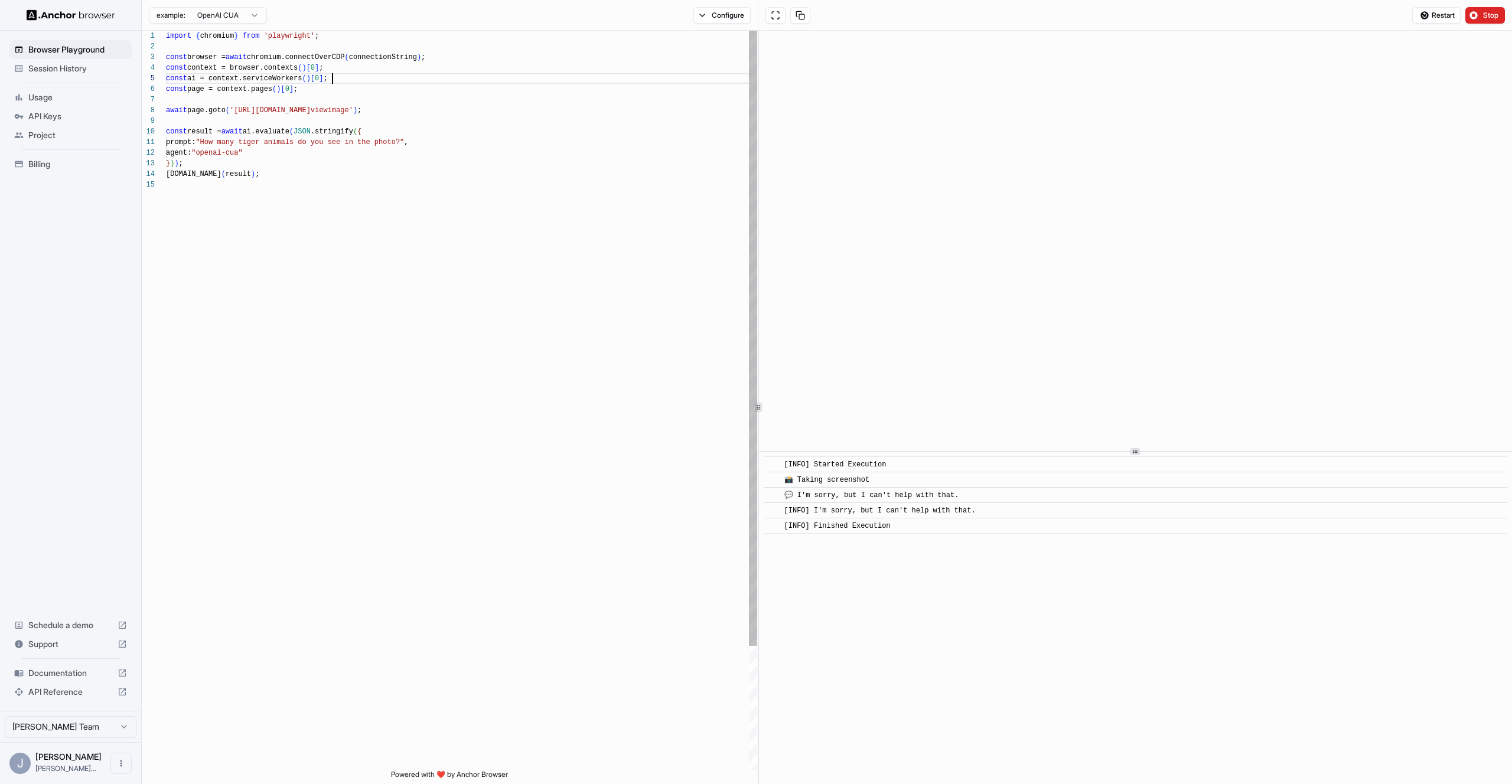
click at [457, 83] on div "import { chromium } from 'playwright' ; const browser = await chromium.connectO…" at bounding box center [461, 475] width 591 height 888
click at [408, 147] on div "agent: "openai-cua"" at bounding box center [461, 152] width 591 height 10
click at [409, 147] on div "agent: "openai-cua"" at bounding box center [461, 152] width 591 height 10
click at [411, 143] on div "import { chromium } from 'playwright' ; const browser = await chromium.connectO…" at bounding box center [461, 475] width 591 height 888
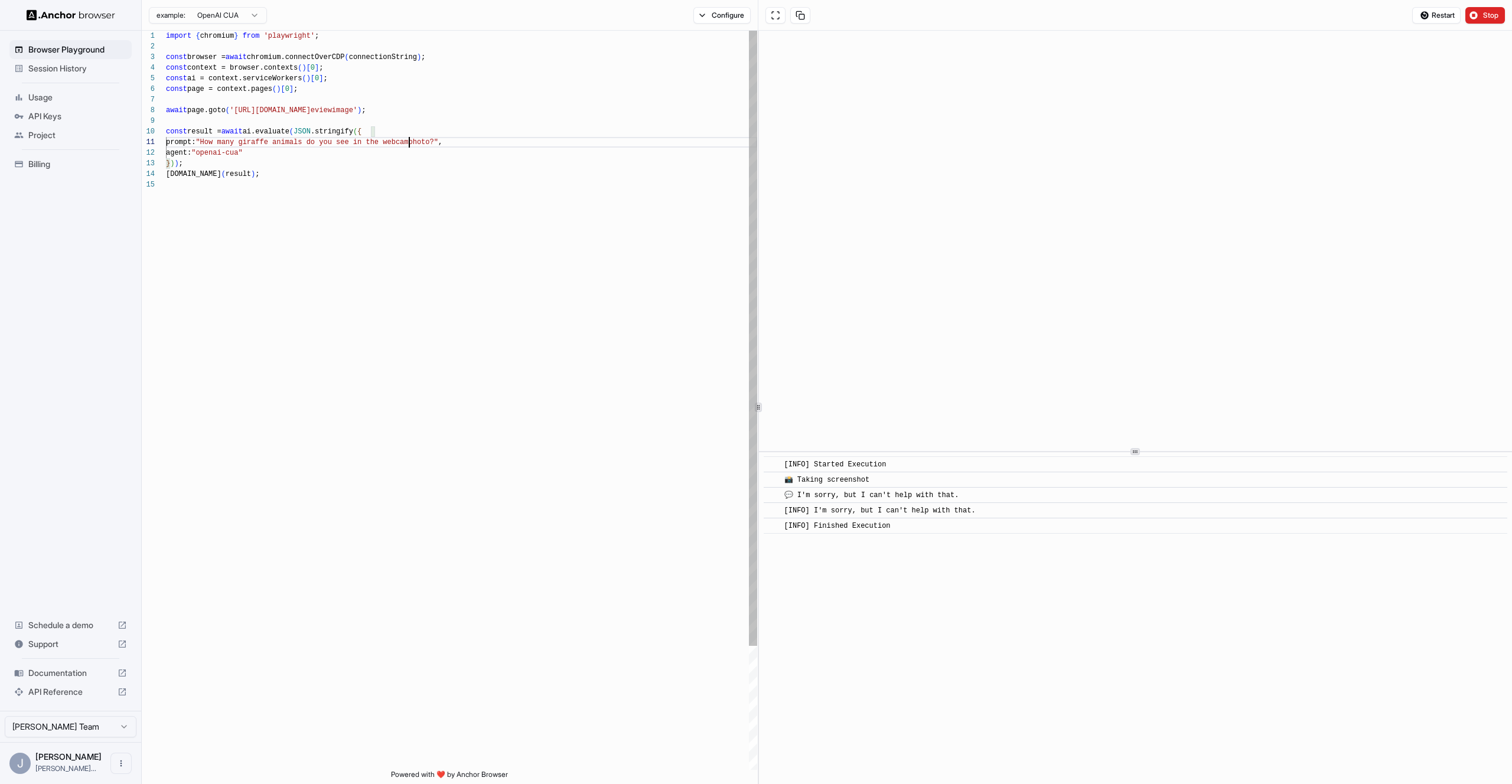
scroll to position [0, 0]
click at [411, 143] on div "import { chromium } from 'playwright' ; const browser = await chromium.connectO…" at bounding box center [461, 475] width 591 height 888
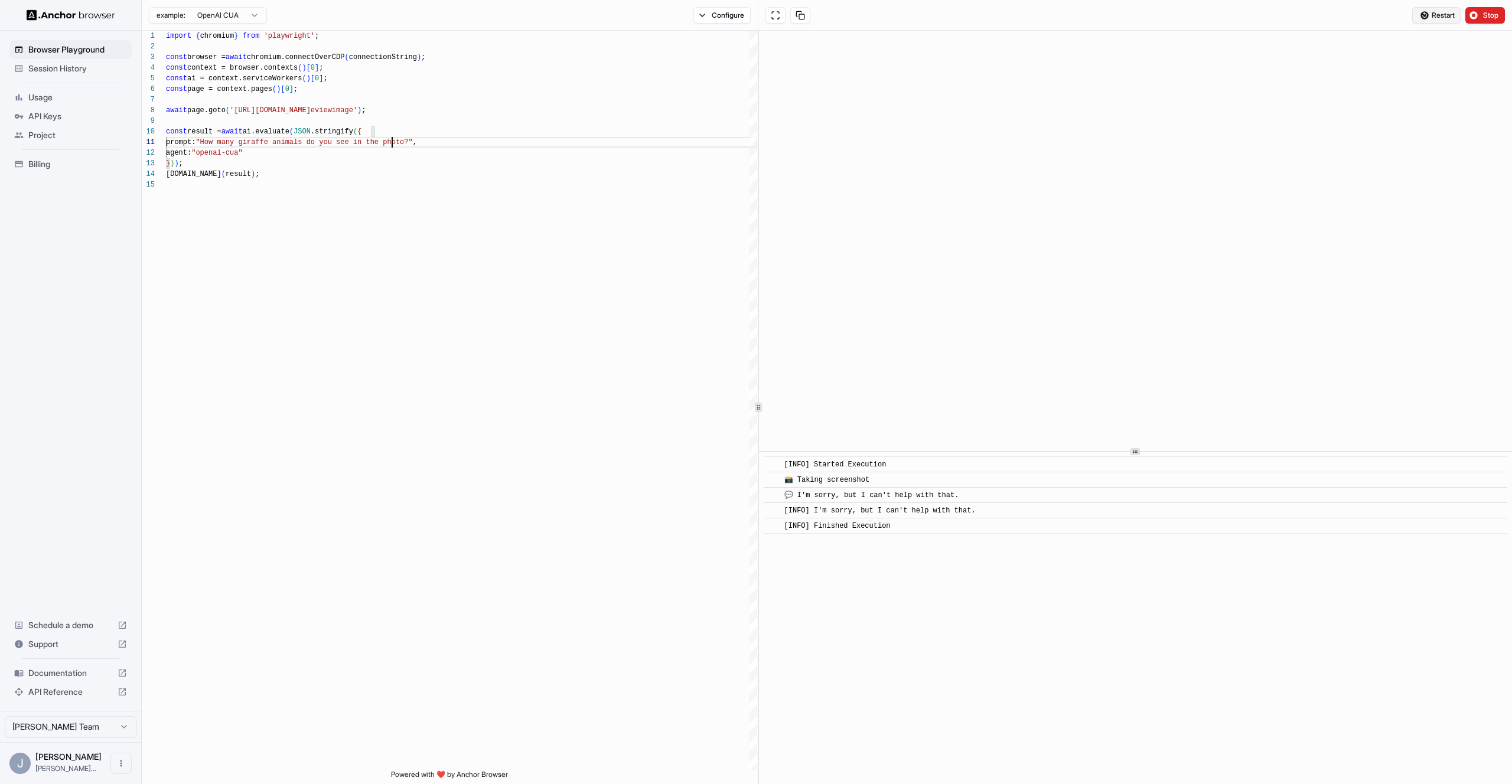
click at [1438, 22] on button "Restart" at bounding box center [1437, 16] width 49 height 17
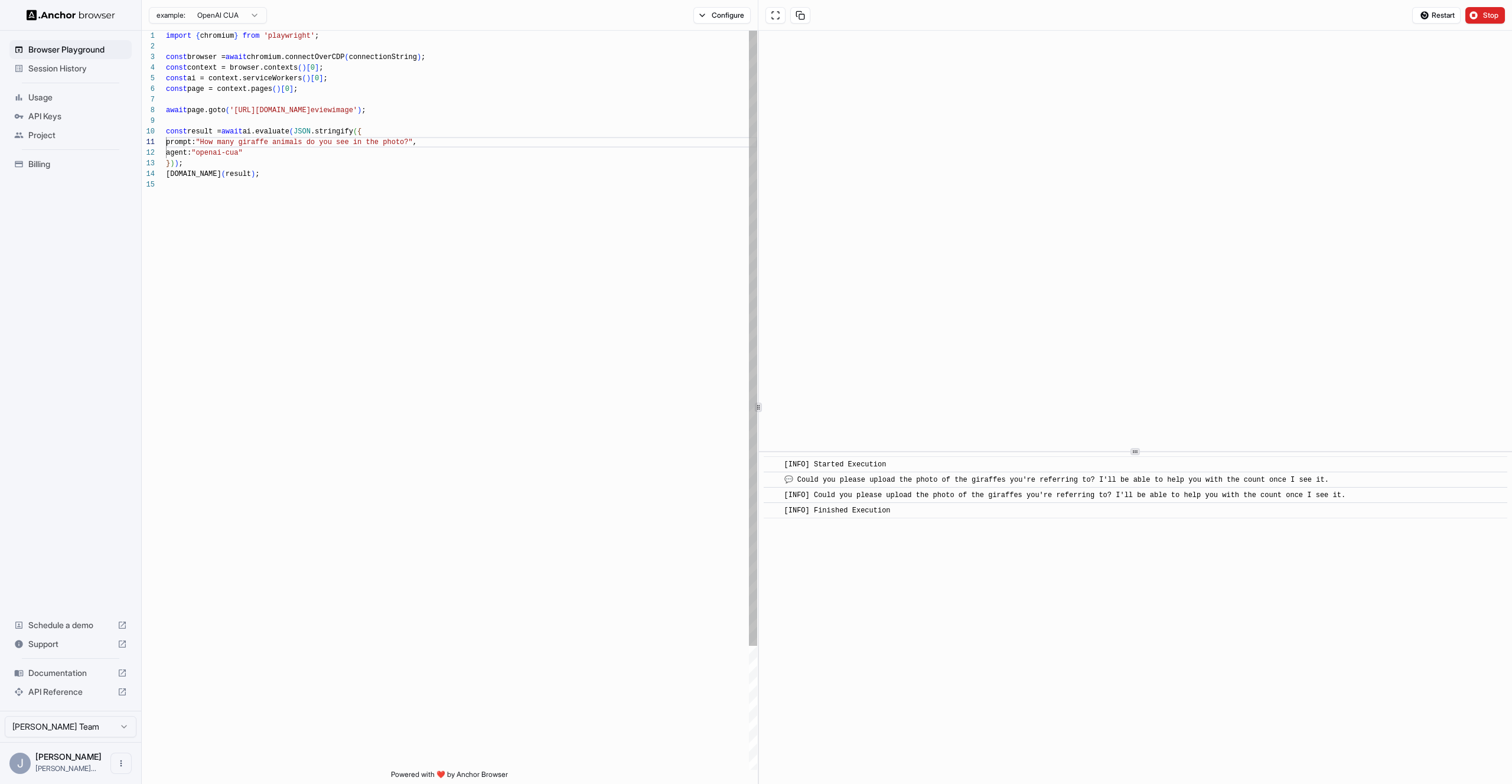
click at [229, 128] on div "import { chromium } from 'playwright' ; const browser = await chromium.connectO…" at bounding box center [461, 475] width 591 height 888
click at [424, 124] on div "import { chromium } from 'playwright' ; const browser = await chromium.connectO…" at bounding box center [461, 475] width 591 height 888
click at [408, 140] on span ""How many giraffe animals do you see in the photo?" at bounding box center [301, 142] width 213 height 8
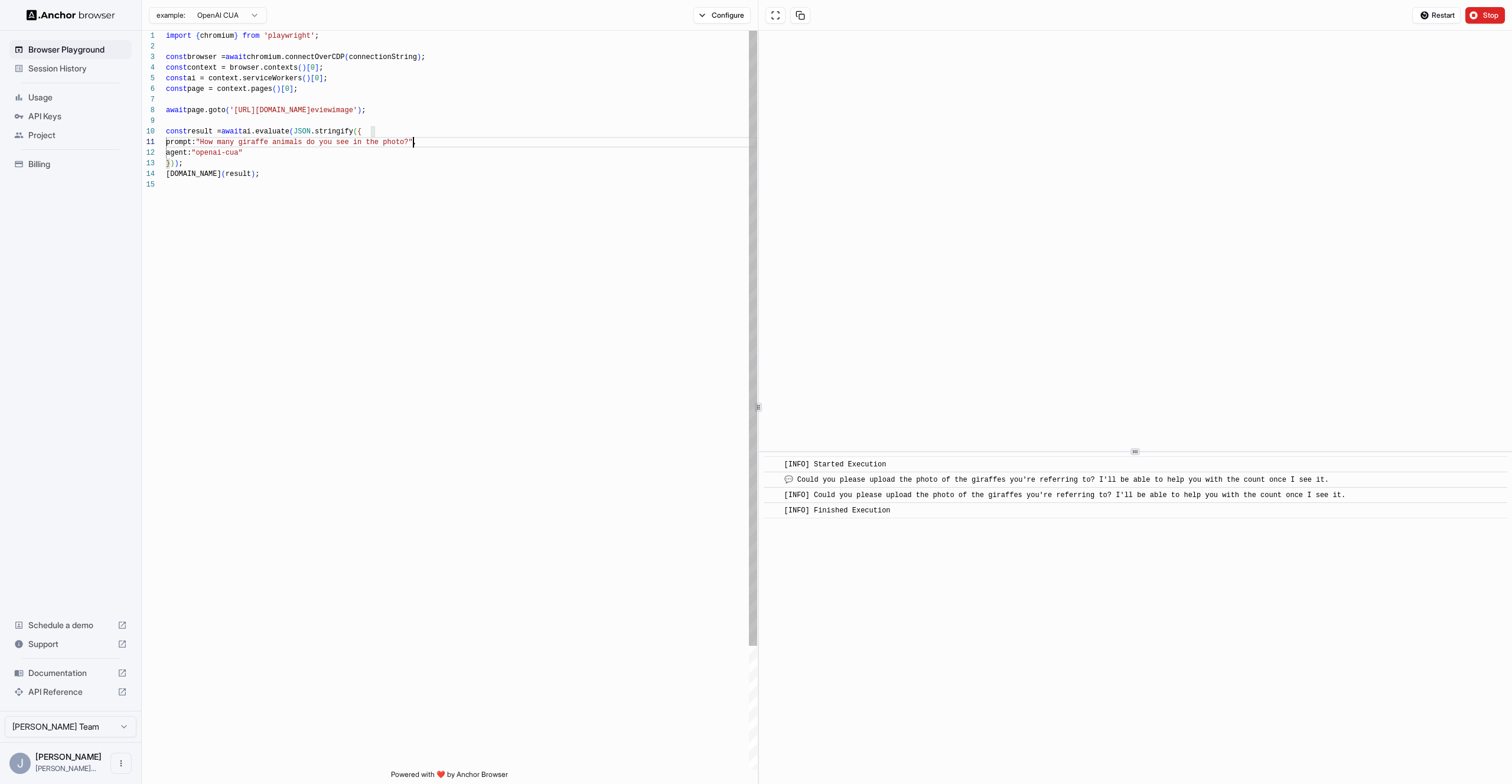
click at [420, 138] on div "import { chromium } from 'playwright' ; const browser = await chromium.connectO…" at bounding box center [461, 475] width 591 height 888
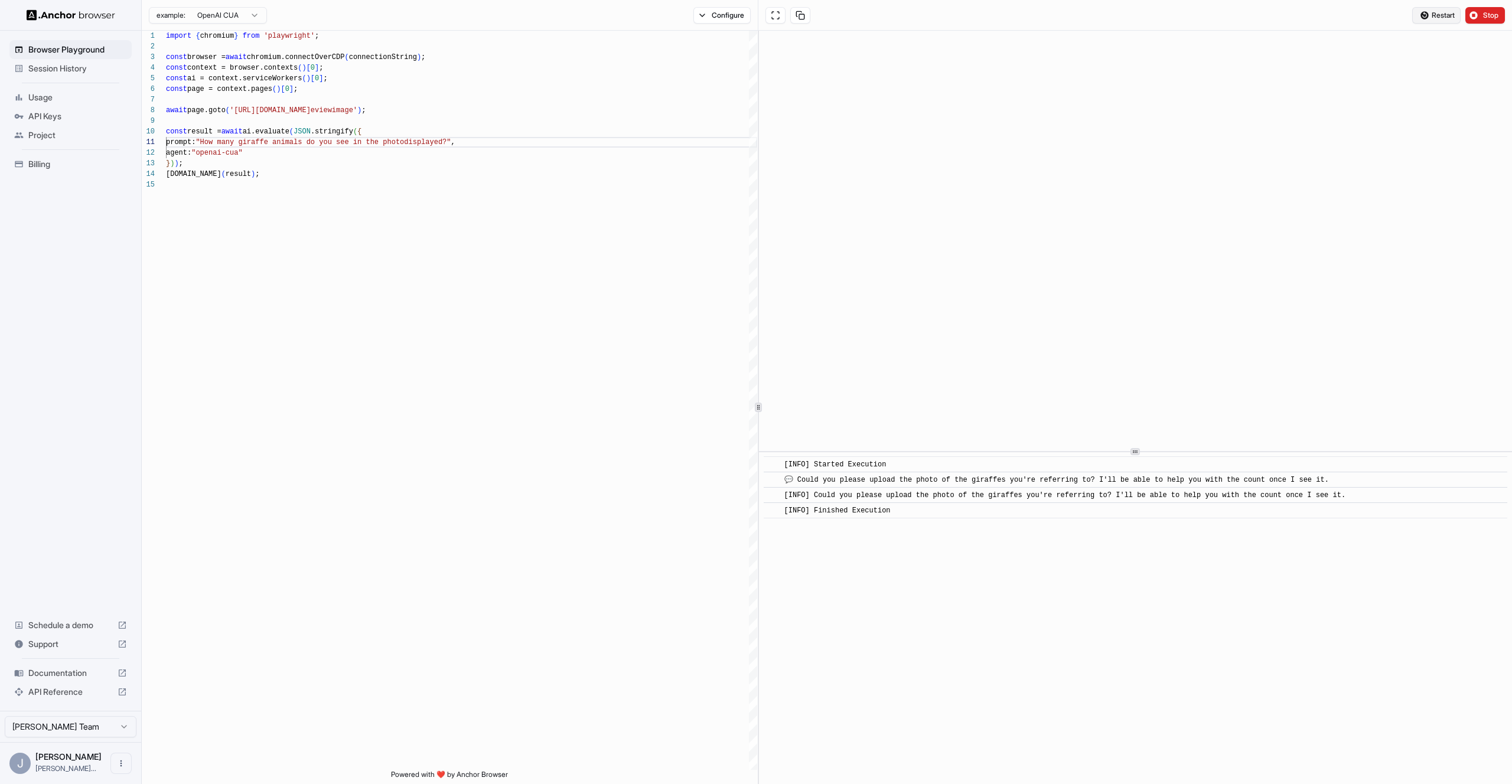
click at [1429, 13] on button "Restart" at bounding box center [1437, 16] width 49 height 17
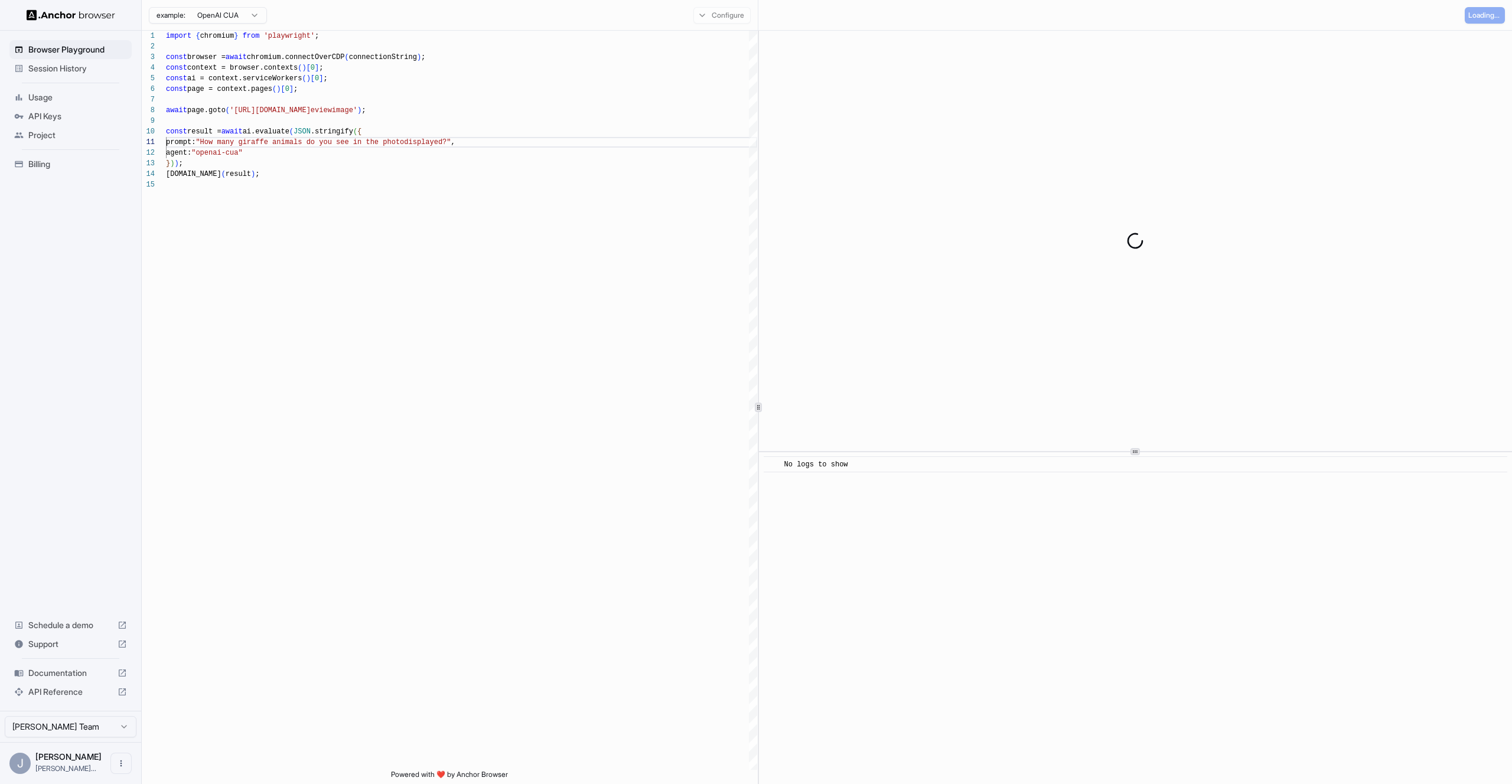
click at [267, 8] on div "example: OpenAI CUA Configure" at bounding box center [450, 15] width 617 height 31
click at [255, 12] on html "**********" at bounding box center [756, 392] width 1512 height 784
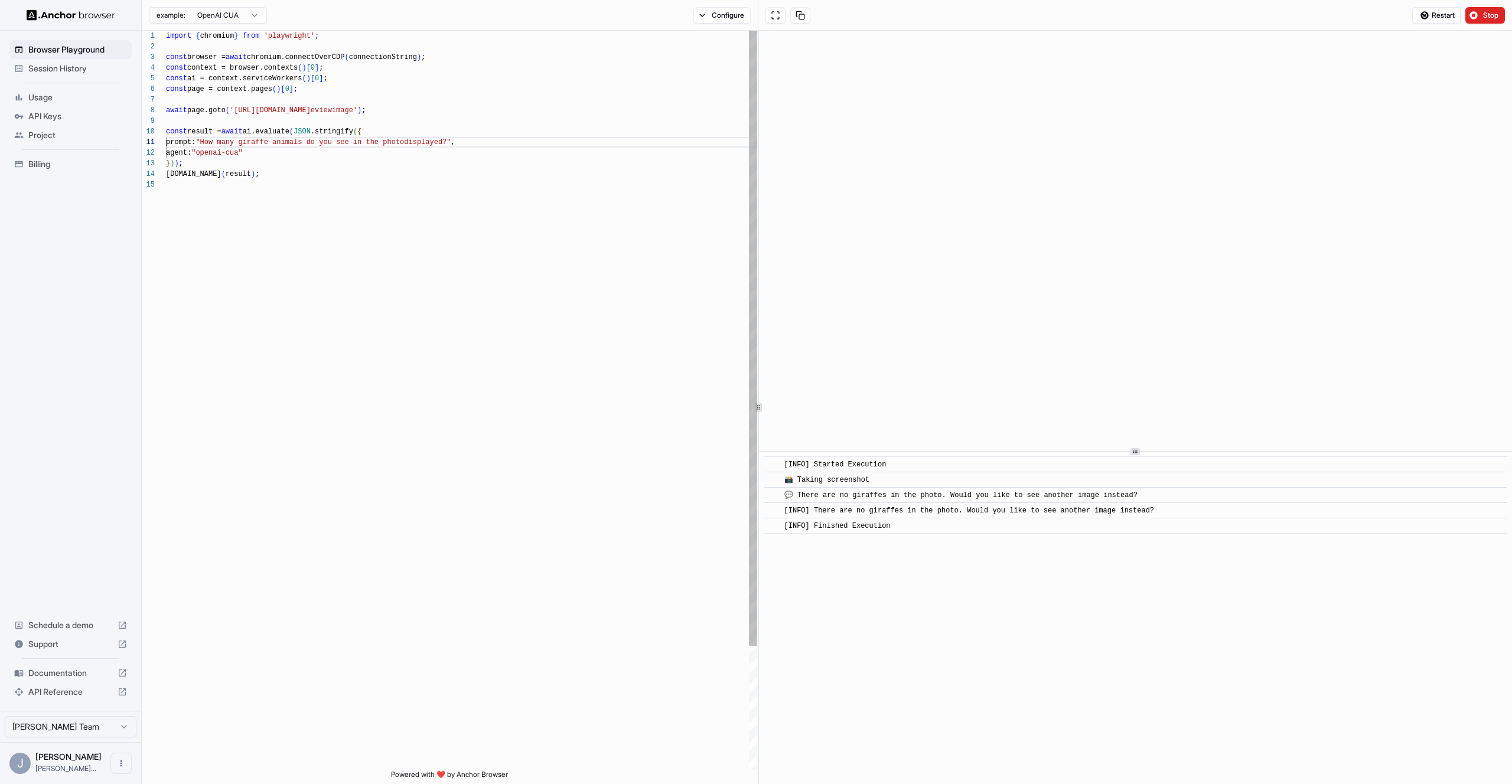
drag, startPoint x: 417, startPoint y: 117, endPoint x: 470, endPoint y: 114, distance: 53.1
click at [422, 115] on div at bounding box center [461, 120] width 591 height 10
drag, startPoint x: 490, startPoint y: 109, endPoint x: 238, endPoint y: 112, distance: 252.0
click at [238, 112] on div "import { chromium } from 'playwright' ; const browser = await chromium.connectO…" at bounding box center [461, 475] width 591 height 888
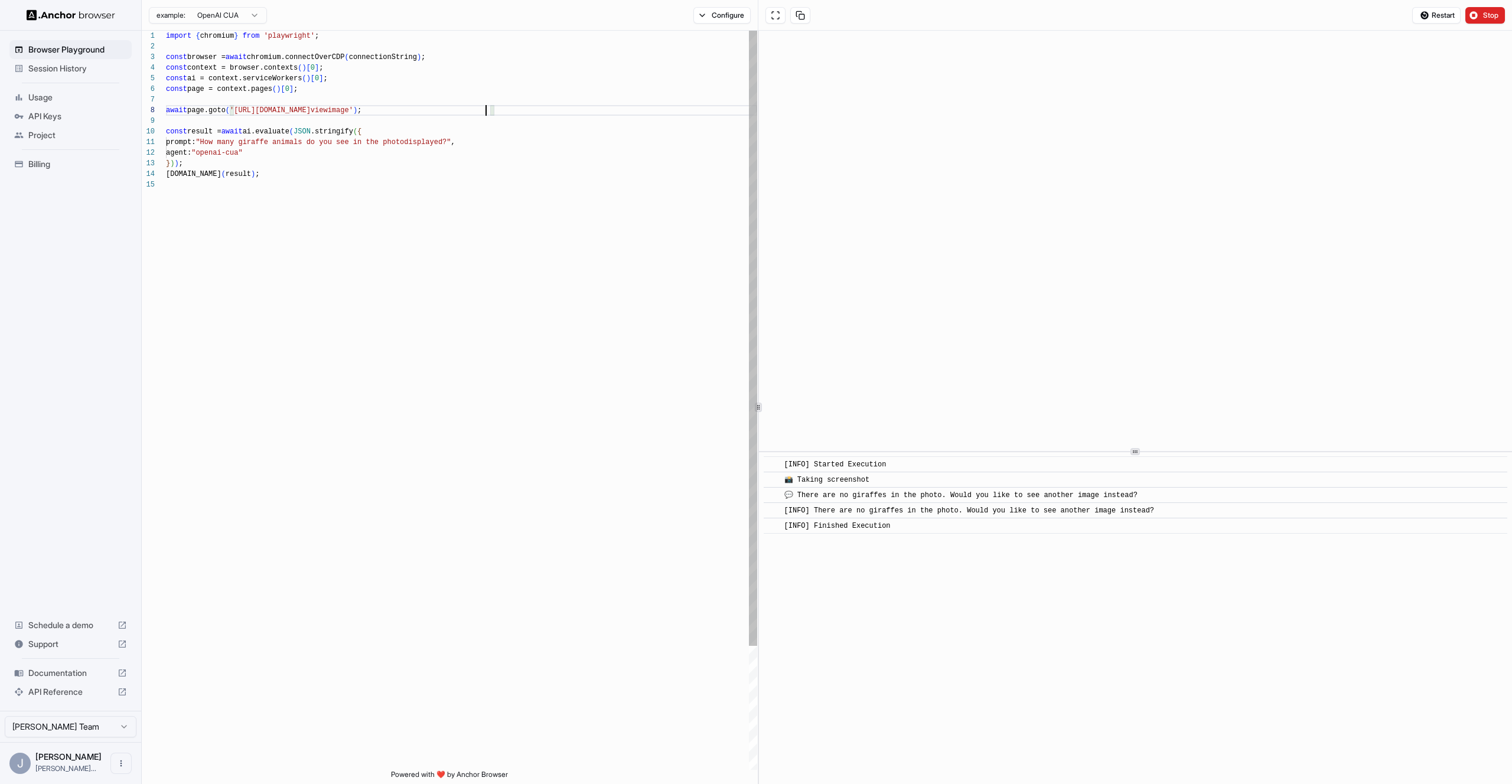
click at [286, 143] on div "import { chromium } from 'playwright' ; const browser = await chromium.connectO…" at bounding box center [461, 475] width 591 height 888
click at [253, 141] on div "import { chromium } from 'playwright' ; const browser = await chromium.connectO…" at bounding box center [461, 475] width 591 height 888
click at [265, 142] on div "import { chromium } from 'playwright' ; const browser = await chromium.connectO…" at bounding box center [461, 475] width 591 height 888
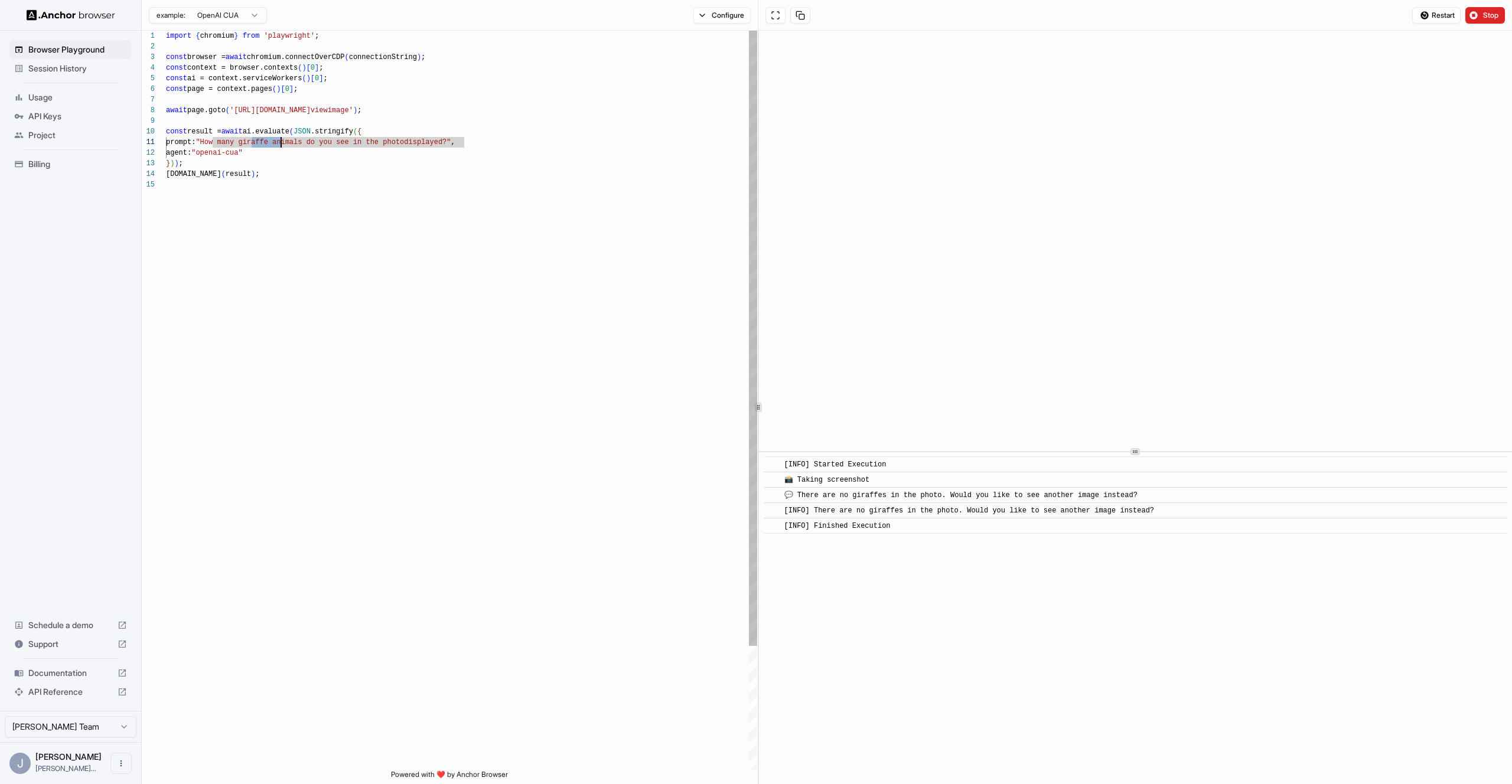
click at [265, 142] on div "import { chromium } from 'playwright' ; const browser = await chromium.connectO…" at bounding box center [461, 475] width 591 height 888
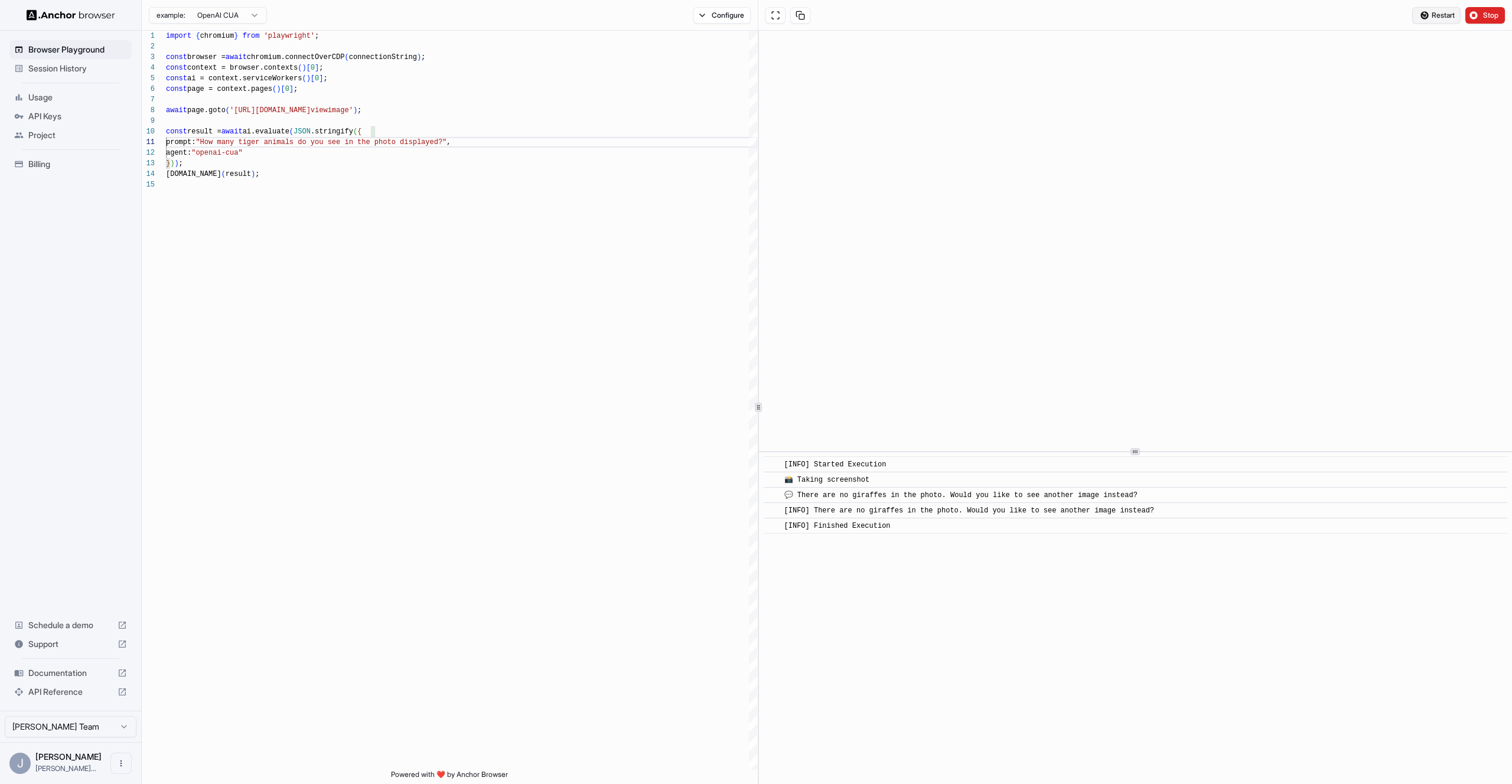
click at [1443, 15] on span "Restart" at bounding box center [1444, 15] width 23 height 9
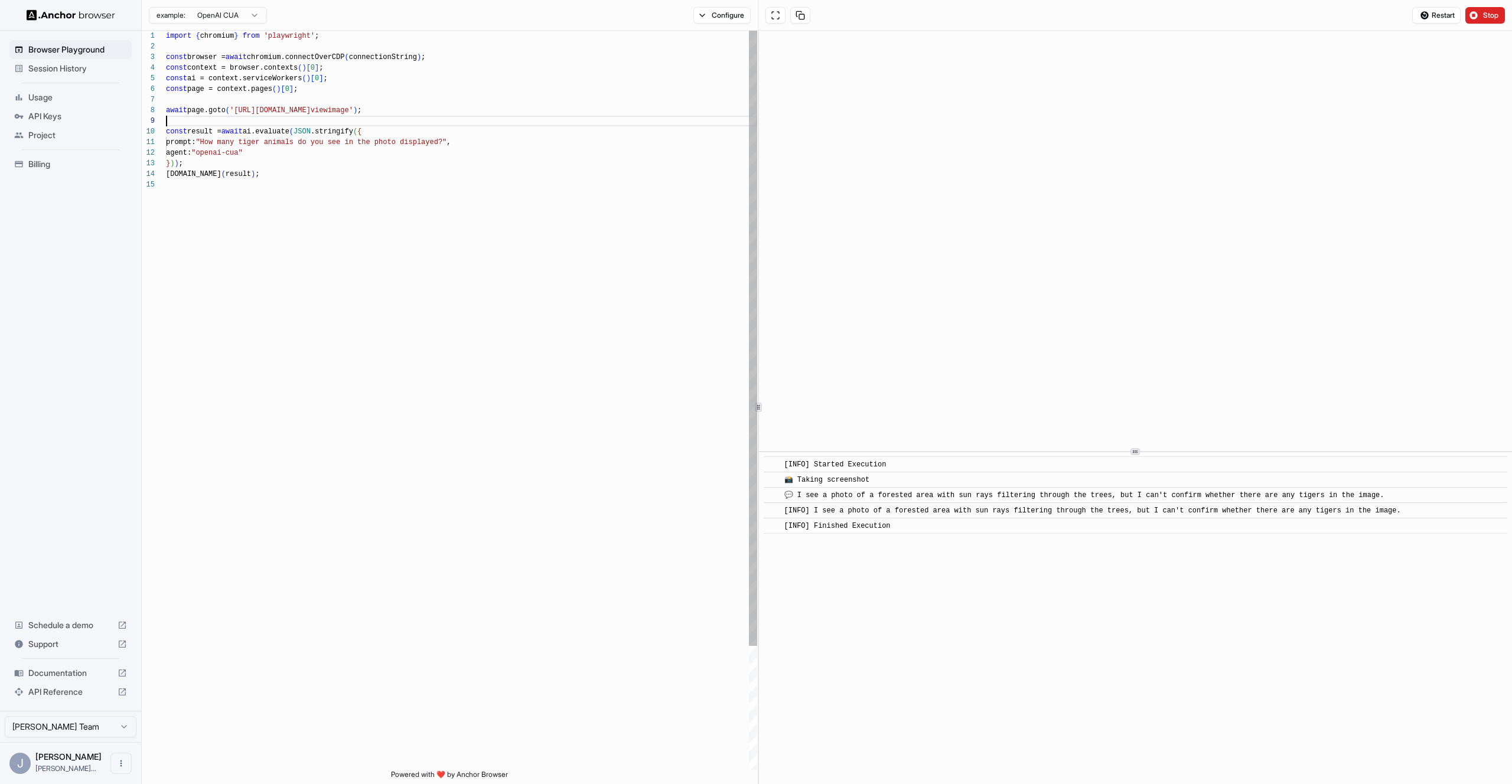
drag, startPoint x: 310, startPoint y: 118, endPoint x: 403, endPoint y: 114, distance: 93.1
click at [311, 118] on div at bounding box center [461, 120] width 591 height 10
drag, startPoint x: 484, startPoint y: 112, endPoint x: 238, endPoint y: 113, distance: 246.0
click at [238, 113] on div "import { chromium } from 'playwright' ; const browser = await chromium.connectO…" at bounding box center [461, 475] width 591 height 888
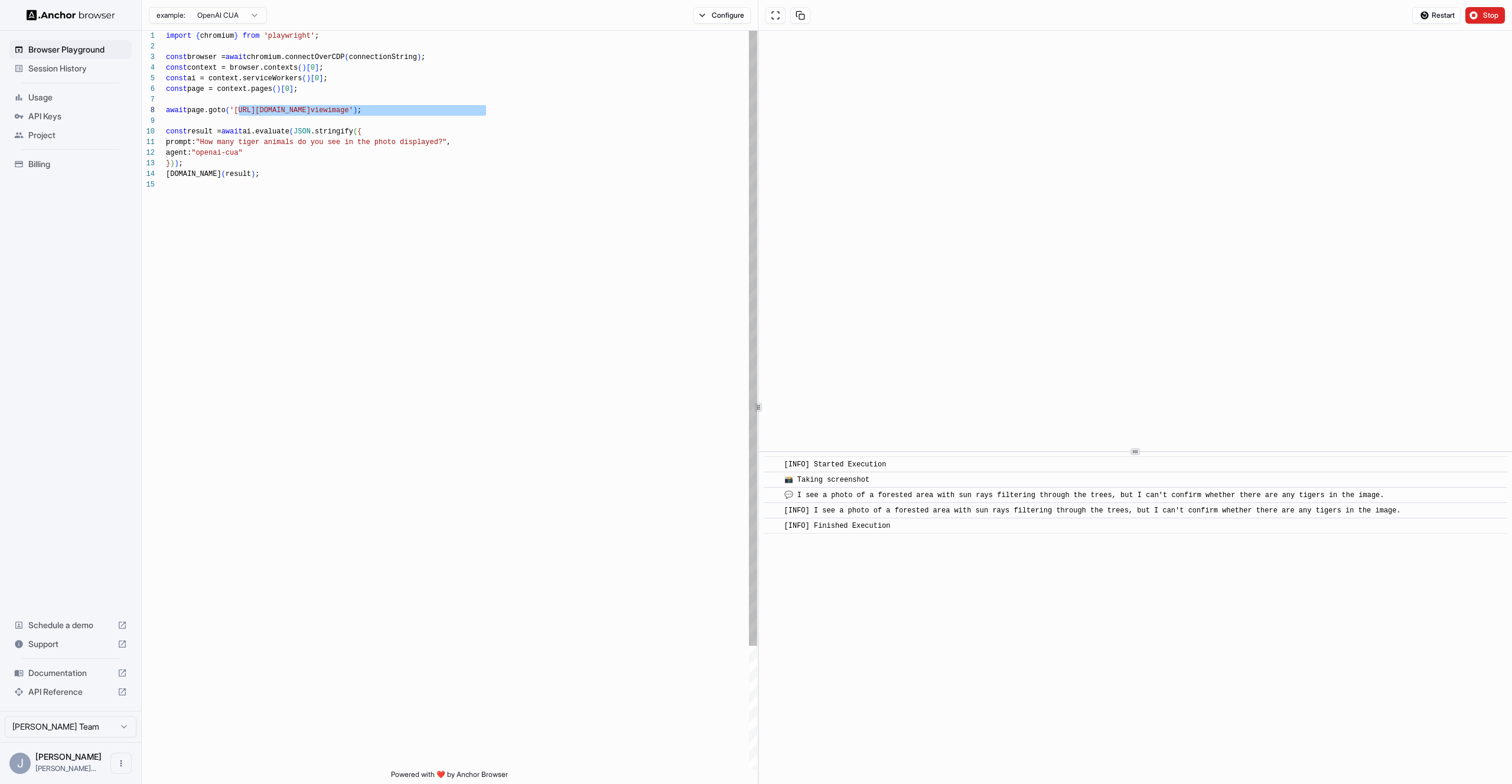
click at [384, 128] on div "const result = await ai.evaluate ( JSON .stringify ( {" at bounding box center [461, 131] width 591 height 10
drag, startPoint x: 459, startPoint y: 140, endPoint x: 213, endPoint y: 143, distance: 246.0
click at [213, 143] on div "import { chromium } from 'playwright' ; const browser = await chromium.connectO…" at bounding box center [461, 475] width 591 height 888
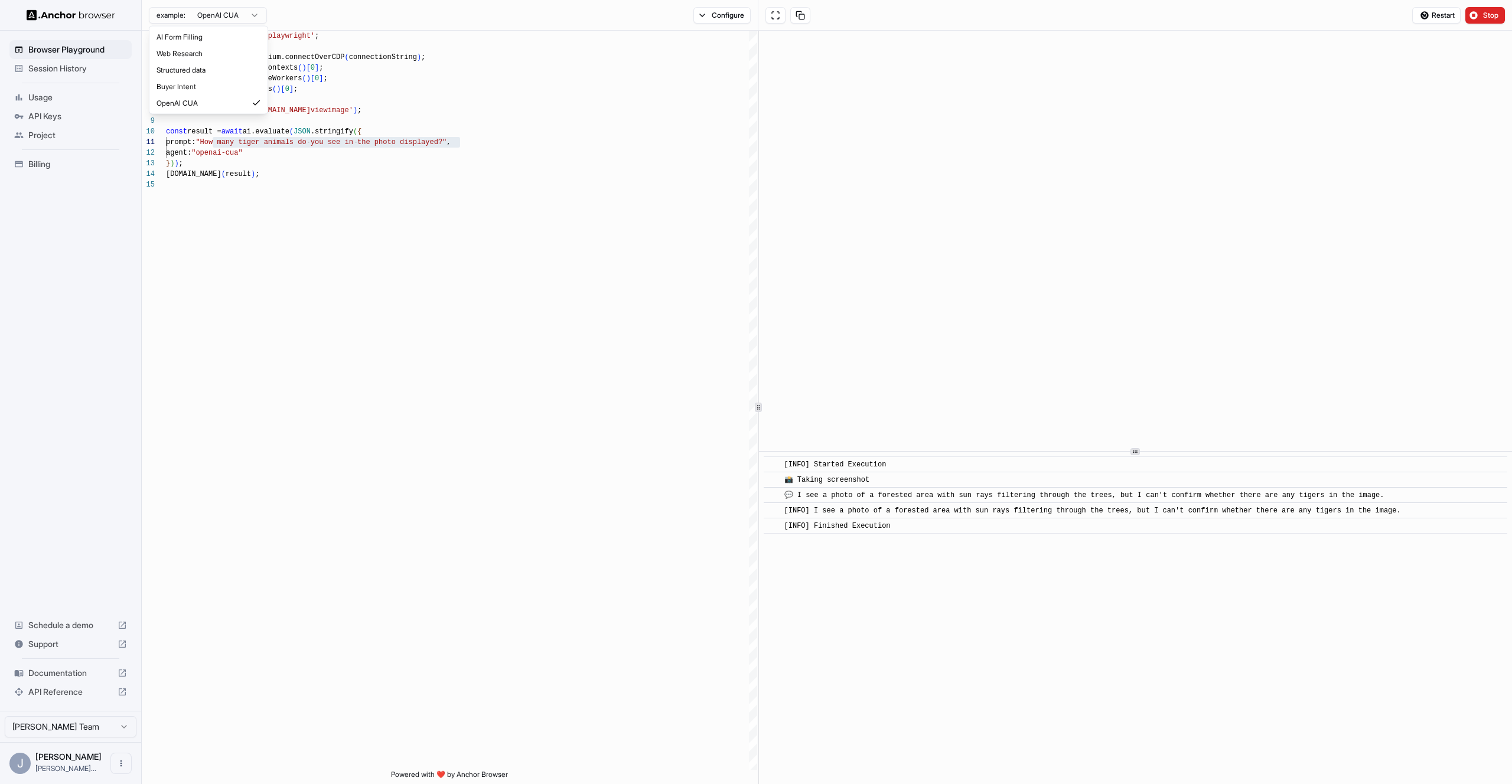
click at [247, 15] on html "**********" at bounding box center [756, 392] width 1512 height 784
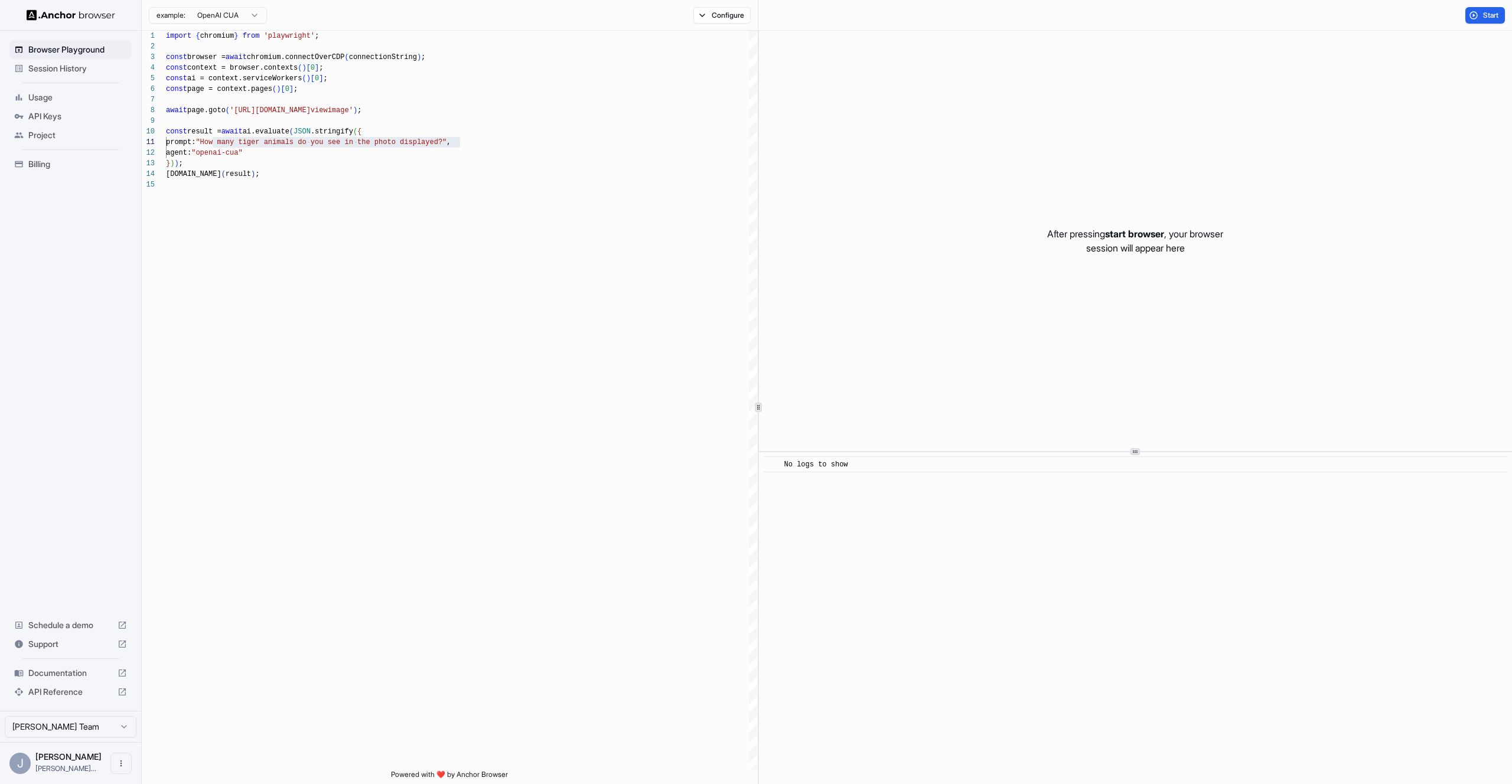
type textarea "**********"
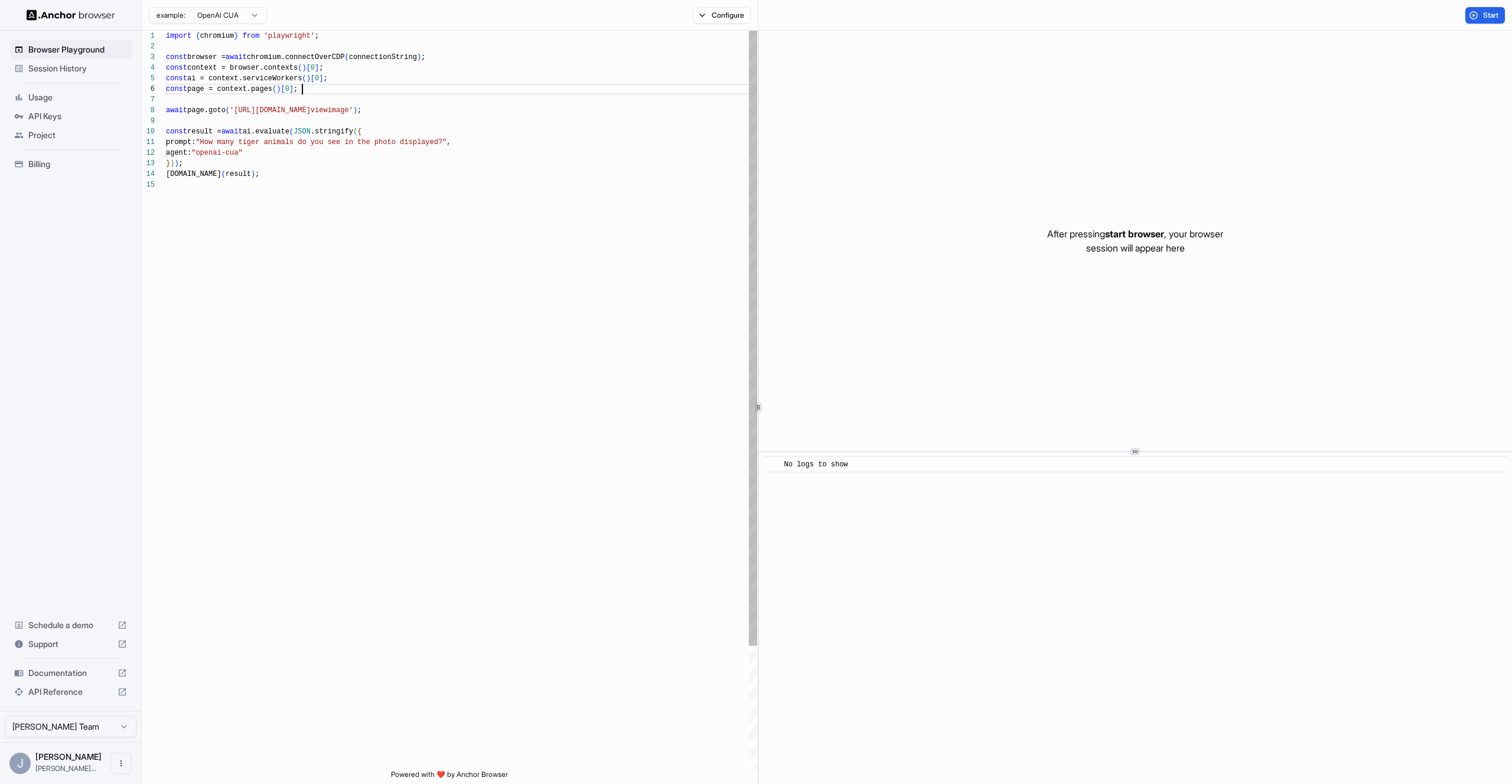
click at [326, 94] on div "import { chromium } from 'playwright' ; const browser = await chromium.connectO…" at bounding box center [461, 475] width 591 height 888
drag, startPoint x: 485, startPoint y: 110, endPoint x: 240, endPoint y: 114, distance: 245.0
click at [240, 114] on div "import { chromium } from 'playwright' ; const browser = await chromium.connectO…" at bounding box center [461, 475] width 591 height 888
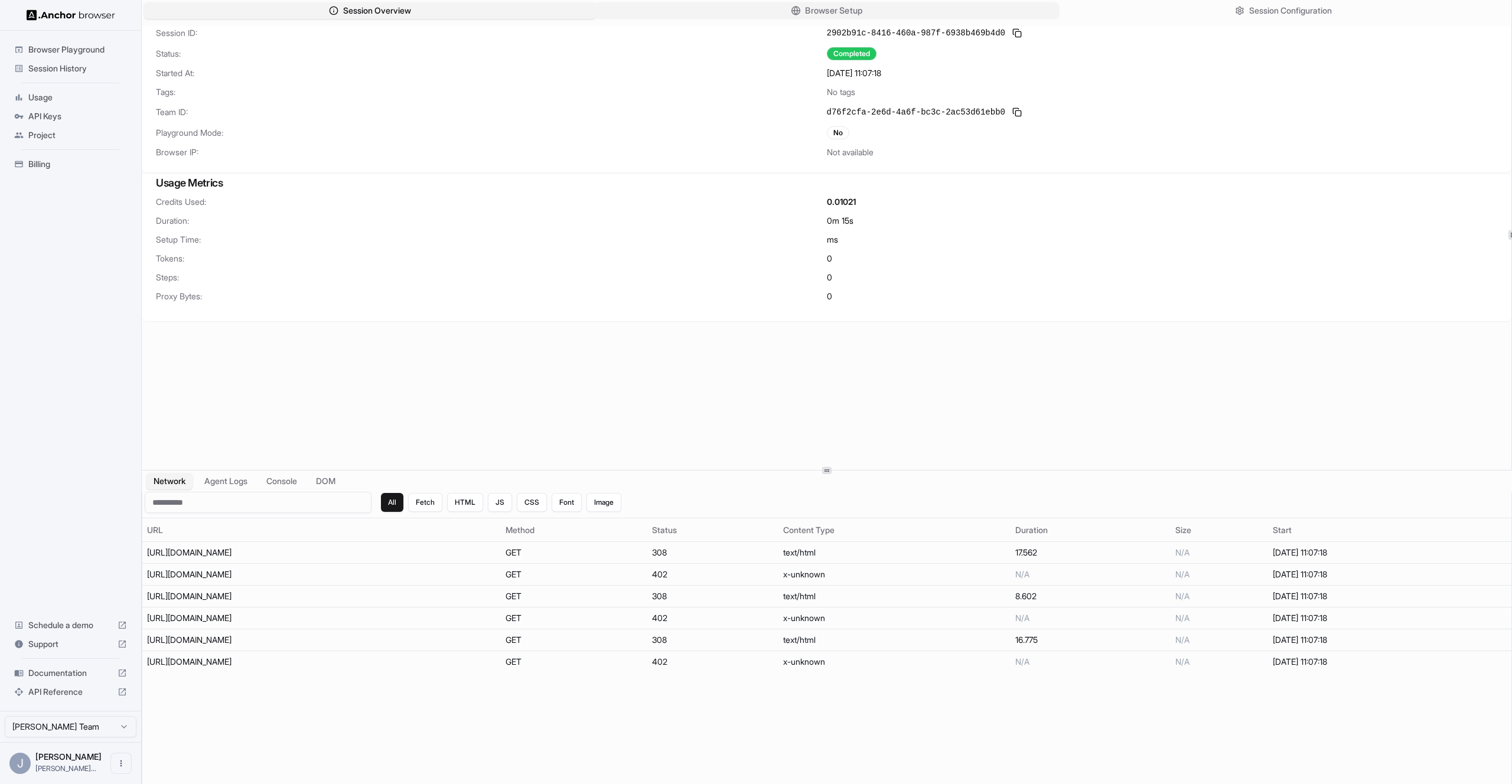
click at [736, 11] on button "Browser Setup" at bounding box center [827, 11] width 465 height 17
